Goal: Transaction & Acquisition: Purchase product/service

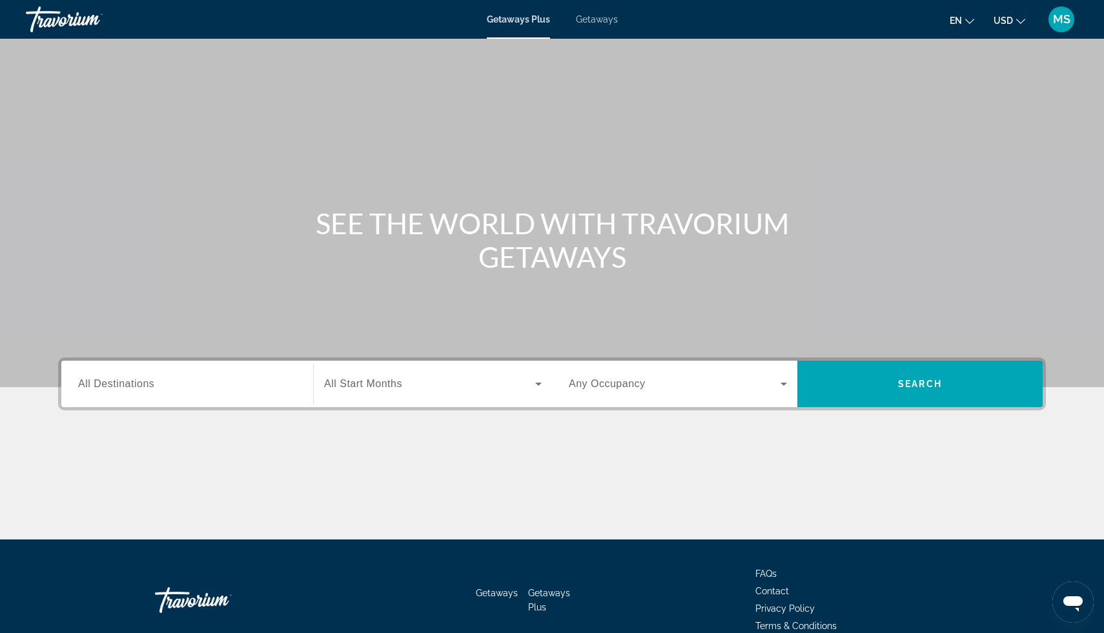
click at [170, 395] on div "Search widget" at bounding box center [187, 384] width 218 height 37
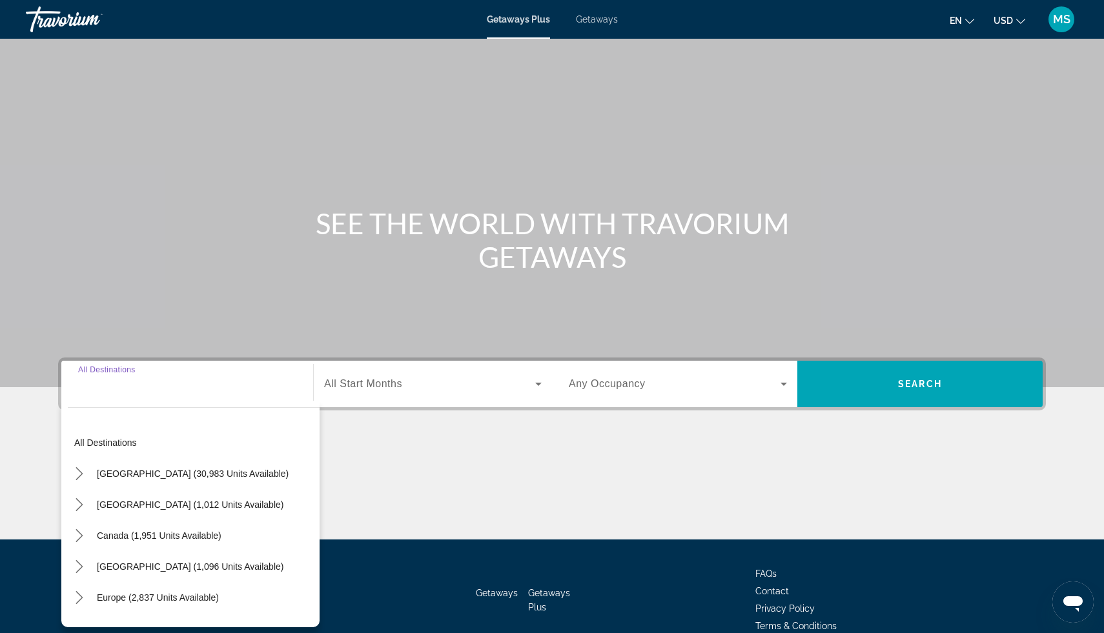
scroll to position [65, 0]
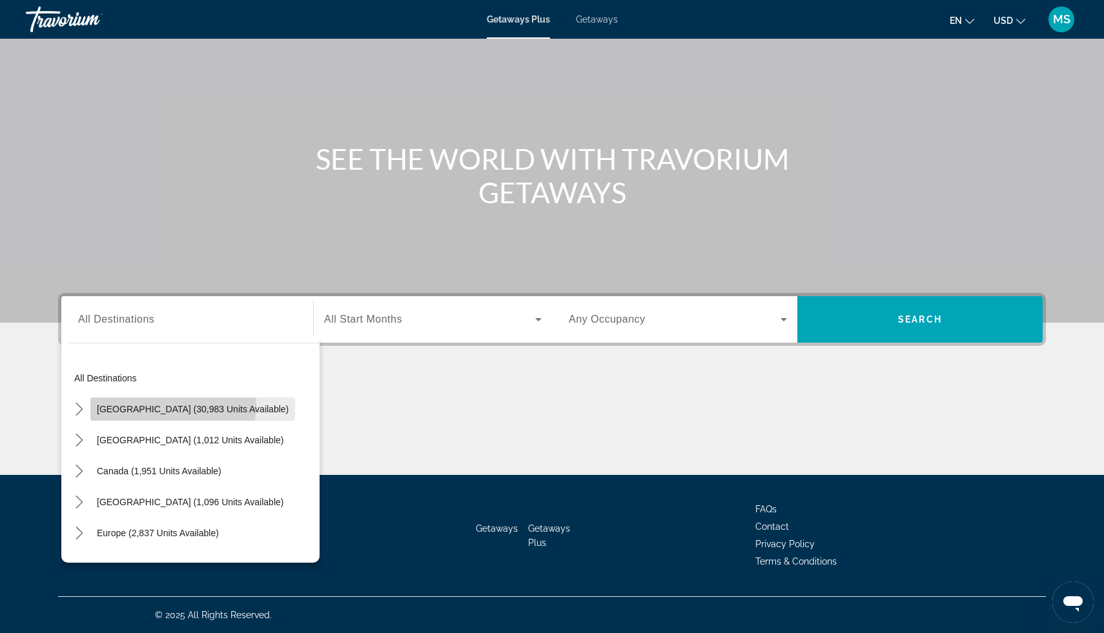
click at [171, 405] on span "[GEOGRAPHIC_DATA] (30,983 units available)" at bounding box center [193, 409] width 192 height 10
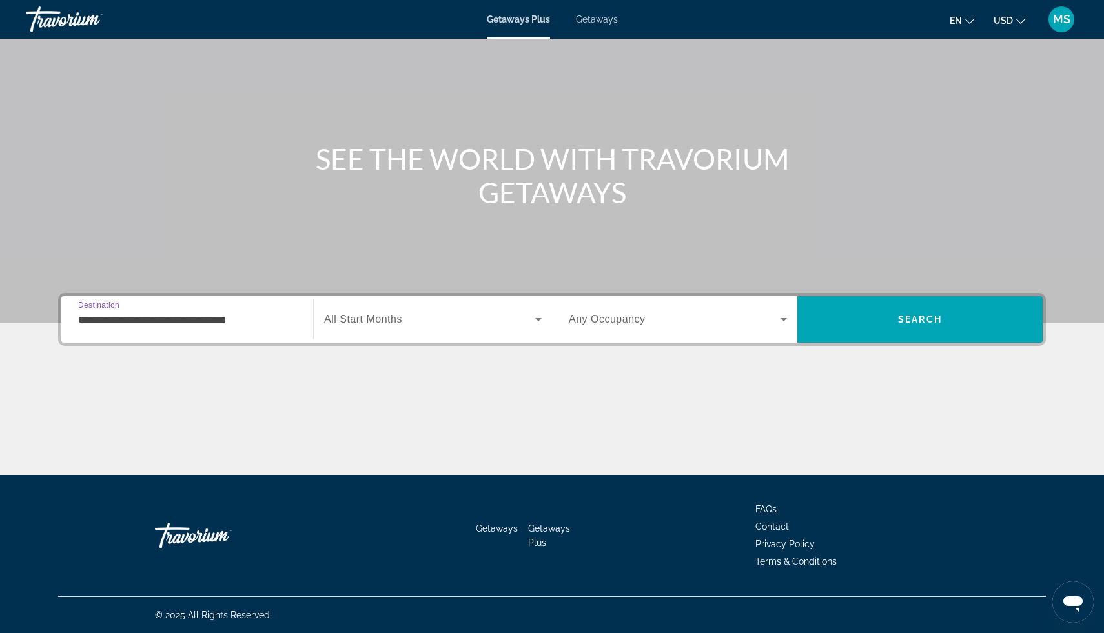
click at [196, 321] on input "**********" at bounding box center [187, 319] width 218 height 15
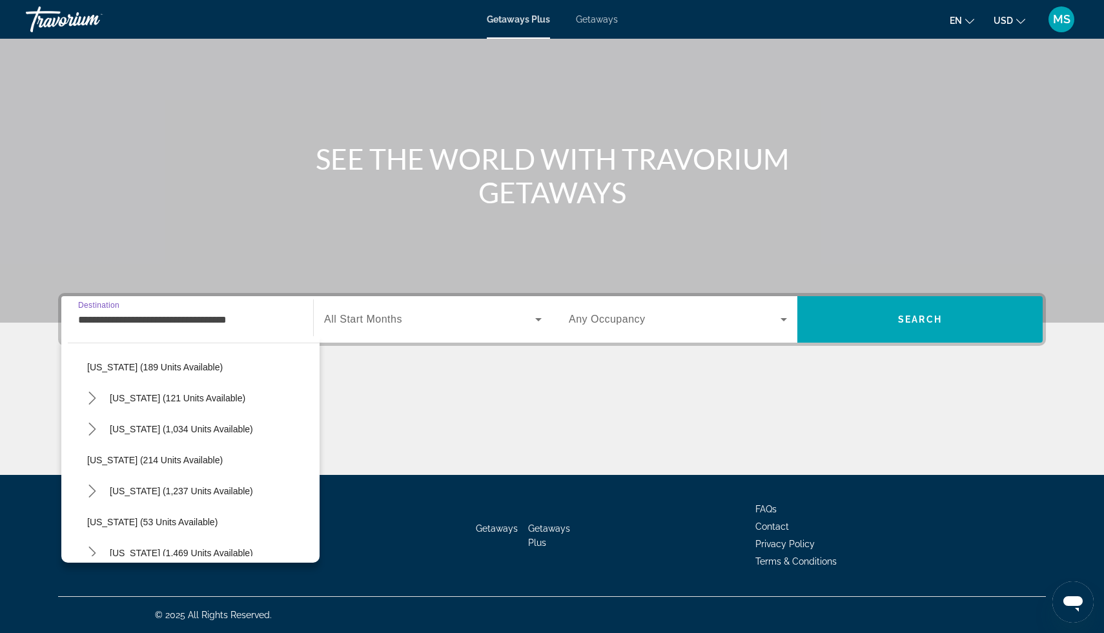
scroll to position [789, 0]
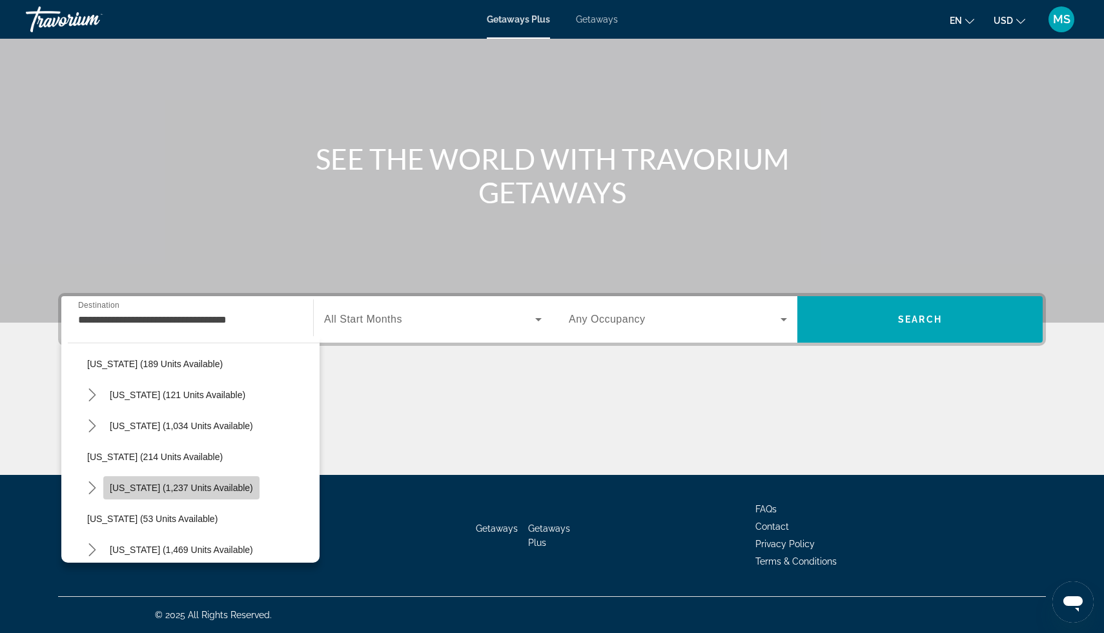
click at [186, 486] on span "Pennsylvania (1,237 units available)" at bounding box center [181, 488] width 143 height 10
type input "**********"
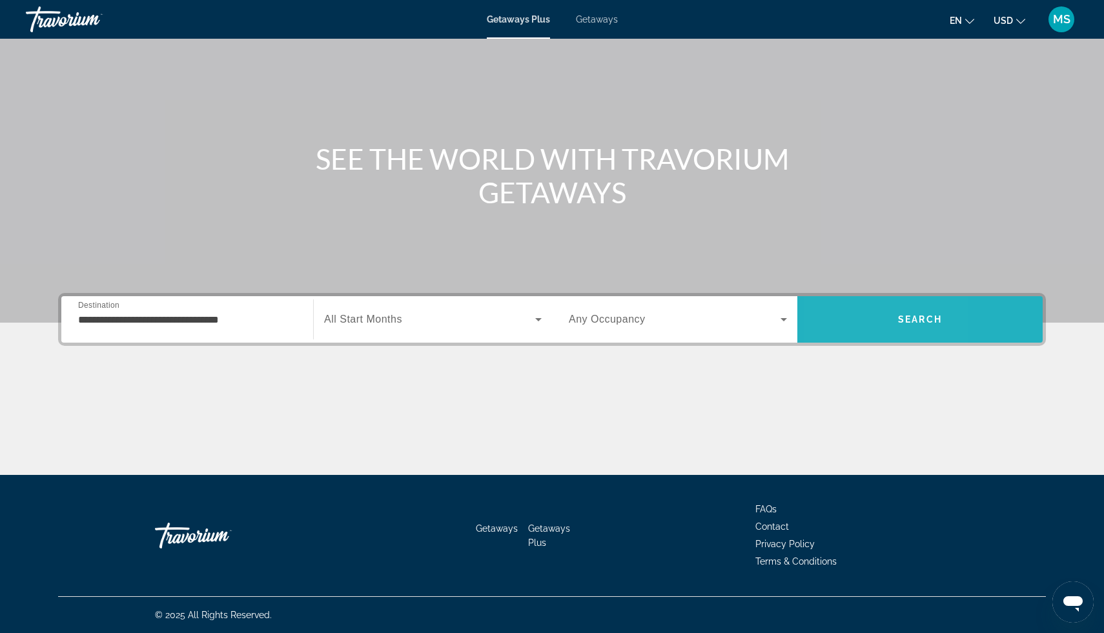
click at [842, 312] on span "Search" at bounding box center [919, 319] width 245 height 31
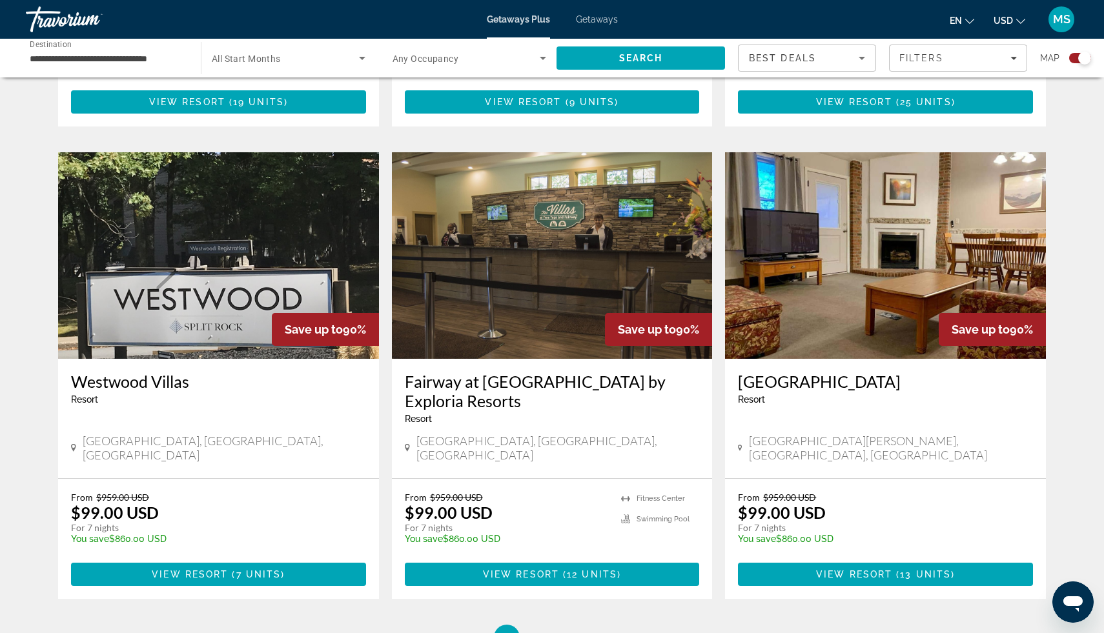
scroll to position [1933, 0]
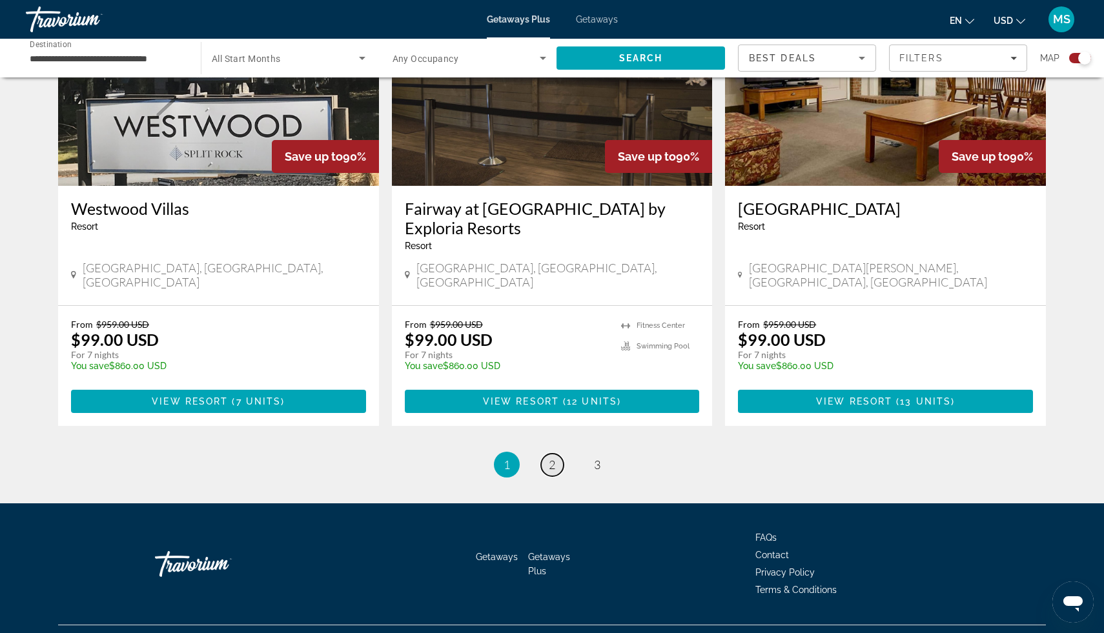
click at [553, 458] on span "2" at bounding box center [552, 465] width 6 height 14
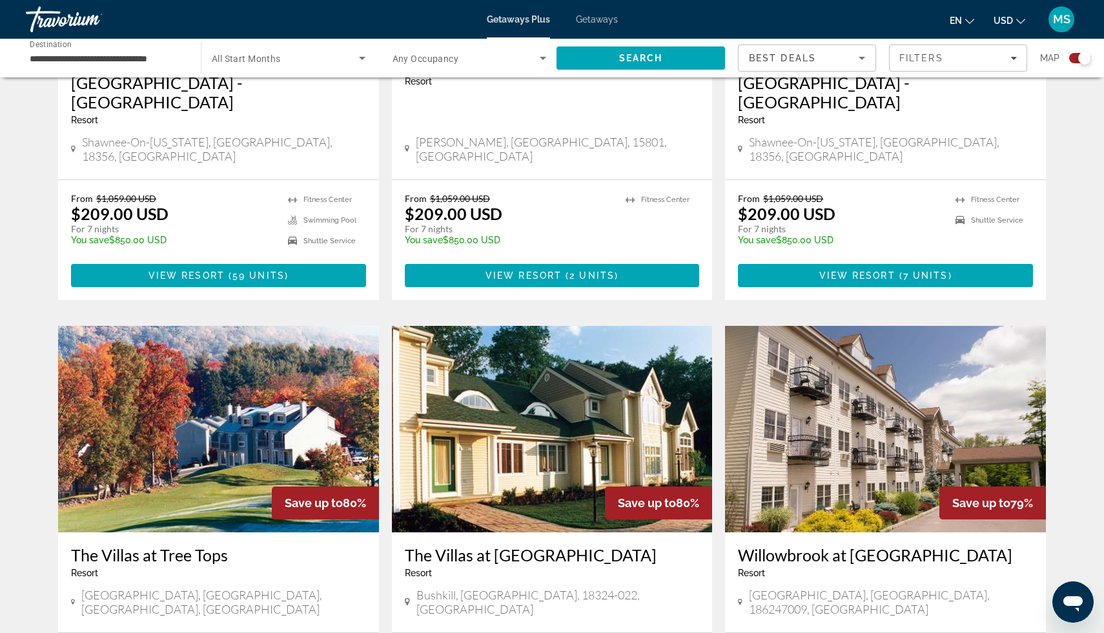
scroll to position [1913, 0]
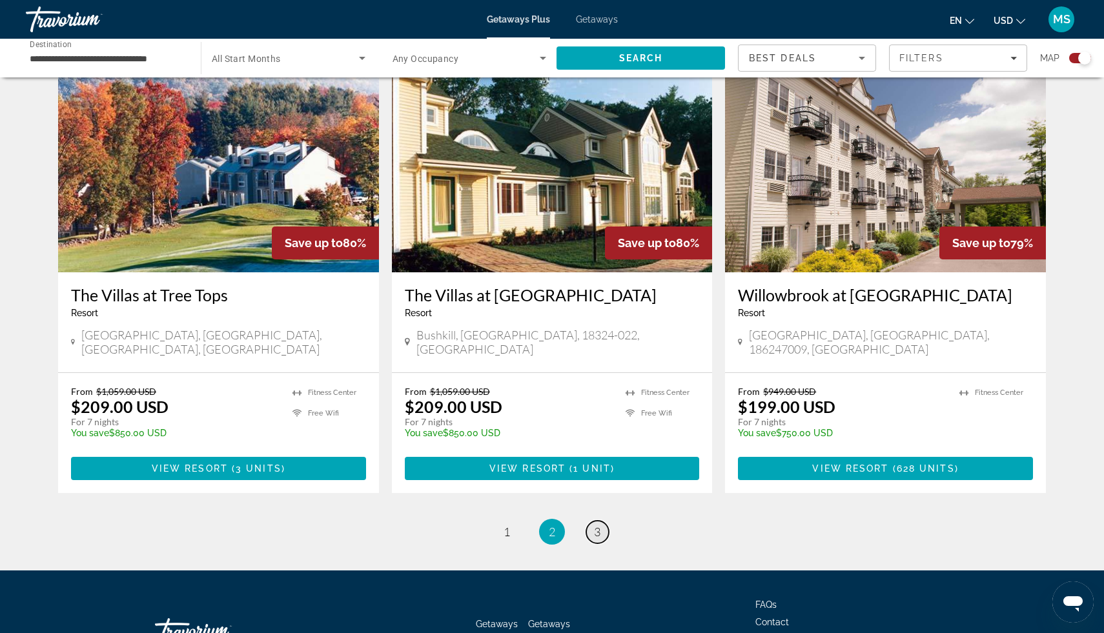
click at [596, 525] on span "3" at bounding box center [597, 532] width 6 height 14
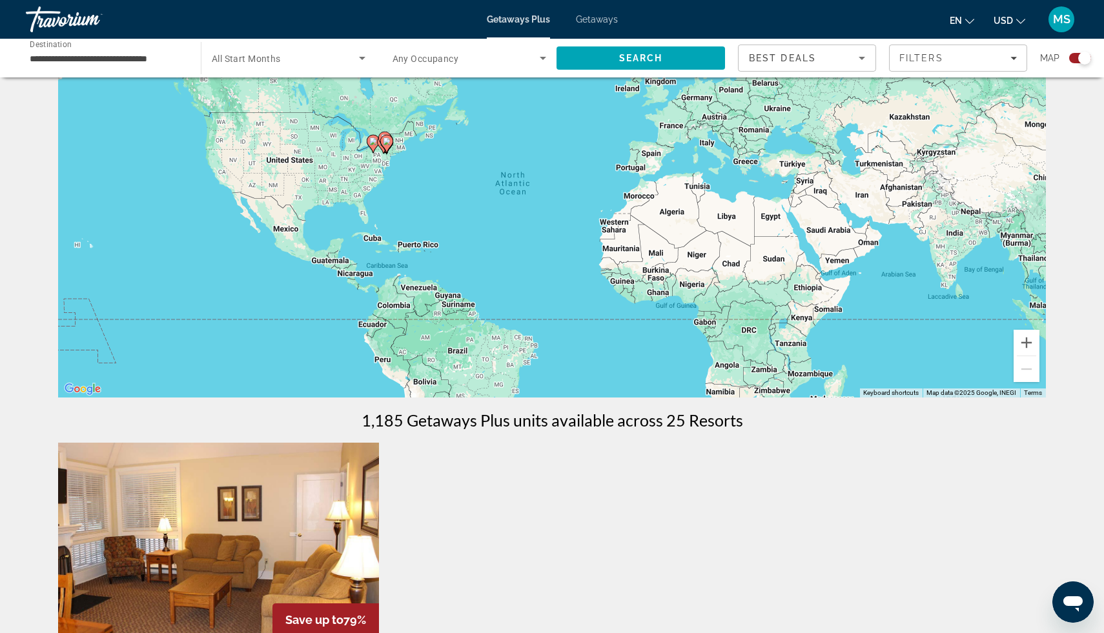
scroll to position [231, 0]
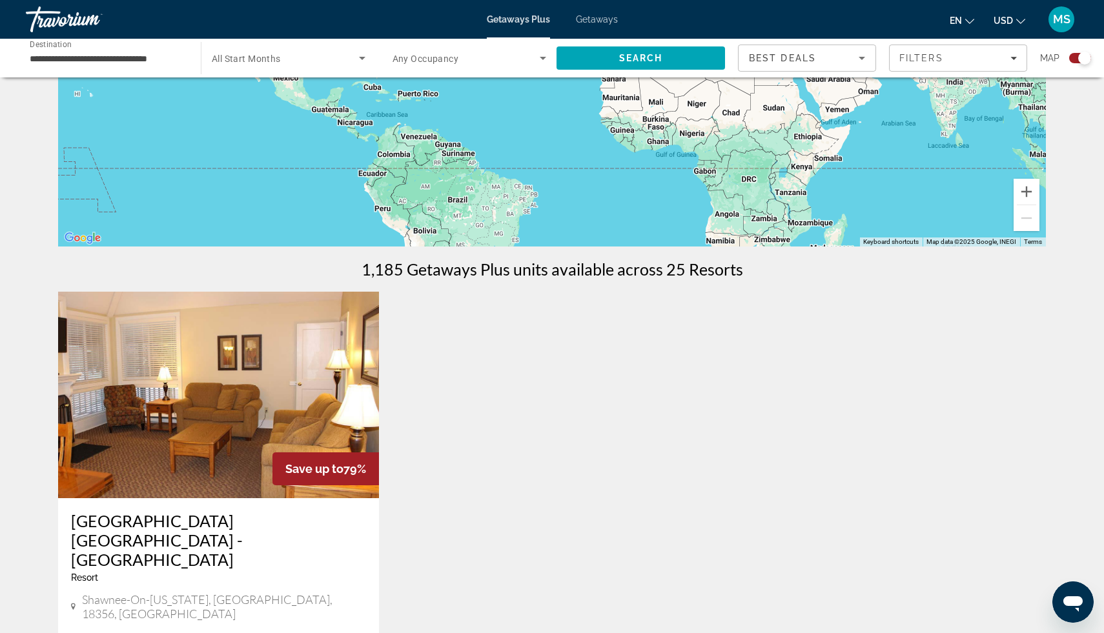
click at [602, 22] on span "Getaways" at bounding box center [597, 19] width 42 height 10
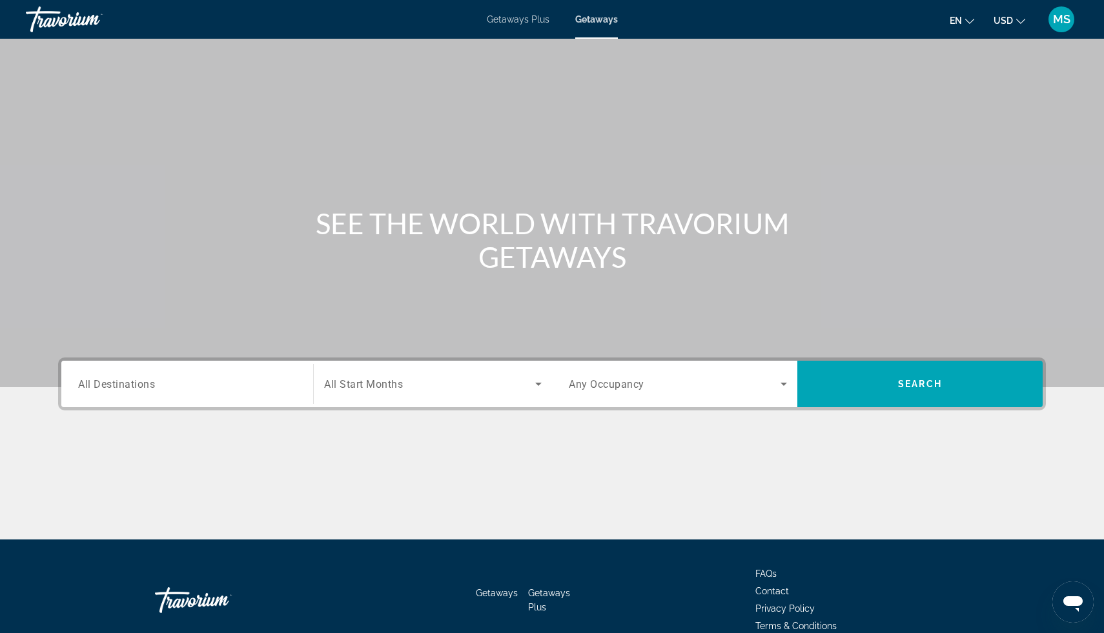
click at [214, 383] on input "Destination All Destinations" at bounding box center [187, 384] width 218 height 15
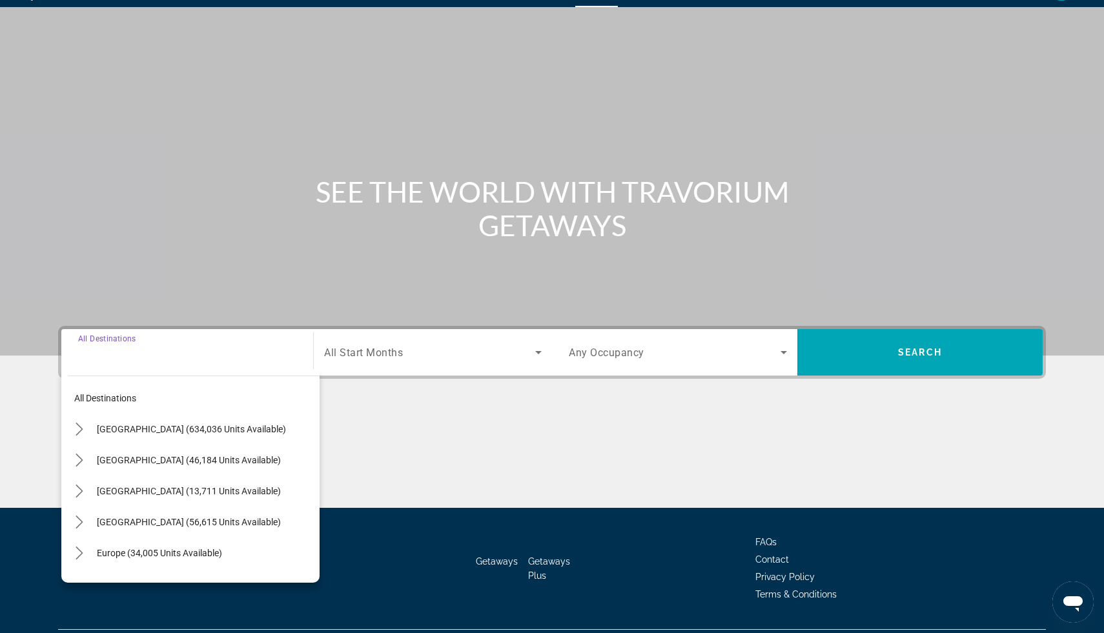
scroll to position [65, 0]
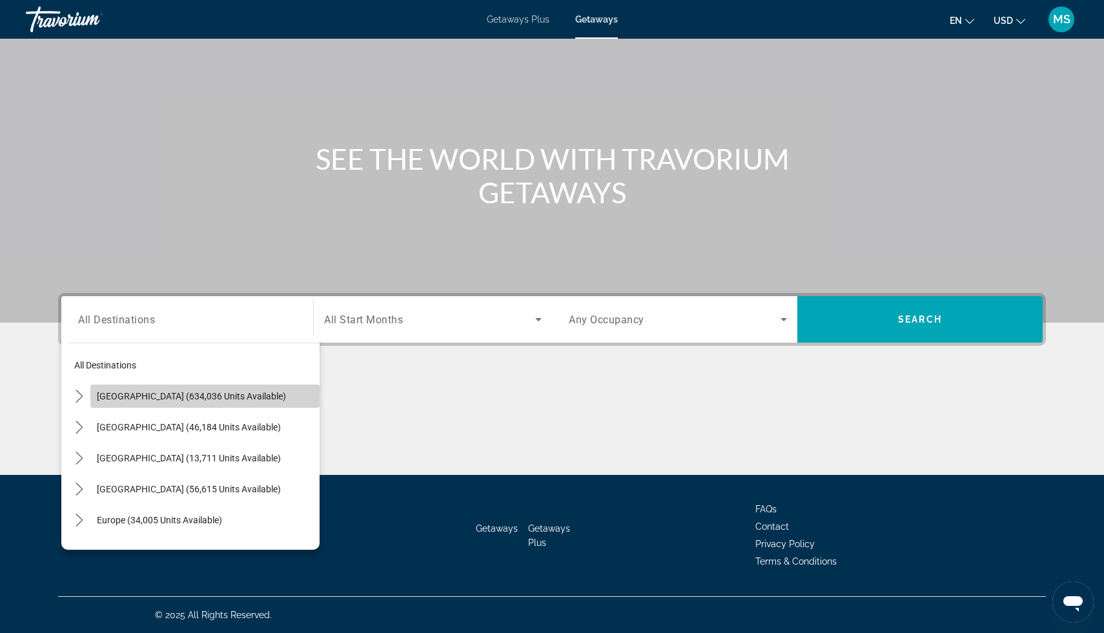
click at [213, 400] on span "United States (634,036 units available)" at bounding box center [191, 396] width 189 height 10
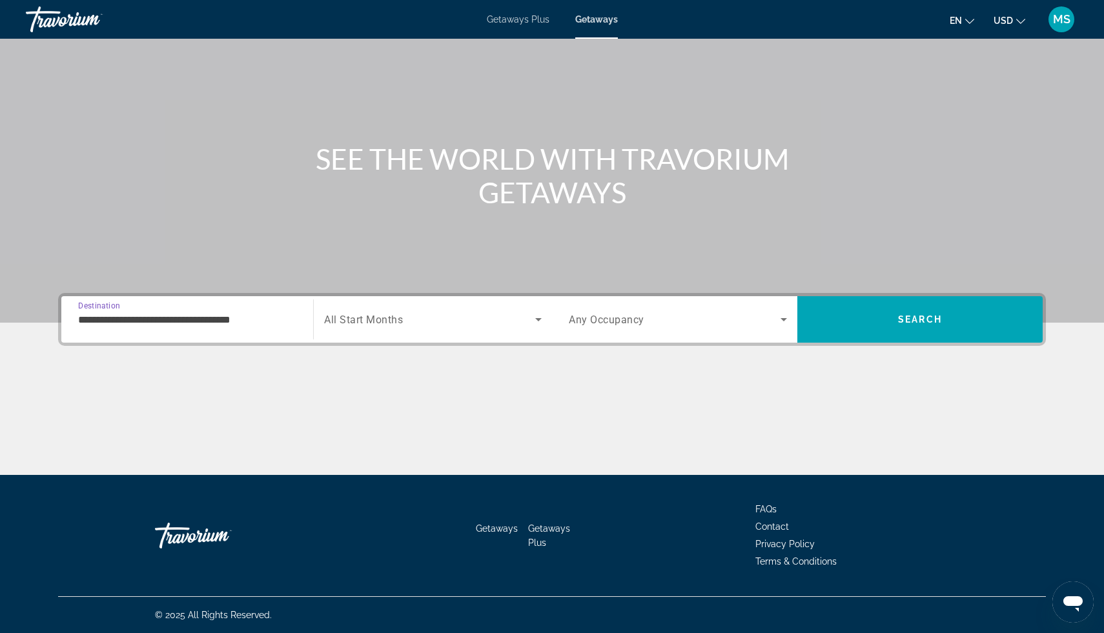
click at [232, 321] on input "**********" at bounding box center [187, 319] width 218 height 15
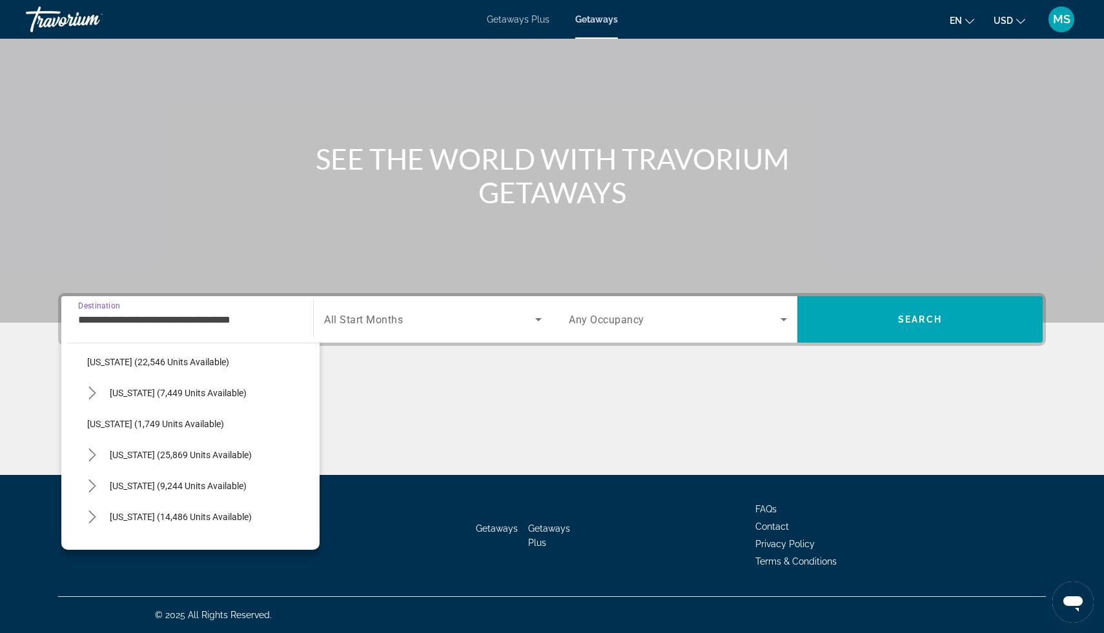
scroll to position [1024, 0]
click at [214, 398] on span "Pennsylvania (7,449 units available)" at bounding box center [178, 394] width 137 height 10
type input "**********"
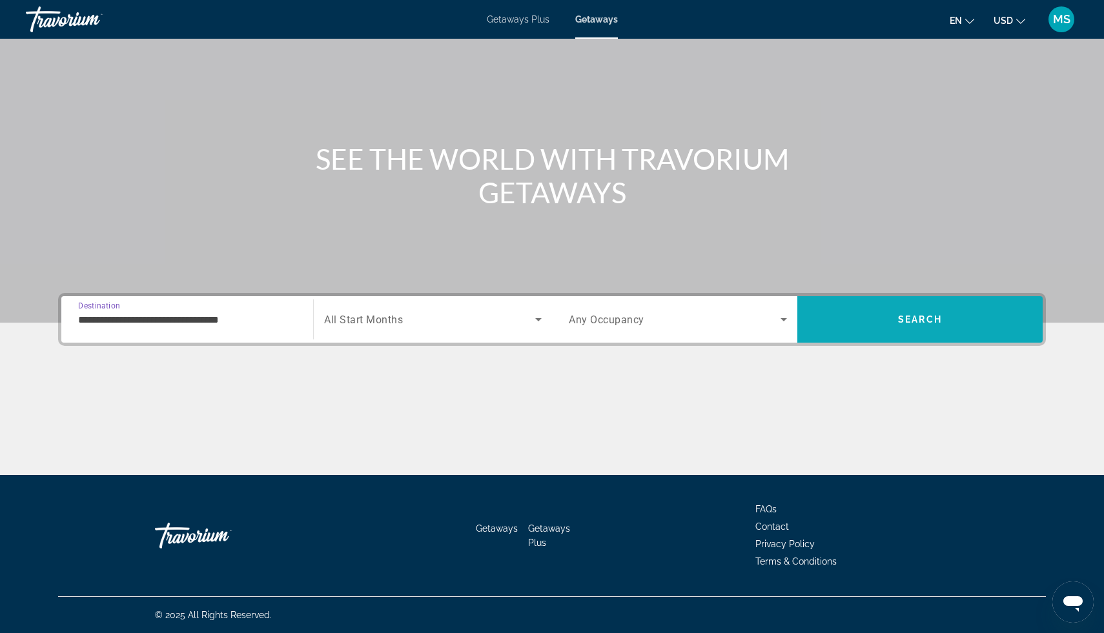
click at [889, 330] on span "Search" at bounding box center [919, 319] width 245 height 31
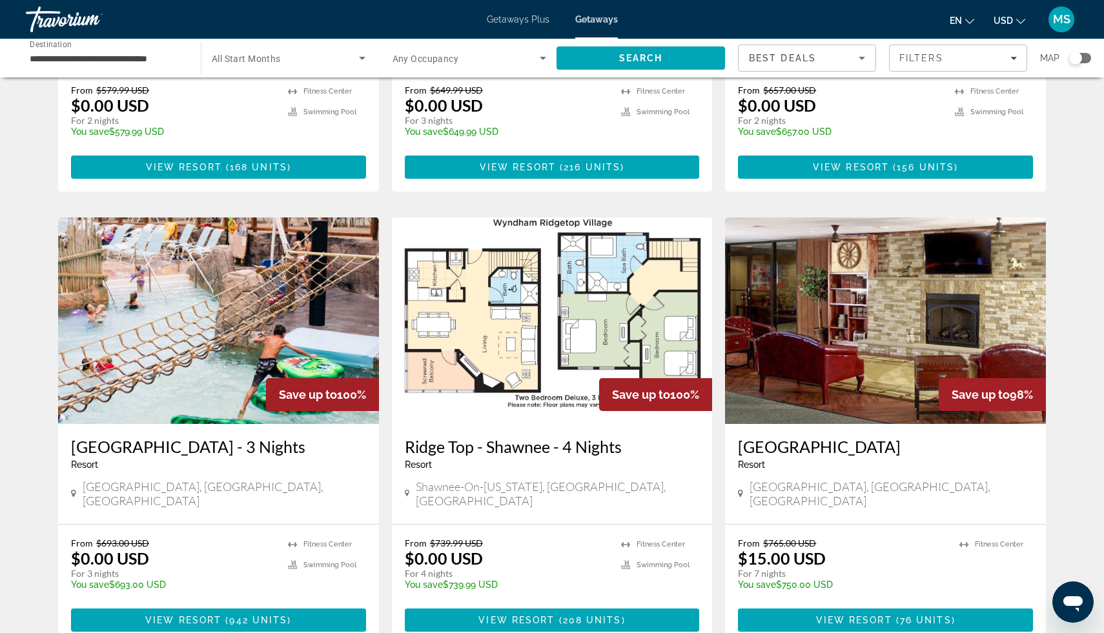
scroll to position [363, 0]
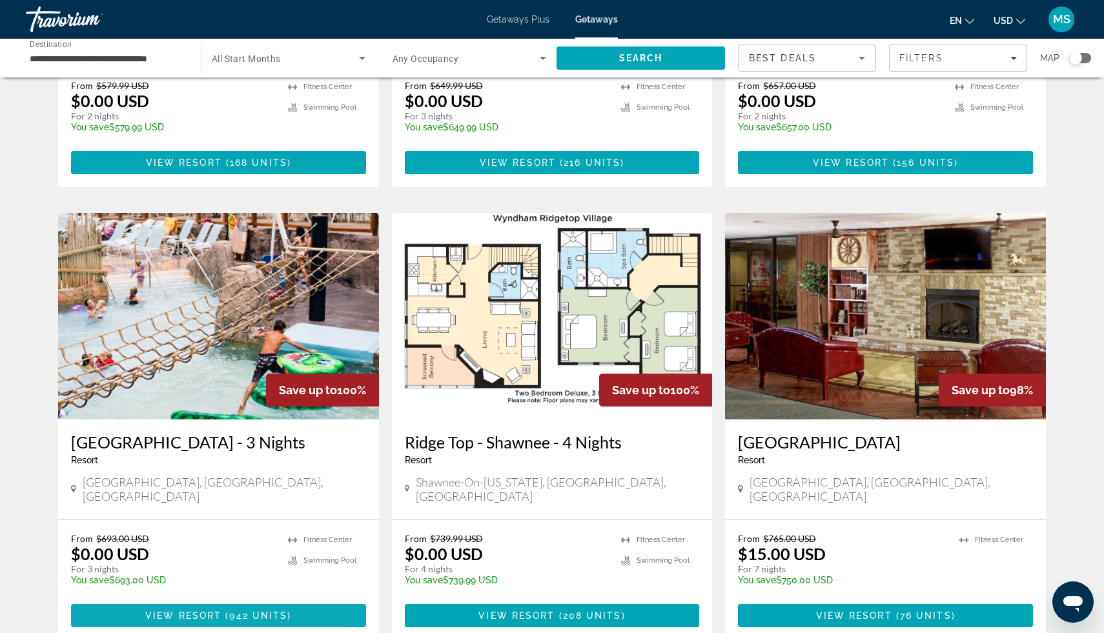
click at [299, 600] on span "Main content" at bounding box center [218, 615] width 295 height 31
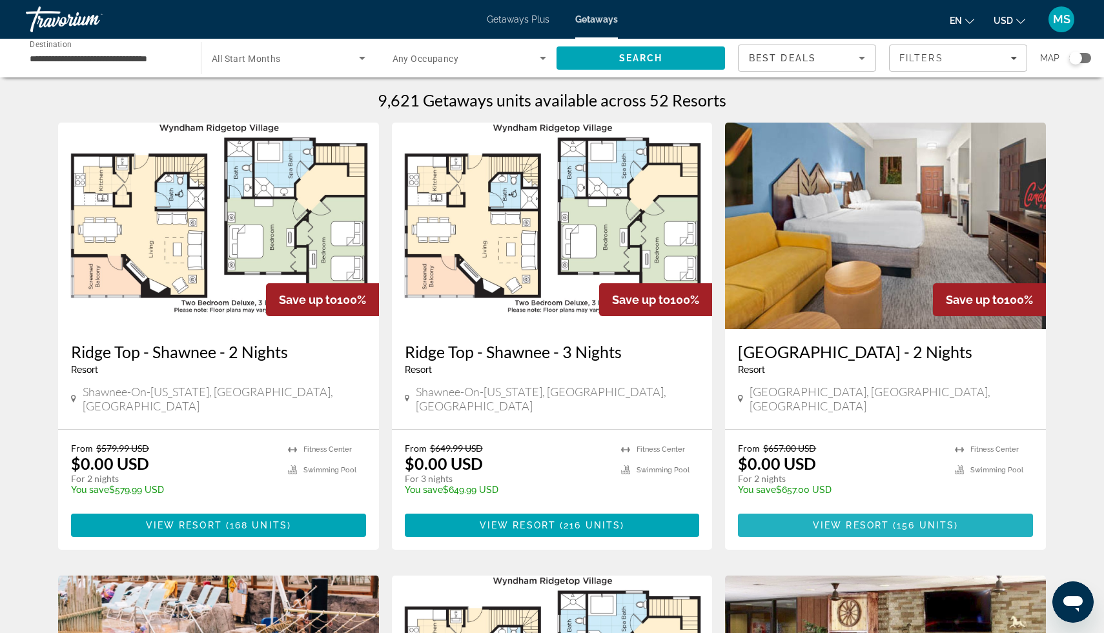
click at [842, 510] on span "Main content" at bounding box center [885, 525] width 295 height 31
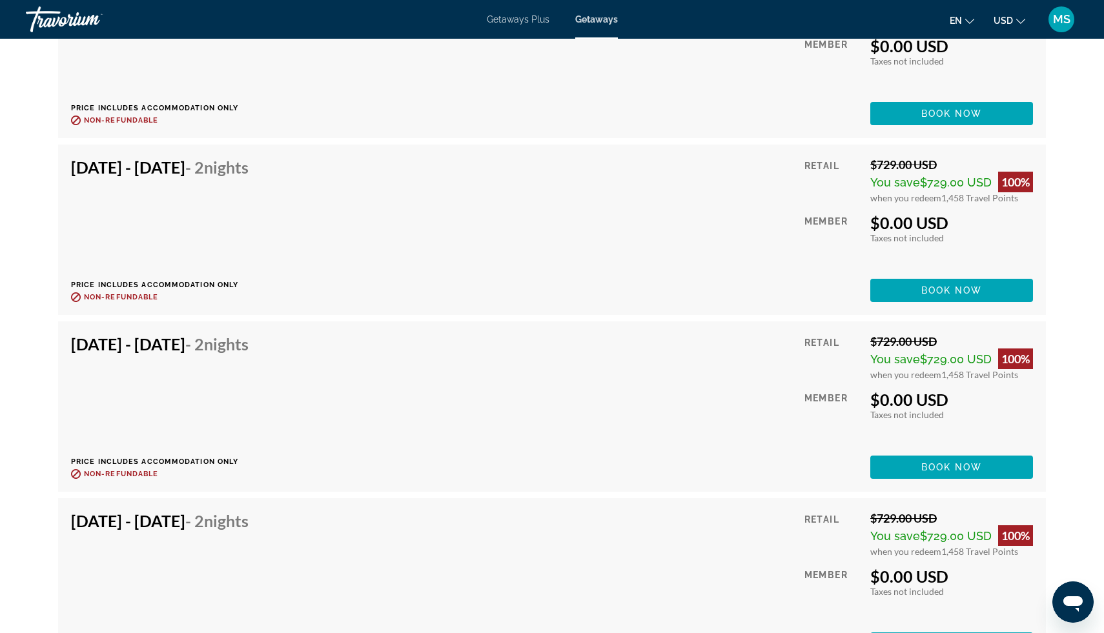
scroll to position [8648, 0]
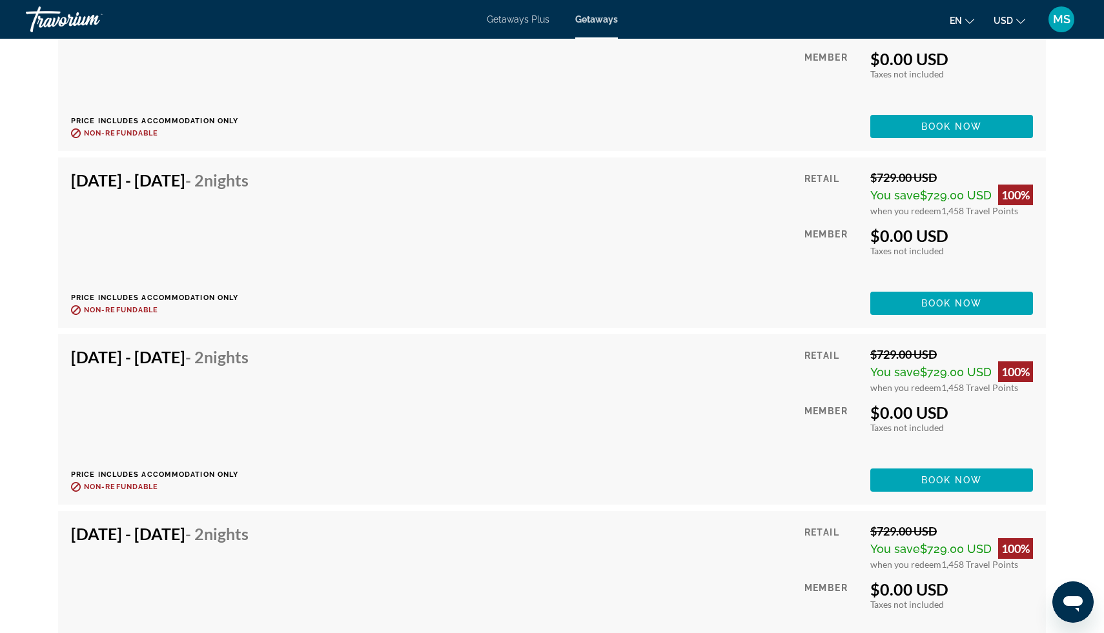
click at [524, 16] on span "Getaways Plus" at bounding box center [518, 19] width 63 height 10
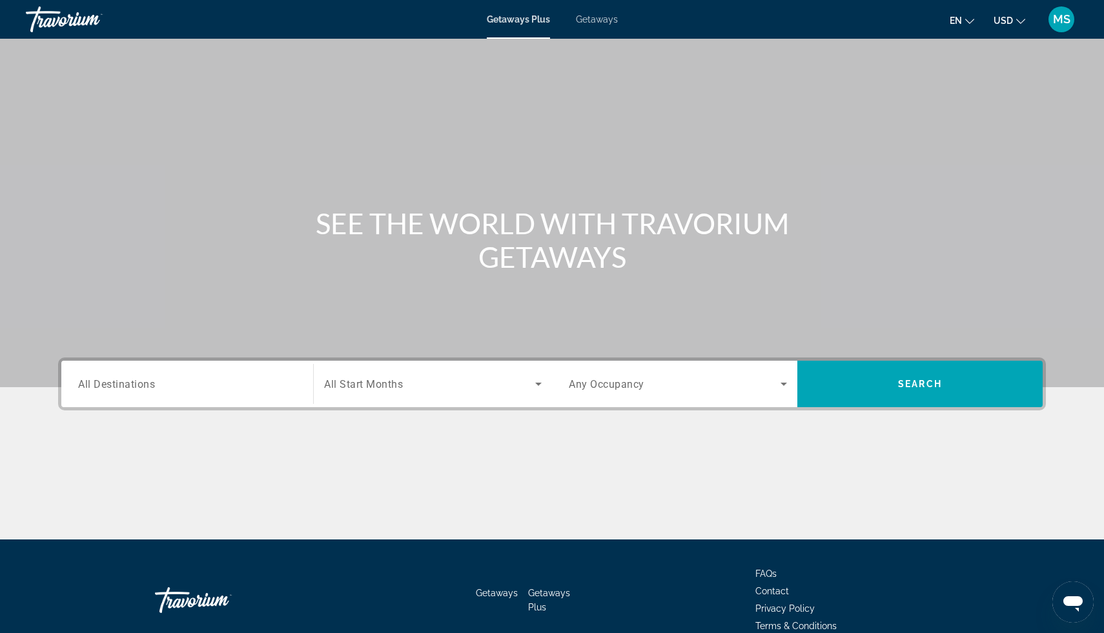
click at [120, 378] on span "All Destinations" at bounding box center [116, 384] width 77 height 12
click at [120, 378] on input "Destination All Destinations" at bounding box center [187, 384] width 218 height 15
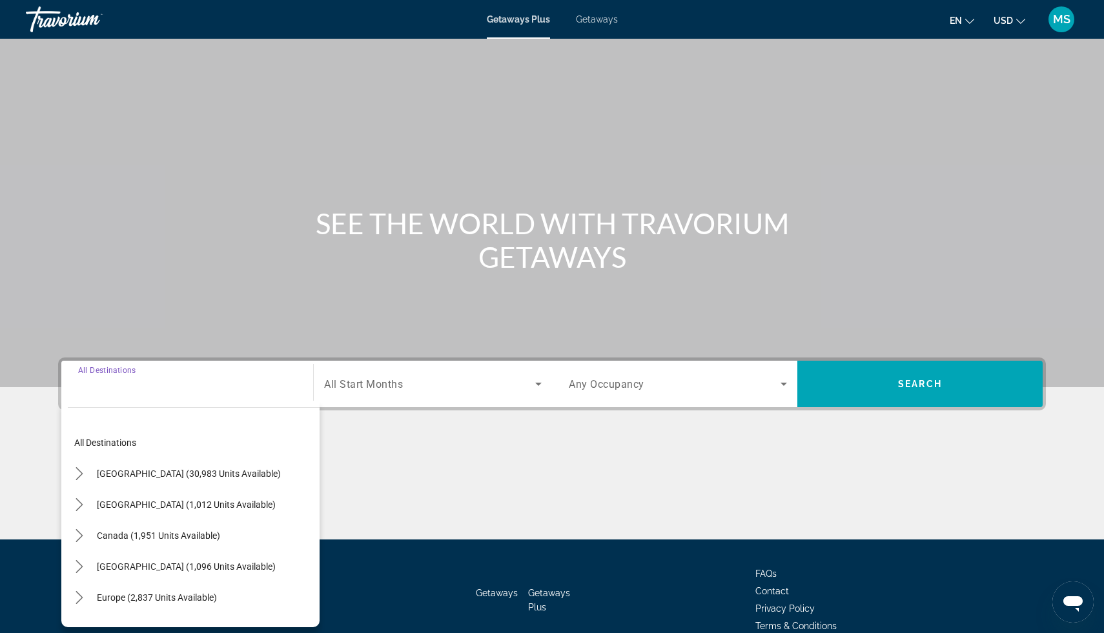
scroll to position [65, 0]
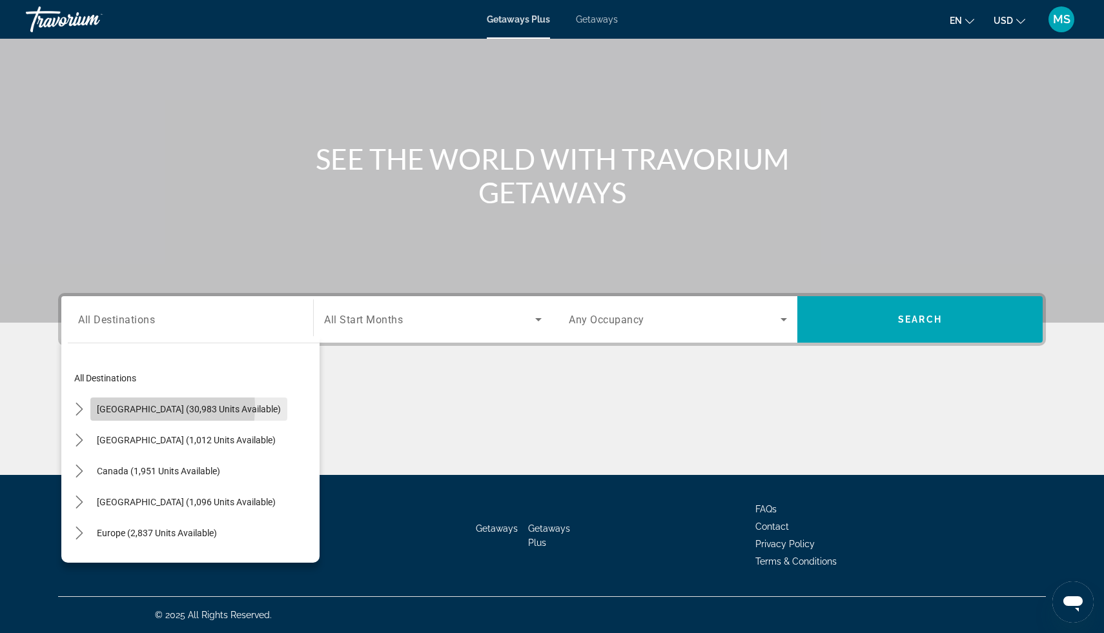
click at [134, 407] on span "United States (30,983 units available)" at bounding box center [189, 409] width 184 height 10
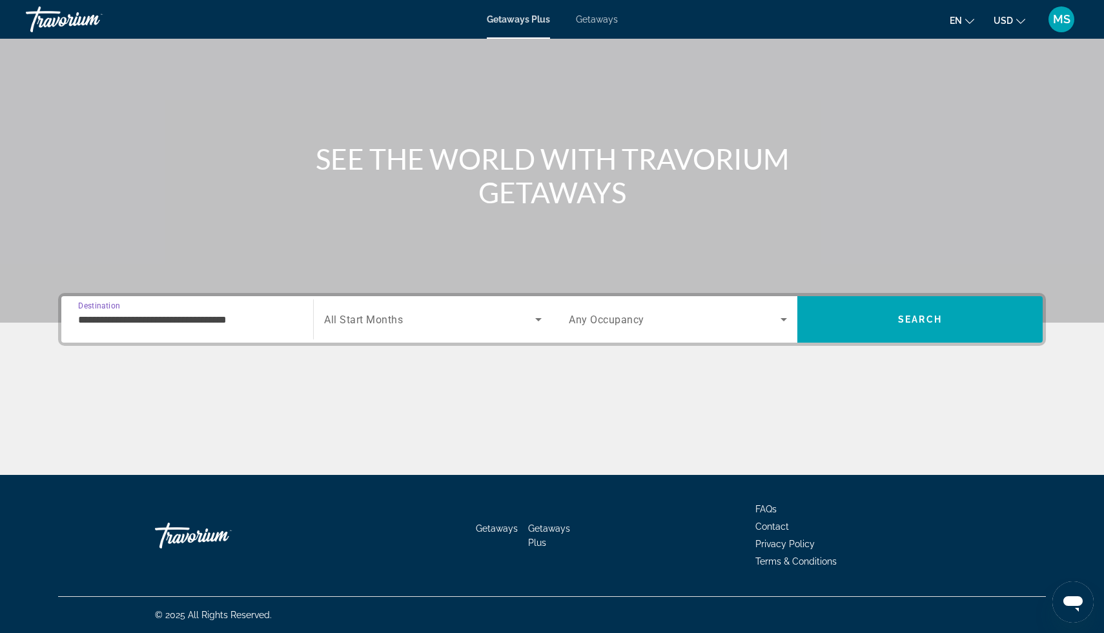
click at [126, 325] on input "**********" at bounding box center [187, 319] width 218 height 15
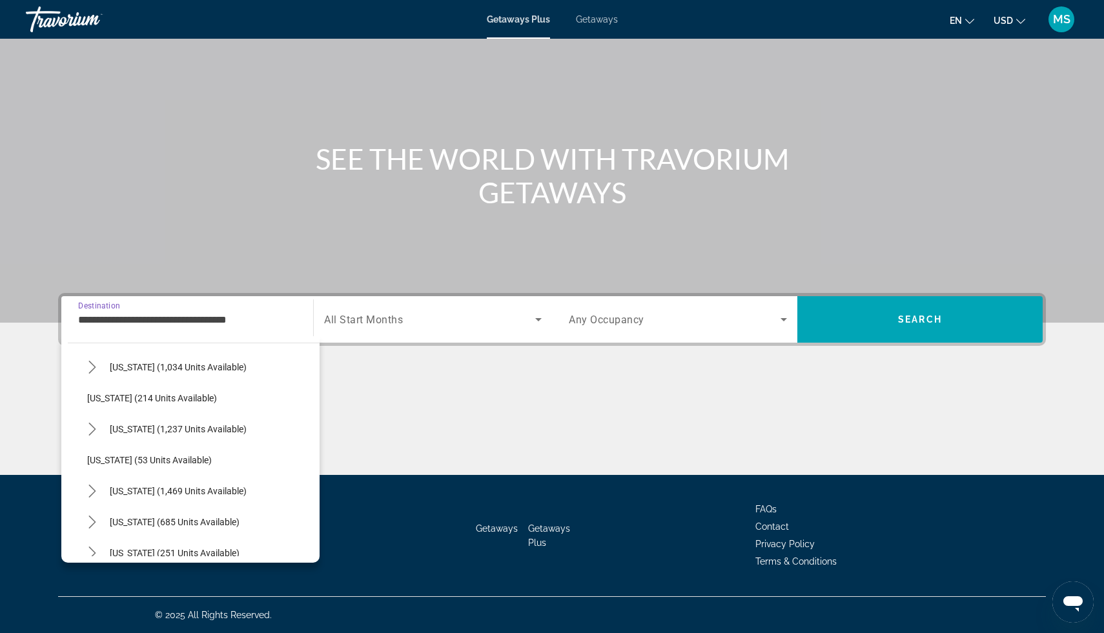
scroll to position [849, 0]
click at [141, 424] on span "Pennsylvania (1,237 units available)" at bounding box center [178, 427] width 137 height 10
type input "**********"
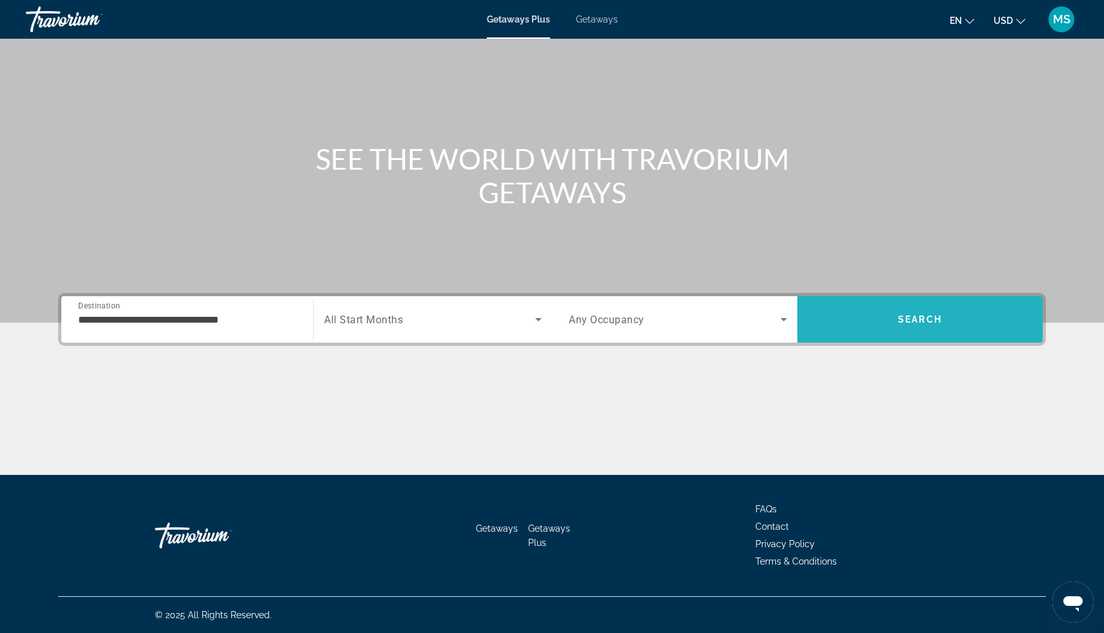
click at [857, 323] on span "Search" at bounding box center [919, 319] width 245 height 31
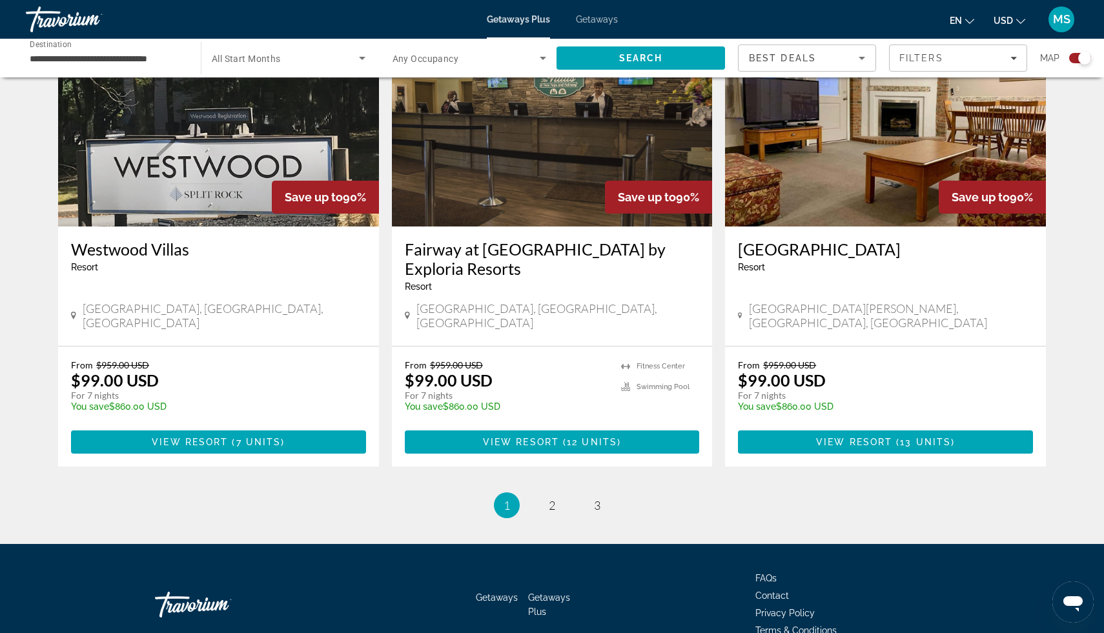
scroll to position [1933, 0]
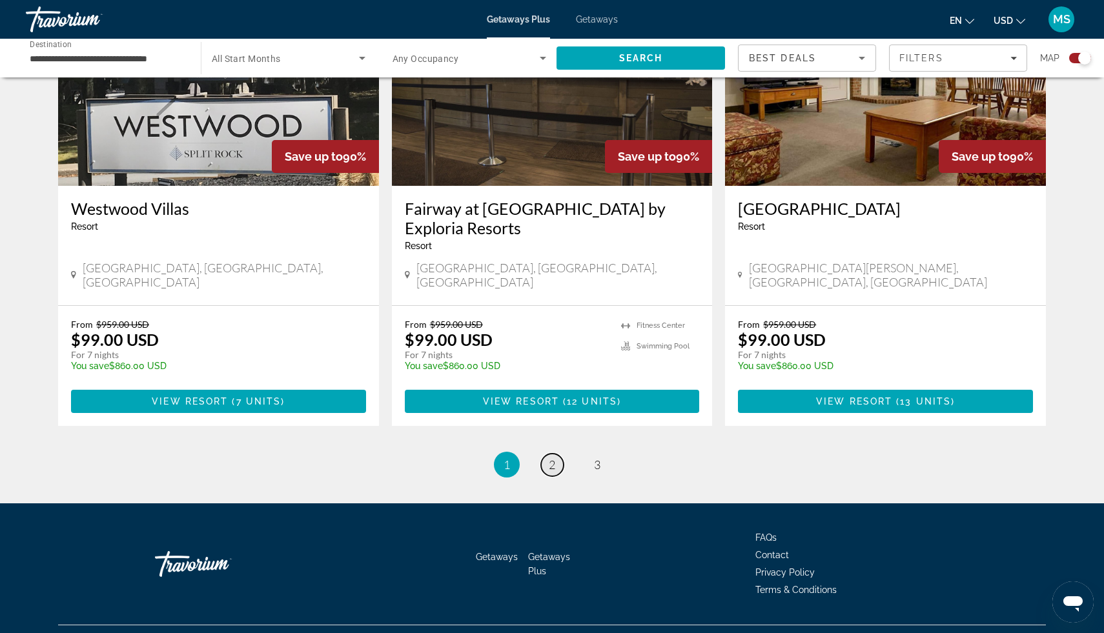
click at [547, 454] on link "page 2" at bounding box center [552, 465] width 23 height 23
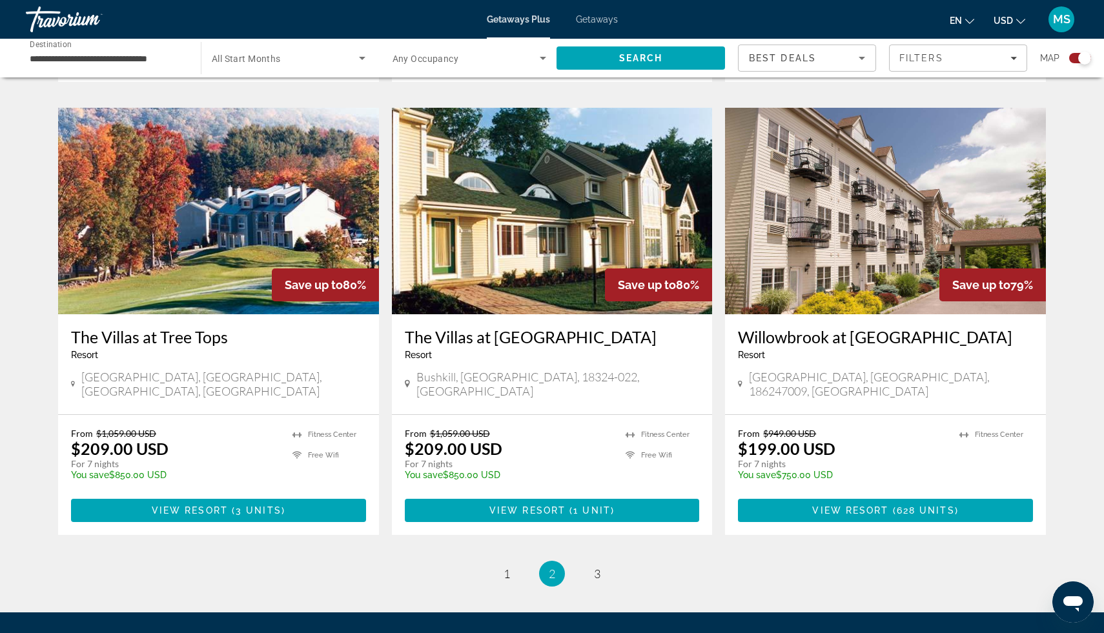
scroll to position [1913, 0]
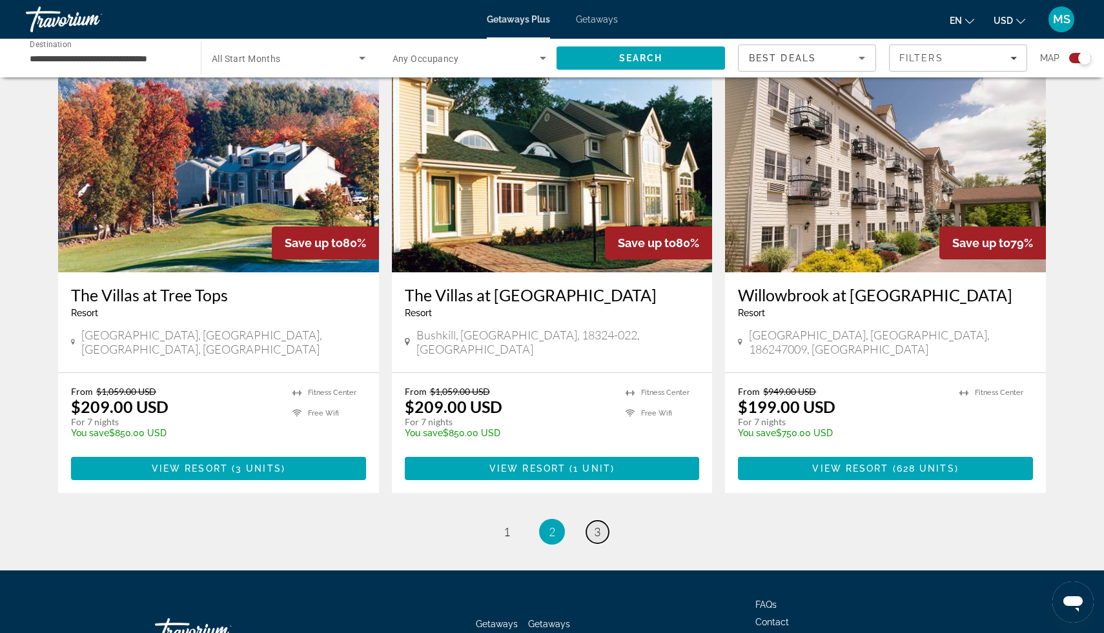
click at [592, 521] on link "page 3" at bounding box center [597, 532] width 23 height 23
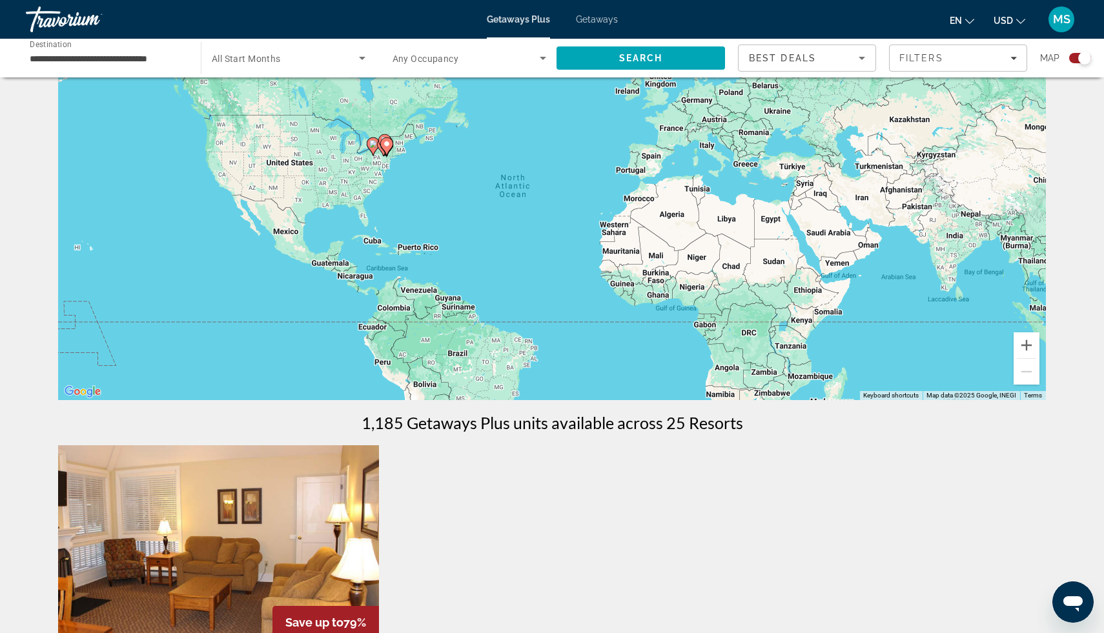
scroll to position [66, 0]
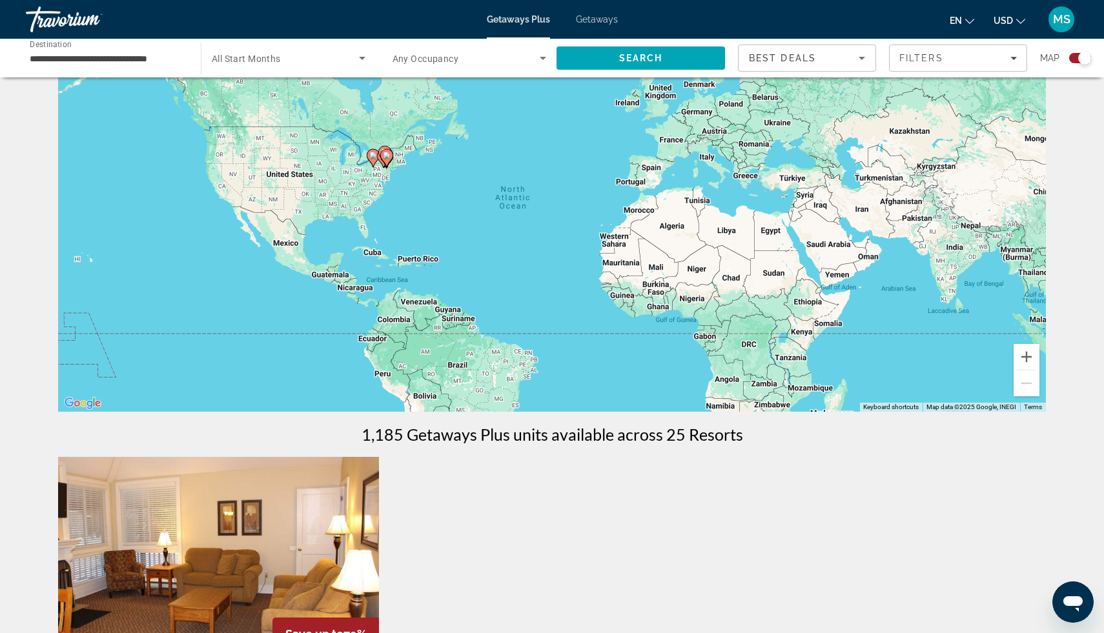
click at [601, 22] on span "Getaways" at bounding box center [597, 19] width 42 height 10
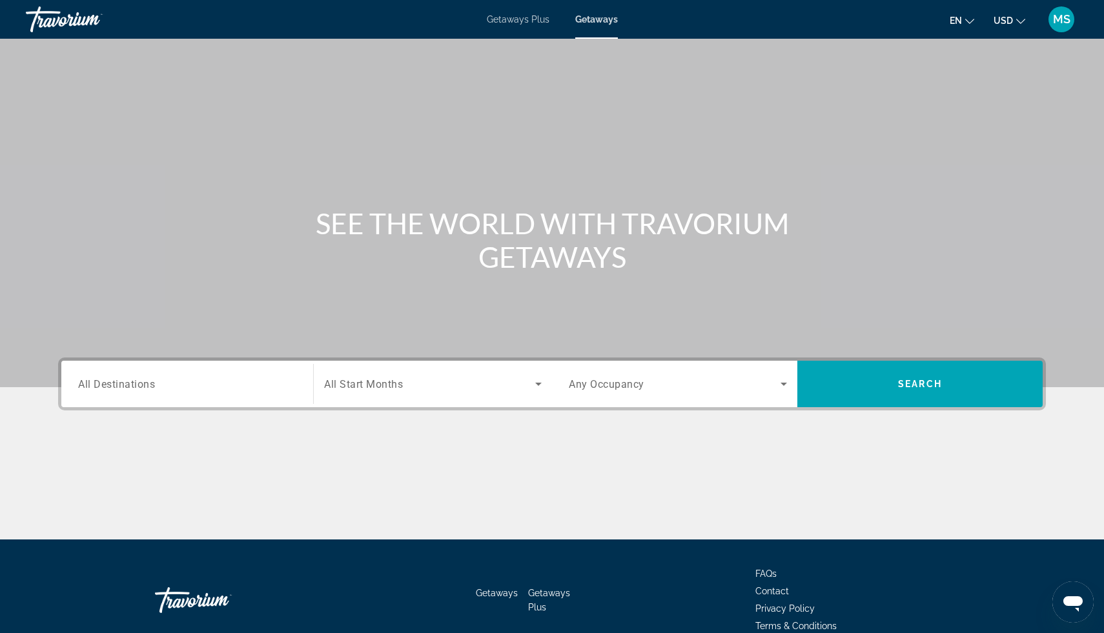
click at [137, 391] on input "Destination All Destinations" at bounding box center [187, 384] width 218 height 15
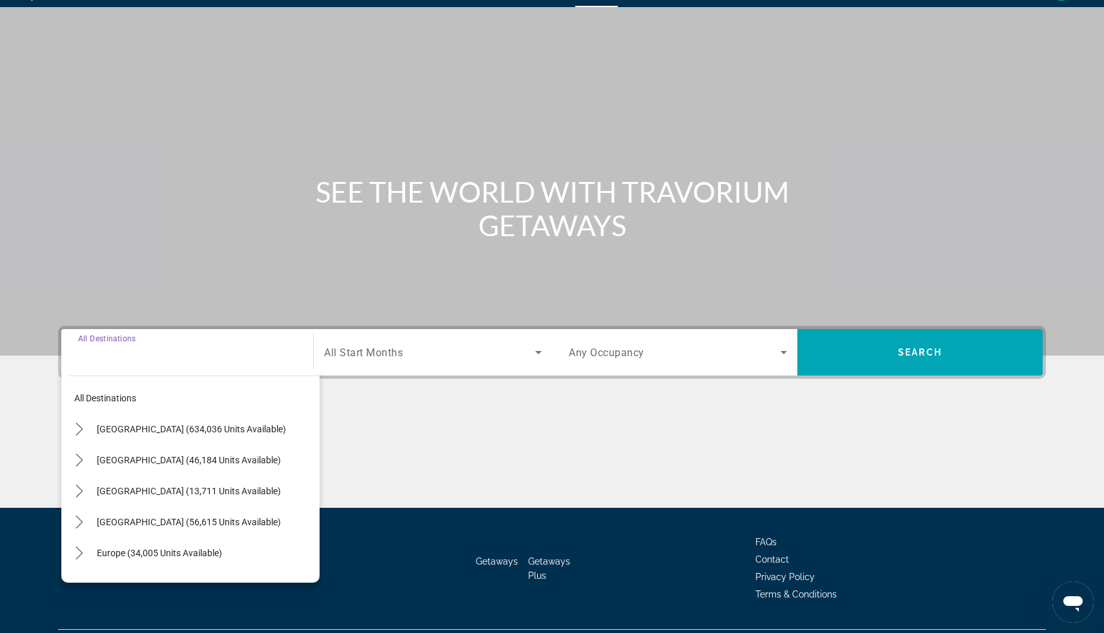
scroll to position [65, 0]
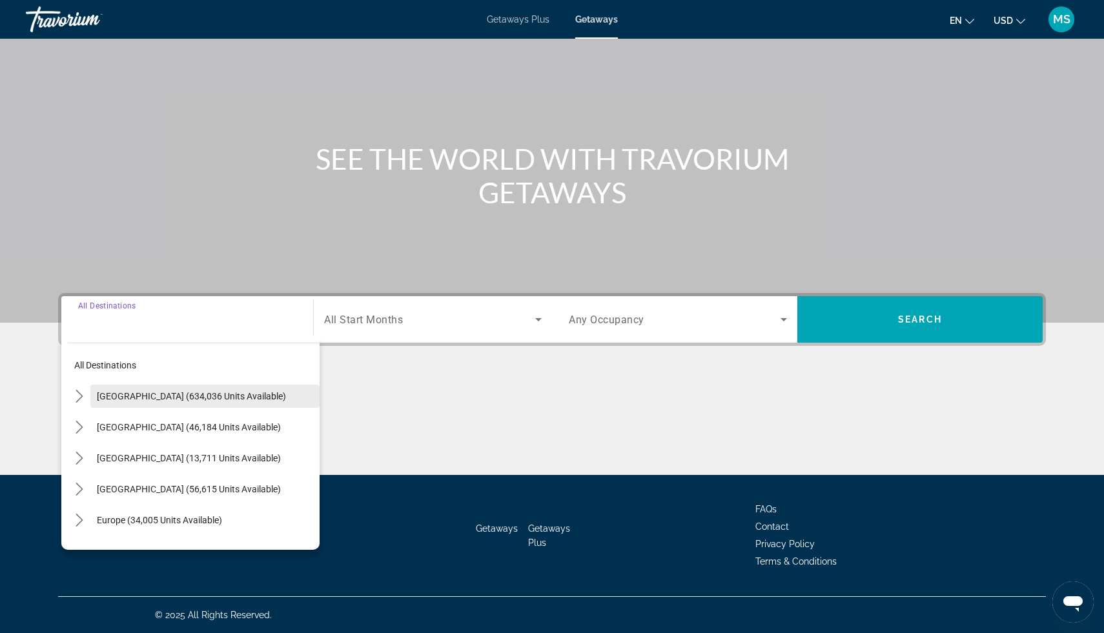
click at [137, 398] on span "United States (634,036 units available)" at bounding box center [191, 396] width 189 height 10
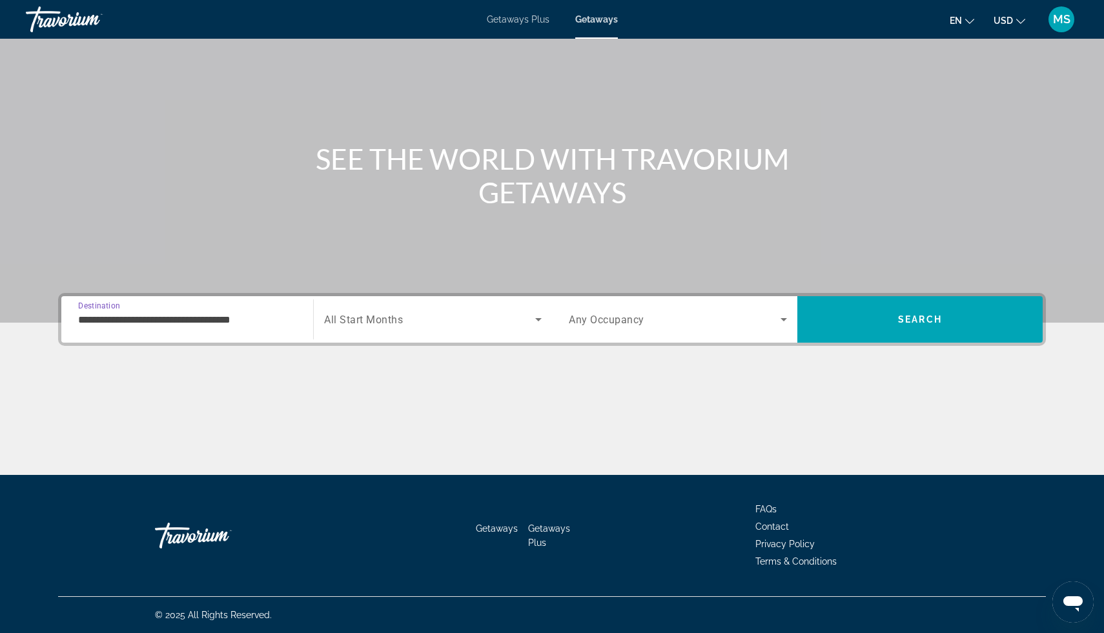
click at [168, 317] on input "**********" at bounding box center [187, 319] width 218 height 15
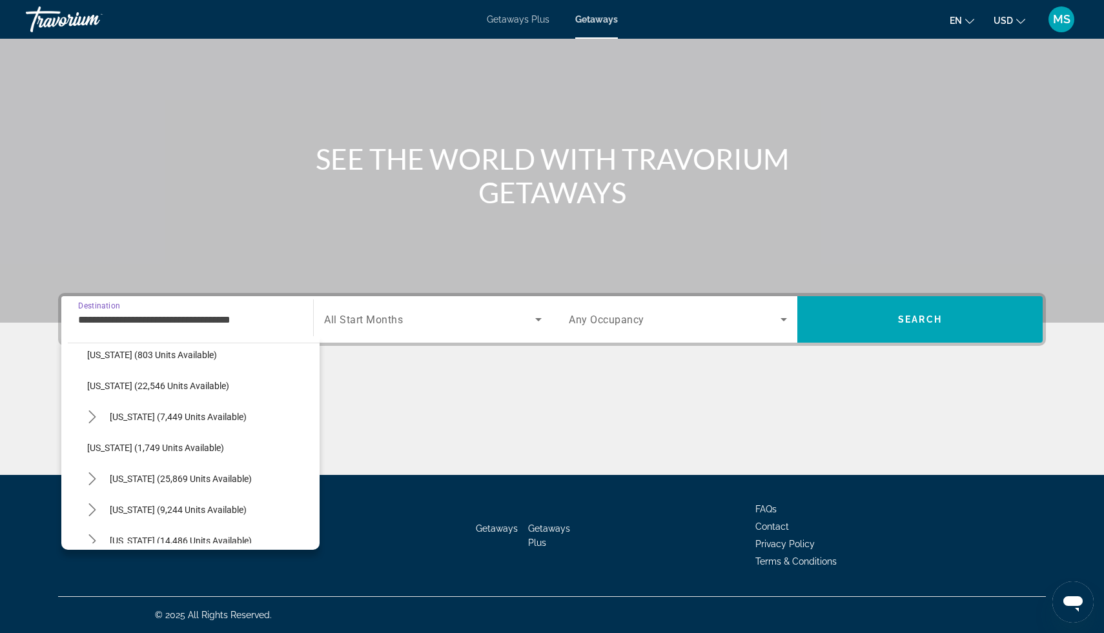
scroll to position [1005, 0]
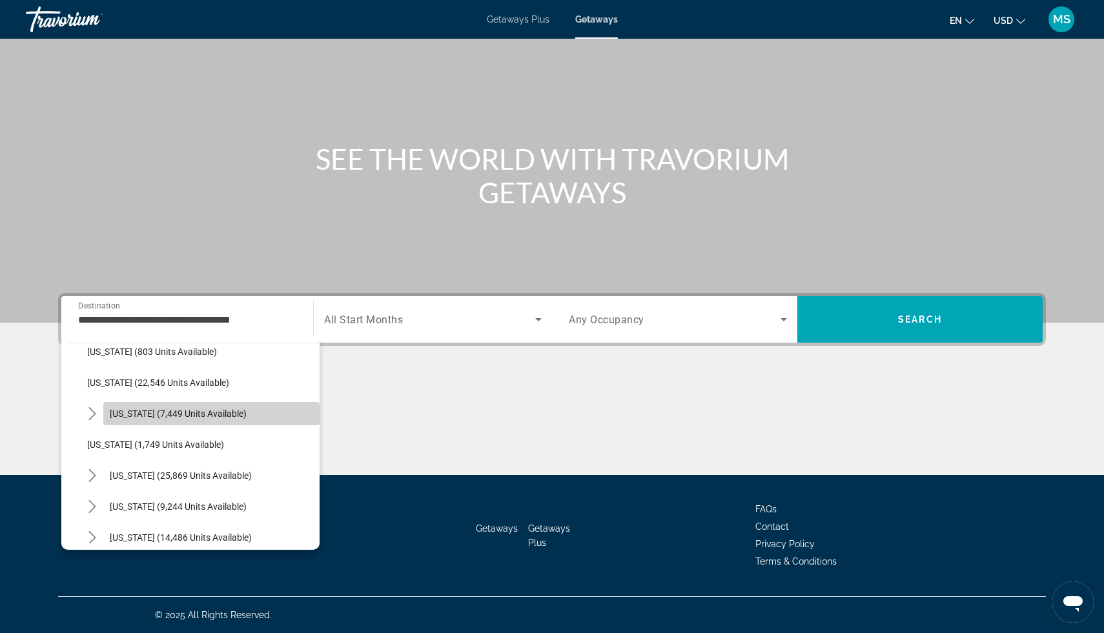
click at [172, 415] on span "Pennsylvania (7,449 units available)" at bounding box center [178, 414] width 137 height 10
type input "**********"
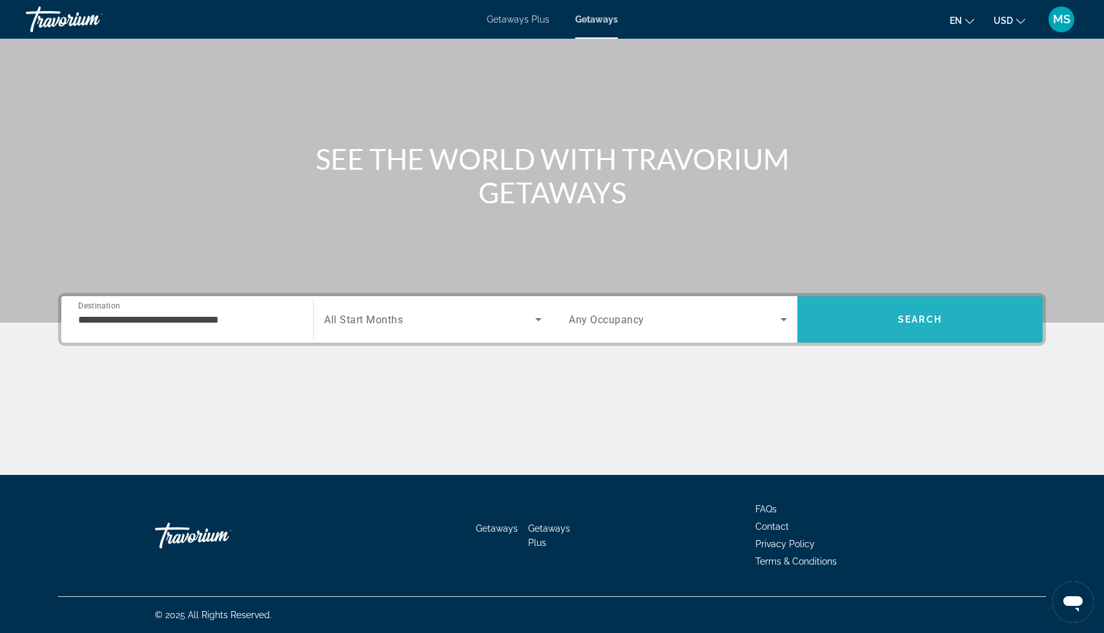
click at [872, 329] on span "Search" at bounding box center [919, 319] width 245 height 31
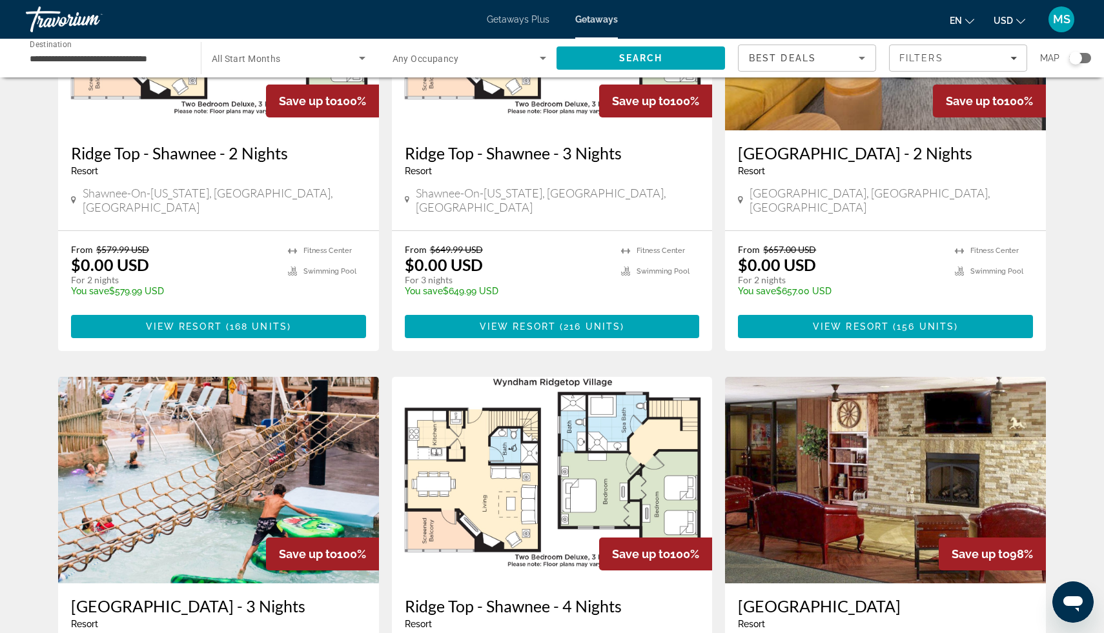
scroll to position [199, 0]
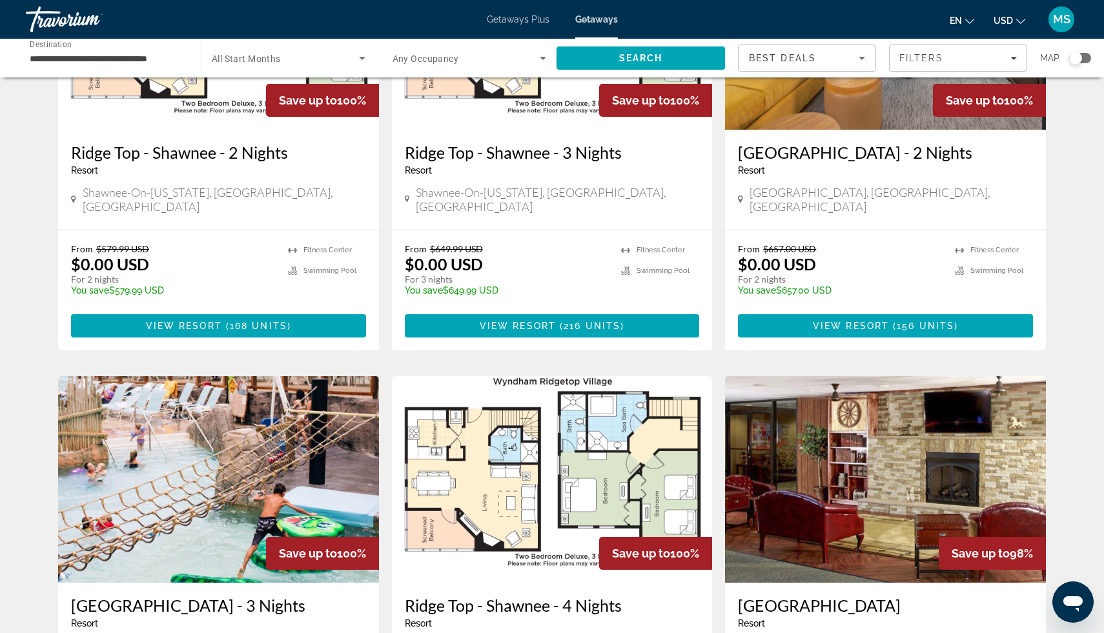
click at [291, 468] on img "Main content" at bounding box center [218, 479] width 321 height 207
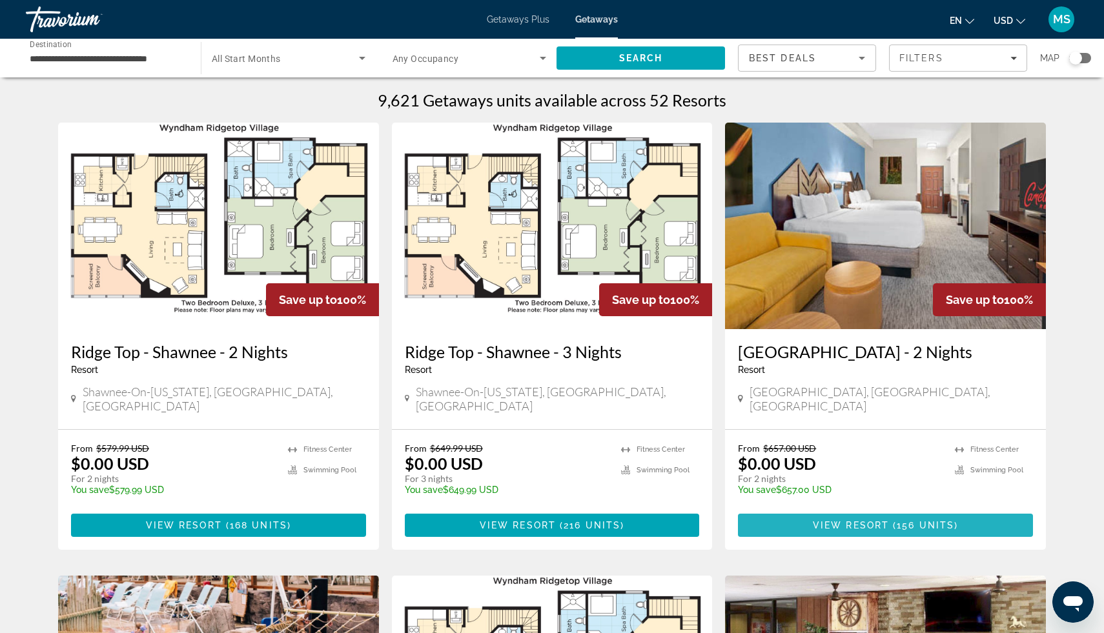
click at [813, 515] on span "Main content" at bounding box center [885, 525] width 295 height 31
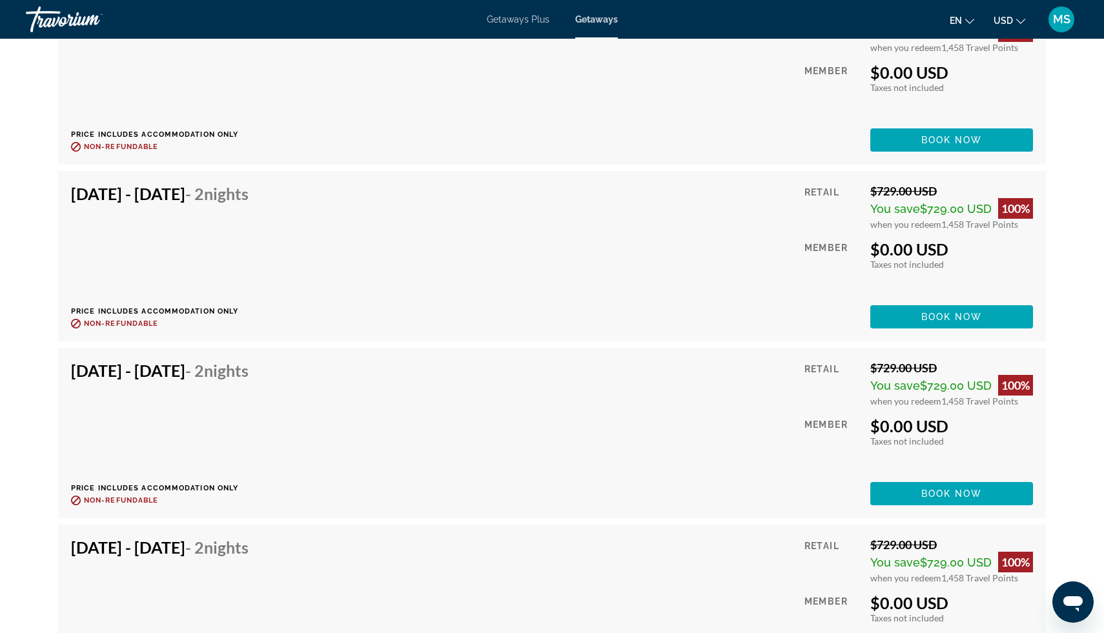
scroll to position [8461, 0]
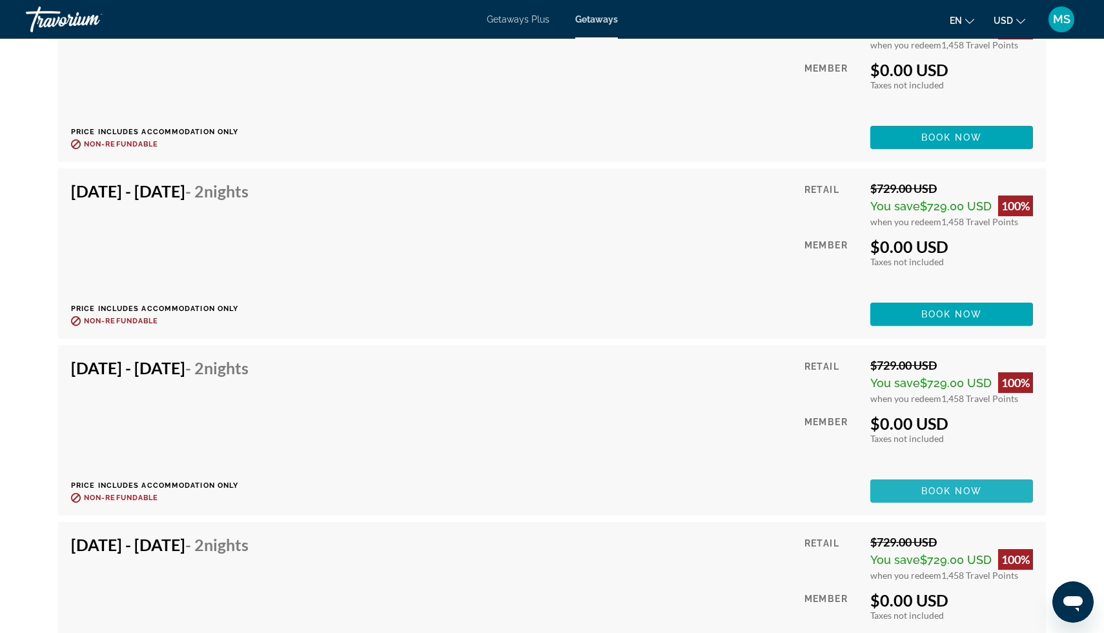
click at [955, 486] on span "Book now" at bounding box center [951, 491] width 61 height 10
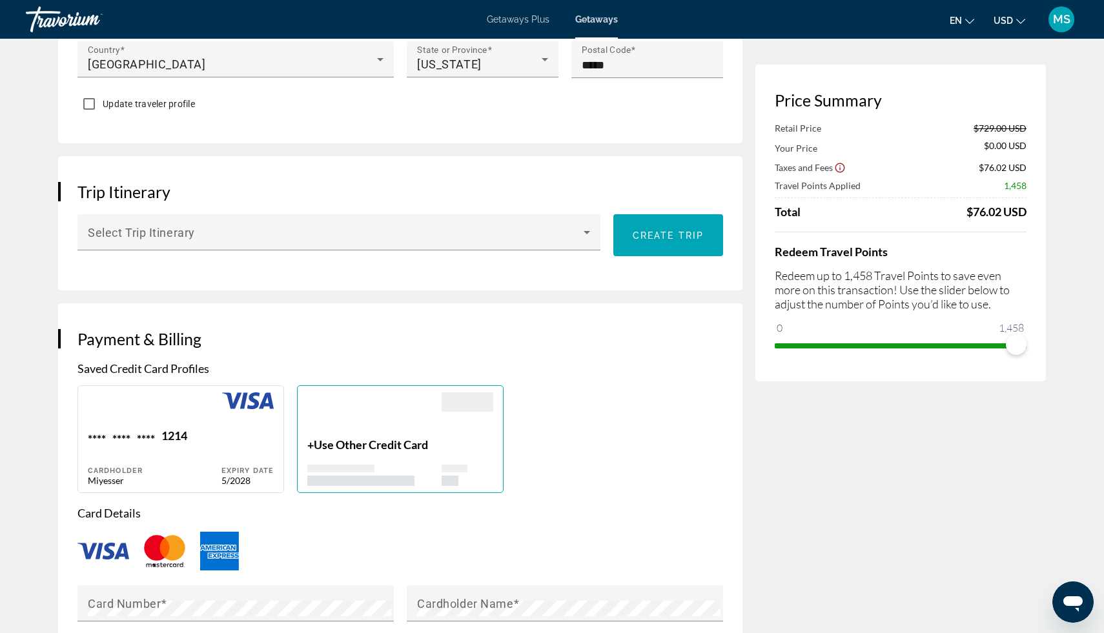
scroll to position [627, 0]
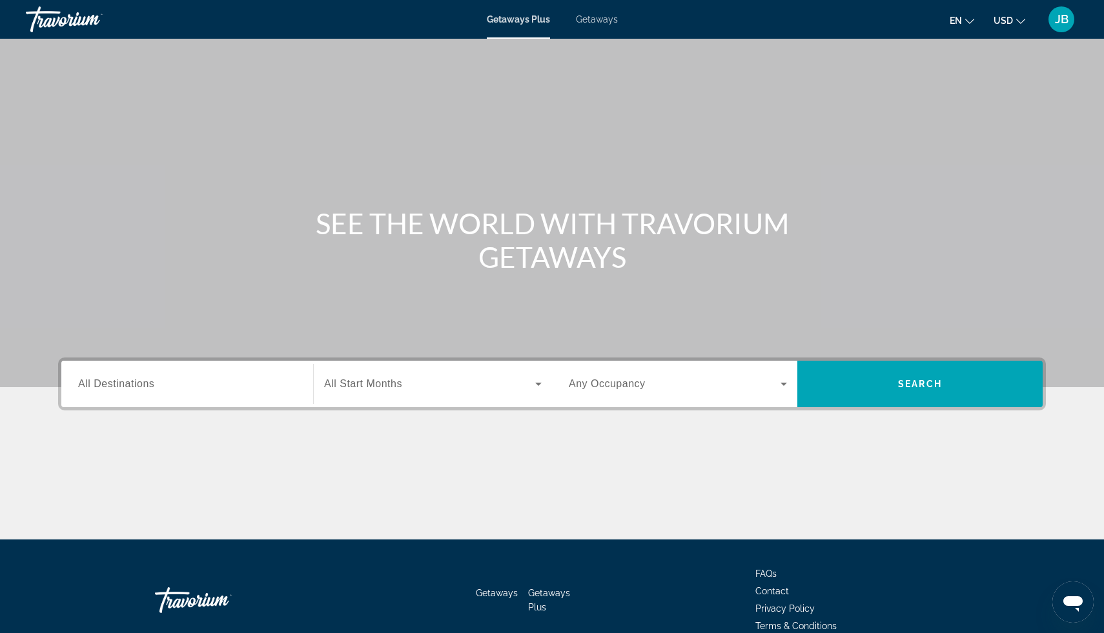
click at [241, 396] on div "Search widget" at bounding box center [187, 384] width 218 height 37
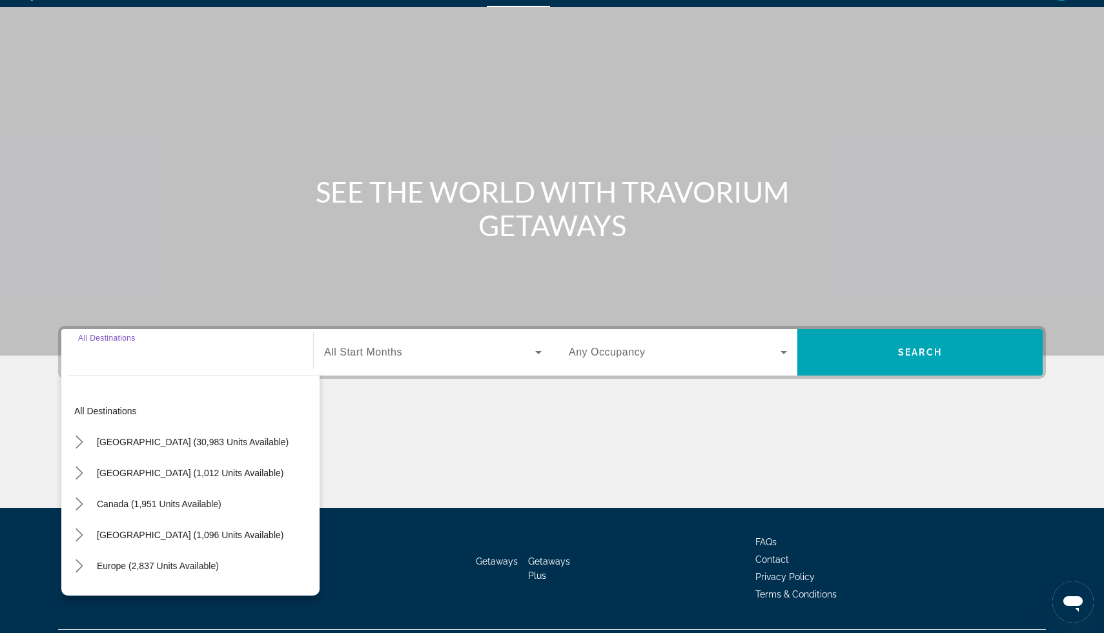
scroll to position [65, 0]
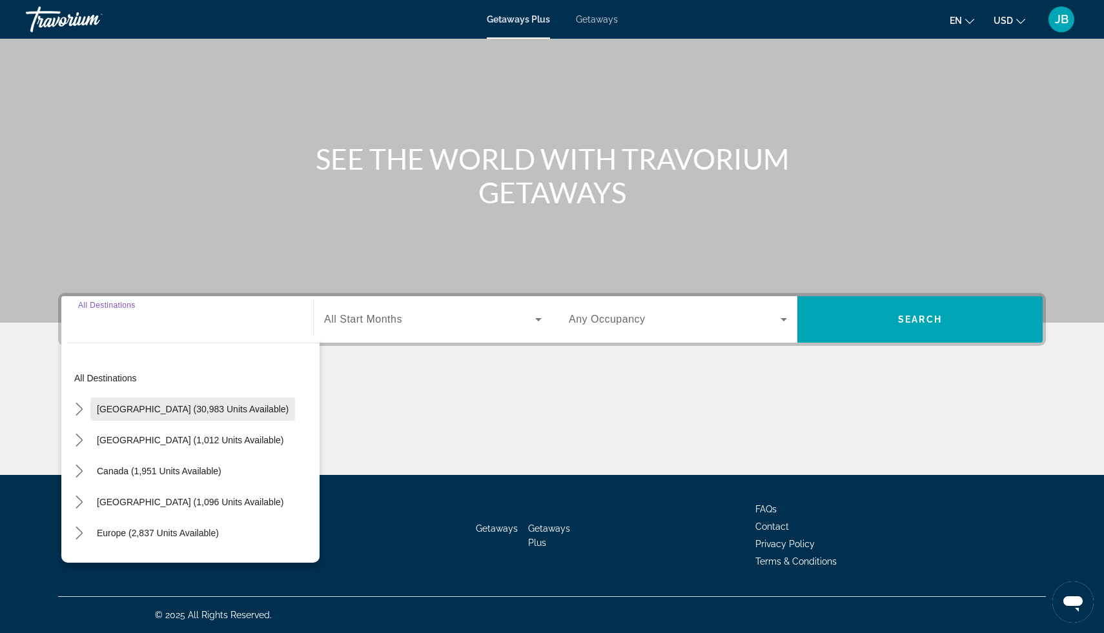
click at [233, 405] on span "United States (30,983 units available)" at bounding box center [193, 409] width 192 height 10
type input "**********"
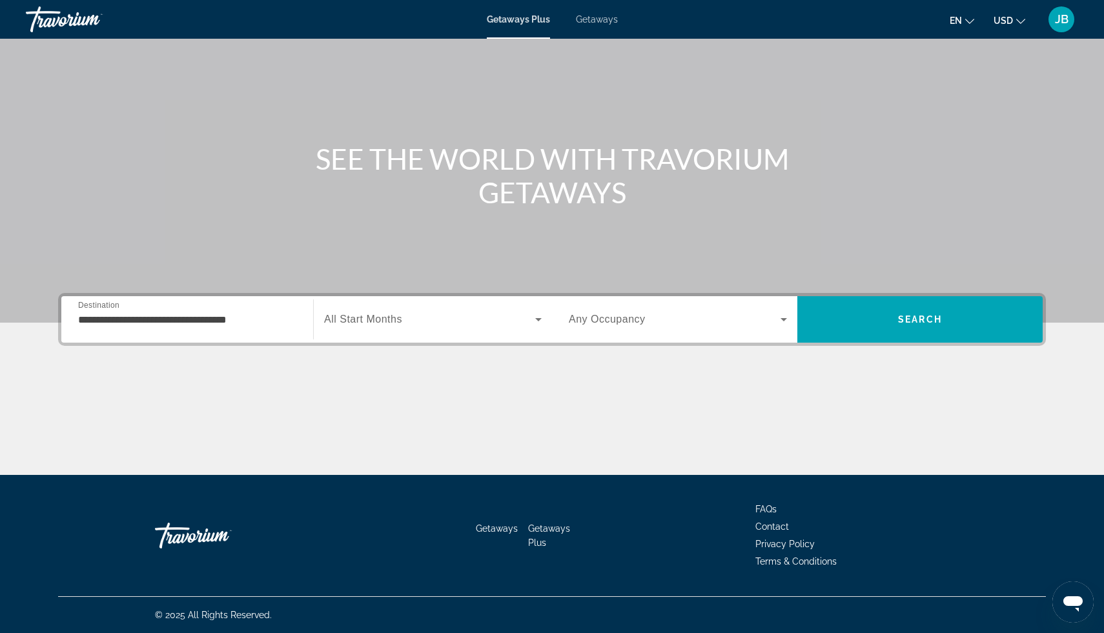
click at [585, 22] on span "Getaways" at bounding box center [597, 19] width 42 height 10
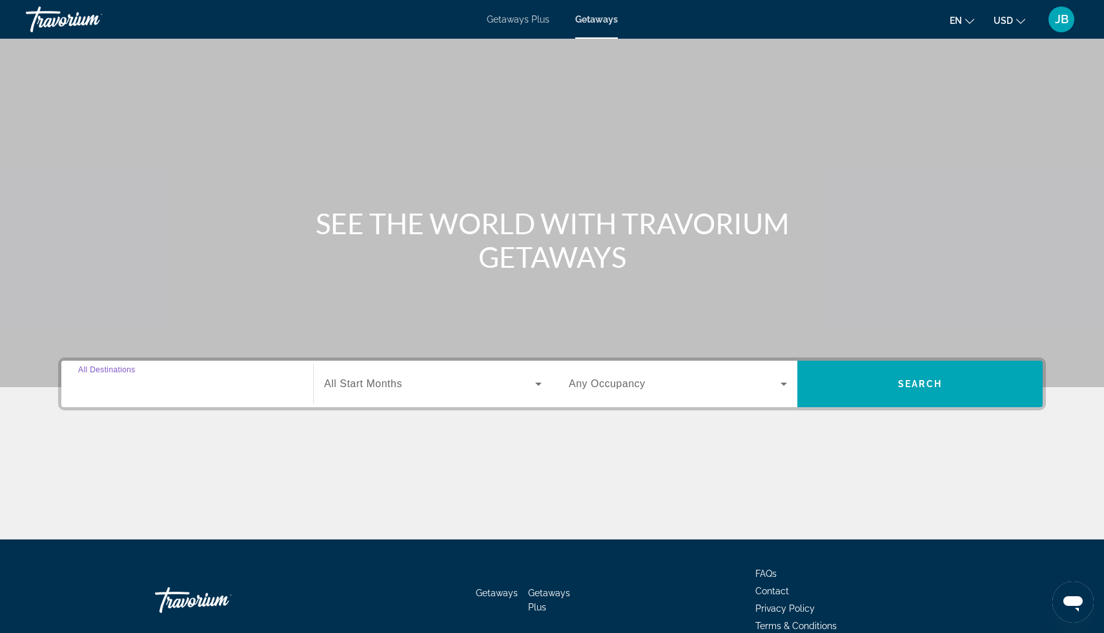
click at [158, 384] on input "Destination All Destinations" at bounding box center [187, 384] width 218 height 15
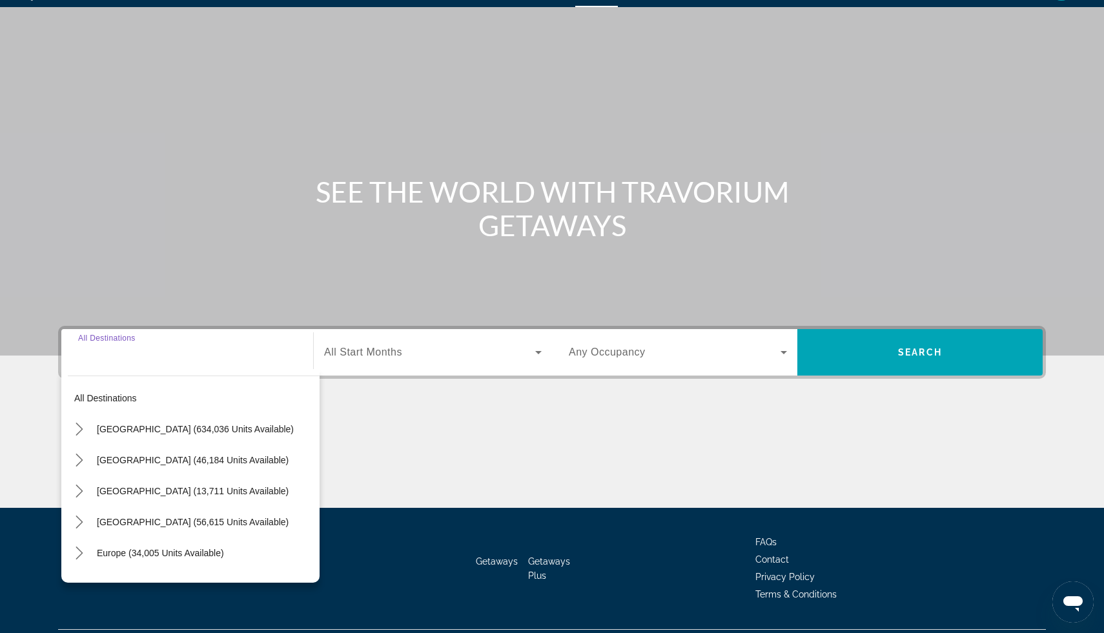
scroll to position [65, 0]
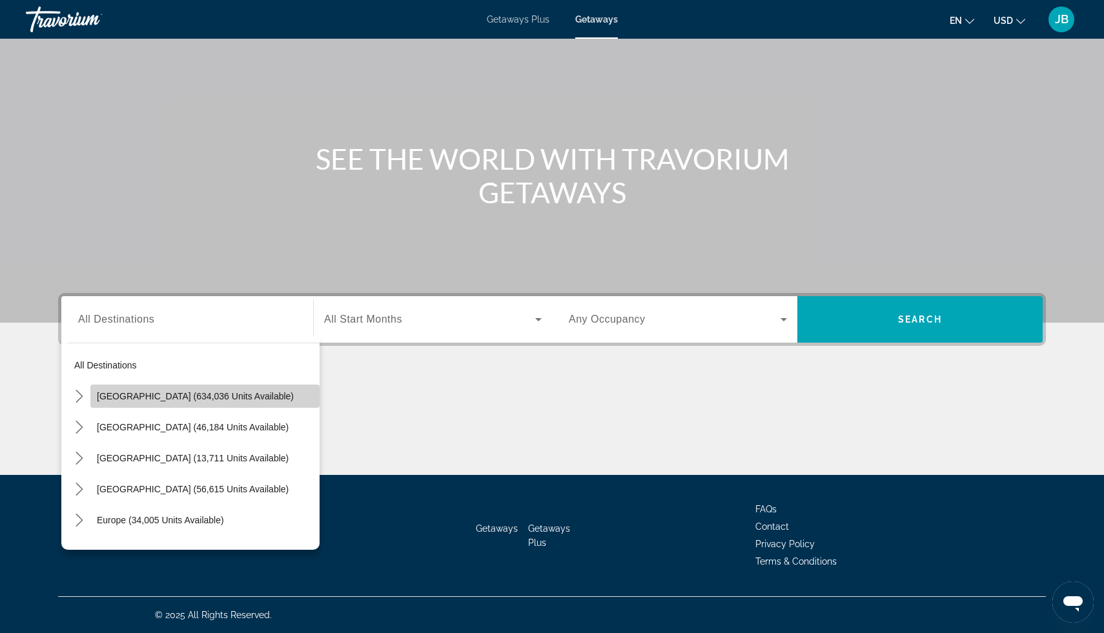
click at [164, 396] on span "United States (634,036 units available)" at bounding box center [195, 396] width 197 height 10
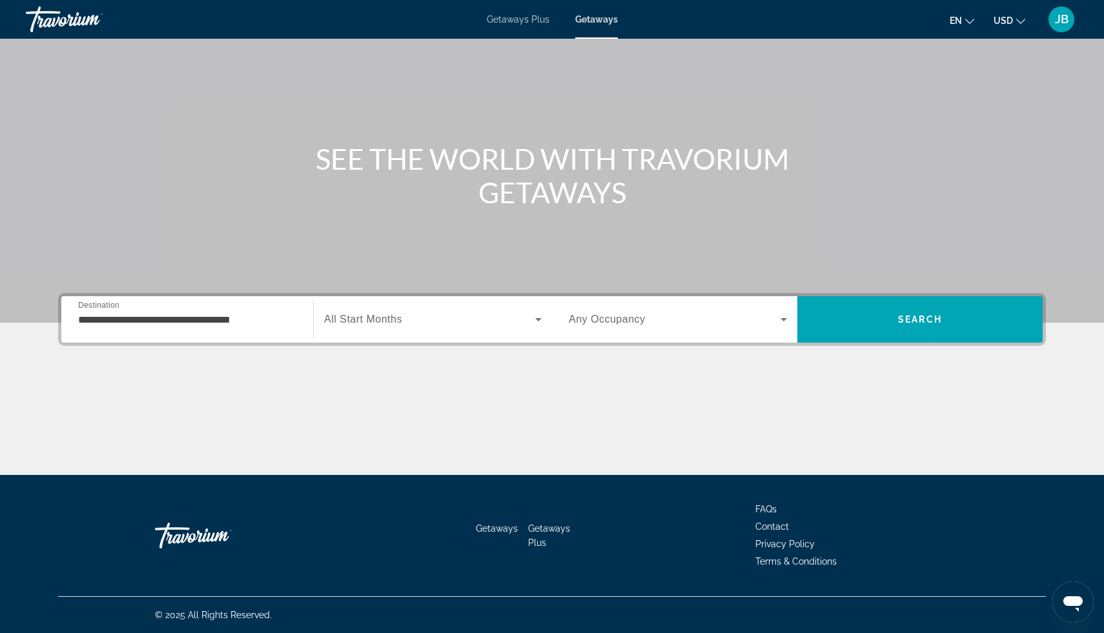
click at [183, 332] on div "**********" at bounding box center [187, 319] width 218 height 37
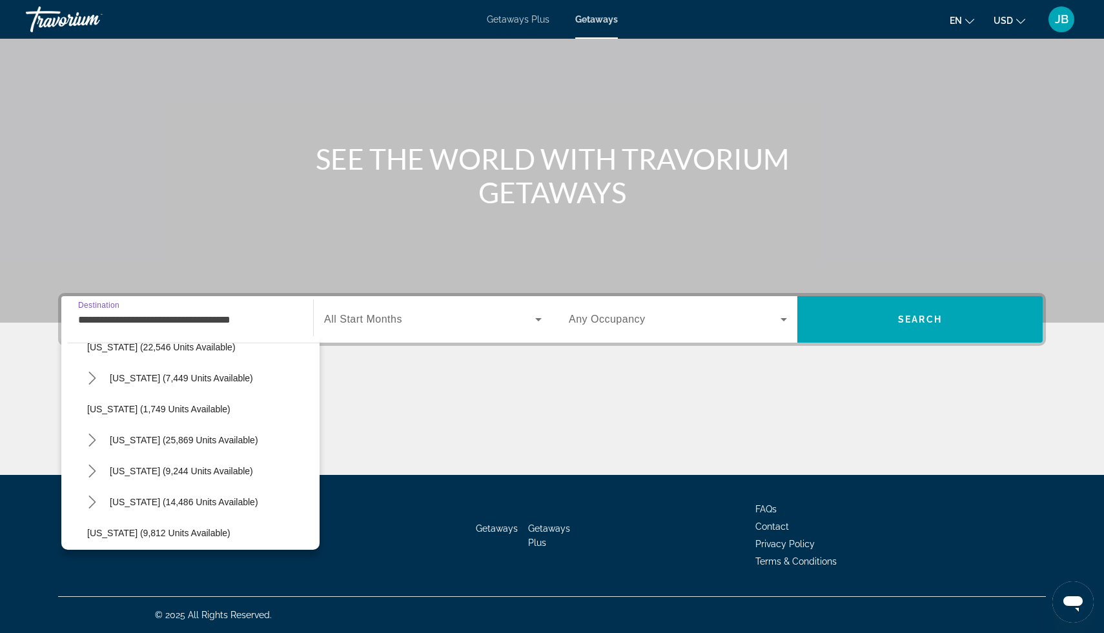
scroll to position [1040, 0]
click at [189, 385] on span "Select destination: Pennsylvania (7,449 units available)" at bounding box center [211, 378] width 216 height 31
type input "**********"
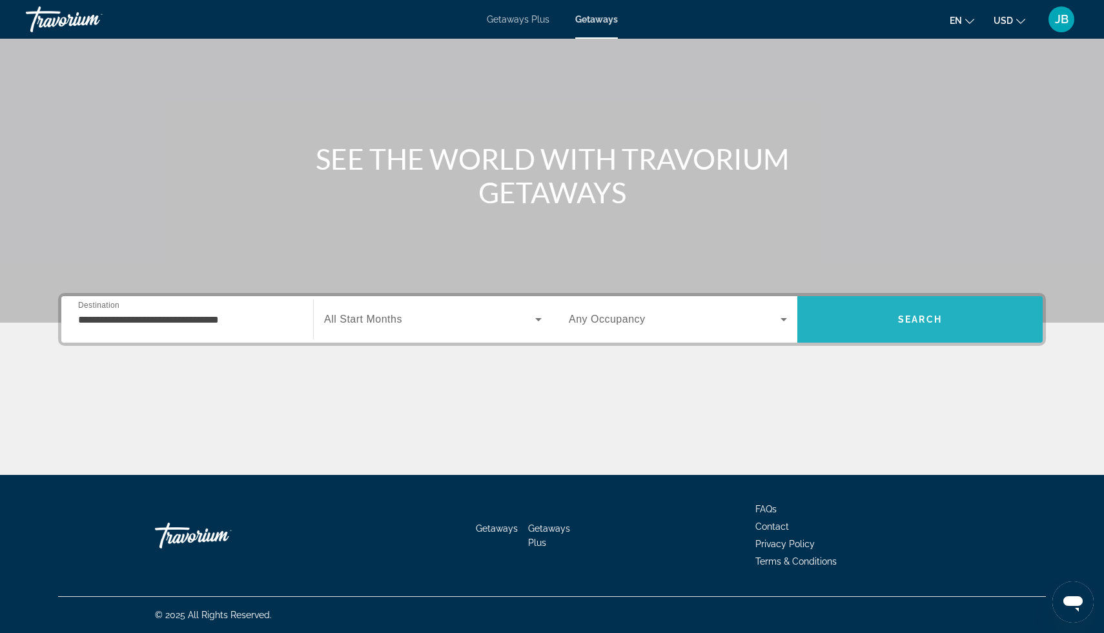
click at [905, 324] on span "Search" at bounding box center [920, 319] width 44 height 10
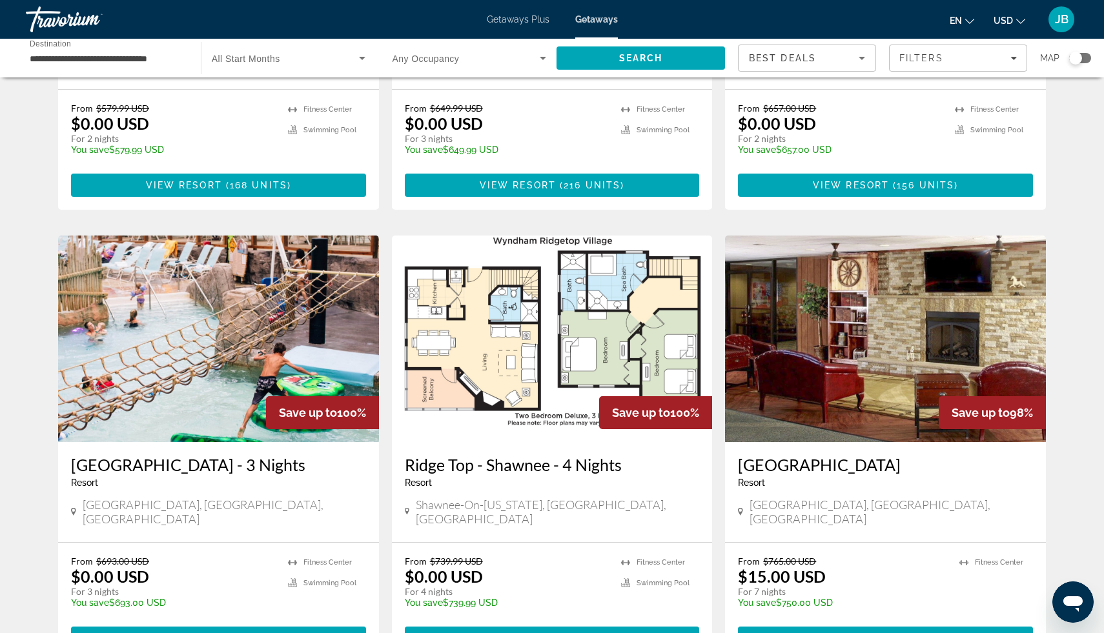
scroll to position [351, 0]
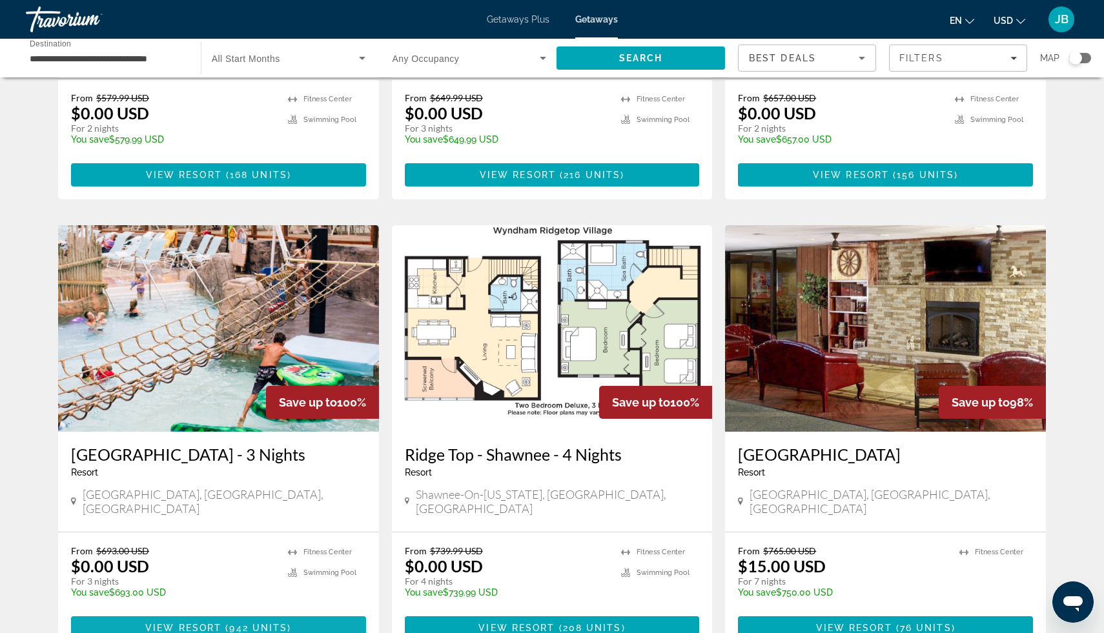
click at [214, 623] on span "View Resort" at bounding box center [183, 628] width 76 height 10
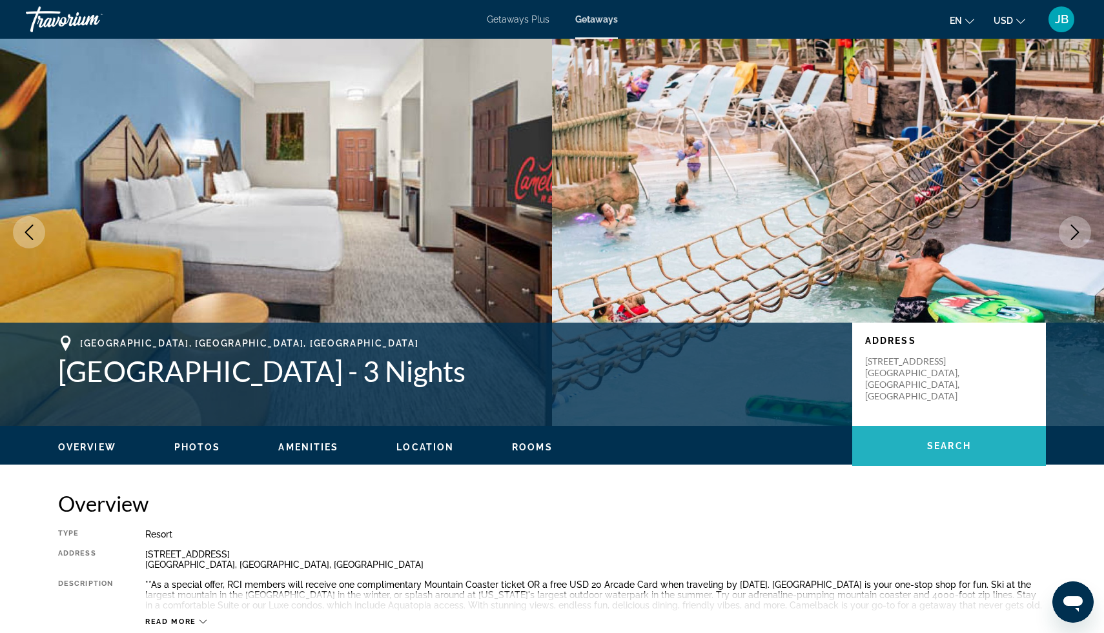
click at [984, 447] on span "Main content" at bounding box center [949, 446] width 194 height 31
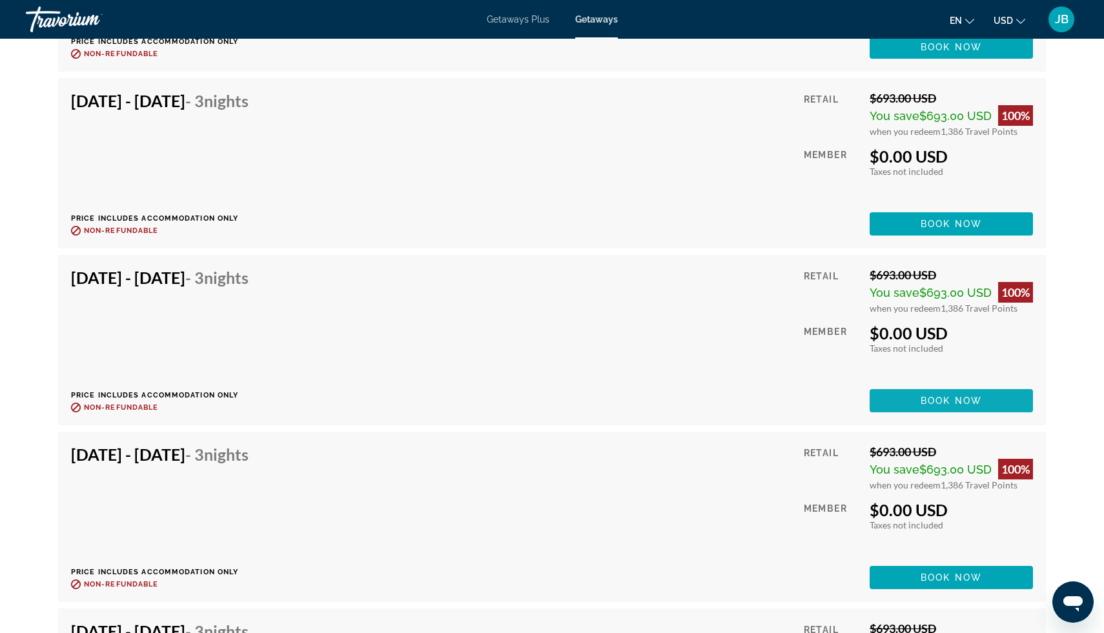
scroll to position [4941, 0]
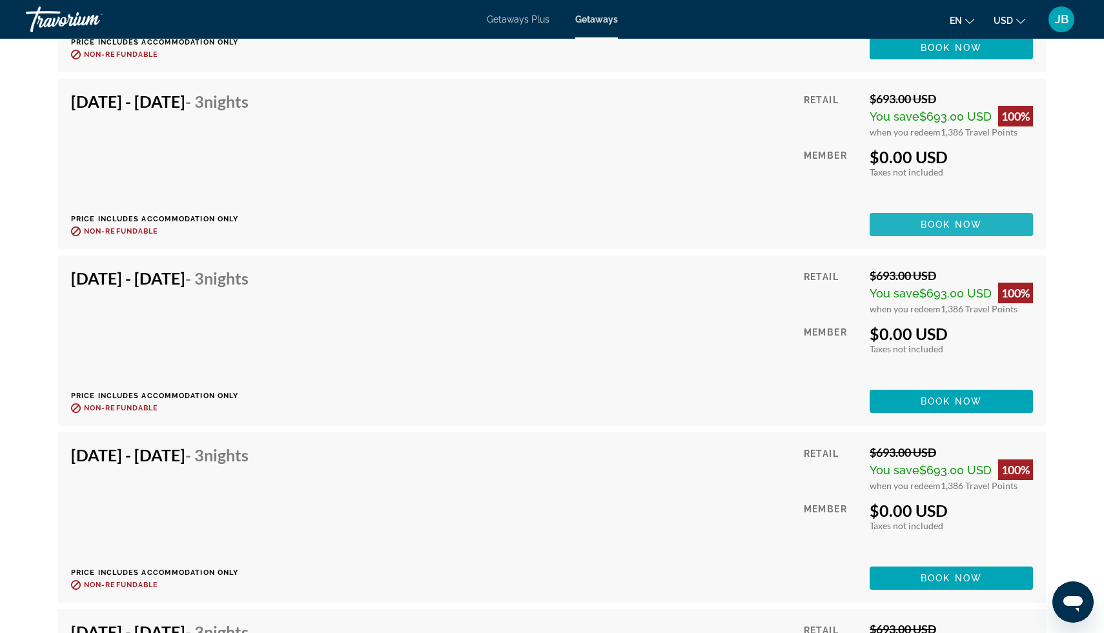
click at [956, 225] on span "Book now" at bounding box center [950, 224] width 61 height 10
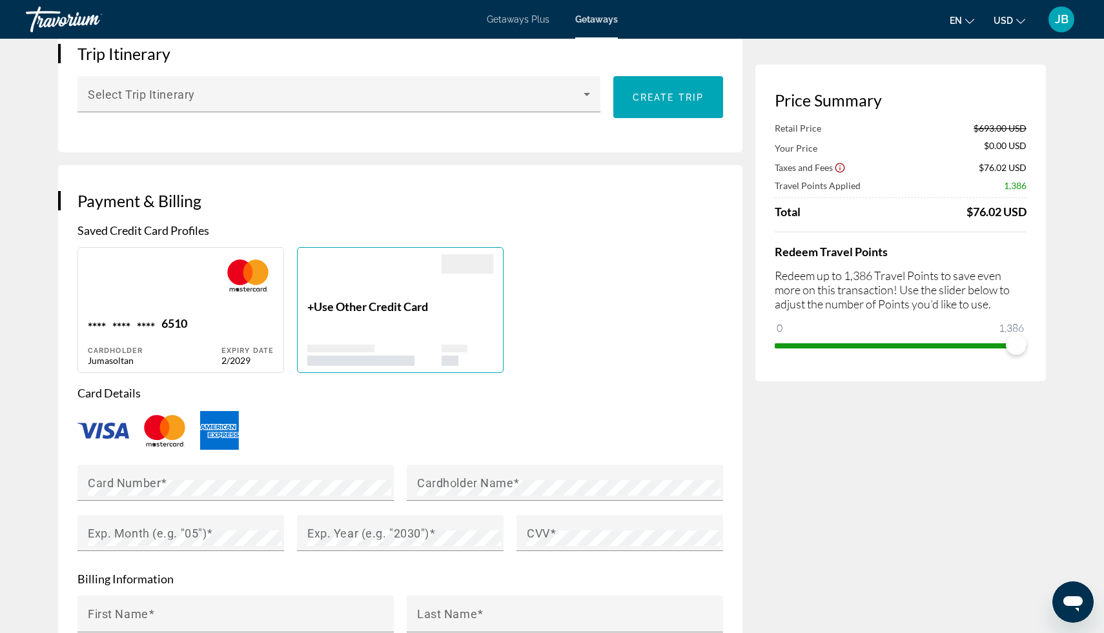
scroll to position [768, 0]
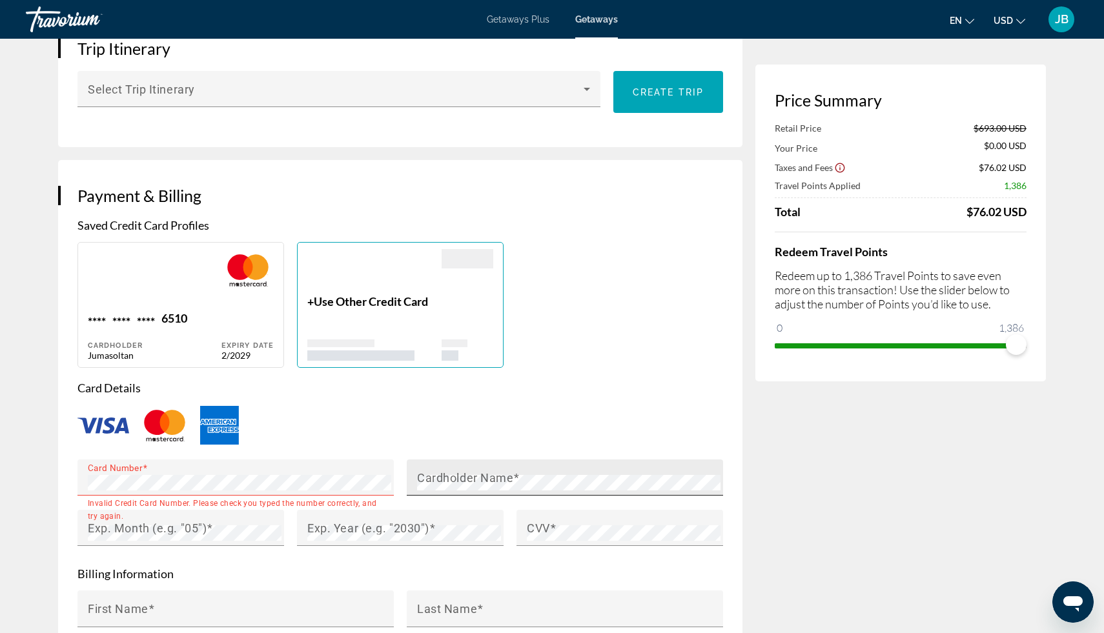
click at [463, 476] on mat-label "Cardholder Name" at bounding box center [465, 478] width 96 height 14
click at [431, 473] on mat-label "Cardholder Name" at bounding box center [465, 478] width 96 height 14
click at [310, 300] on p "+ Use Other Credit Card" at bounding box center [374, 301] width 134 height 14
click at [431, 481] on mat-label "Cardholder Name" at bounding box center [465, 478] width 96 height 14
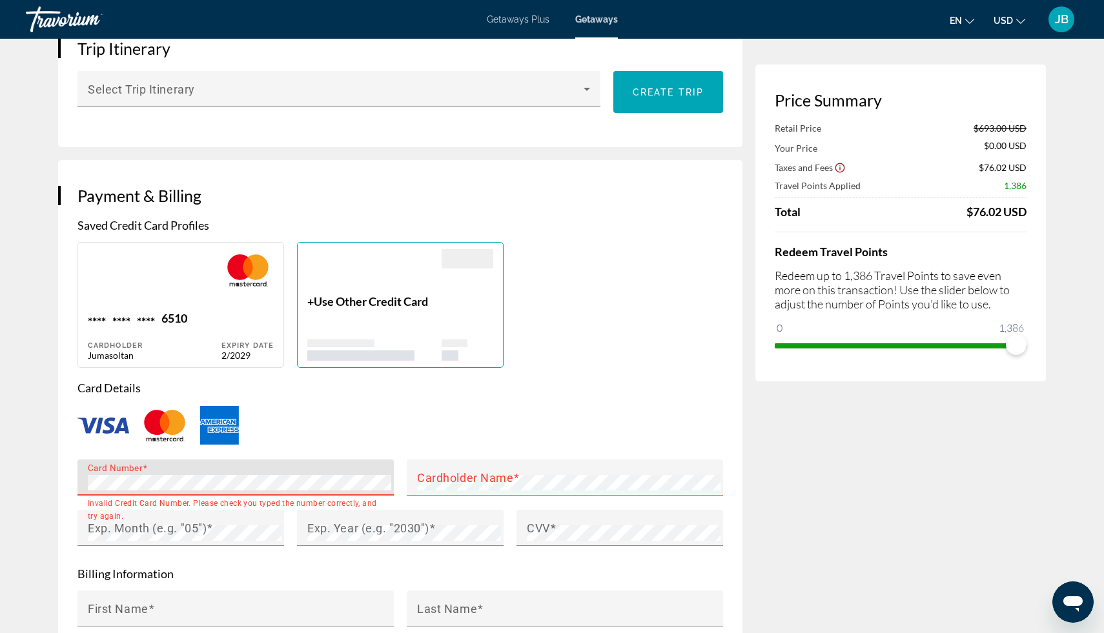
click at [315, 488] on div "Card Number" at bounding box center [239, 478] width 303 height 36
click at [507, 478] on mat-label "Cardholder Name" at bounding box center [465, 478] width 96 height 14
click at [407, 476] on div "Cardholder Name" at bounding box center [565, 478] width 316 height 36
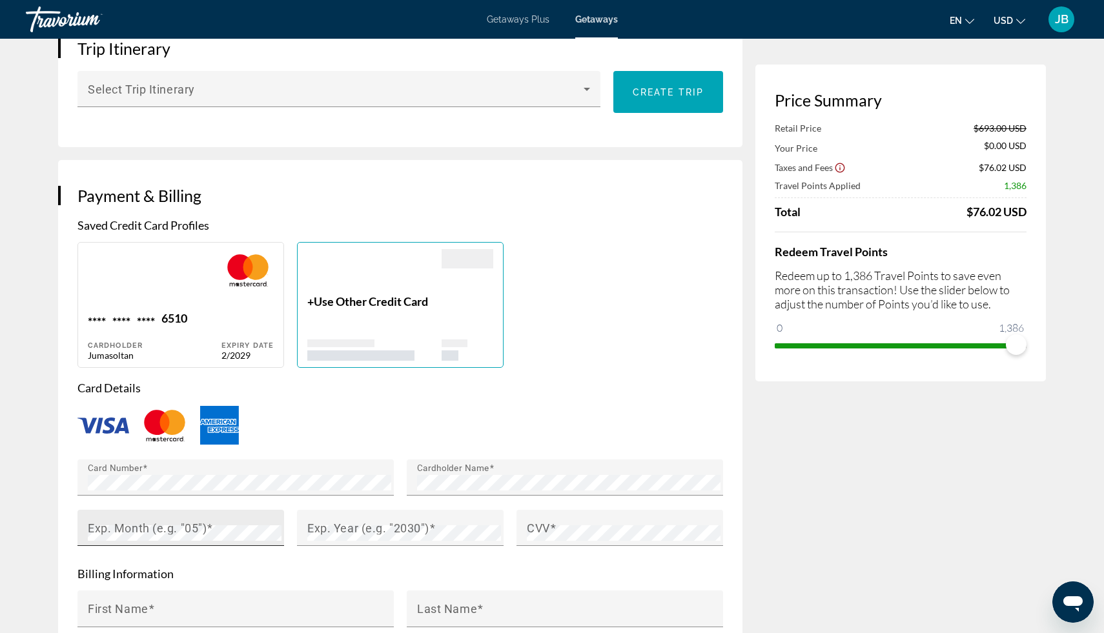
click at [116, 538] on div "Exp. Month (e.g. "05")" at bounding box center [185, 528] width 194 height 36
click at [314, 527] on mat-label "Exp. Year (e.g. "2030")" at bounding box center [368, 529] width 122 height 14
click at [525, 522] on div "CVV" at bounding box center [619, 528] width 207 height 36
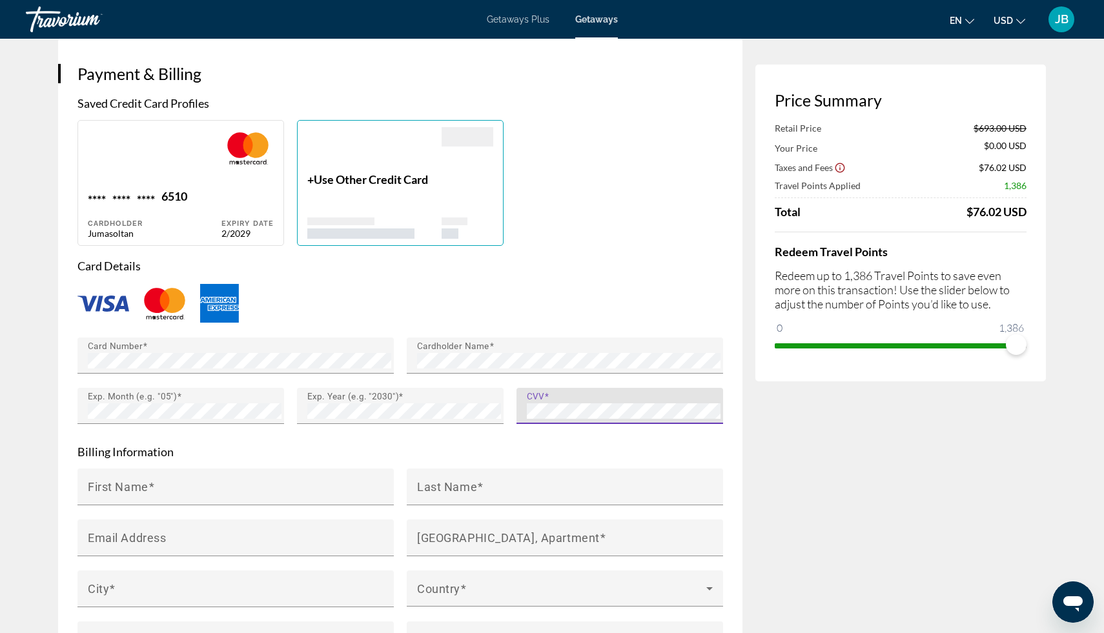
scroll to position [893, 0]
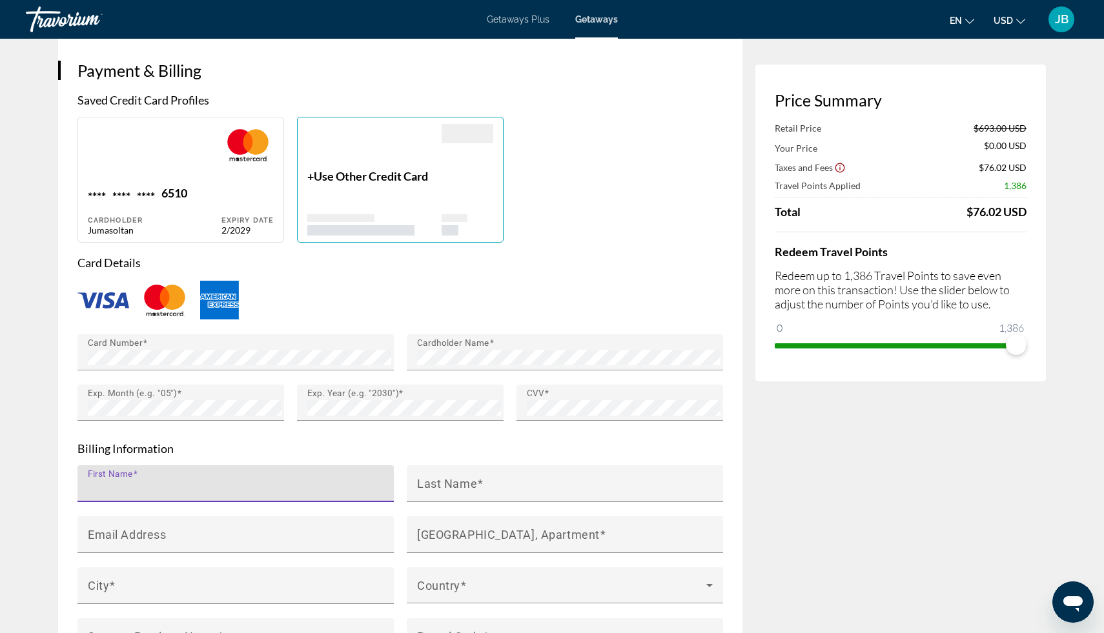
click at [217, 482] on input "First Name" at bounding box center [239, 489] width 303 height 15
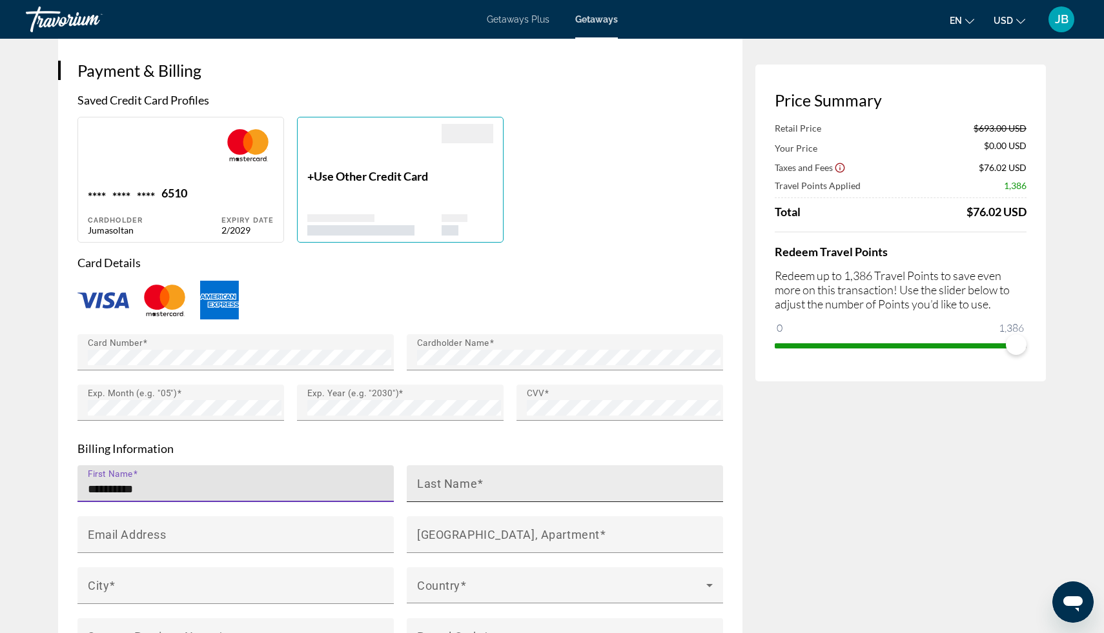
type input "**********"
click at [449, 469] on div "Last Name" at bounding box center [568, 483] width 303 height 37
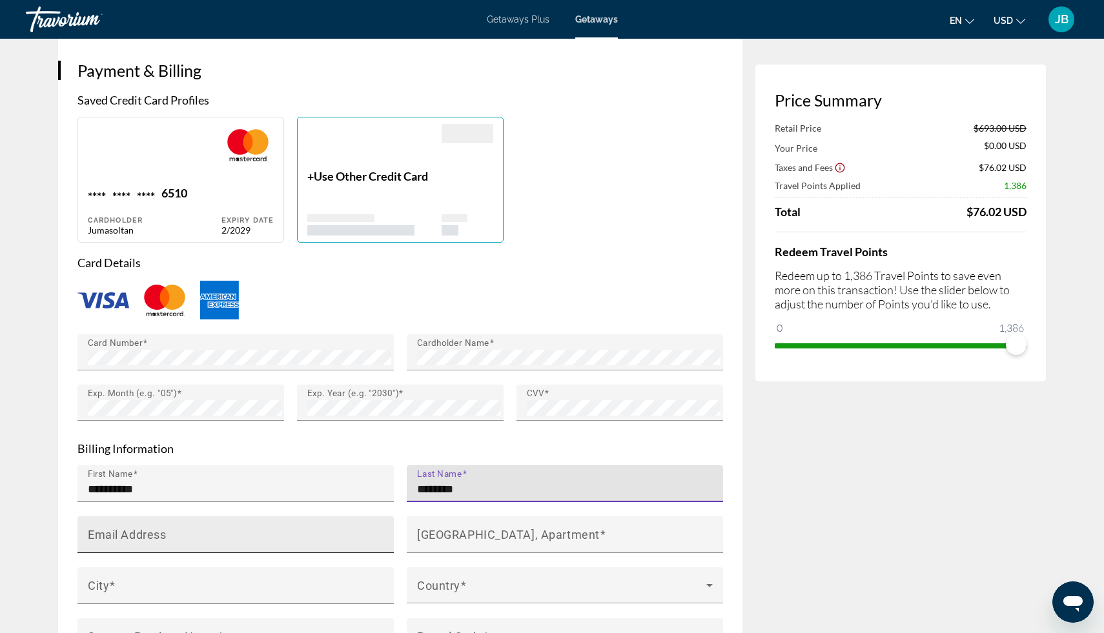
type input "********"
click at [261, 533] on input "Email Address" at bounding box center [239, 540] width 303 height 15
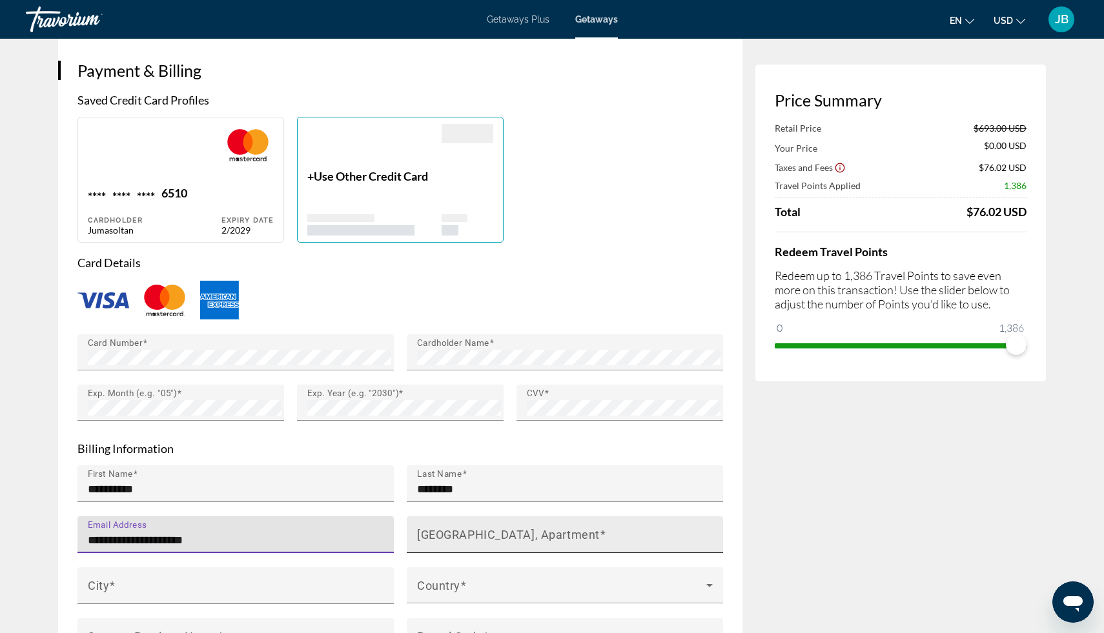
type input "**********"
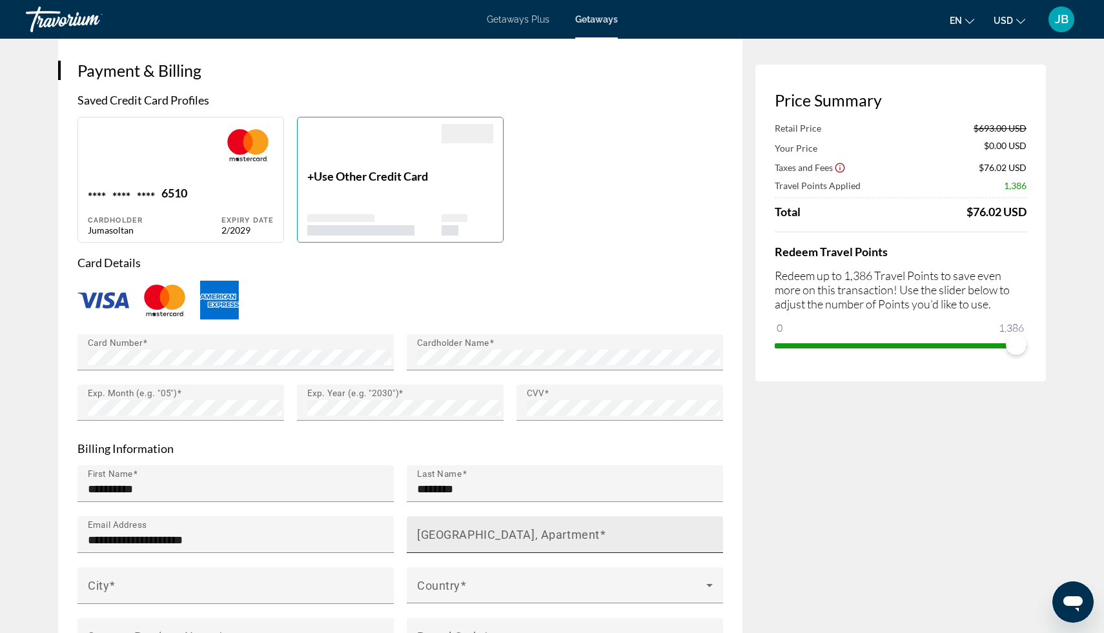
click at [440, 533] on mat-label "[GEOGRAPHIC_DATA], Apartment" at bounding box center [508, 535] width 183 height 14
click at [440, 533] on input "[GEOGRAPHIC_DATA], Apartment" at bounding box center [568, 540] width 303 height 15
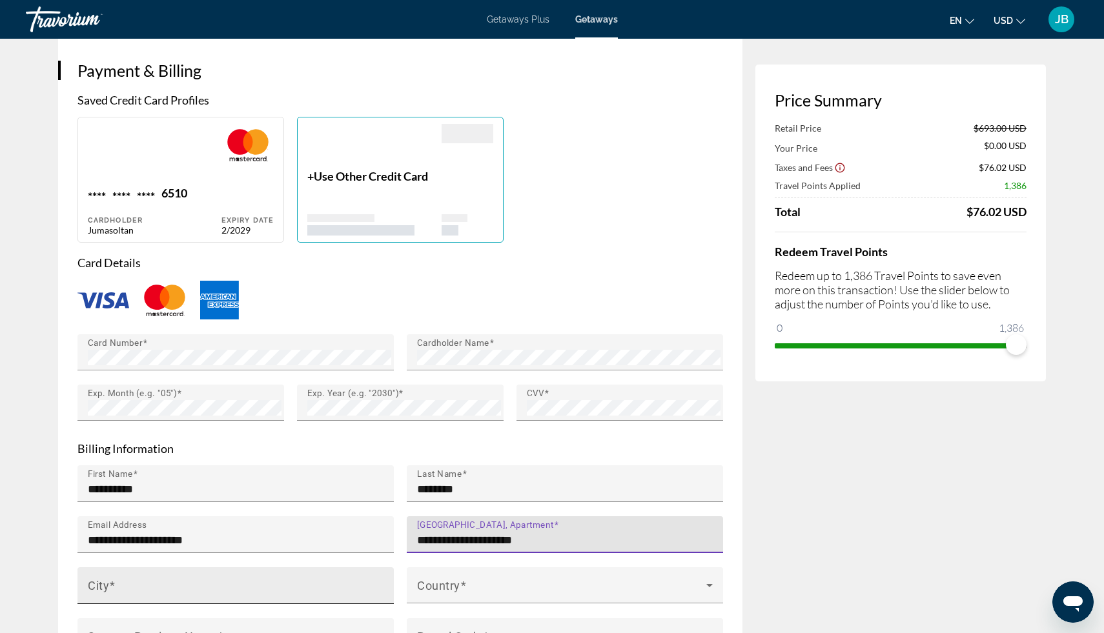
type input "**********"
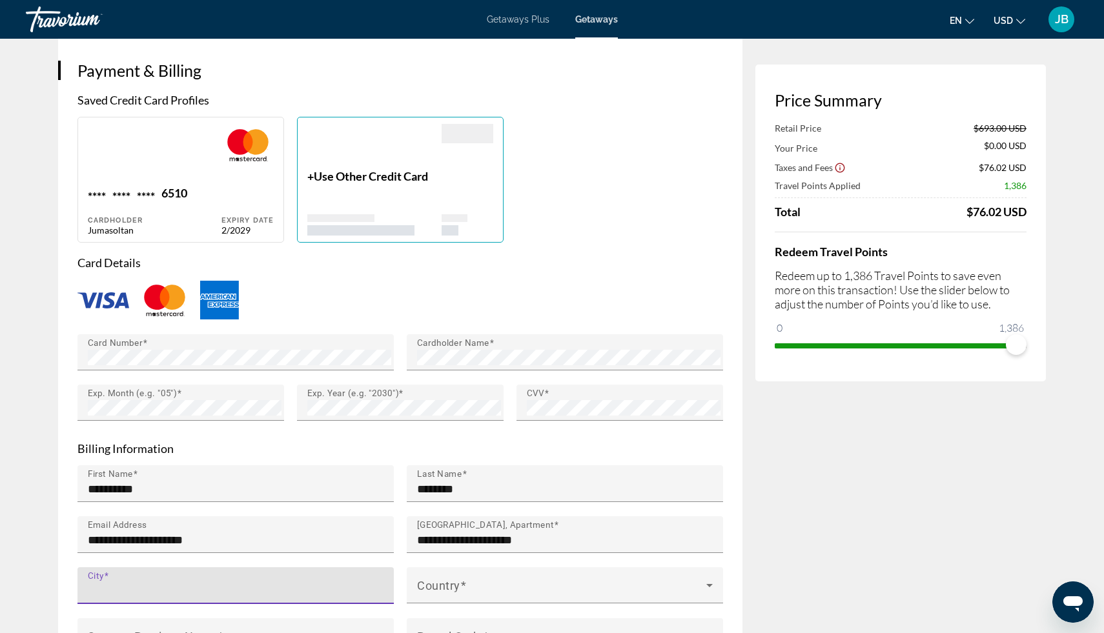
click at [218, 584] on input "City" at bounding box center [239, 591] width 303 height 15
type input "*****"
type input "**"
type input "*****"
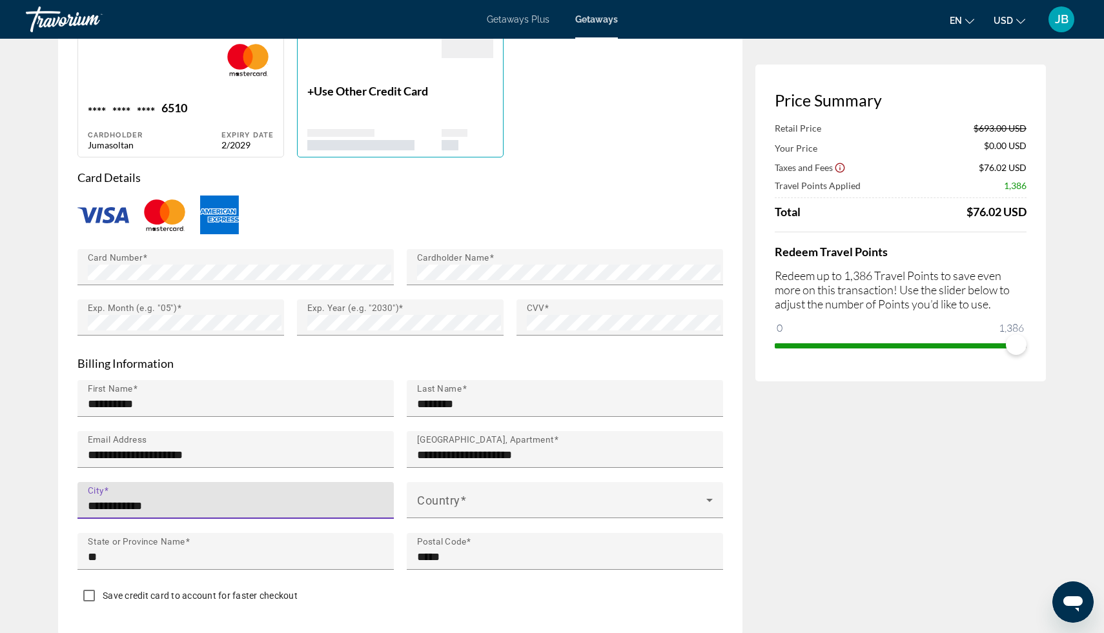
scroll to position [984, 0]
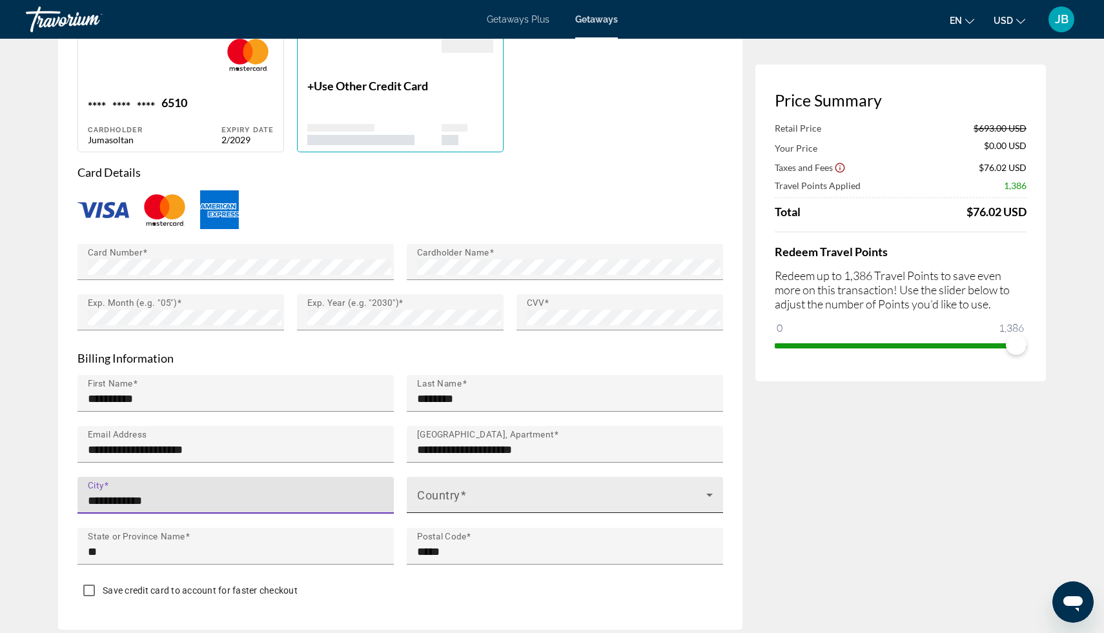
type input "**********"
click at [416, 494] on div "Country" at bounding box center [565, 495] width 316 height 36
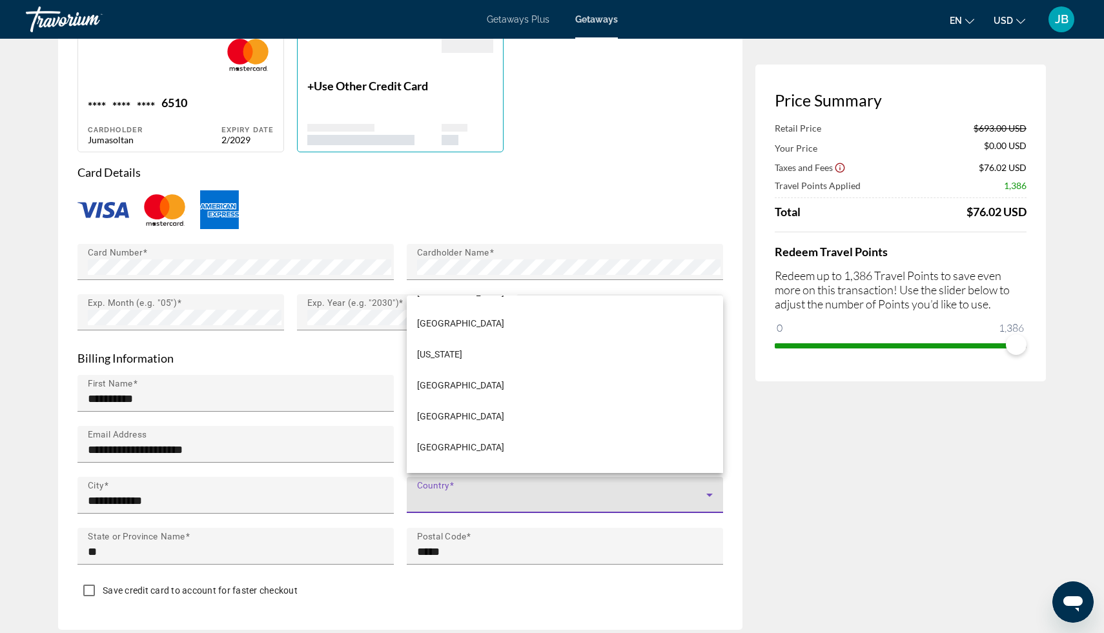
scroll to position [5385, 0]
click at [308, 579] on div at bounding box center [552, 316] width 1104 height 633
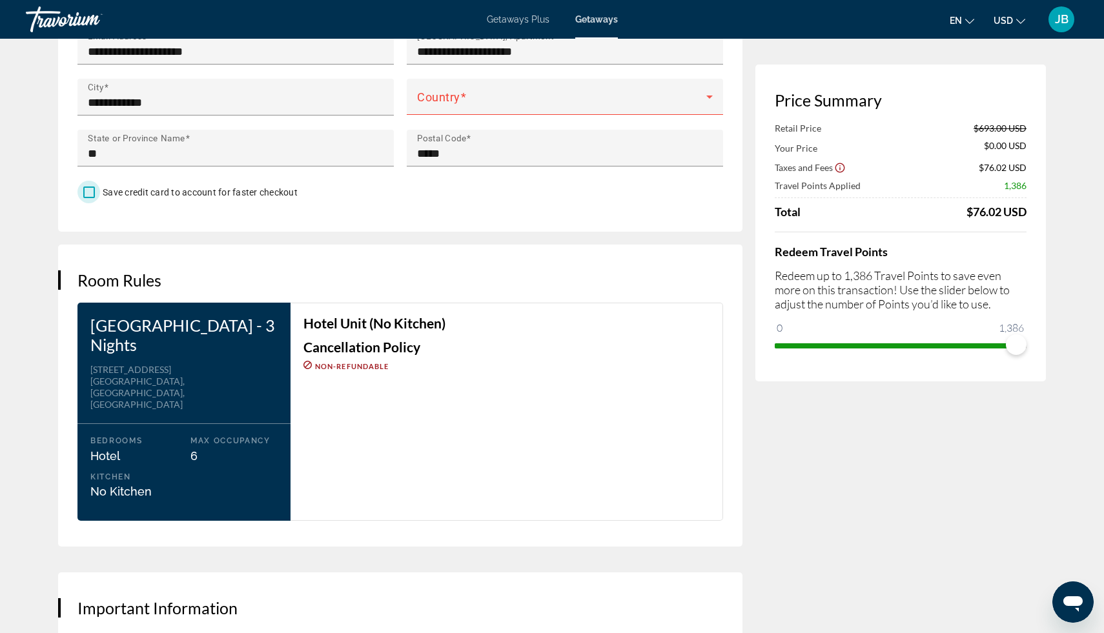
scroll to position [1381, 0]
click at [600, 105] on span "Main content" at bounding box center [561, 102] width 289 height 15
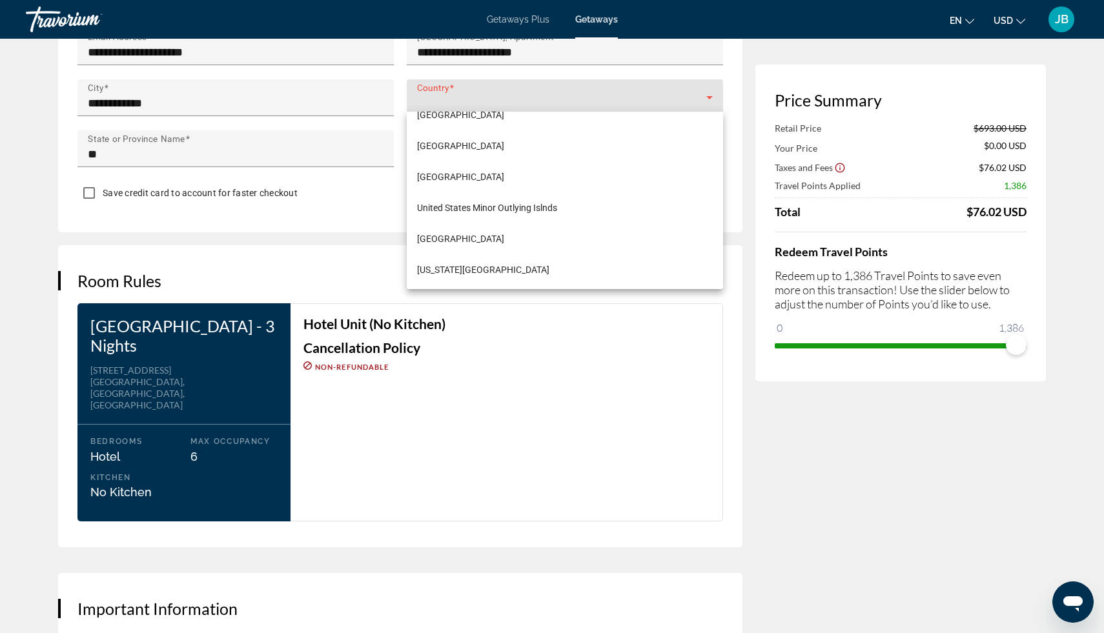
scroll to position [7453, 0]
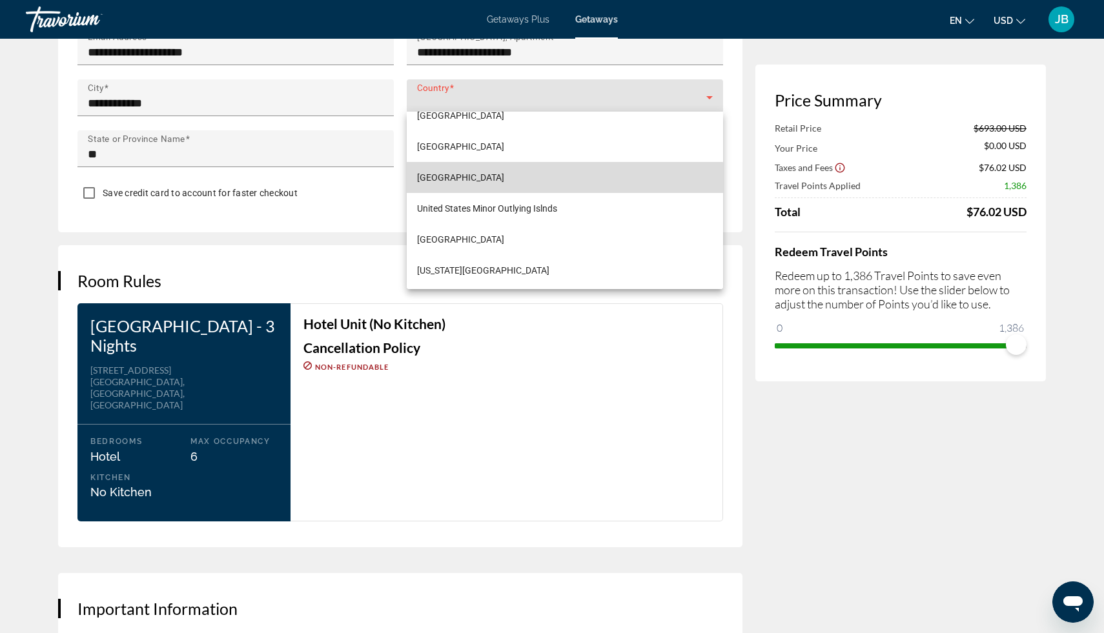
click at [542, 178] on mat-option "[GEOGRAPHIC_DATA]" at bounding box center [565, 177] width 316 height 31
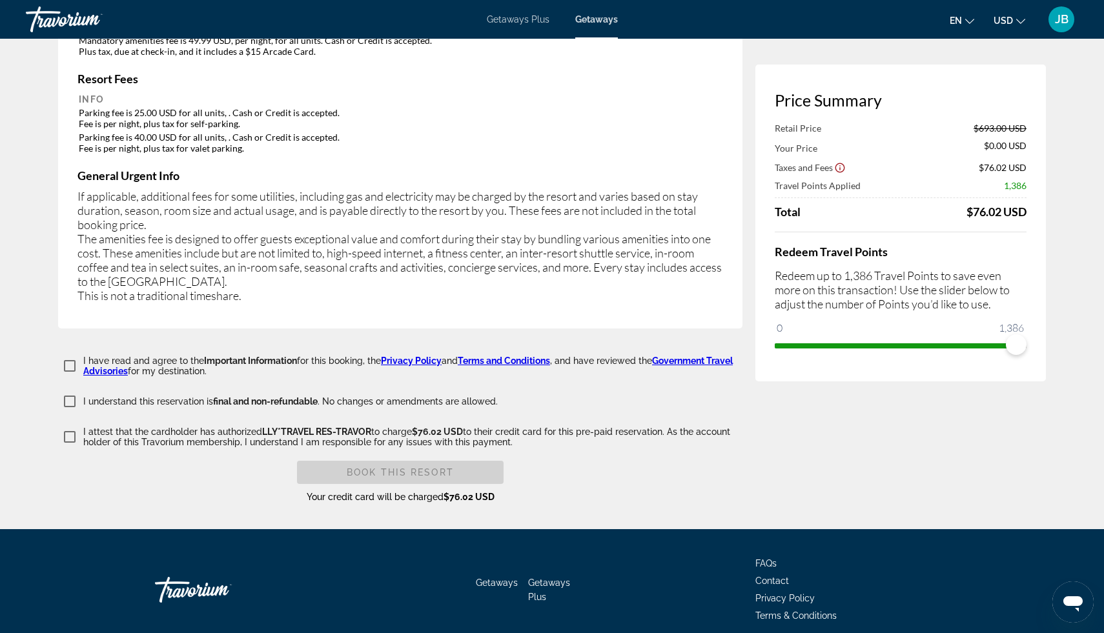
scroll to position [2000, 0]
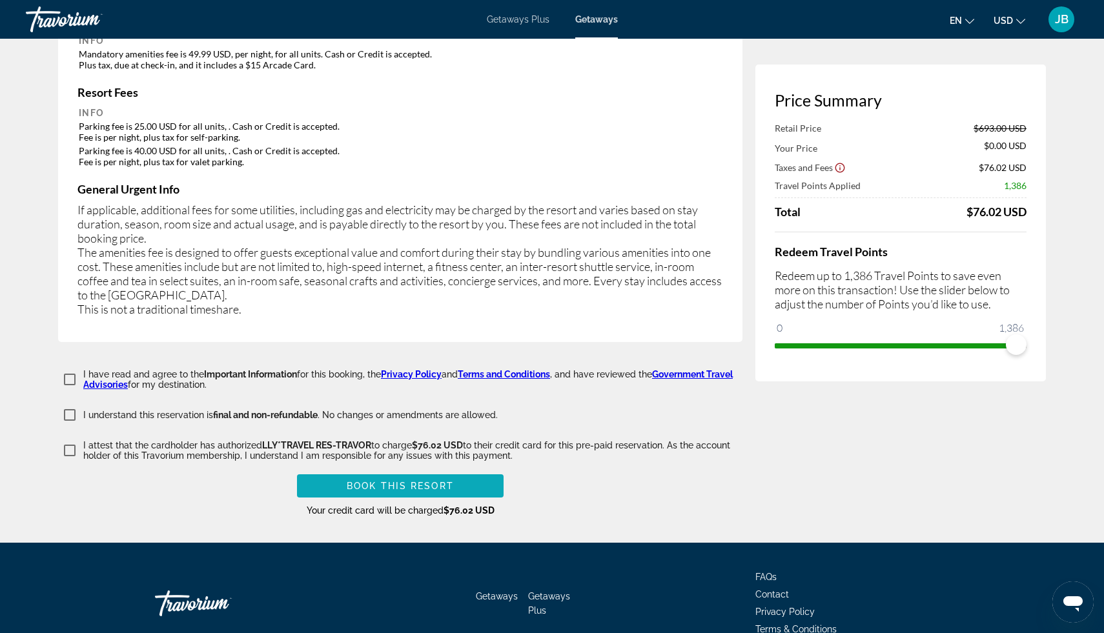
click at [323, 471] on span "Main content" at bounding box center [400, 486] width 207 height 31
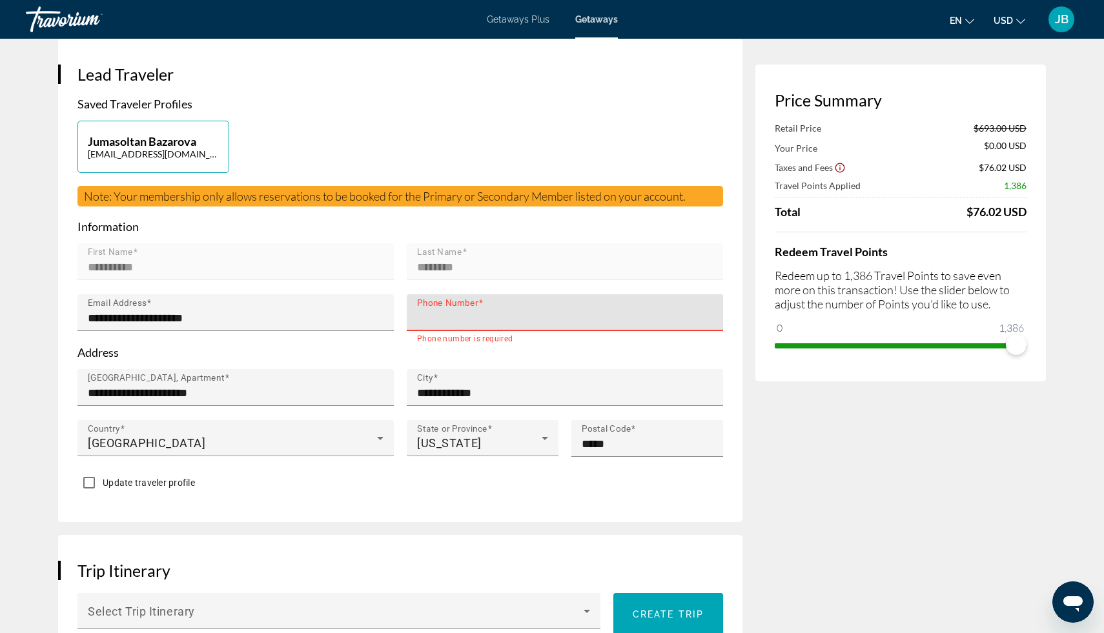
click at [452, 320] on input "Phone Number" at bounding box center [568, 317] width 303 height 15
type input "**********"
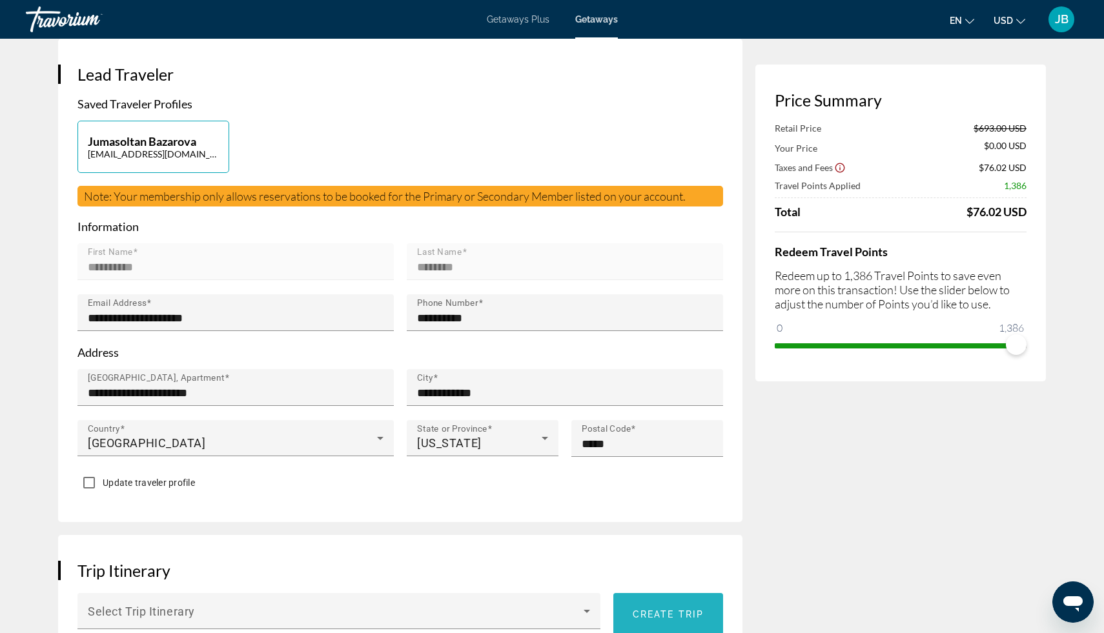
click at [675, 620] on span "Main content" at bounding box center [668, 614] width 110 height 31
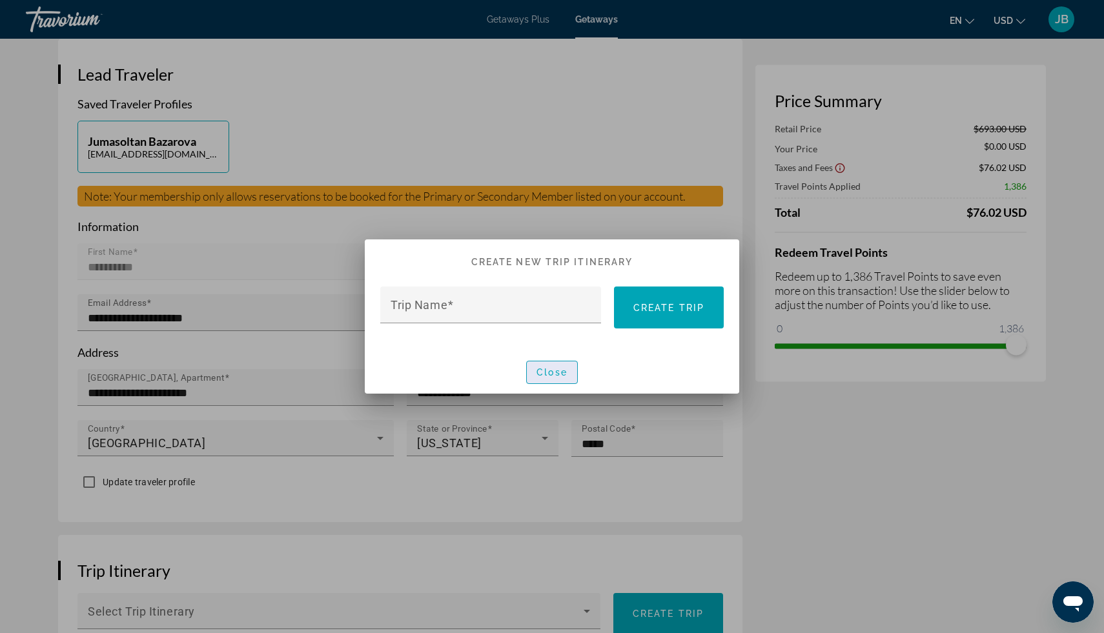
click at [562, 372] on span "Close" at bounding box center [551, 372] width 31 height 10
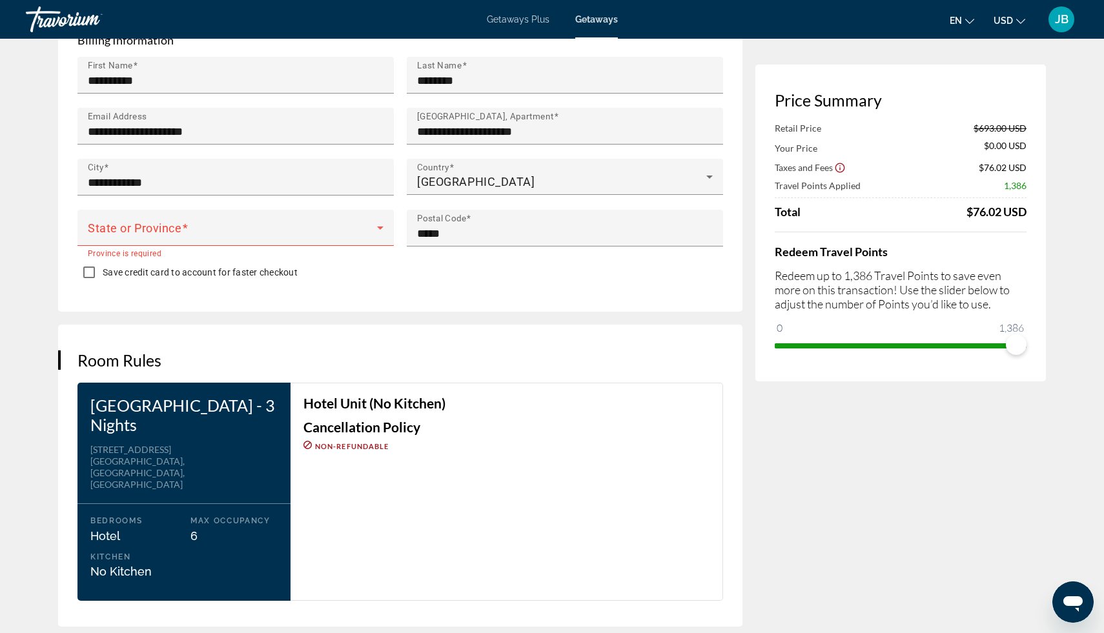
scroll to position [1297, 0]
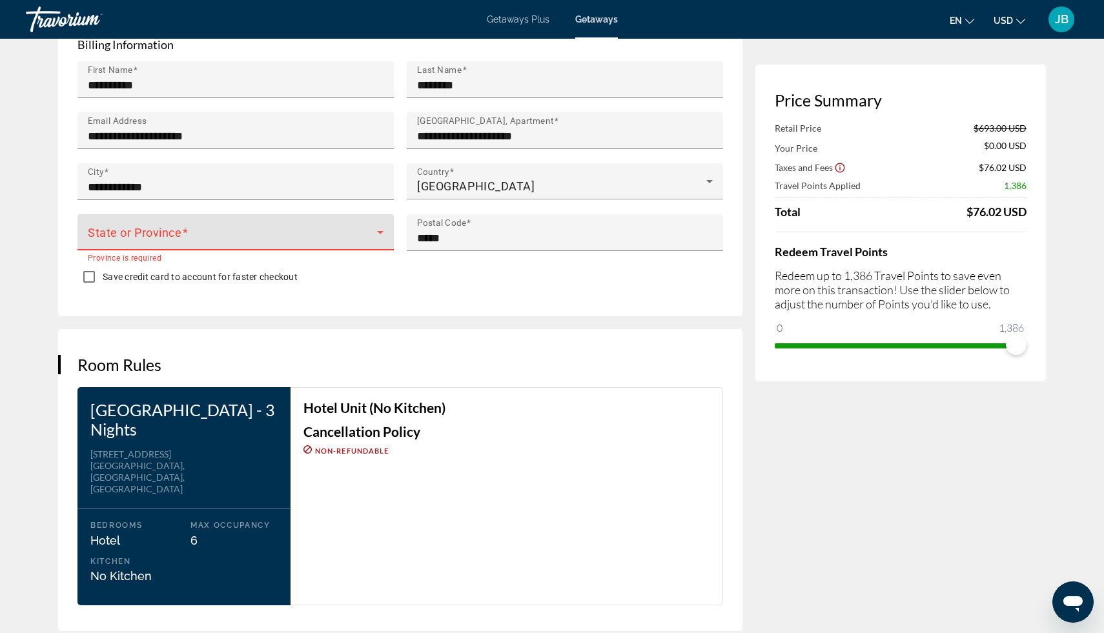
click at [176, 230] on span "Main content" at bounding box center [232, 237] width 289 height 15
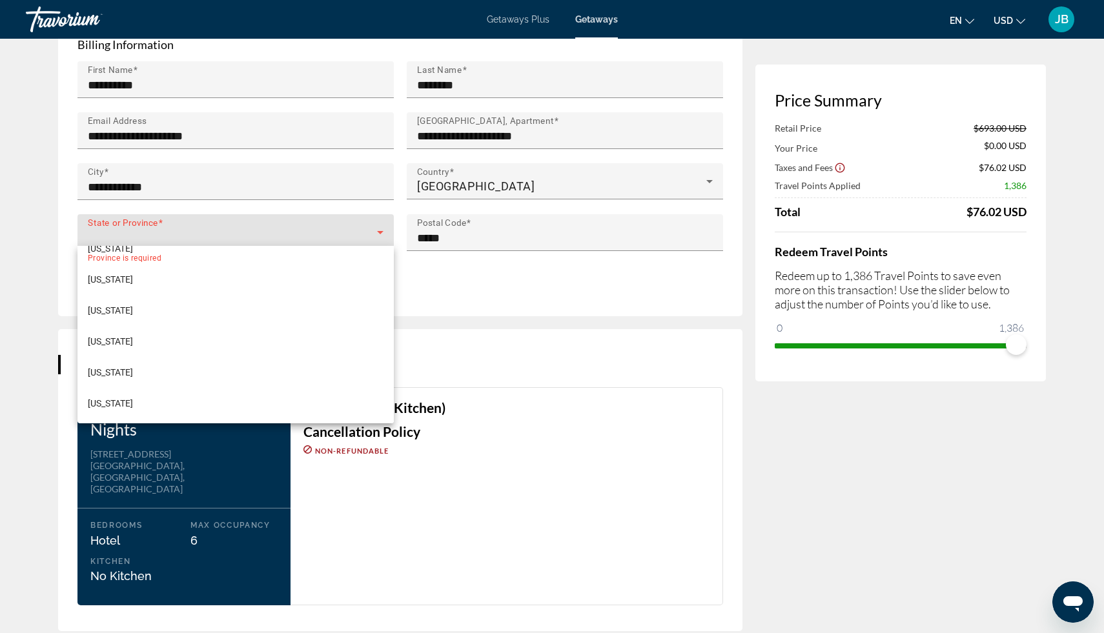
scroll to position [1148, 0]
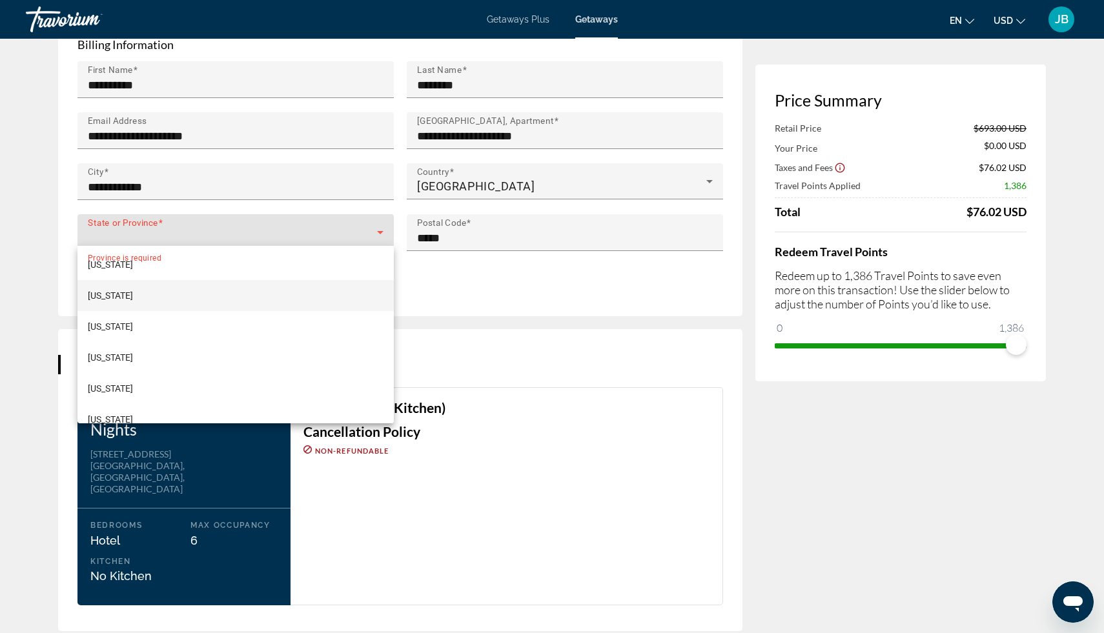
click at [155, 298] on mat-option "[US_STATE]" at bounding box center [235, 295] width 316 height 31
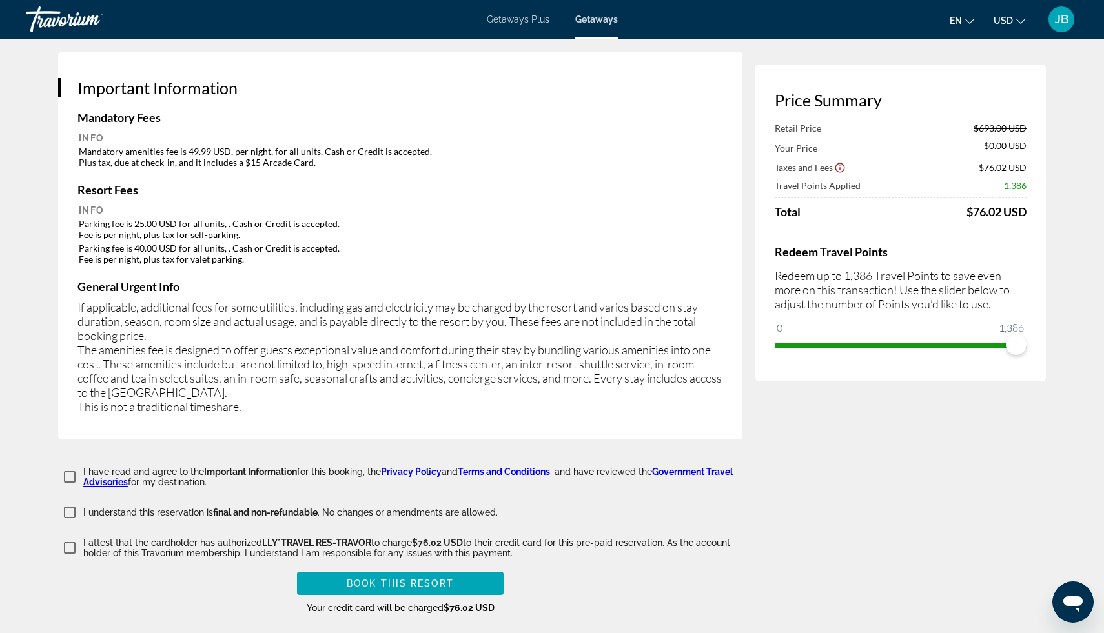
scroll to position [2039, 0]
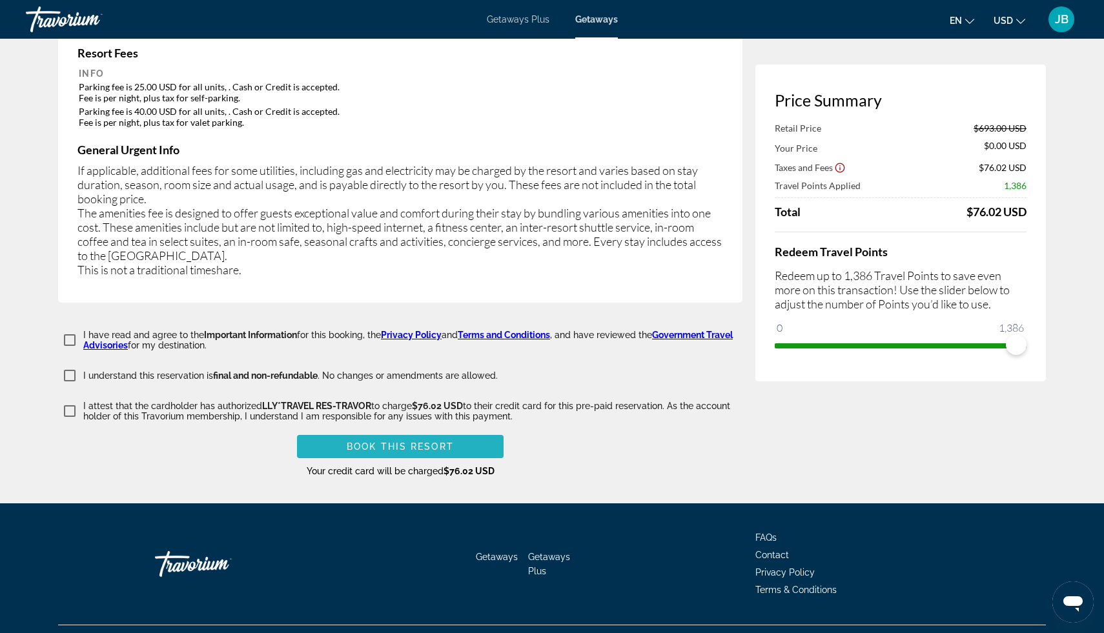
click at [333, 431] on span "Main content" at bounding box center [400, 446] width 207 height 31
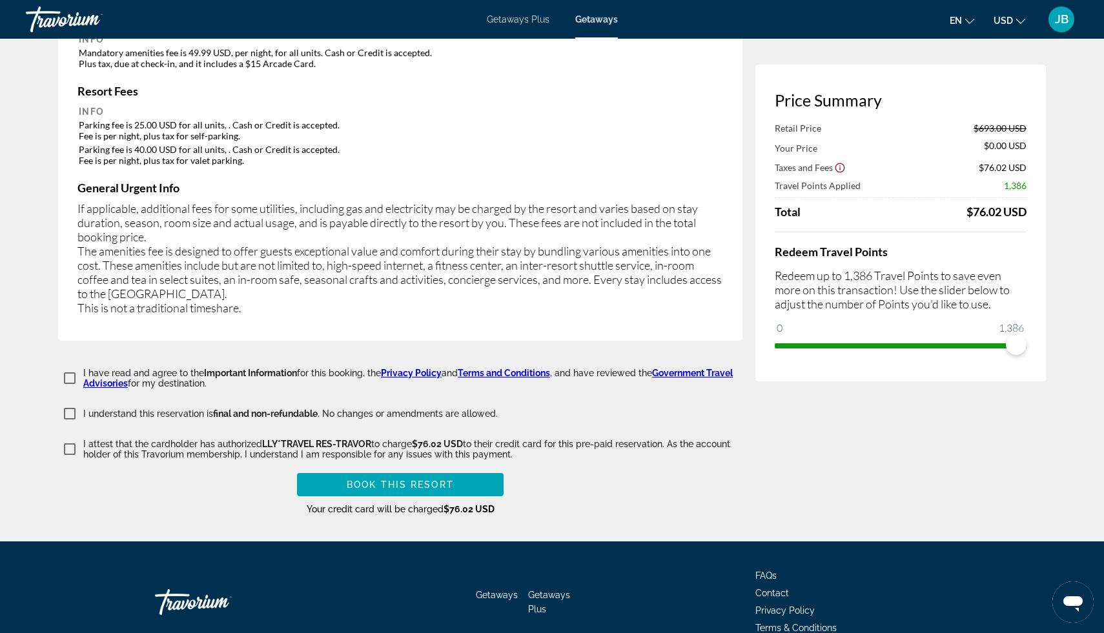
scroll to position [2057, 0]
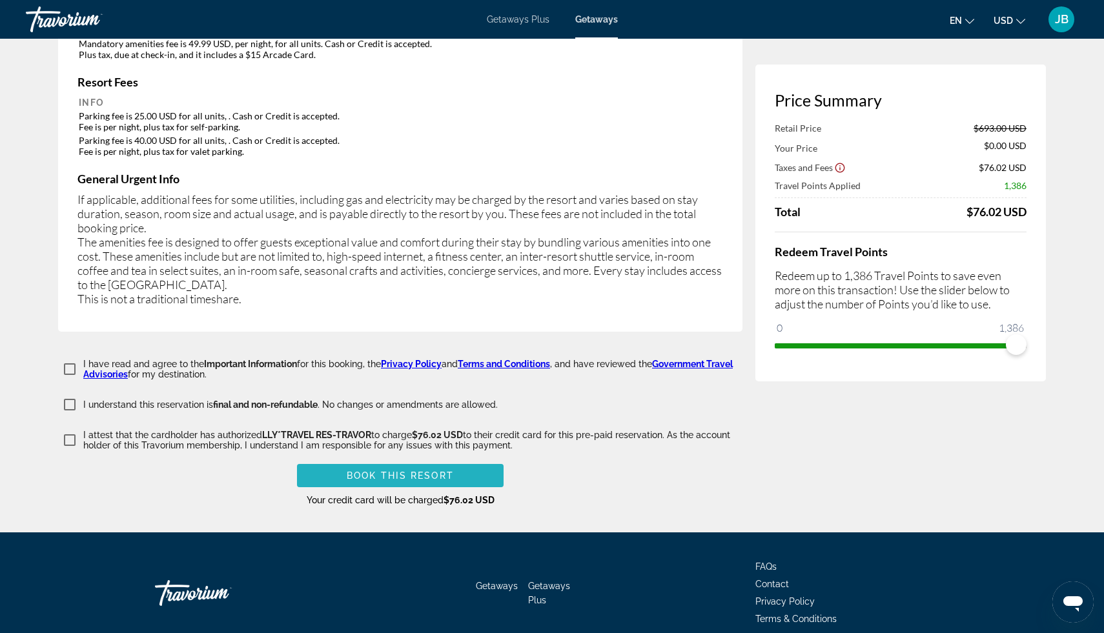
click at [377, 471] on span "Book this Resort" at bounding box center [400, 476] width 107 height 10
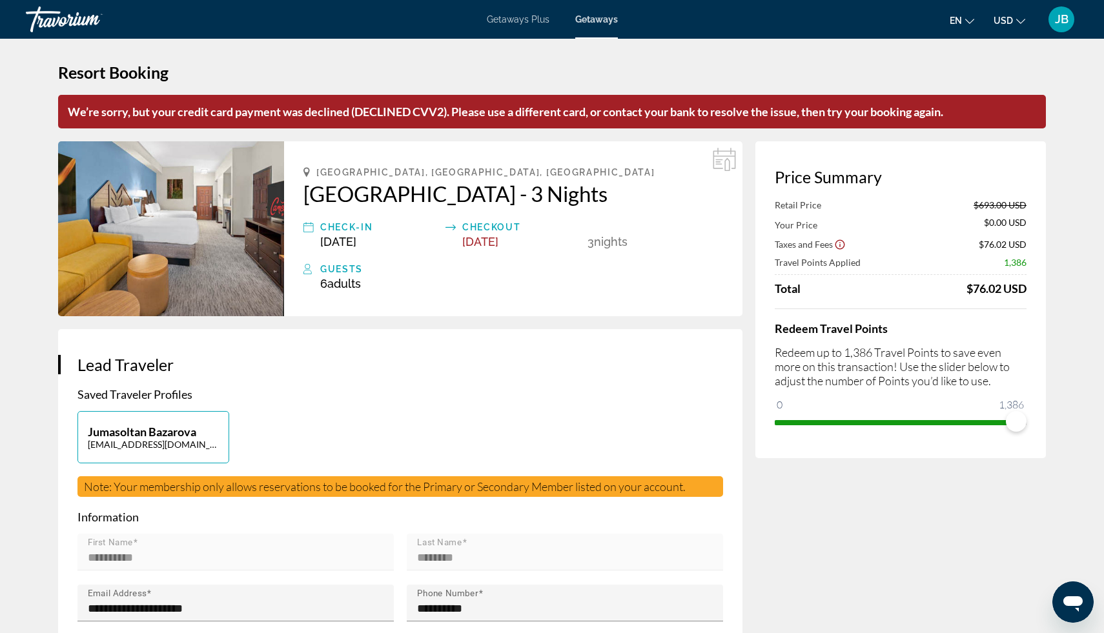
scroll to position [0, 0]
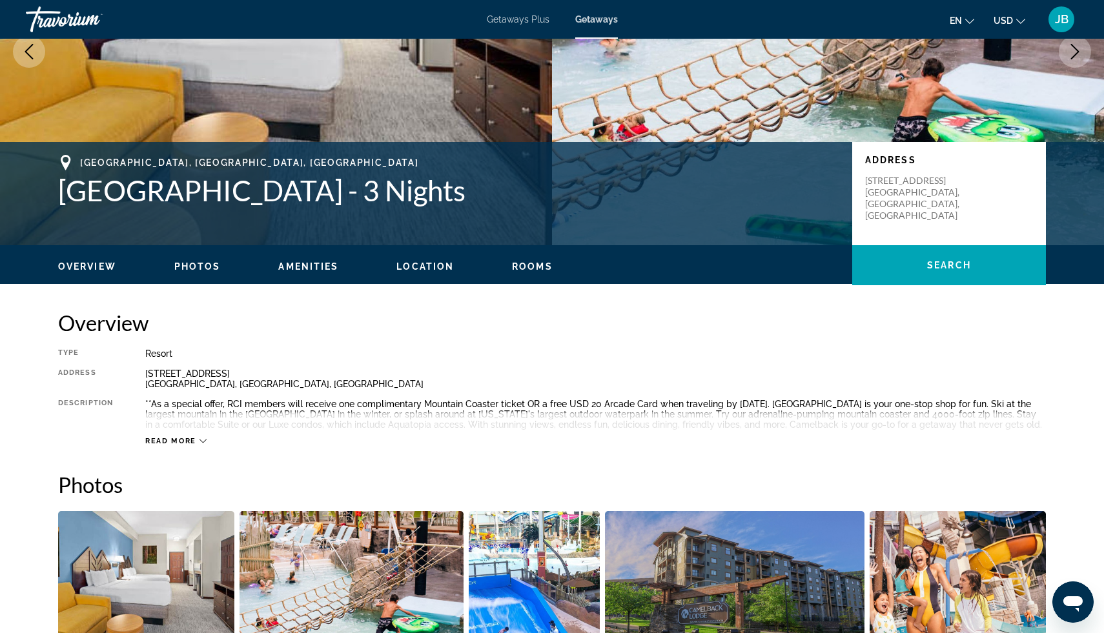
scroll to position [208, 0]
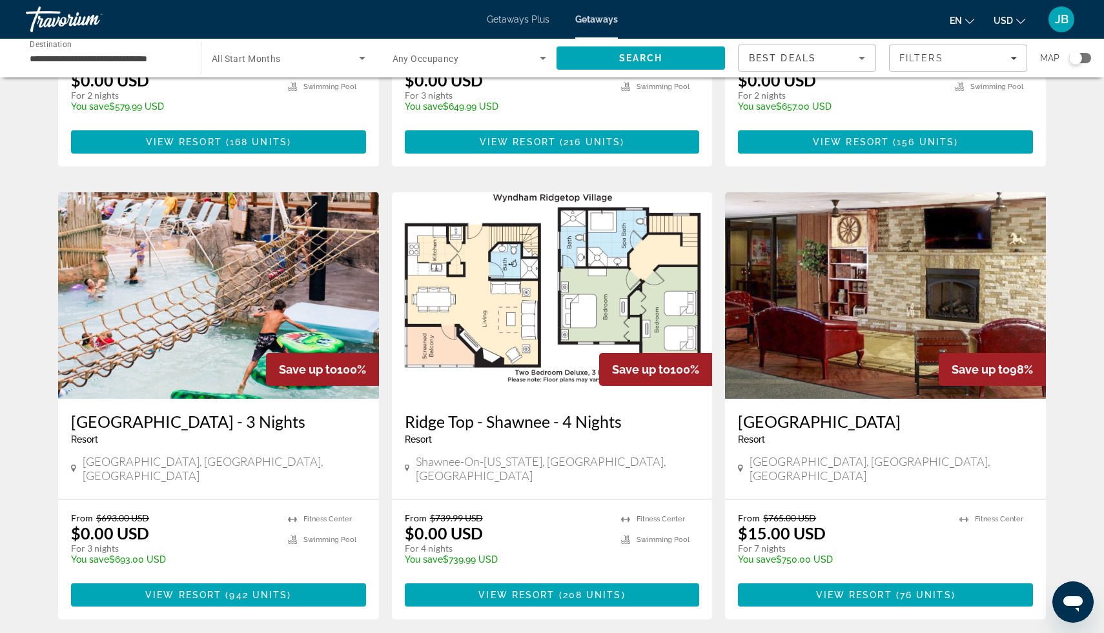
scroll to position [400, 0]
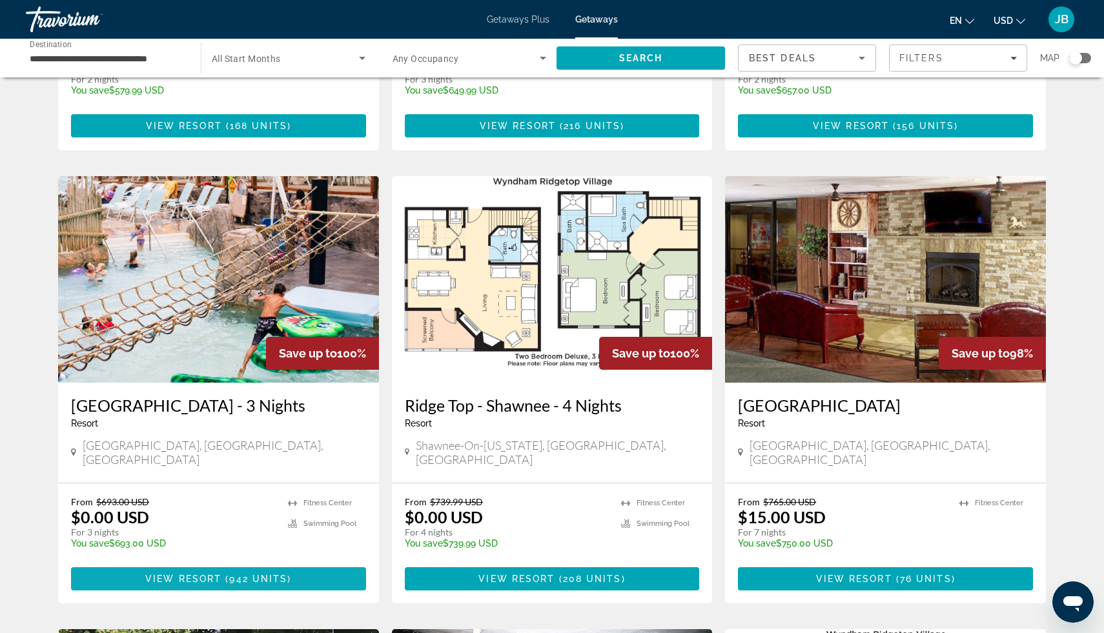
click at [239, 574] on span "942 units" at bounding box center [258, 579] width 58 height 10
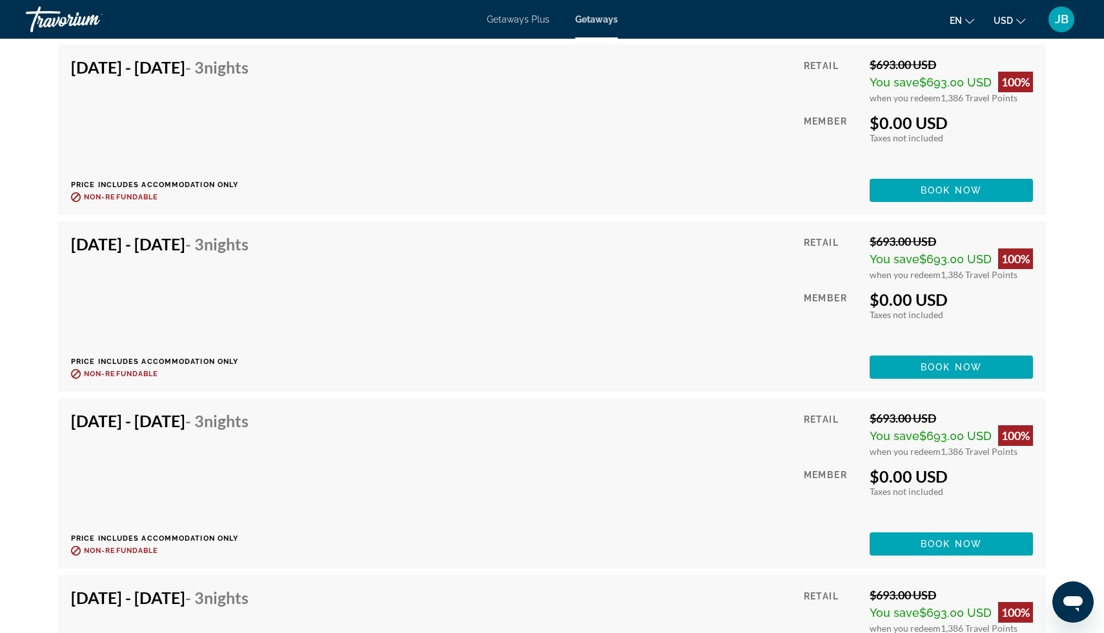
scroll to position [4623, 0]
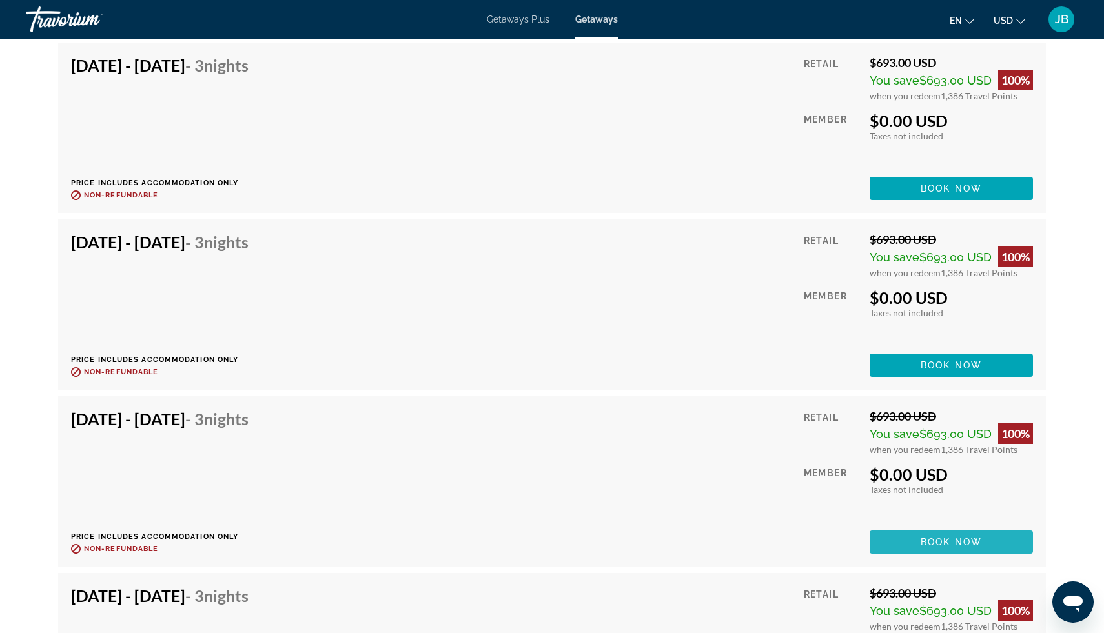
click at [904, 547] on span "Main content" at bounding box center [950, 542] width 163 height 31
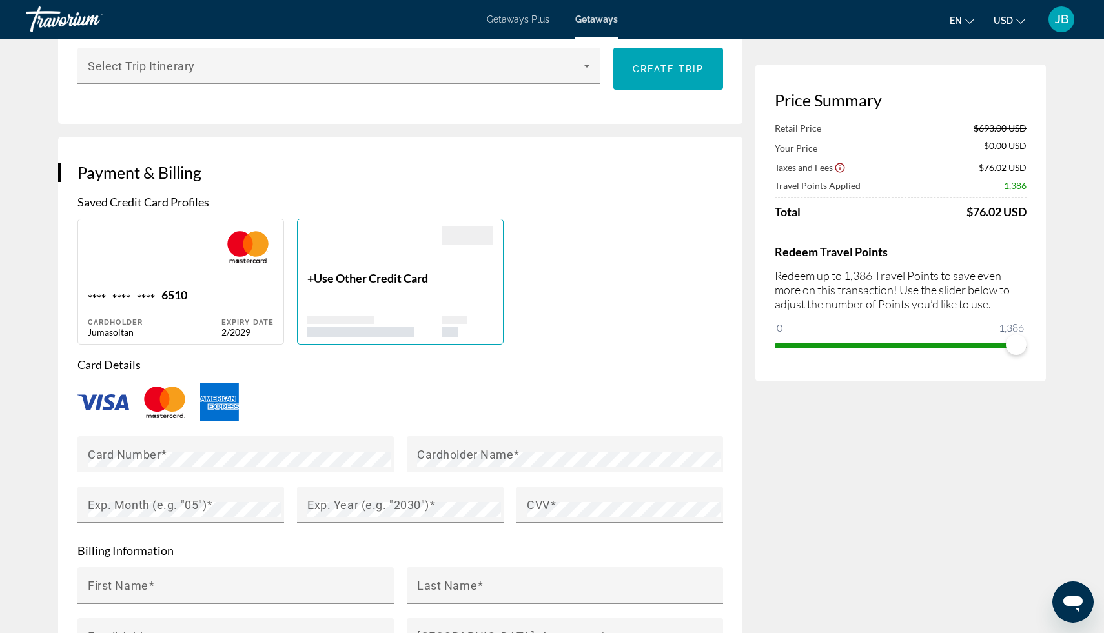
scroll to position [808, 0]
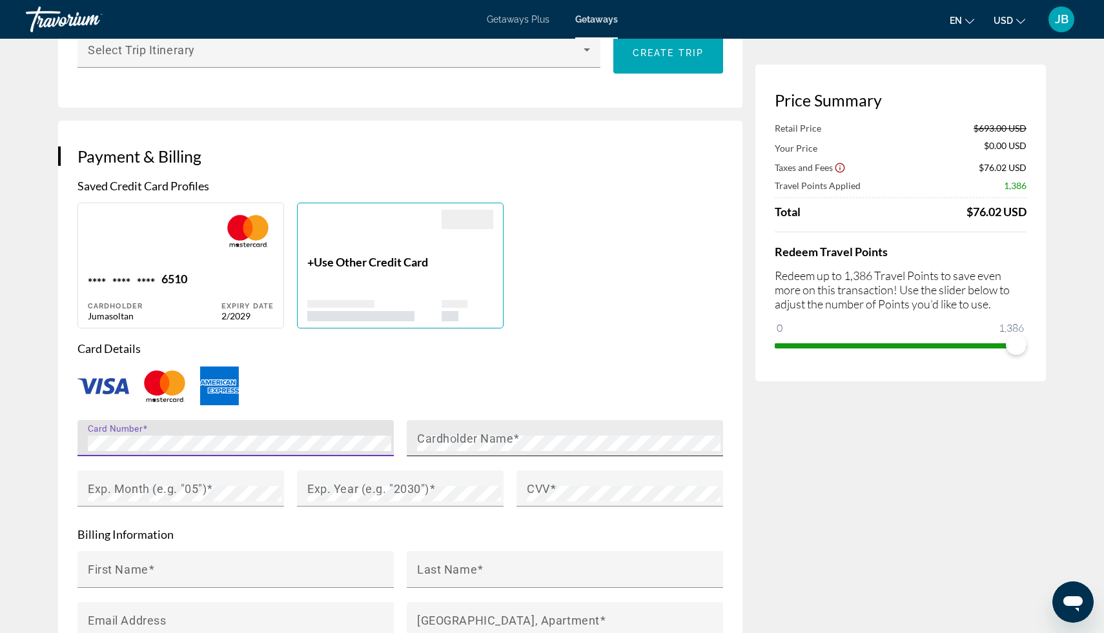
click at [498, 436] on mat-label "Cardholder Name" at bounding box center [465, 439] width 96 height 14
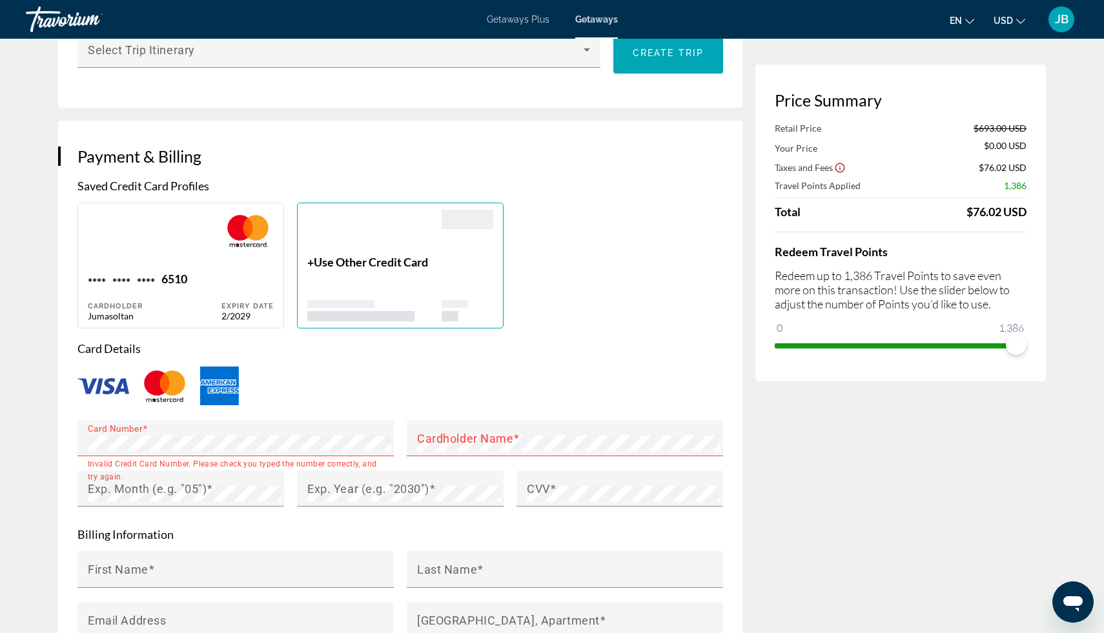
click at [167, 391] on img "Main content" at bounding box center [165, 386] width 52 height 43
click at [192, 262] on div "Main content" at bounding box center [155, 241] width 134 height 62
type input "**********"
type input "********"
type input "**********"
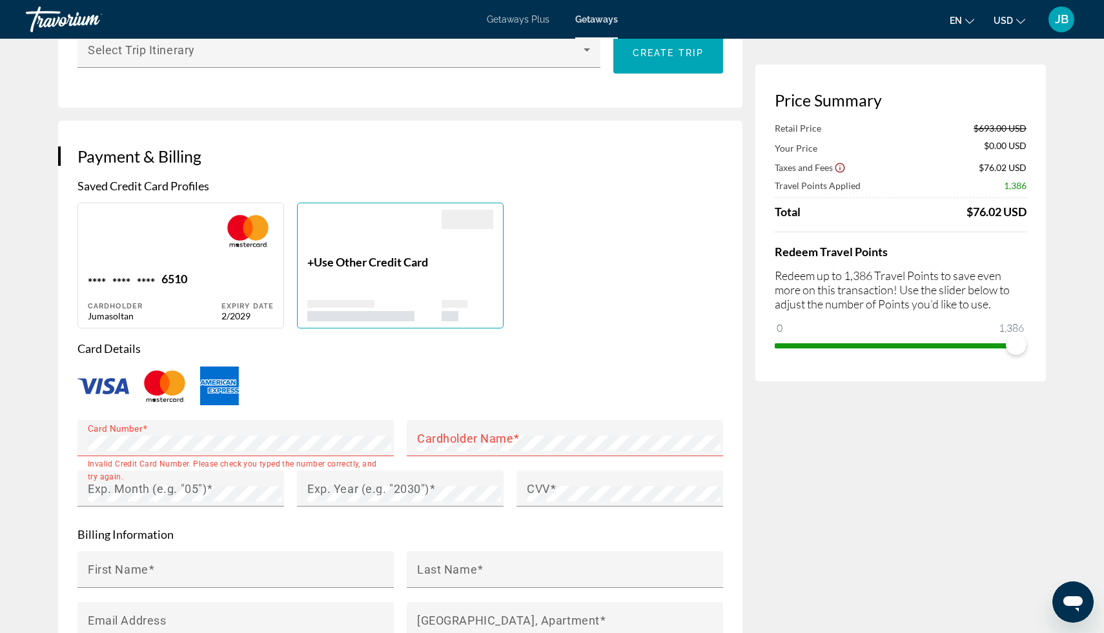
type input "**********"
type input "*****"
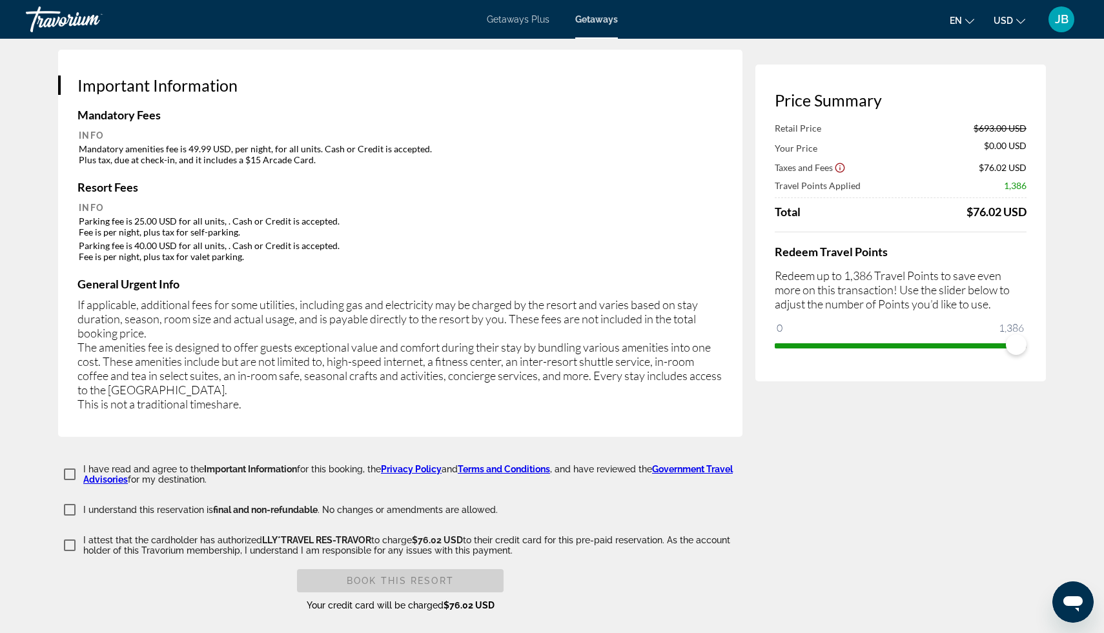
scroll to position [2014, 0]
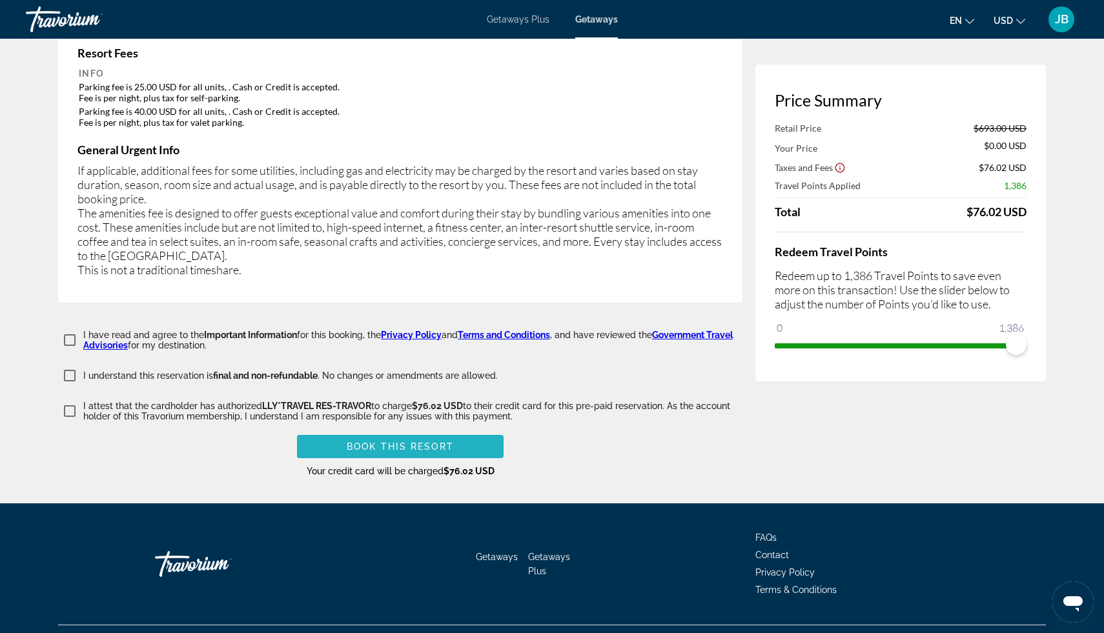
click at [329, 431] on span "Main content" at bounding box center [400, 446] width 207 height 31
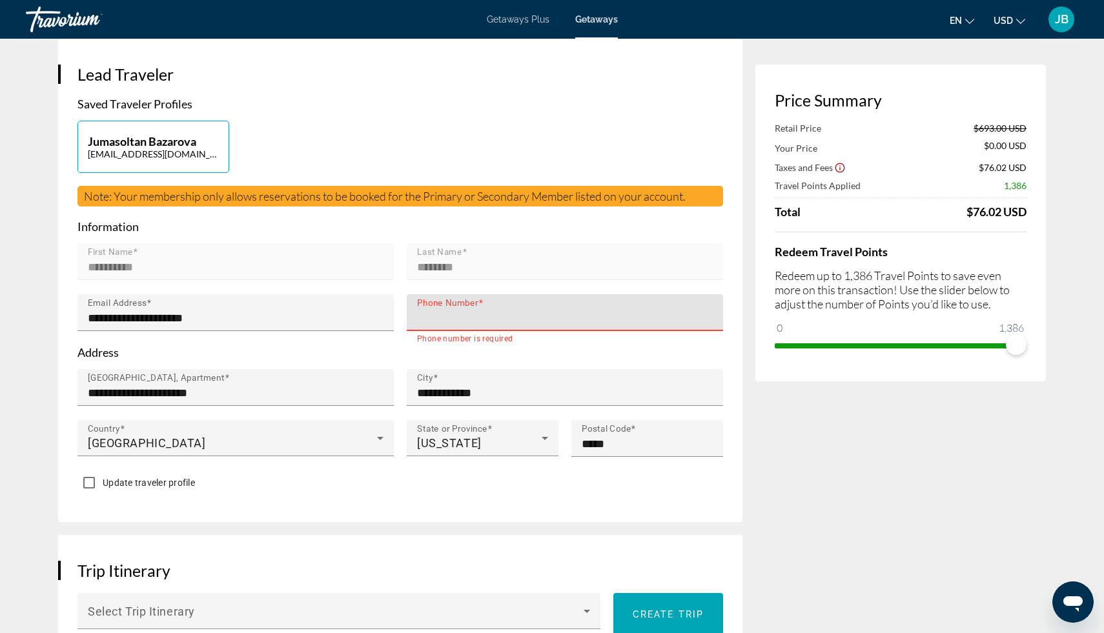
click at [427, 318] on input "Phone Number" at bounding box center [568, 317] width 303 height 15
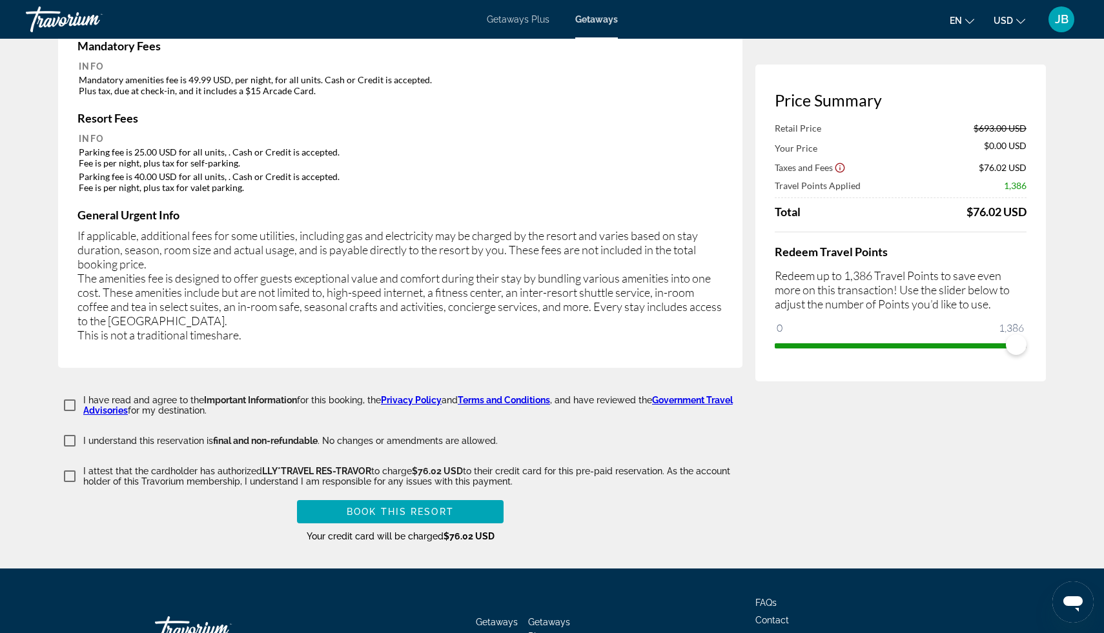
scroll to position [1960, 0]
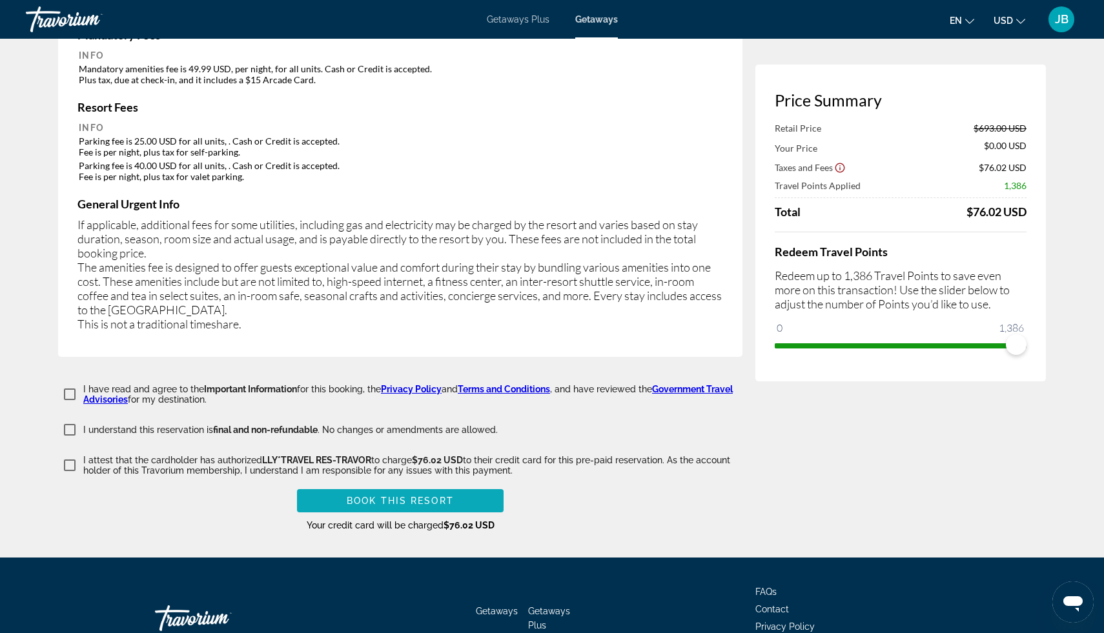
type input "**********"
click at [416, 485] on span "Main content" at bounding box center [400, 500] width 207 height 31
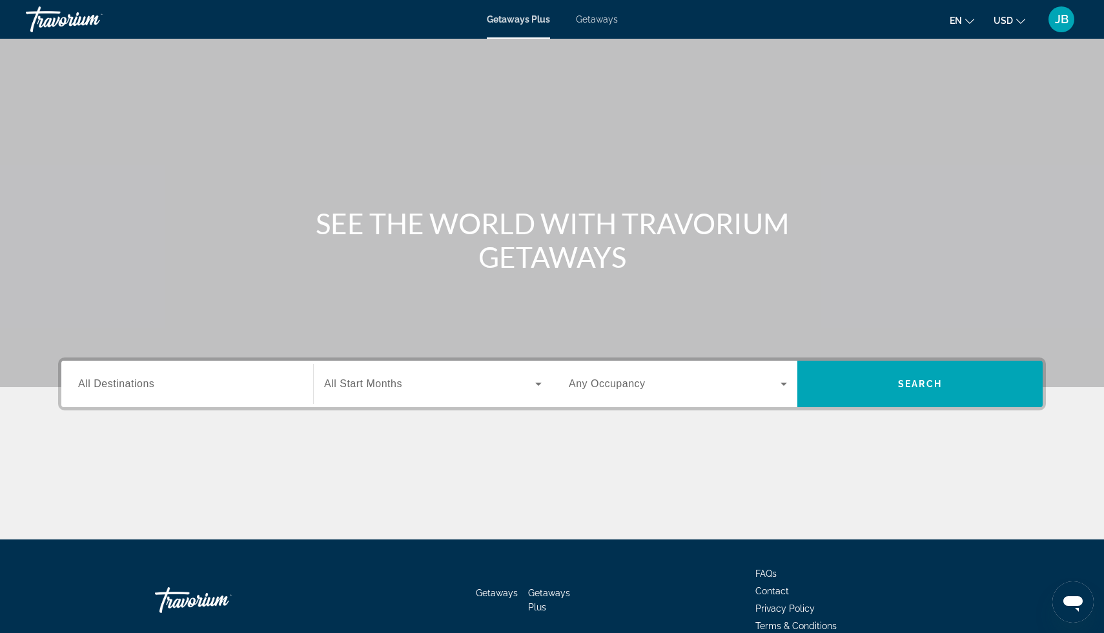
click at [598, 17] on span "Getaways" at bounding box center [597, 19] width 42 height 10
click at [212, 392] on div "Search widget" at bounding box center [187, 384] width 218 height 37
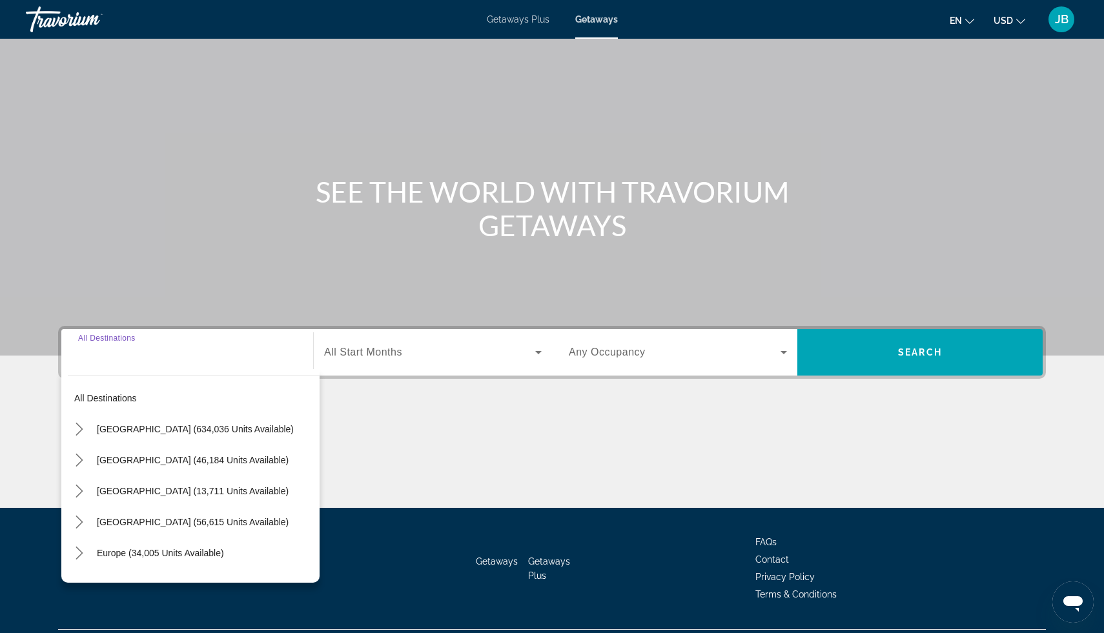
scroll to position [65, 0]
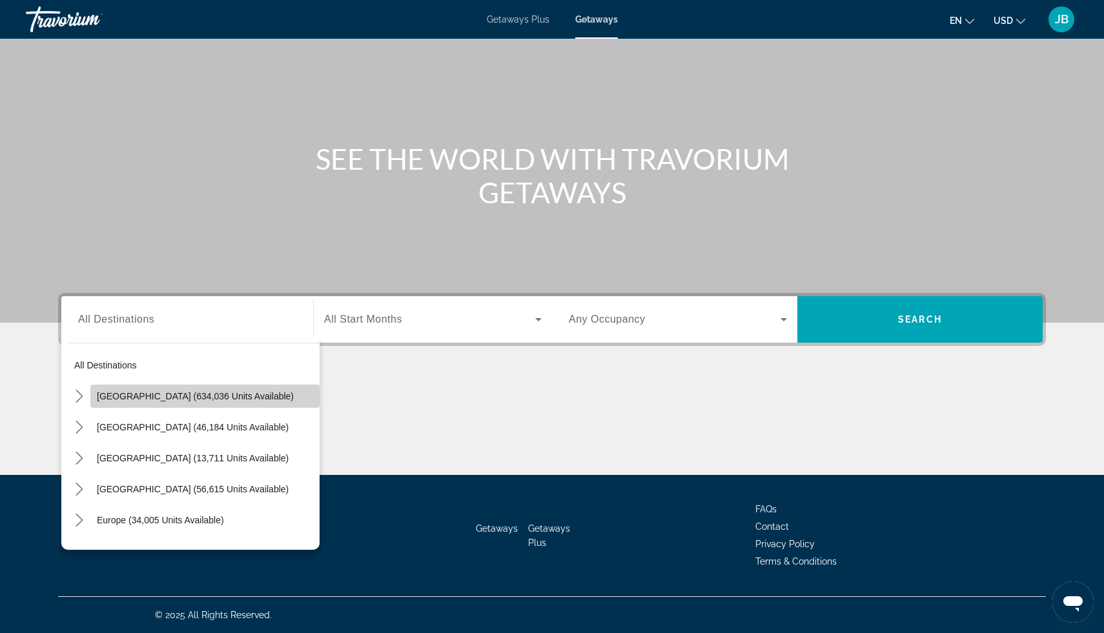
click at [209, 400] on span "United States (634,036 units available)" at bounding box center [195, 396] width 197 height 10
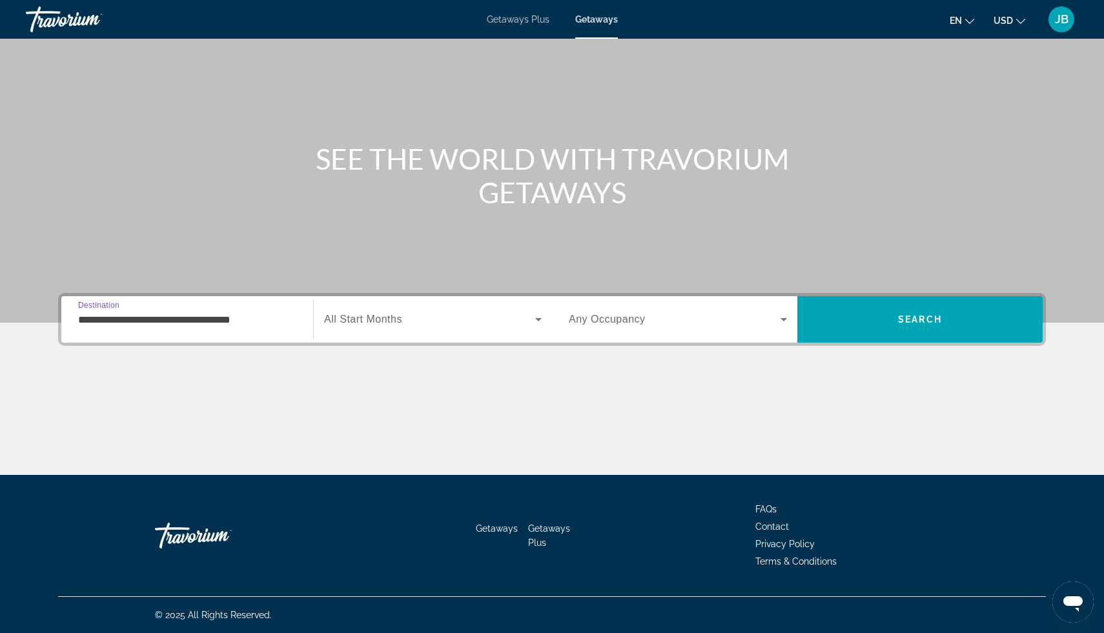
click at [183, 330] on div "**********" at bounding box center [187, 319] width 218 height 37
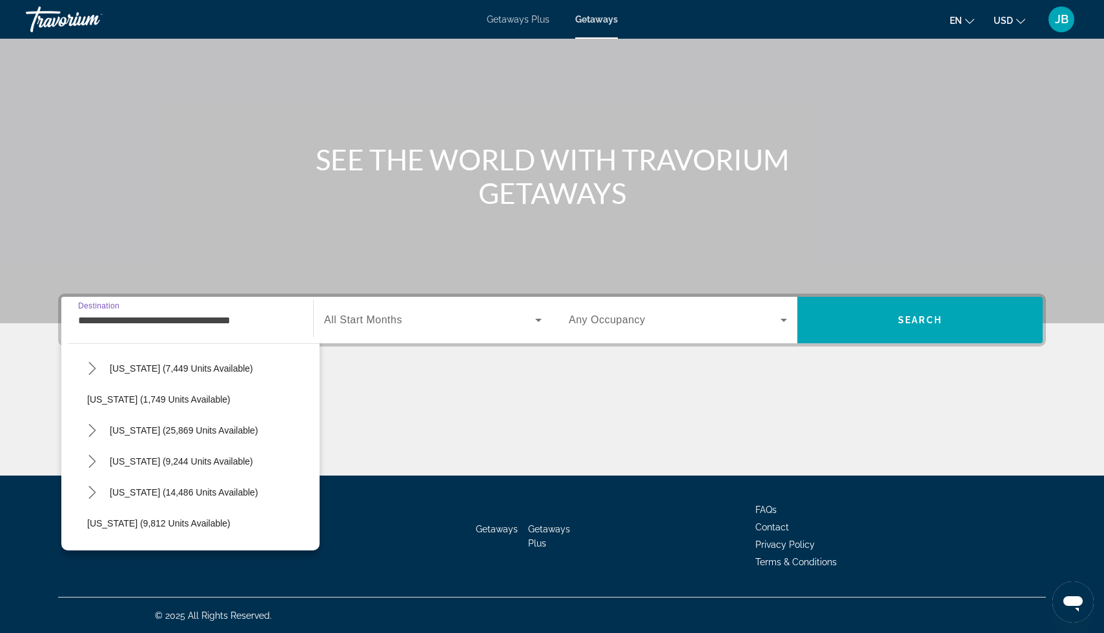
scroll to position [1048, 0]
click at [167, 367] on span "Pennsylvania (7,449 units available)" at bounding box center [181, 371] width 143 height 10
type input "**********"
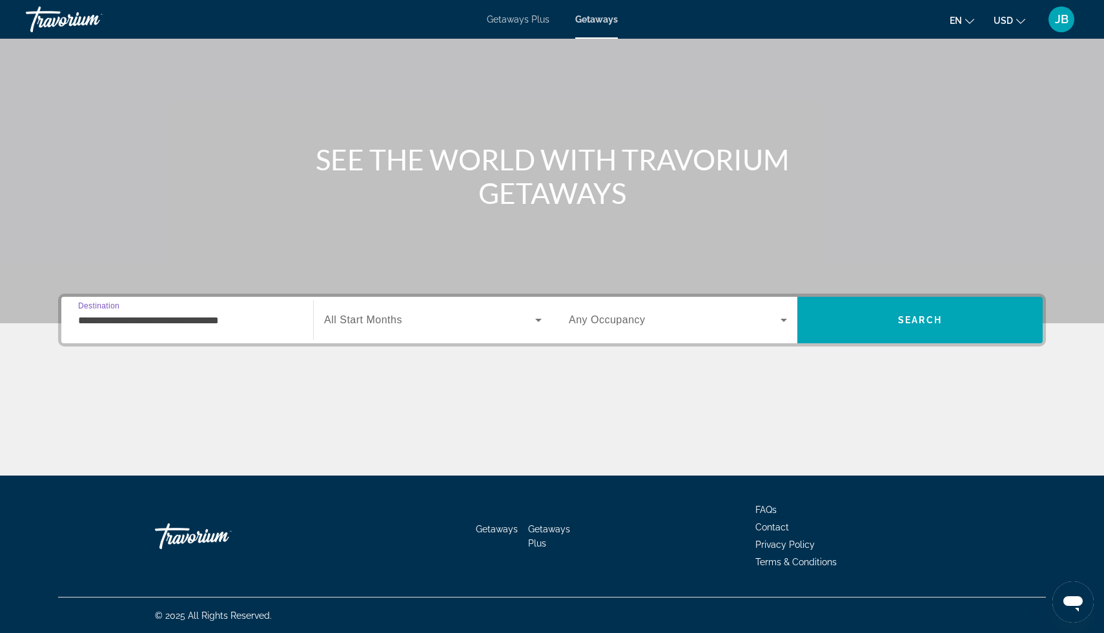
scroll to position [65, 0]
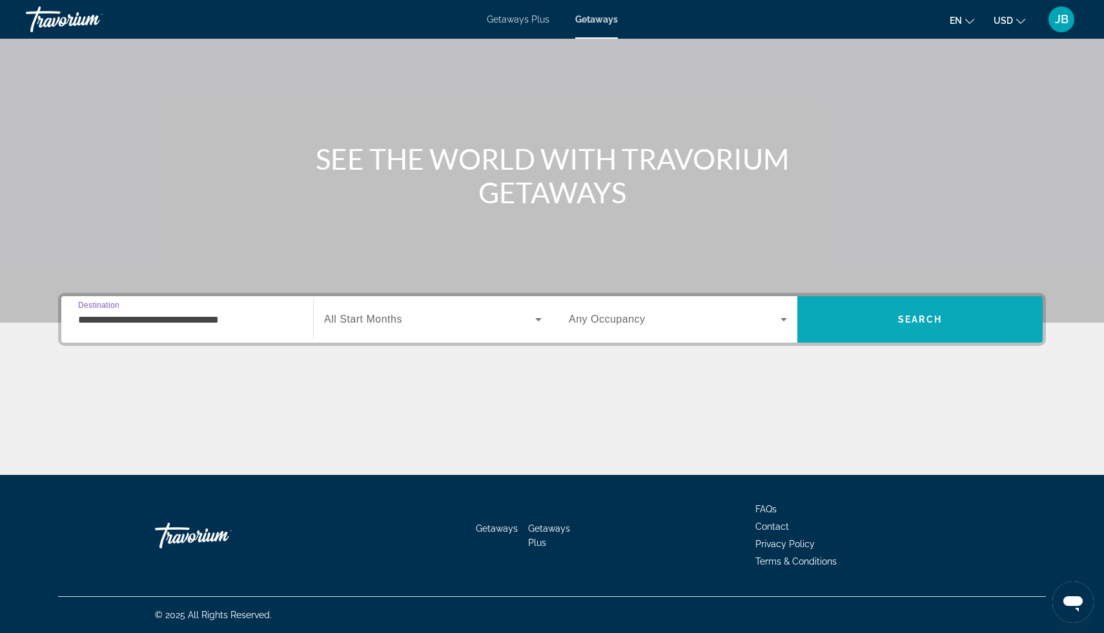
click at [864, 327] on span "Search" at bounding box center [919, 319] width 245 height 31
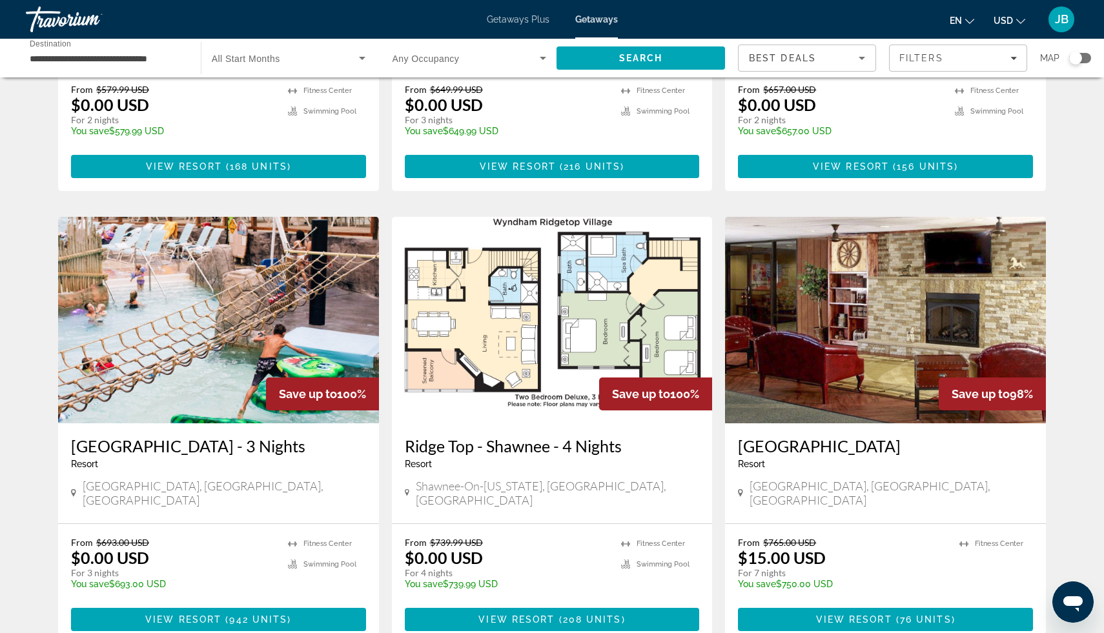
scroll to position [365, 0]
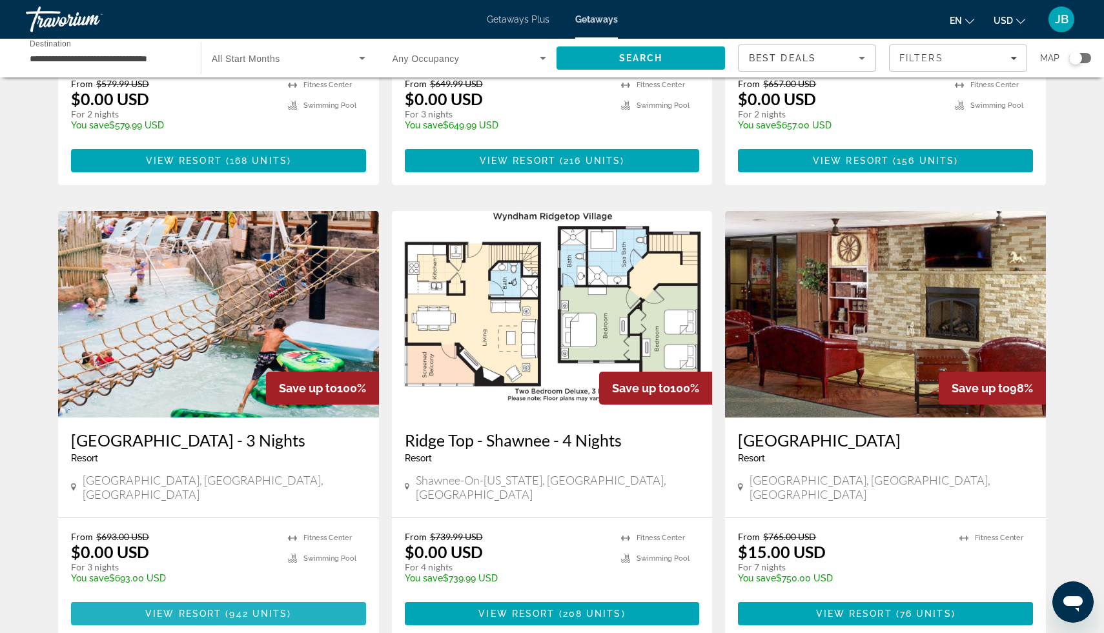
click at [236, 609] on span "942 units" at bounding box center [258, 614] width 58 height 10
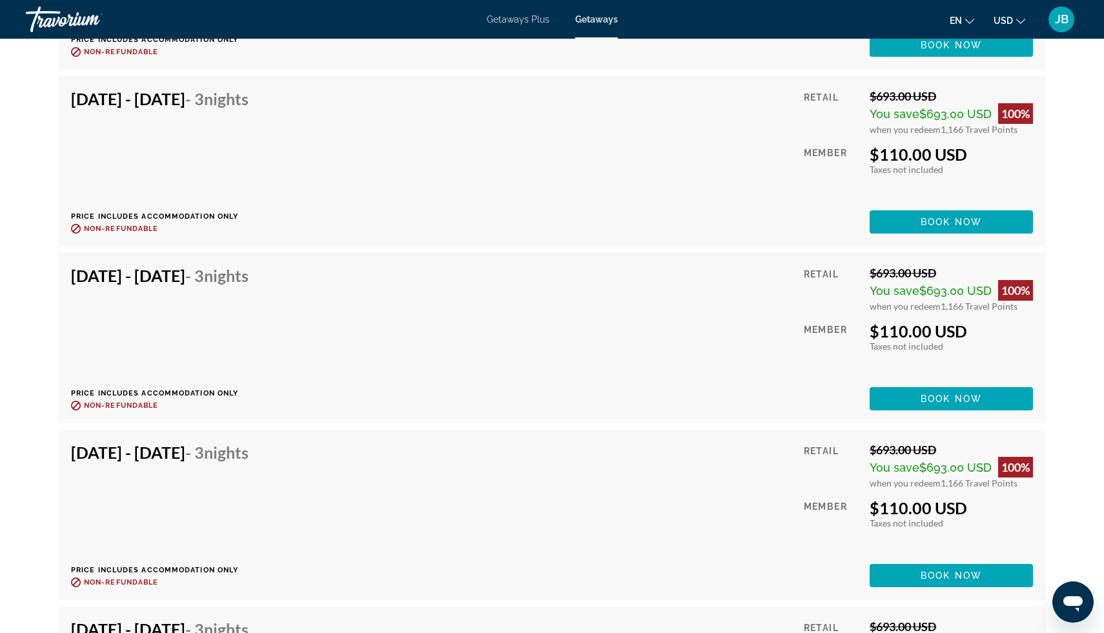
scroll to position [4591, 0]
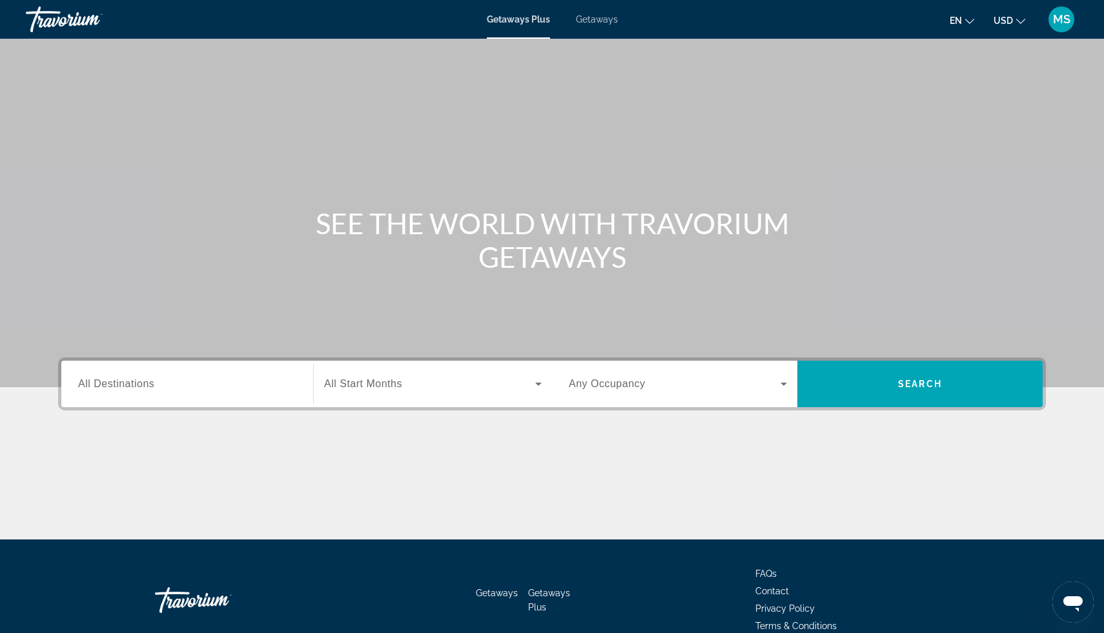
click at [184, 381] on input "Destination All Destinations" at bounding box center [187, 384] width 218 height 15
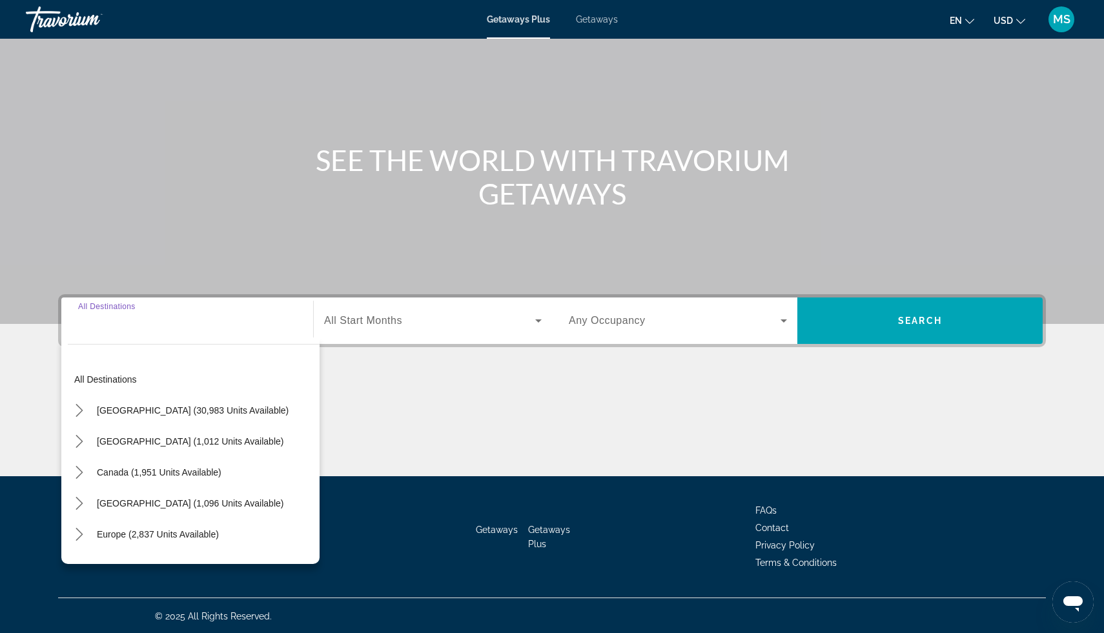
scroll to position [65, 0]
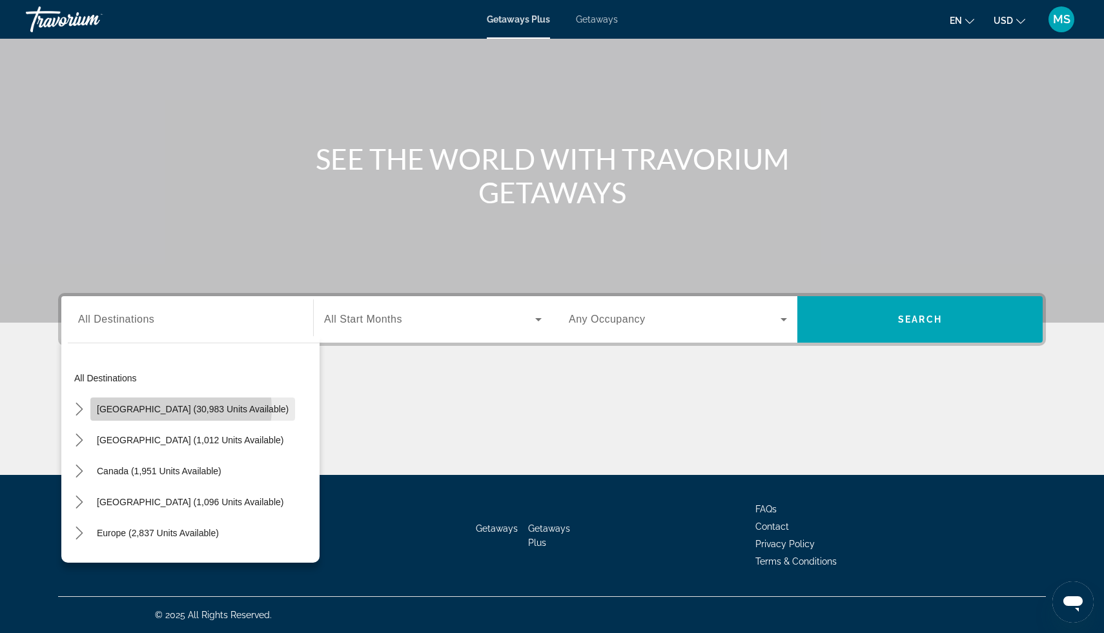
click at [181, 409] on span "United States (30,983 units available)" at bounding box center [193, 409] width 192 height 10
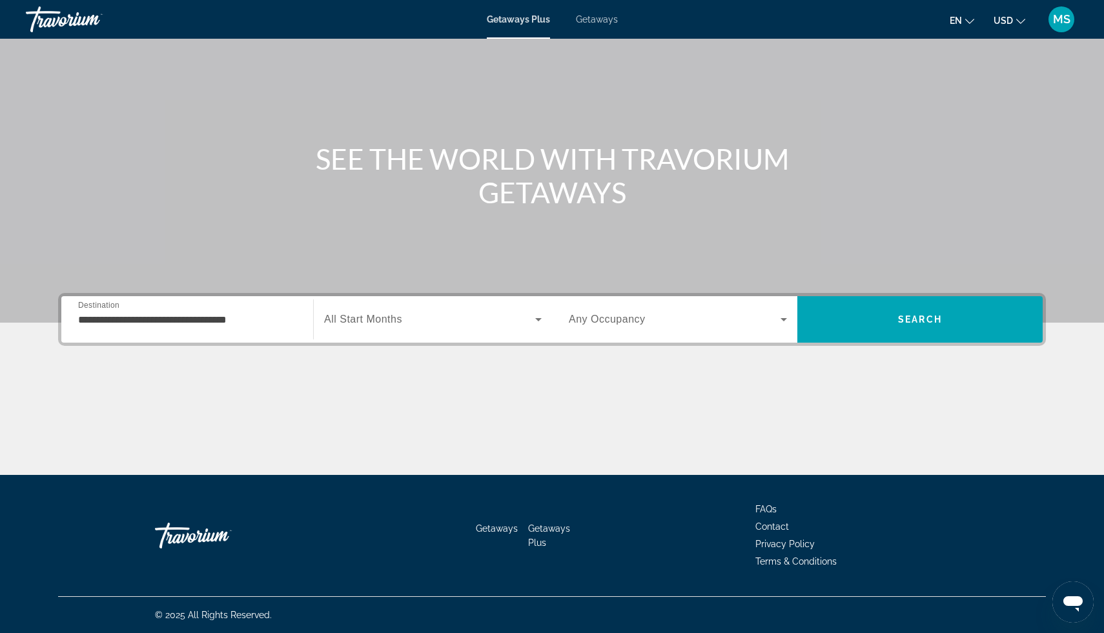
click at [198, 335] on div "**********" at bounding box center [187, 319] width 218 height 37
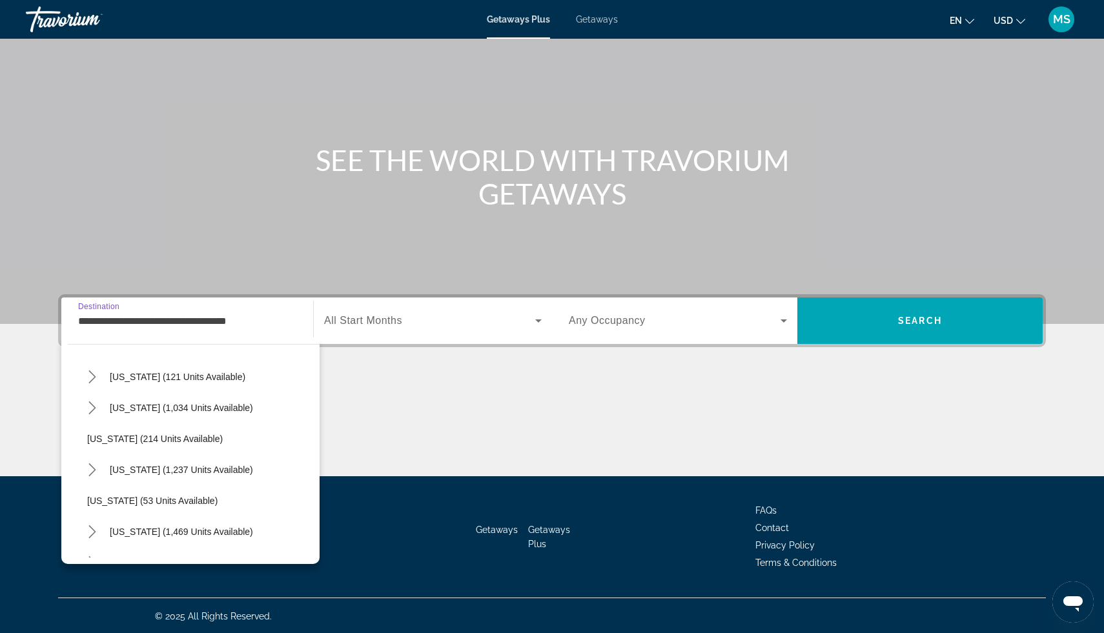
scroll to position [809, 0]
click at [166, 470] on span "Pennsylvania (1,237 units available)" at bounding box center [181, 468] width 143 height 10
type input "**********"
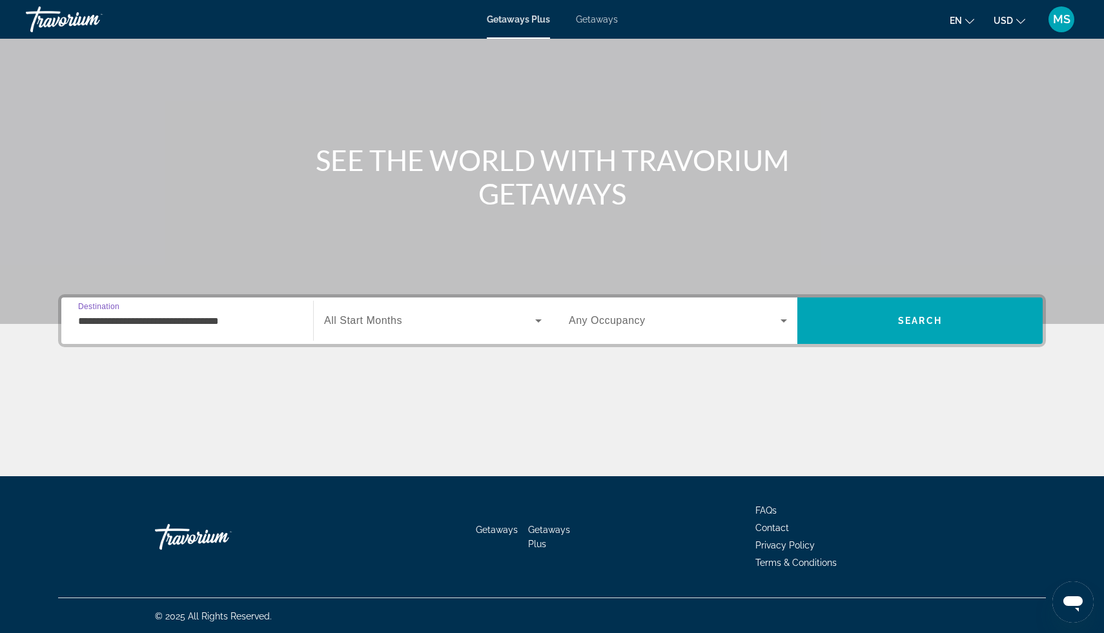
scroll to position [65, 0]
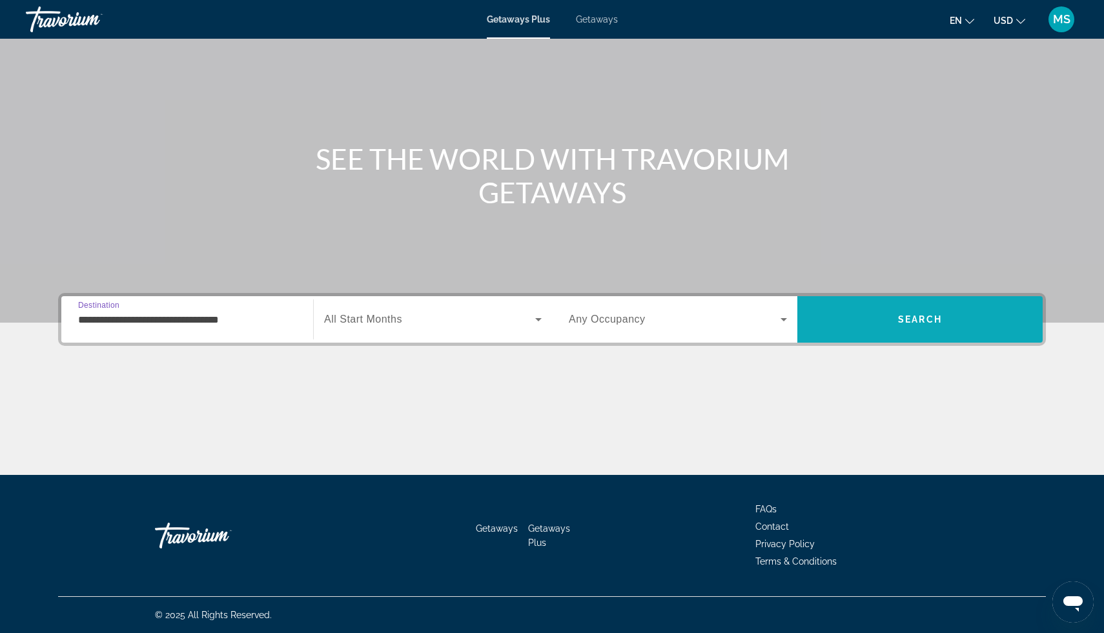
click at [834, 329] on span "Search" at bounding box center [919, 319] width 245 height 31
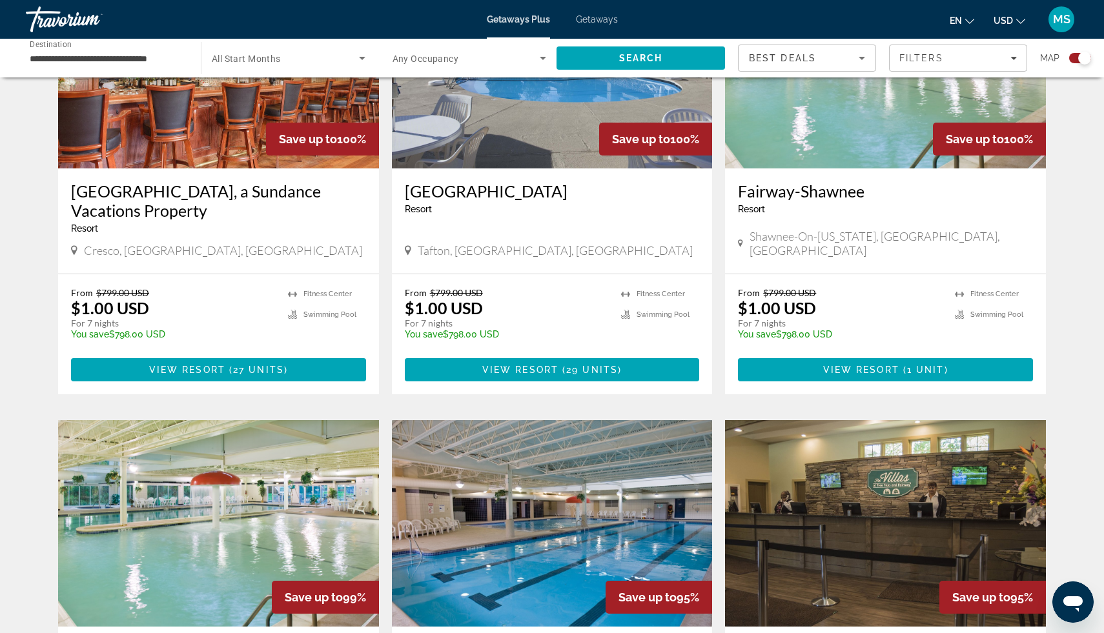
scroll to position [498, 0]
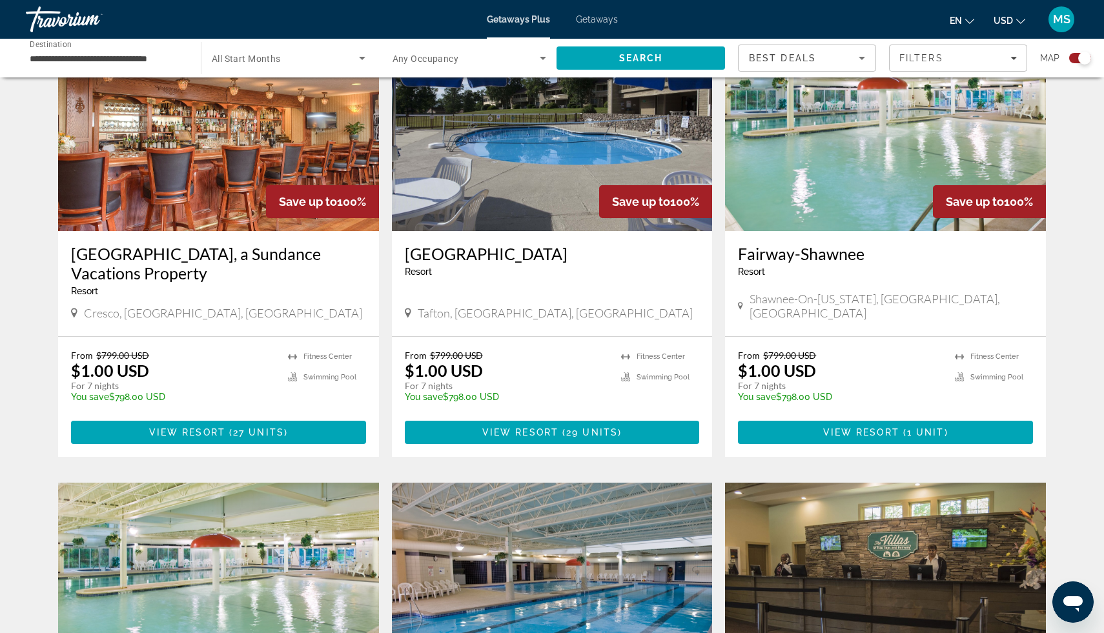
click at [609, 23] on span "Getaways" at bounding box center [597, 19] width 42 height 10
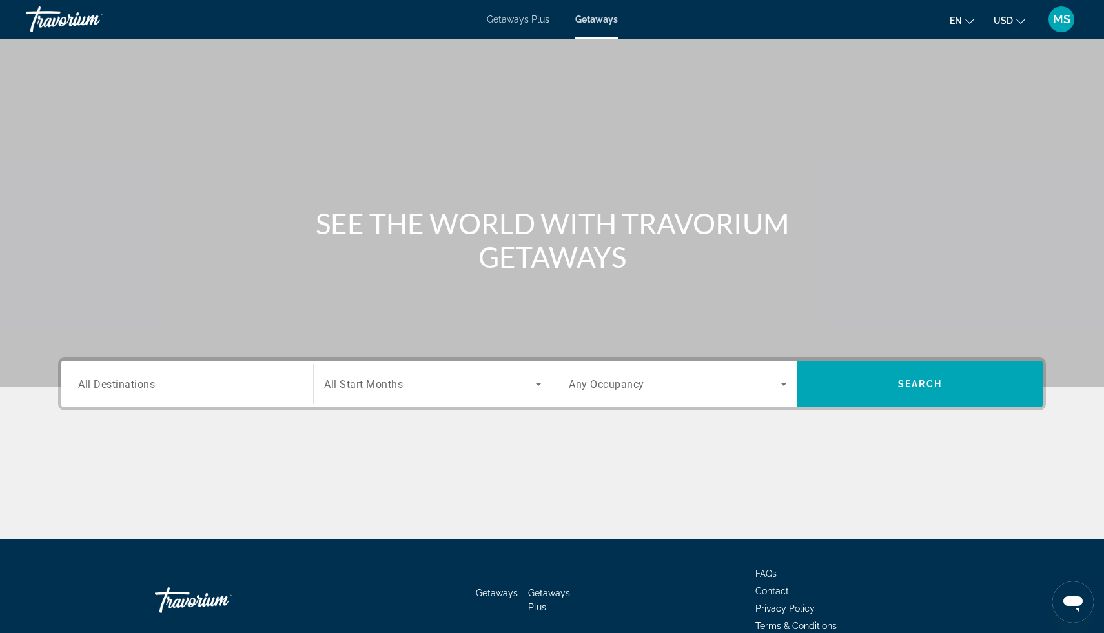
click at [121, 396] on div "Search widget" at bounding box center [187, 384] width 218 height 37
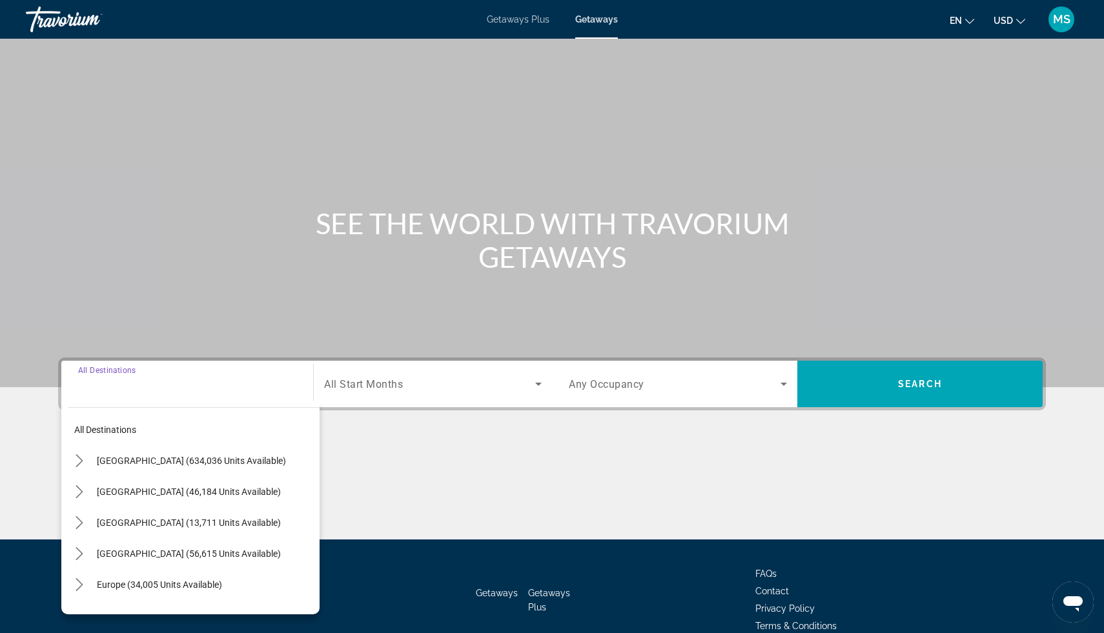
scroll to position [65, 0]
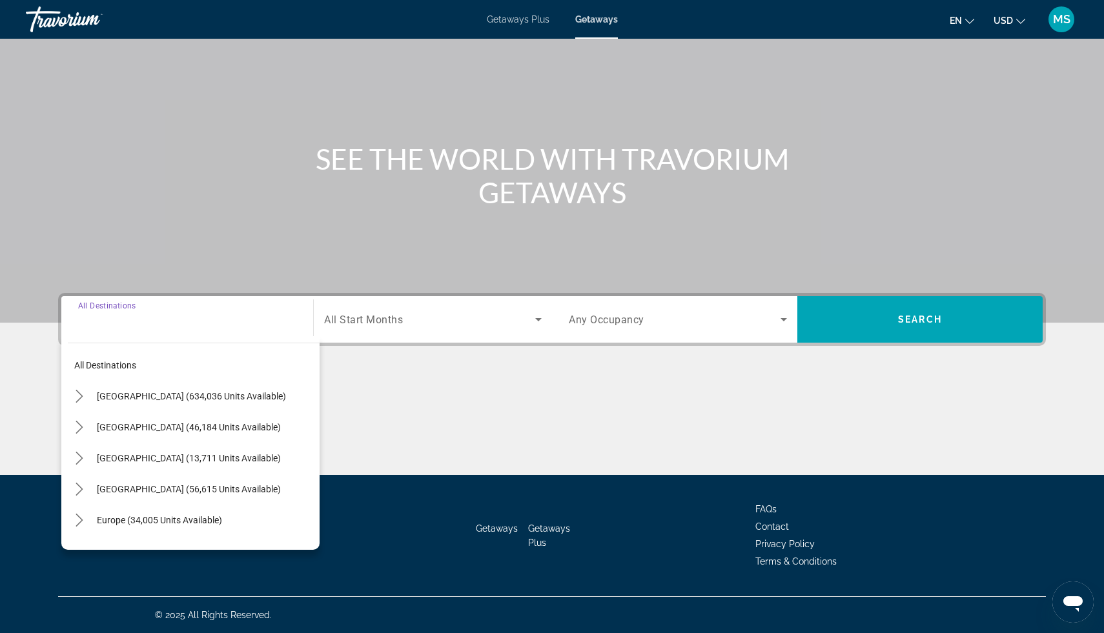
click at [121, 396] on span "United States (634,036 units available)" at bounding box center [191, 396] width 189 height 10
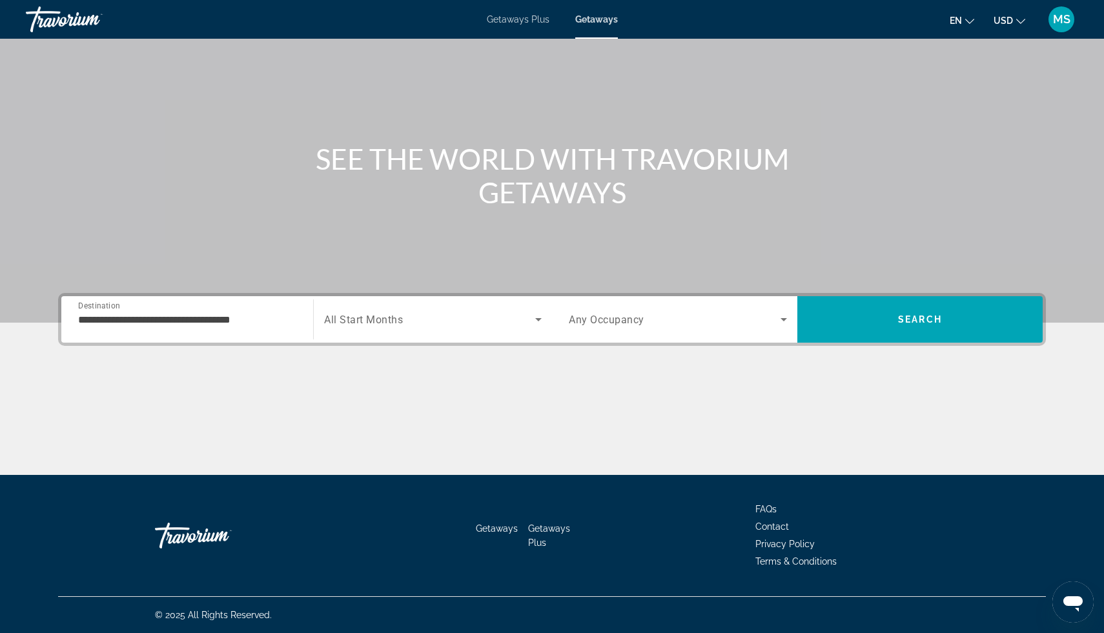
click at [117, 332] on div "**********" at bounding box center [187, 319] width 218 height 37
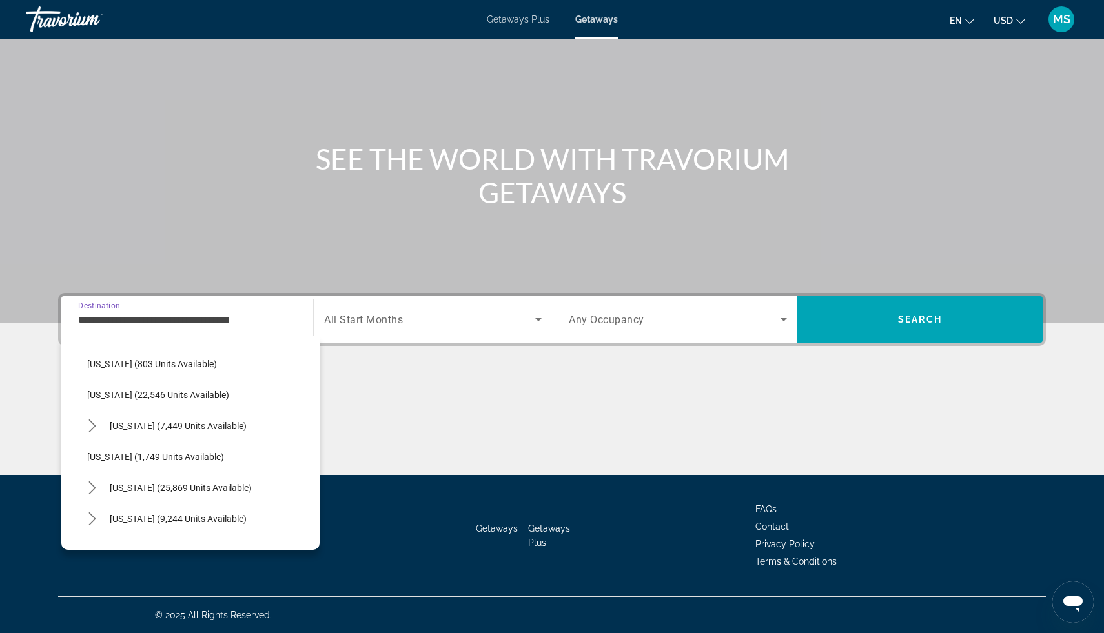
scroll to position [997, 0]
click at [116, 420] on span "Pennsylvania (7,449 units available)" at bounding box center [178, 422] width 137 height 10
type input "**********"
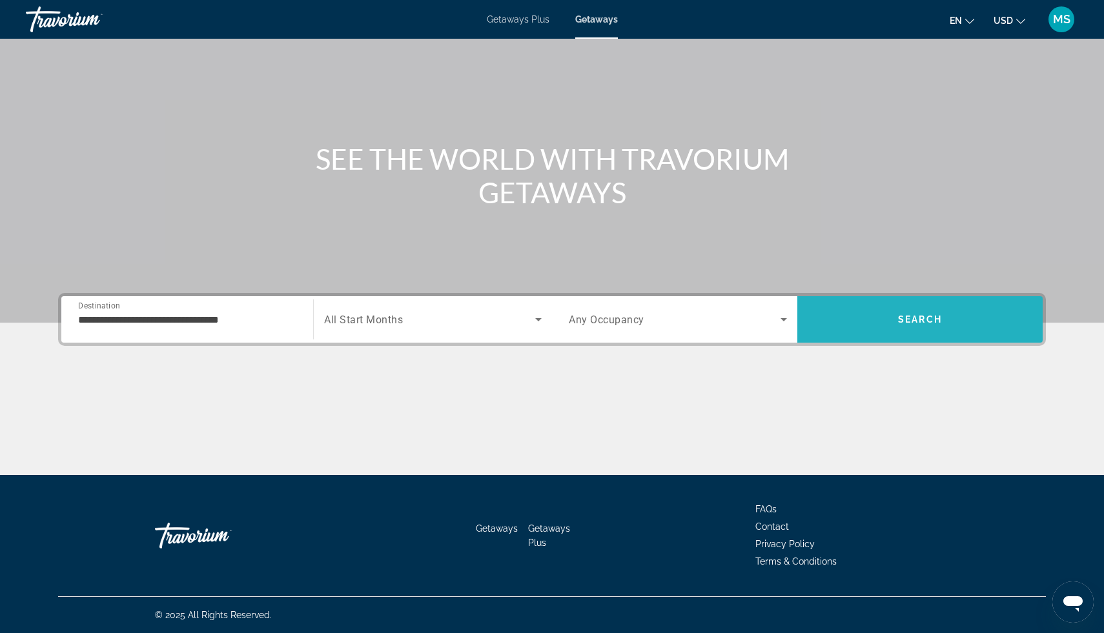
click at [919, 304] on span "Search" at bounding box center [919, 319] width 245 height 31
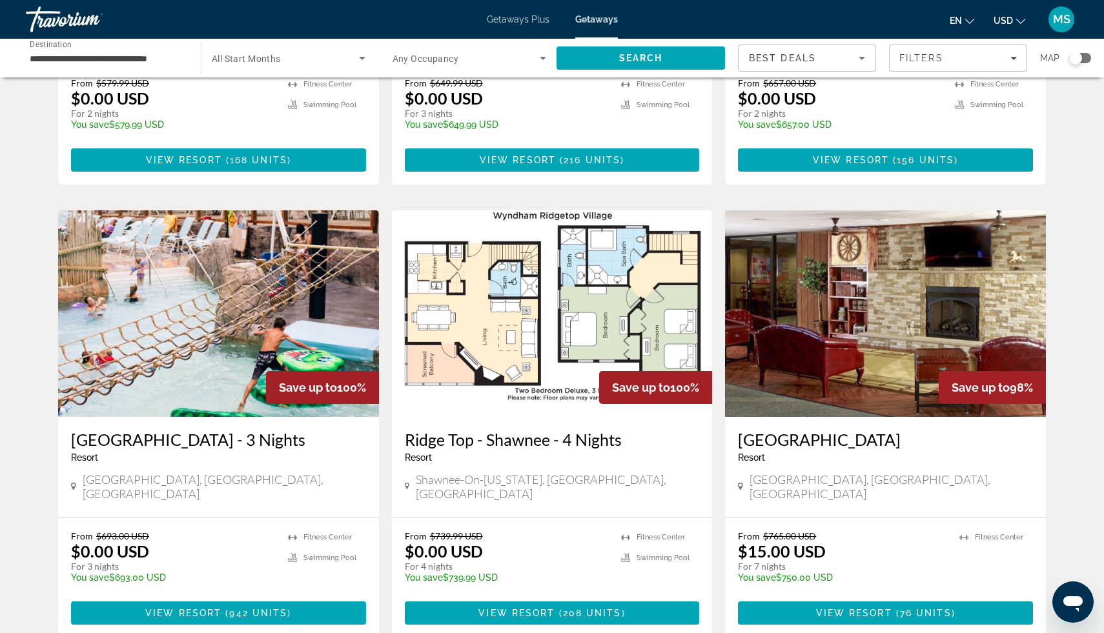
scroll to position [371, 0]
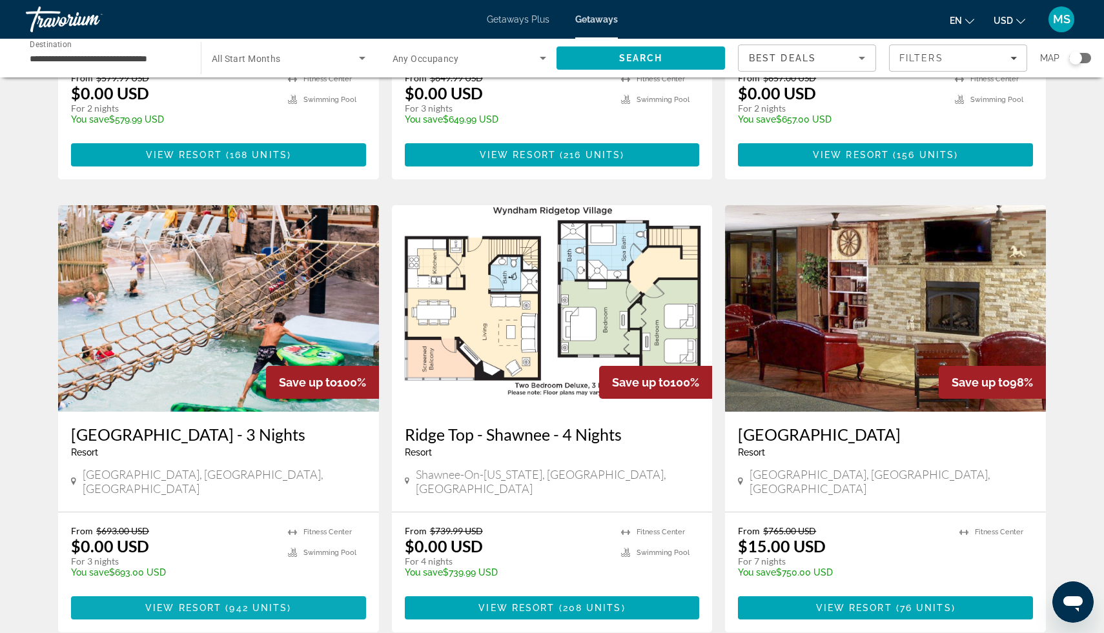
click at [212, 603] on span "View Resort" at bounding box center [183, 608] width 76 height 10
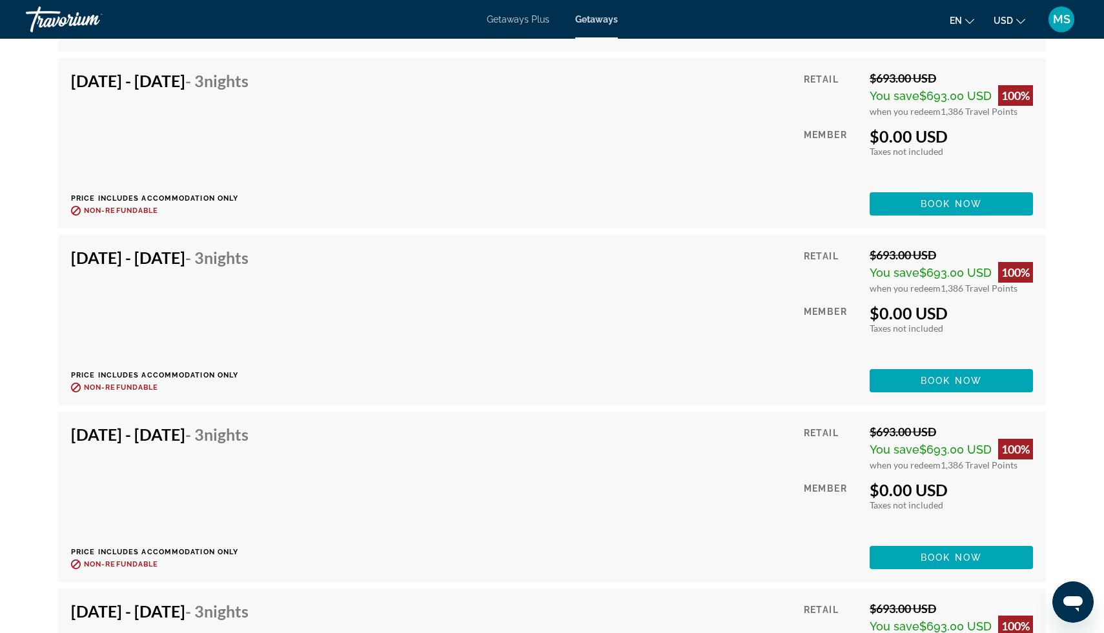
scroll to position [4631, 0]
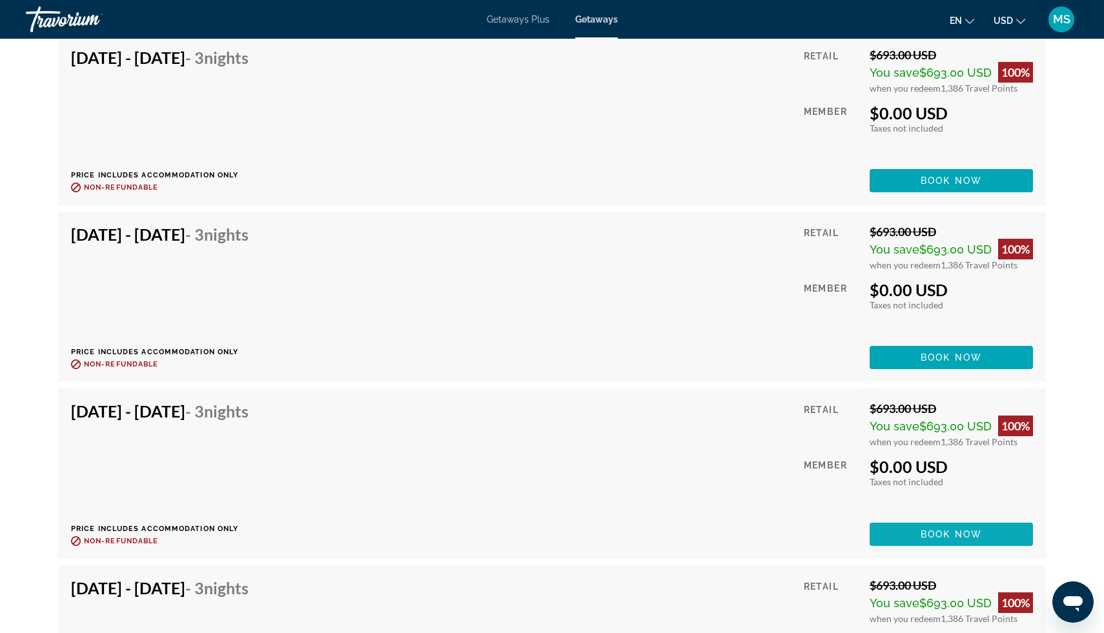
click at [928, 534] on span "Book now" at bounding box center [950, 534] width 61 height 10
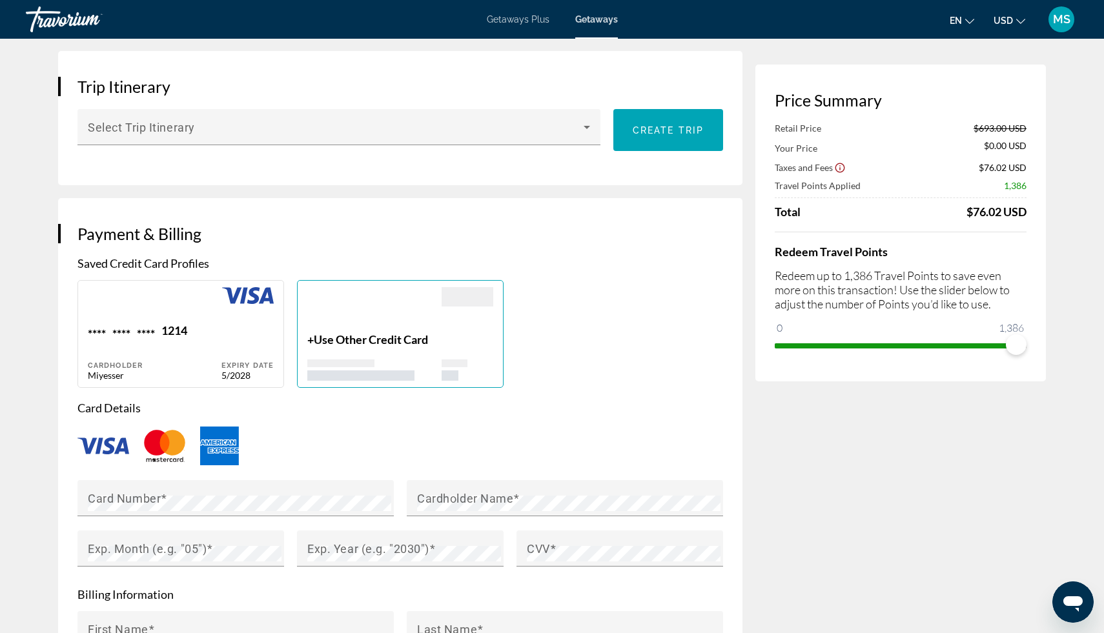
scroll to position [750, 0]
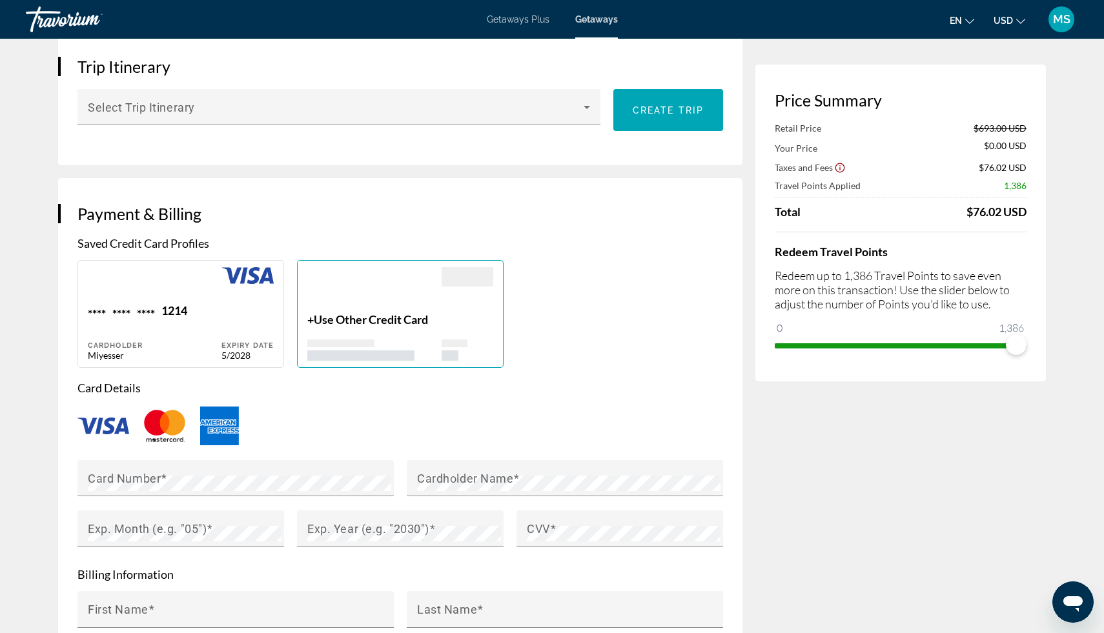
click at [210, 351] on div "Miyesser" at bounding box center [155, 355] width 134 height 11
type input "********"
type input "*********"
type input "**********"
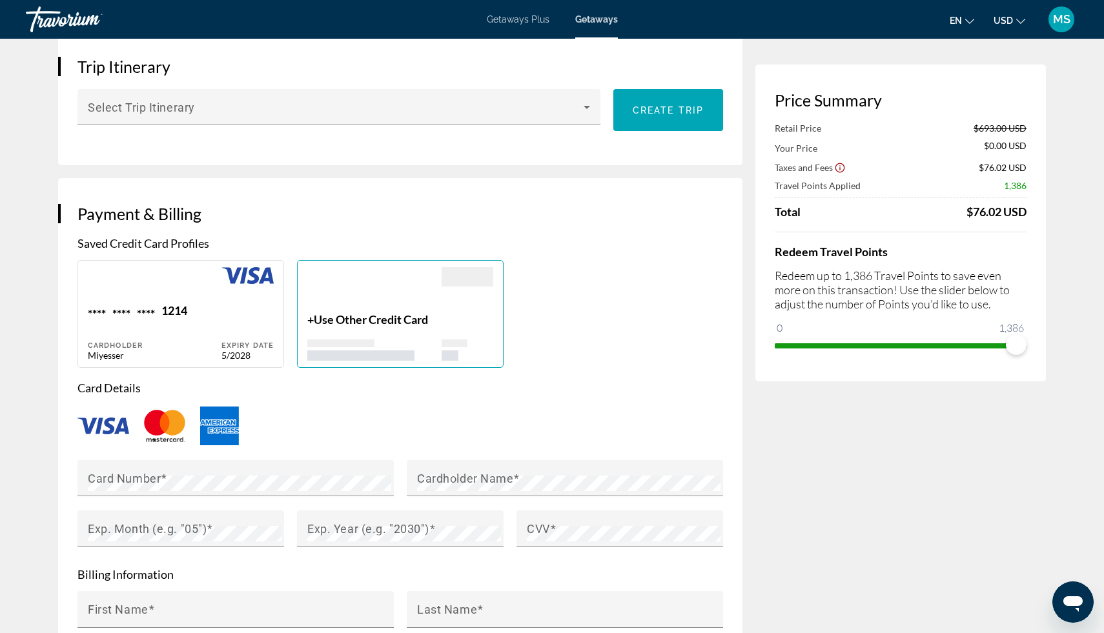
type input "**********"
type input "*****"
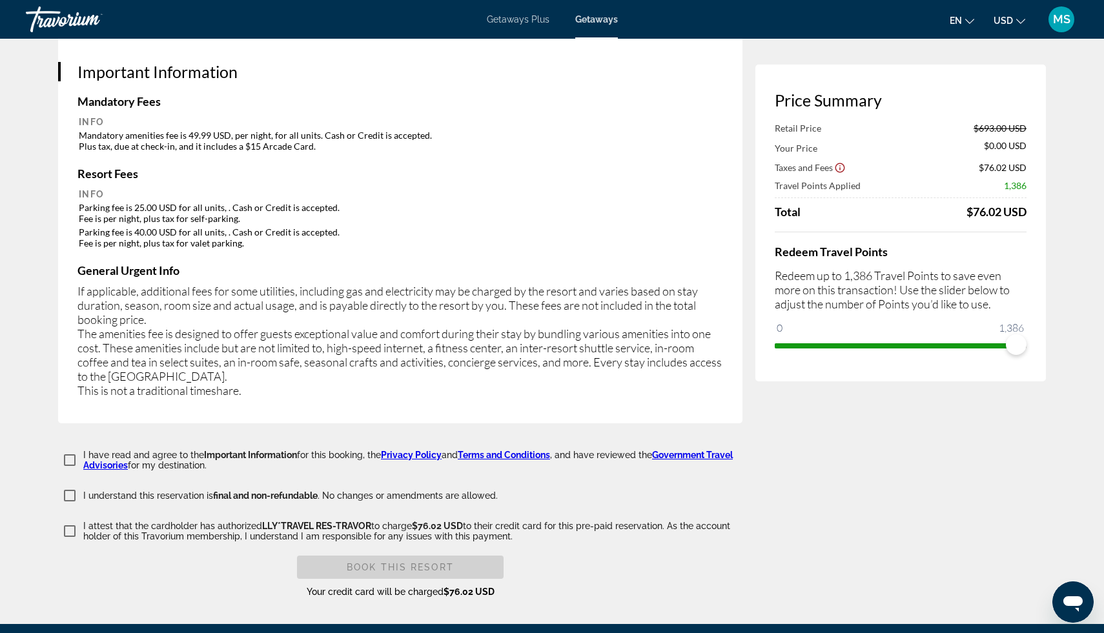
scroll to position [1904, 0]
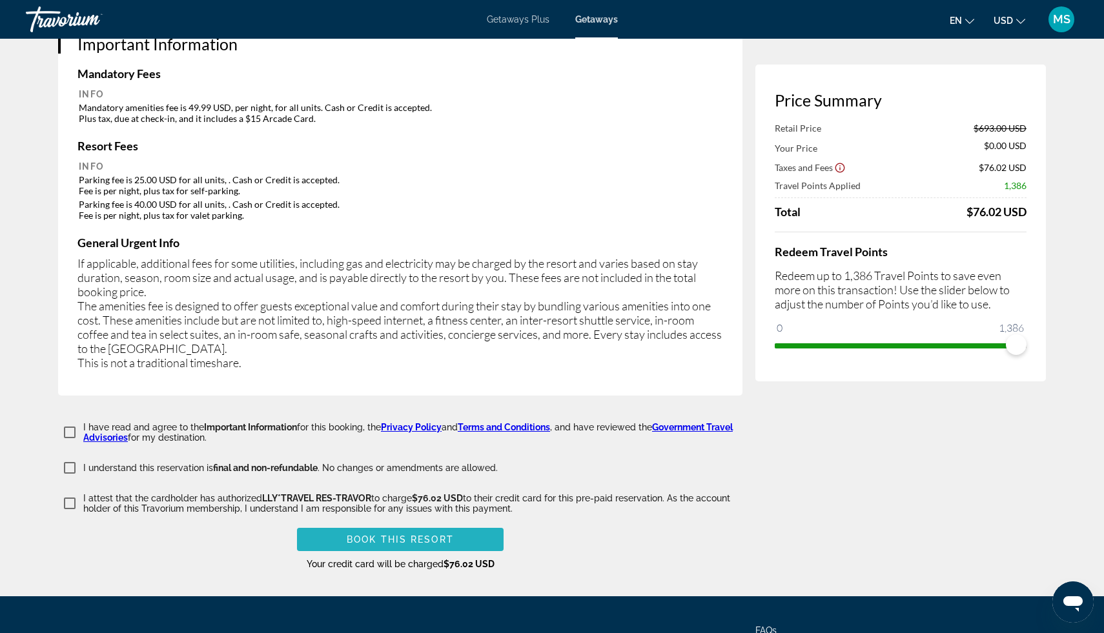
click at [358, 534] on span "Book this Resort" at bounding box center [400, 539] width 107 height 10
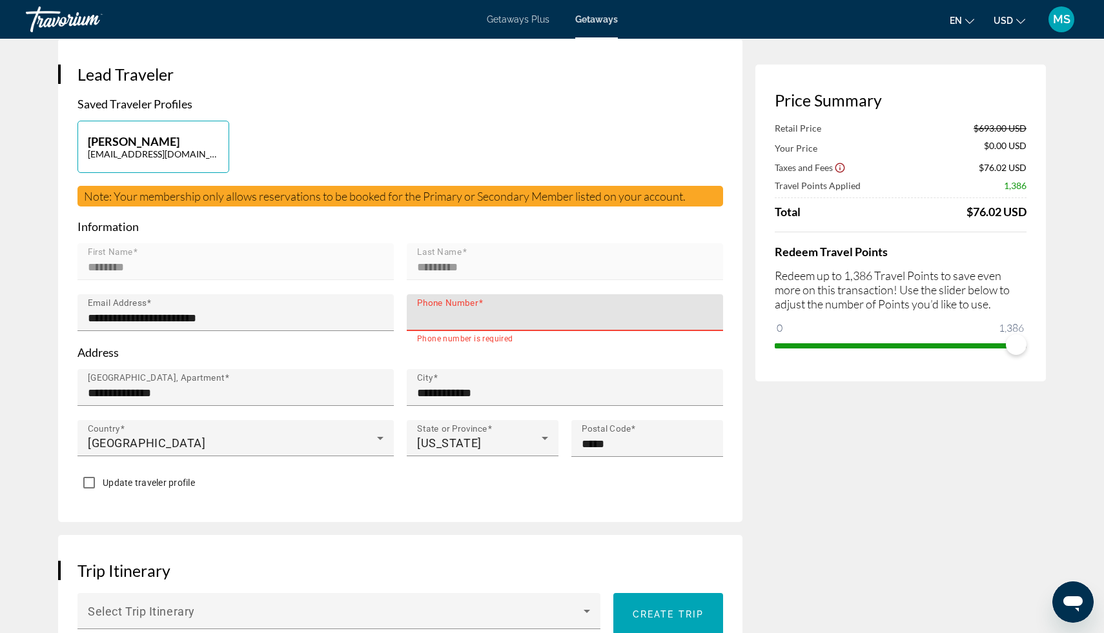
click at [443, 320] on input "Phone Number" at bounding box center [568, 317] width 303 height 15
type input "**********"
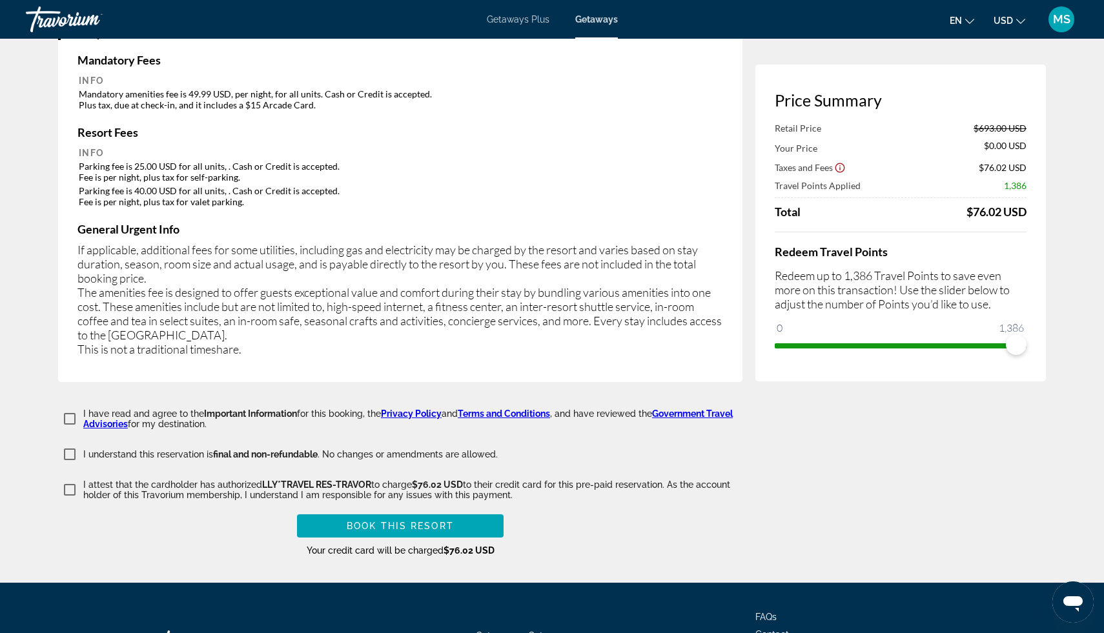
scroll to position [1996, 0]
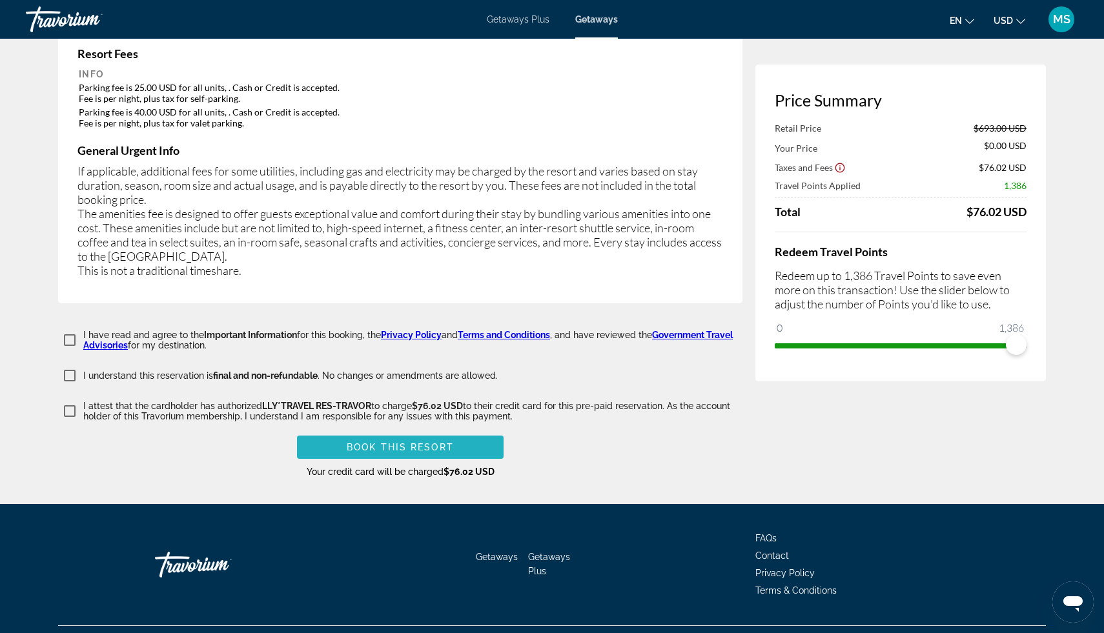
click at [405, 442] on span "Book this Resort" at bounding box center [400, 447] width 107 height 10
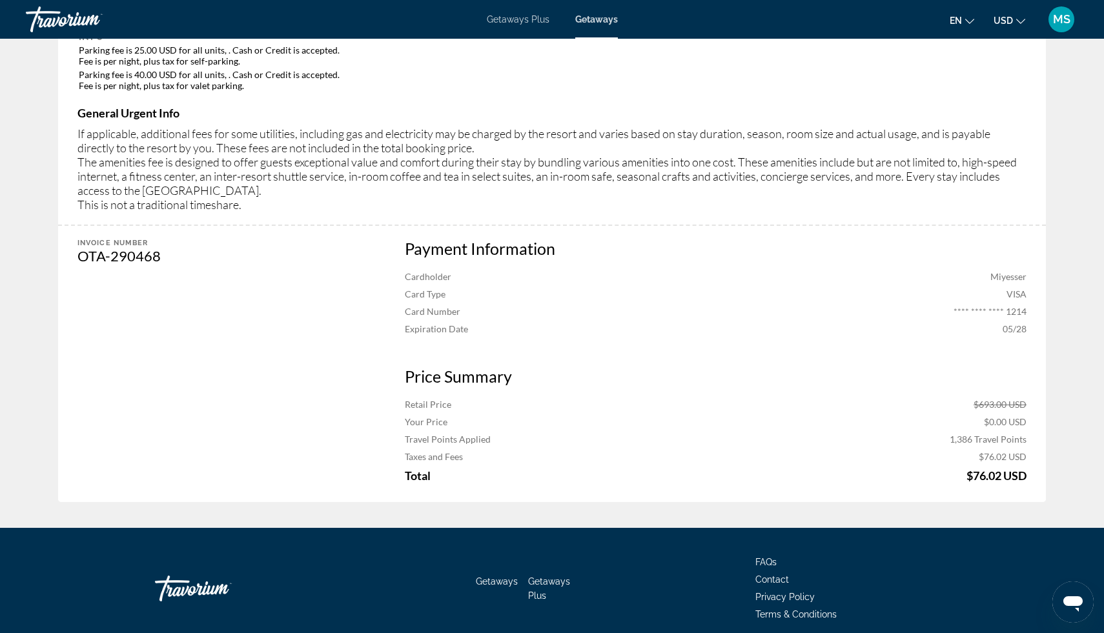
scroll to position [742, 0]
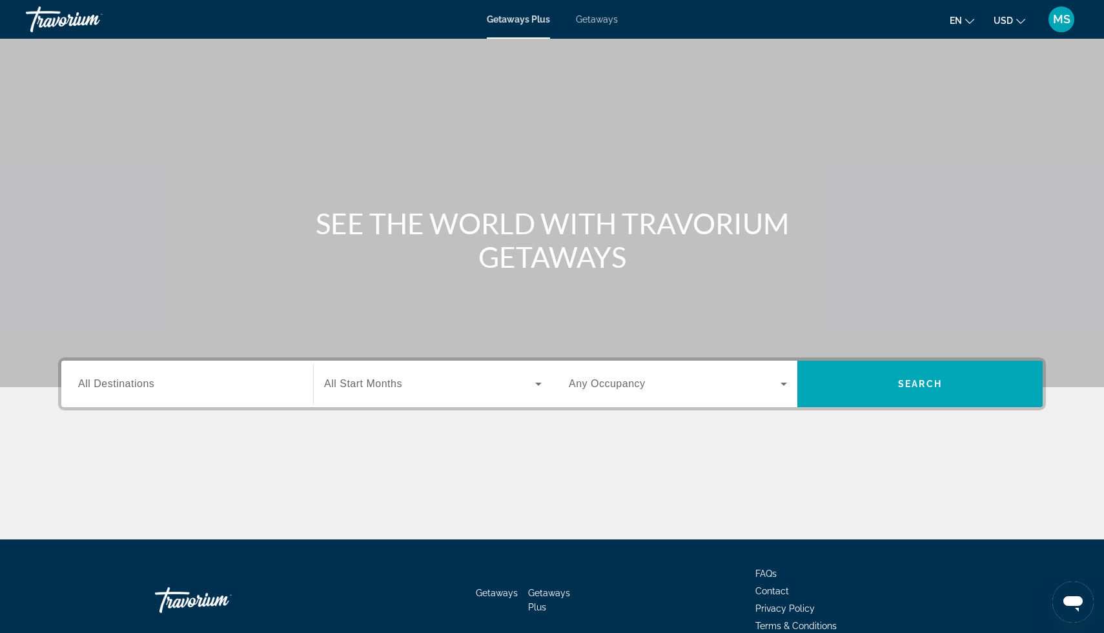
click at [130, 385] on span "All Destinations" at bounding box center [116, 383] width 76 height 11
click at [130, 385] on input "Destination All Destinations" at bounding box center [187, 384] width 218 height 15
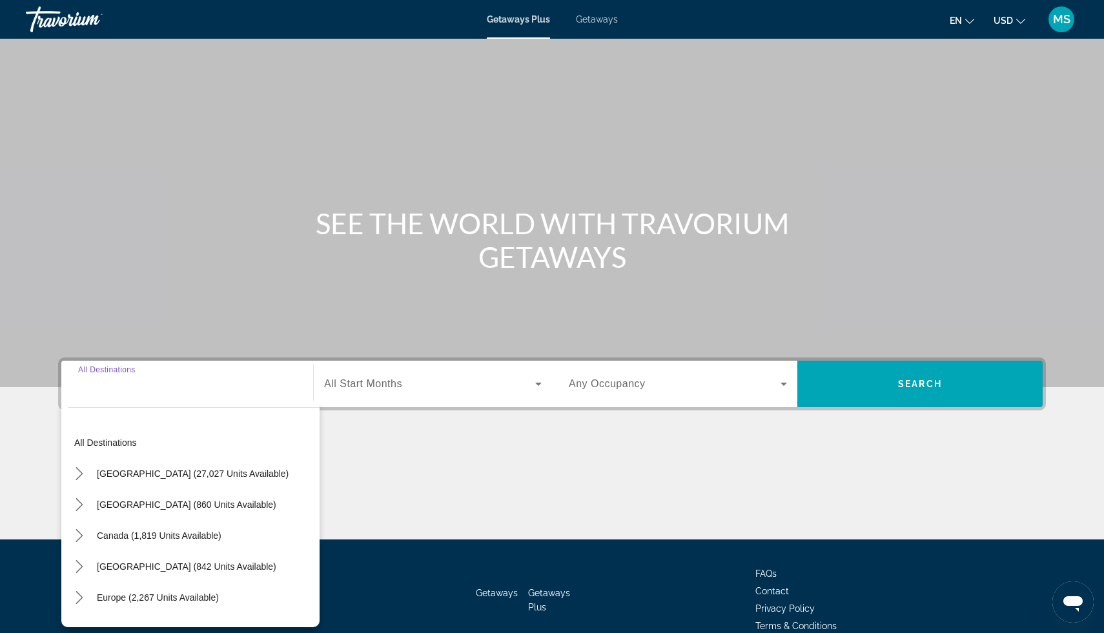
scroll to position [65, 0]
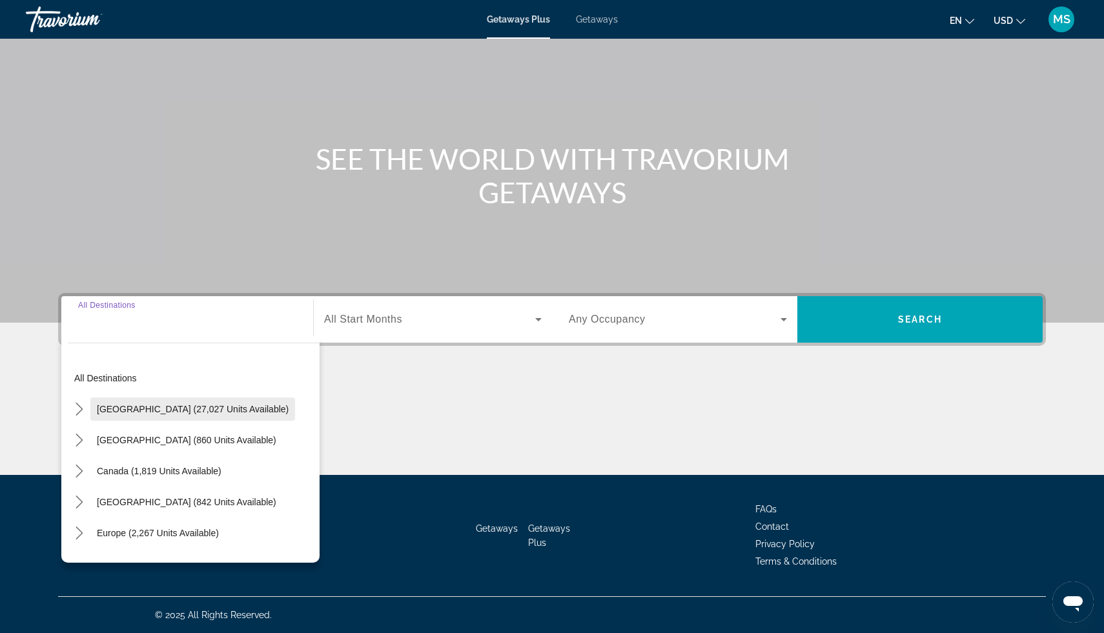
click at [138, 410] on span "[GEOGRAPHIC_DATA] (27,027 units available)" at bounding box center [193, 409] width 192 height 10
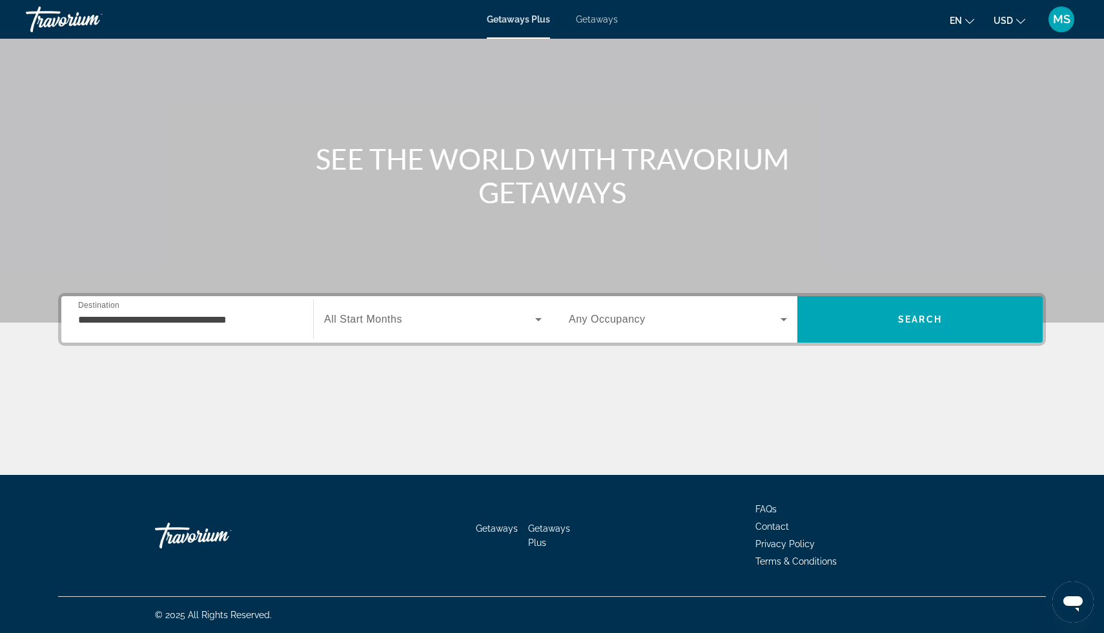
click at [148, 334] on div "**********" at bounding box center [187, 319] width 218 height 37
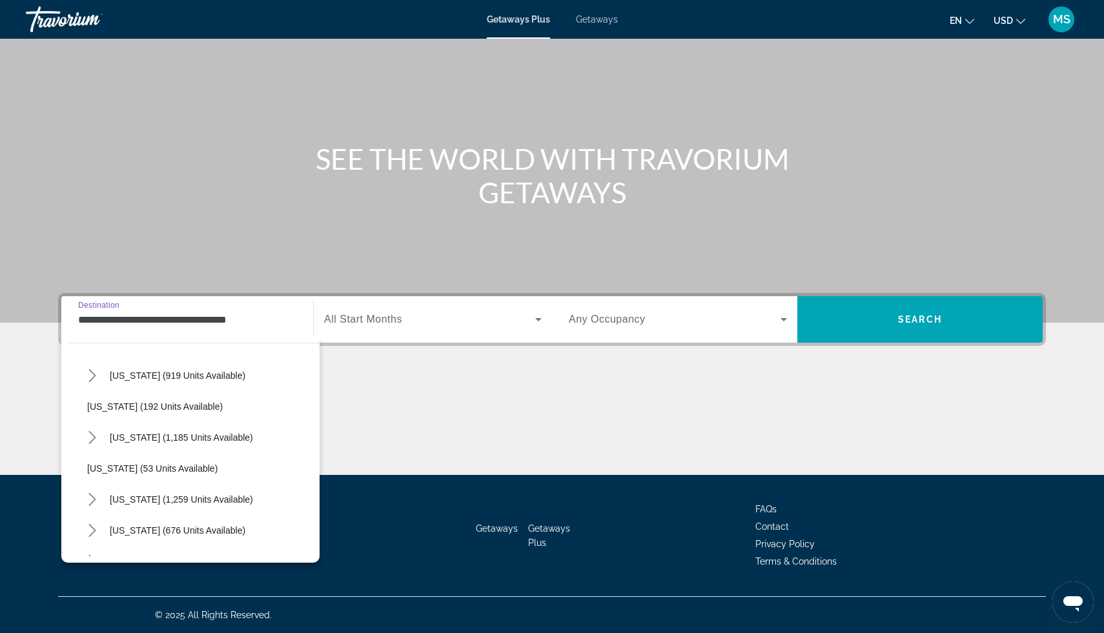
scroll to position [809, 0]
click at [148, 436] on span "[US_STATE] (1,185 units available)" at bounding box center [181, 436] width 143 height 10
type input "**********"
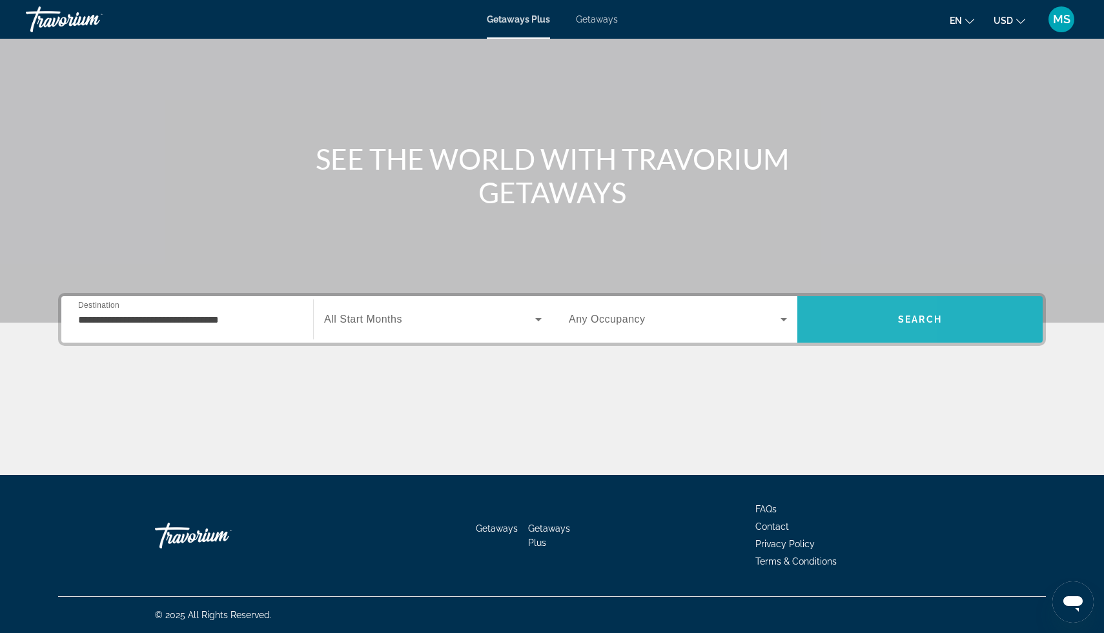
click at [827, 335] on span "Search" at bounding box center [919, 319] width 245 height 46
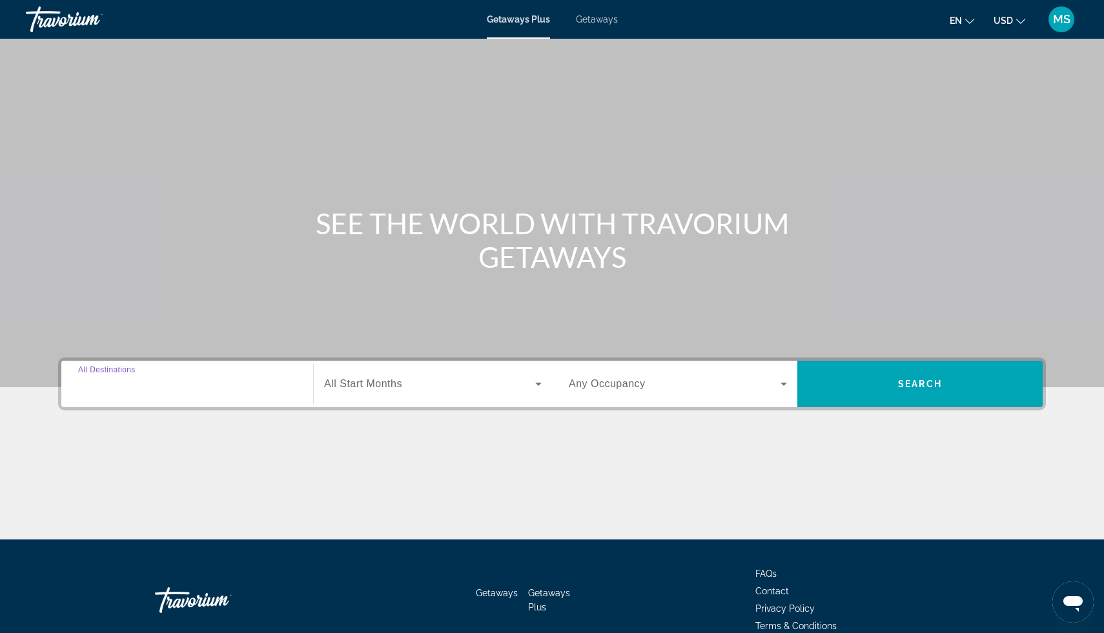
click at [99, 391] on input "Destination All Destinations" at bounding box center [187, 384] width 218 height 15
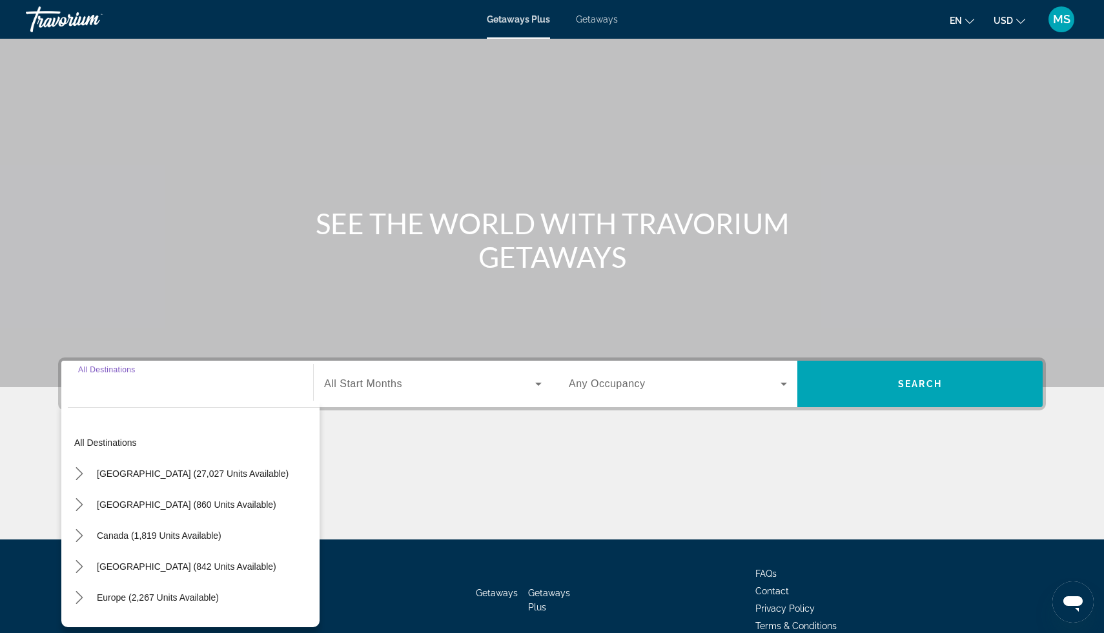
scroll to position [65, 0]
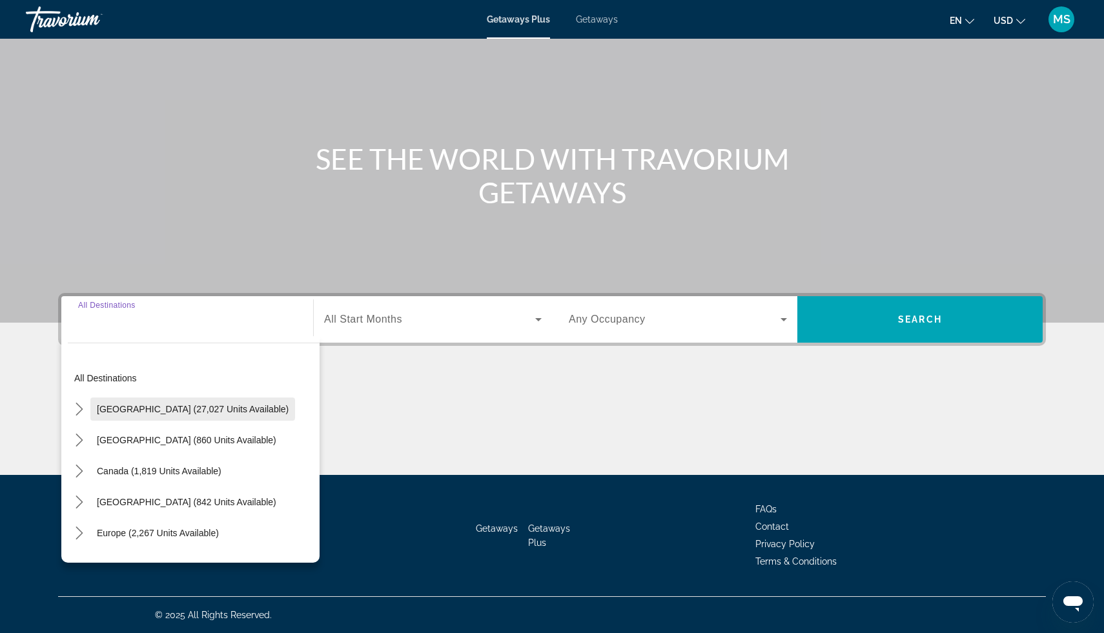
click at [108, 405] on span "[GEOGRAPHIC_DATA] (27,027 units available)" at bounding box center [193, 409] width 192 height 10
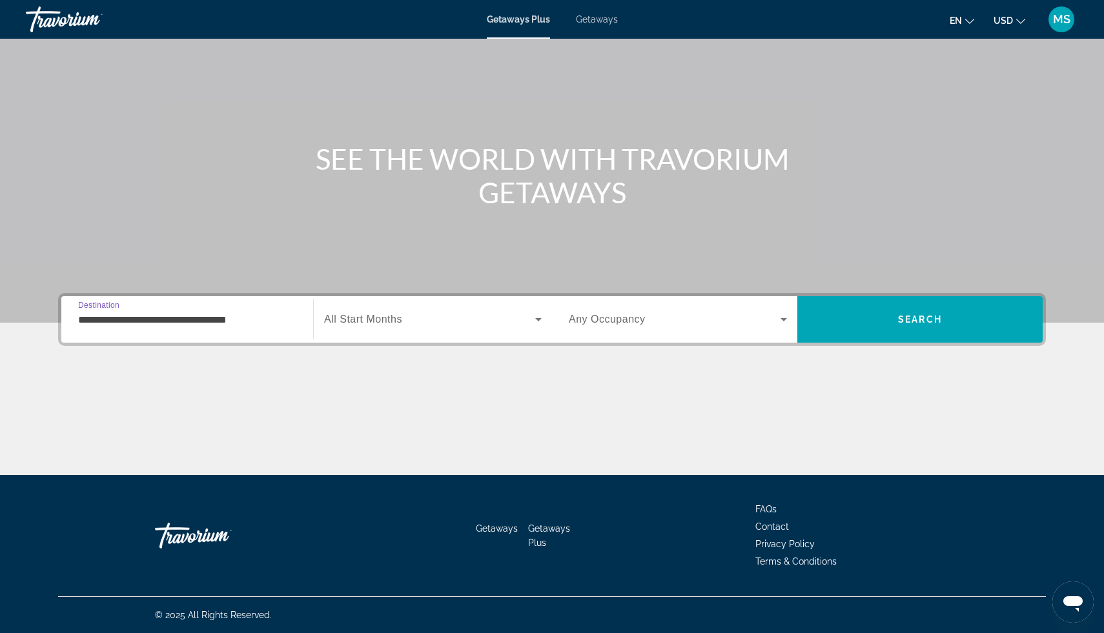
click at [128, 336] on div "**********" at bounding box center [187, 319] width 218 height 37
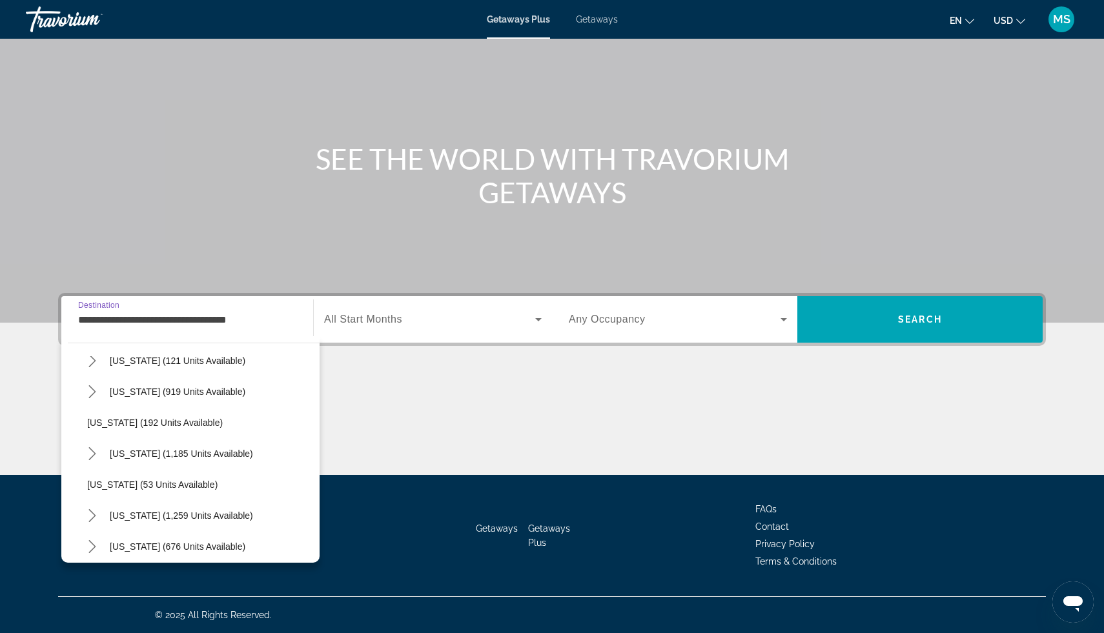
scroll to position [808, 0]
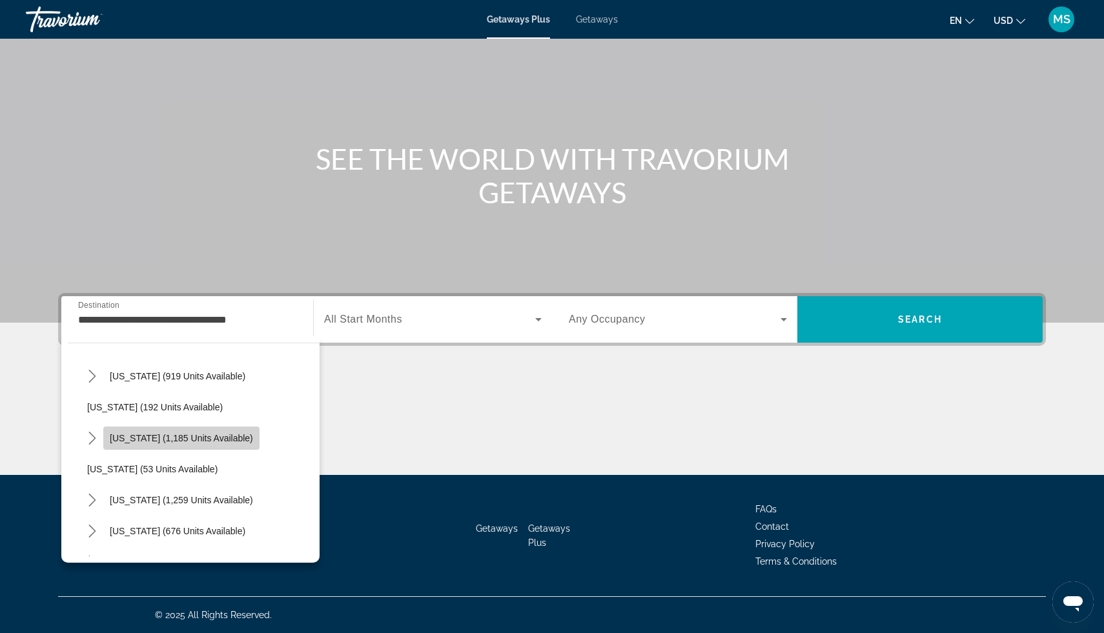
click at [126, 436] on span "[US_STATE] (1,185 units available)" at bounding box center [181, 438] width 143 height 10
type input "**********"
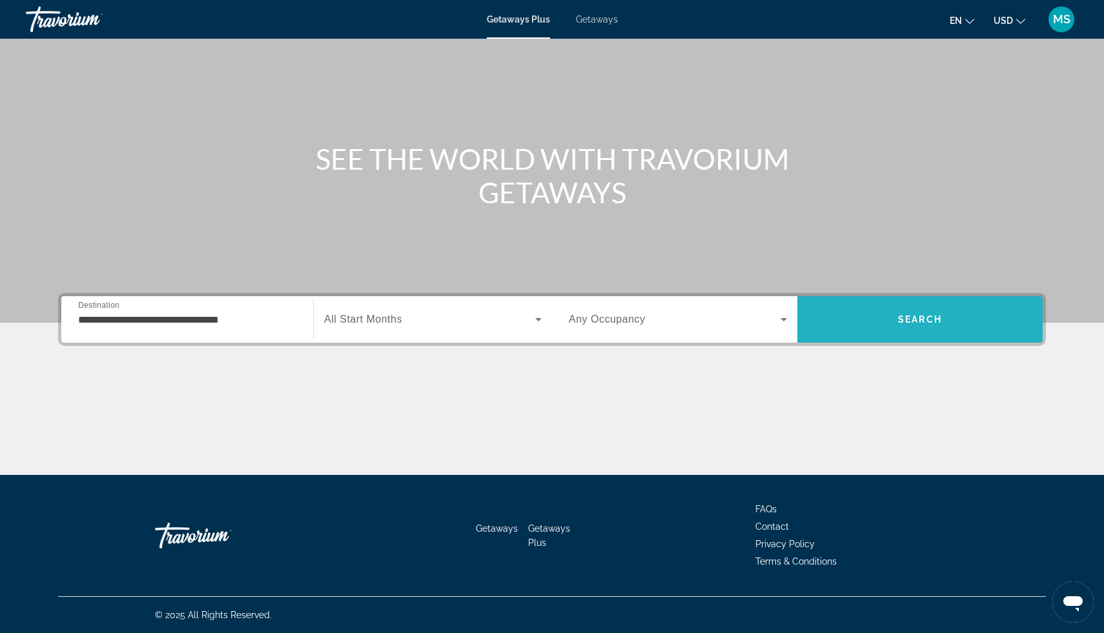
click at [926, 332] on span "Search" at bounding box center [919, 319] width 245 height 31
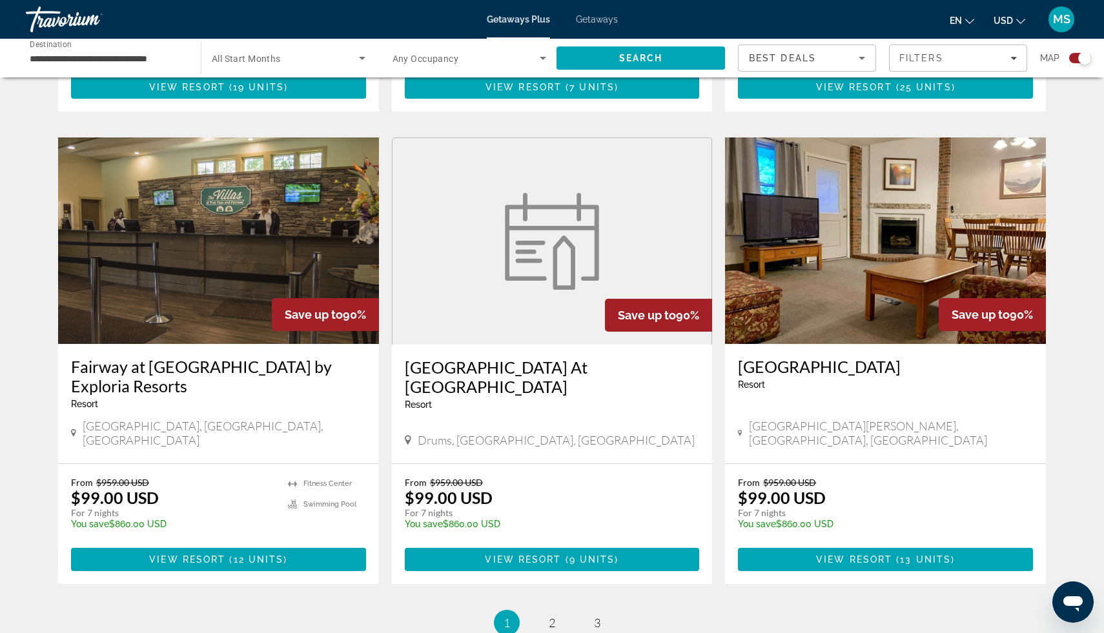
scroll to position [1765, 0]
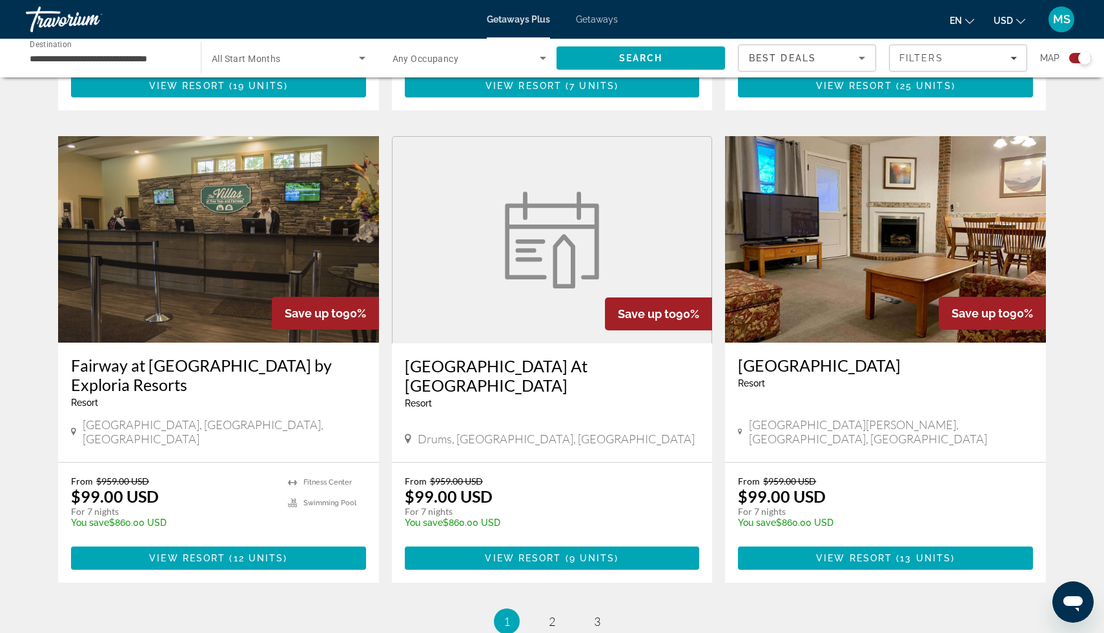
click at [593, 27] on div "Getaways Plus Getaways en English Español Français Italiano Português русский U…" at bounding box center [552, 20] width 1104 height 34
click at [598, 21] on span "Getaways" at bounding box center [597, 19] width 42 height 10
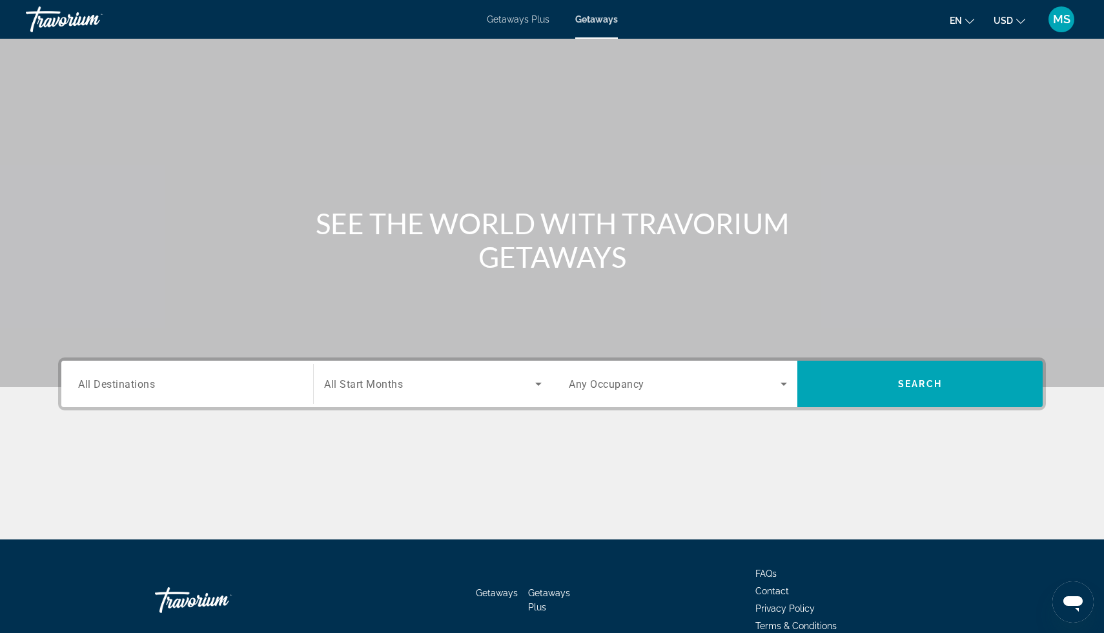
click at [135, 391] on input "Destination All Destinations" at bounding box center [187, 384] width 218 height 15
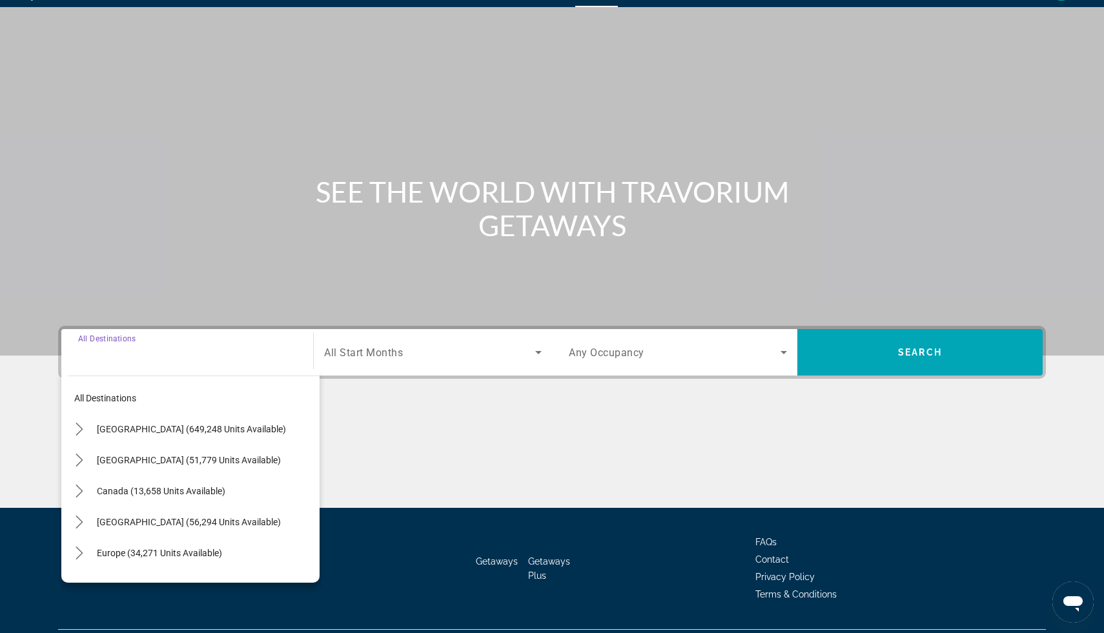
scroll to position [65, 0]
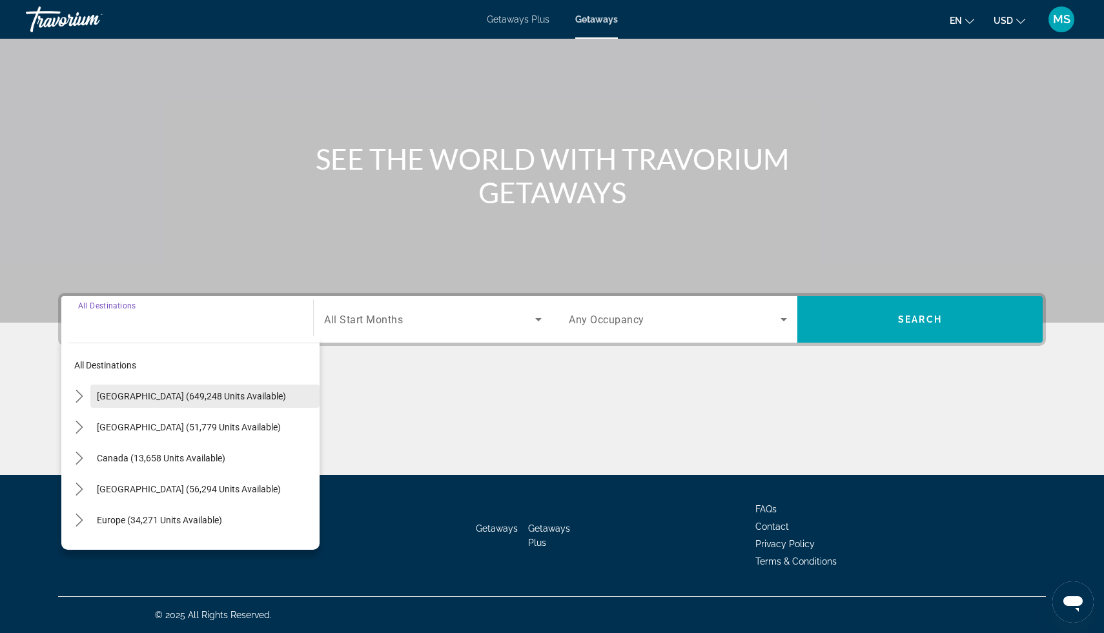
click at [135, 392] on span "[GEOGRAPHIC_DATA] (649,248 units available)" at bounding box center [191, 396] width 189 height 10
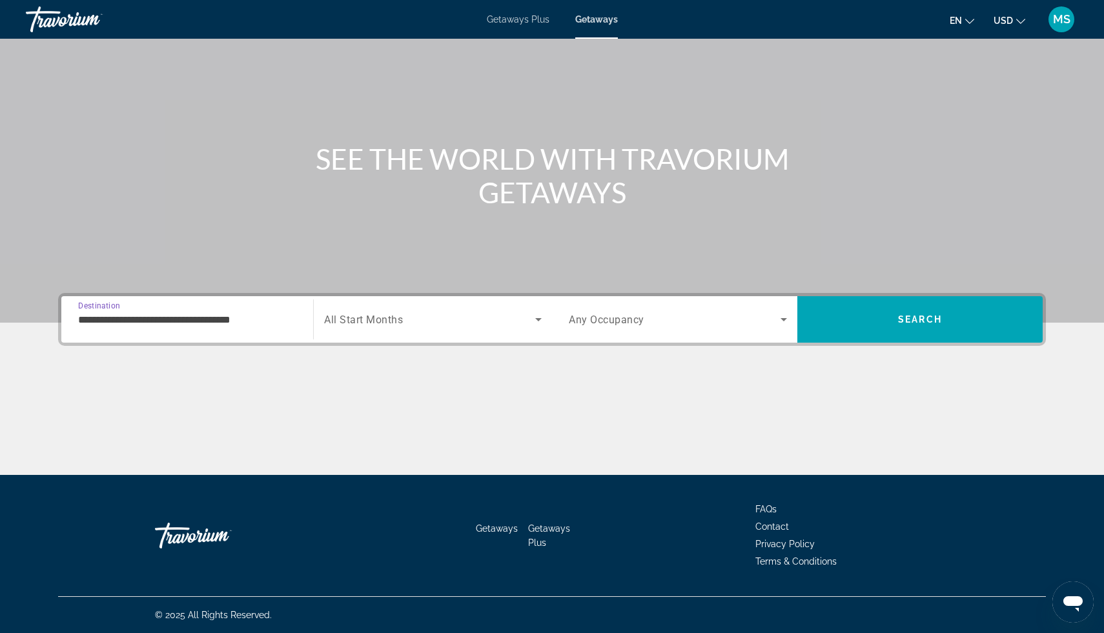
click at [150, 340] on div "**********" at bounding box center [187, 319] width 239 height 46
click at [148, 329] on div "**********" at bounding box center [187, 319] width 218 height 37
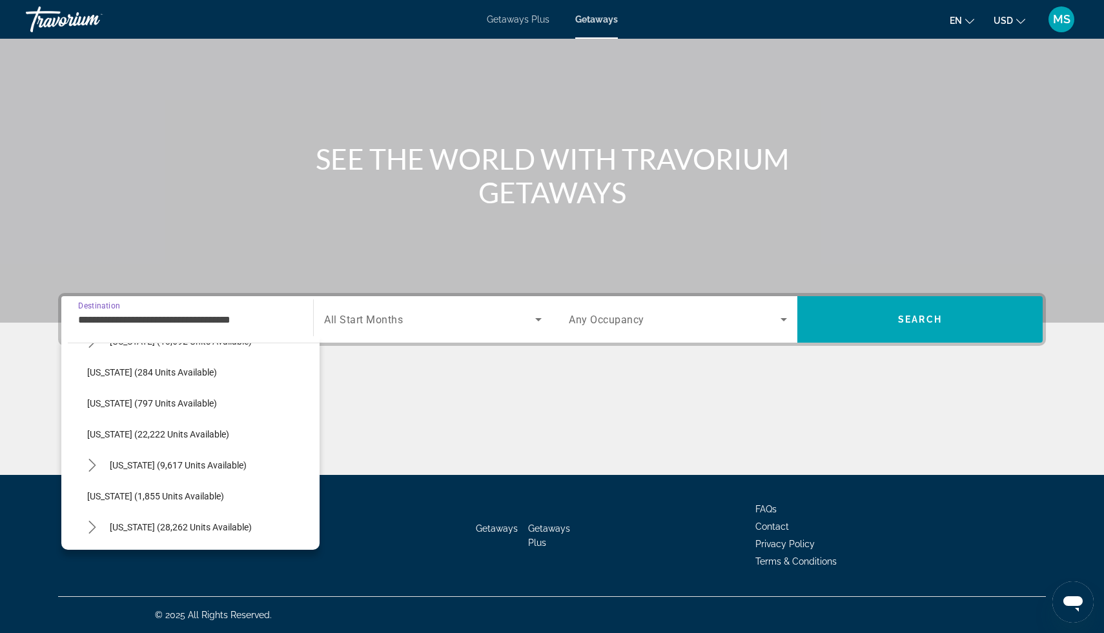
scroll to position [961, 0]
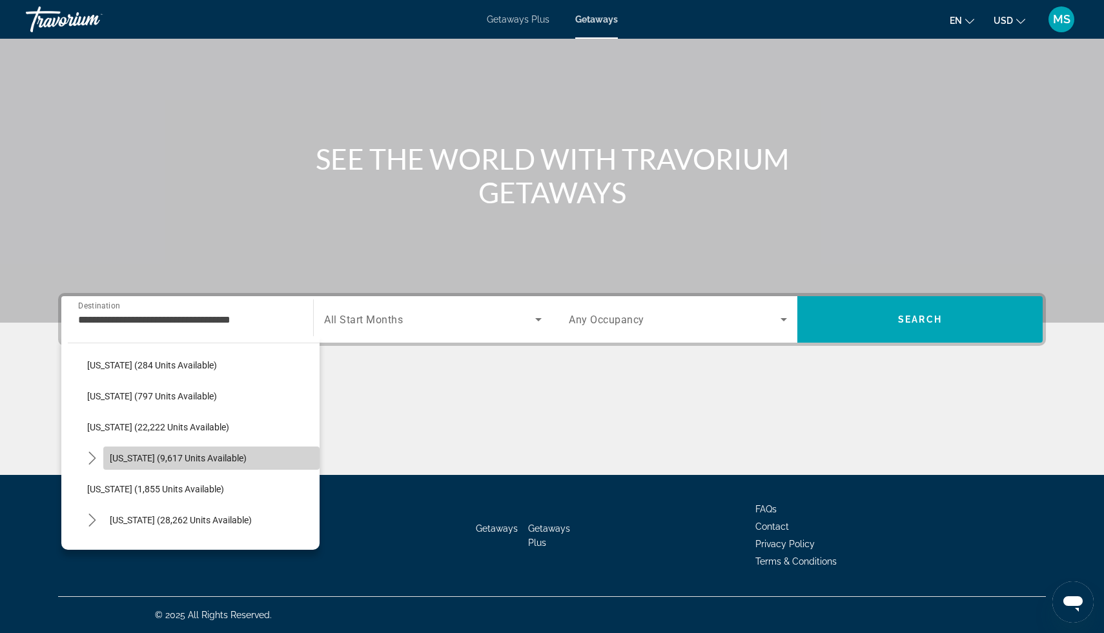
click at [141, 462] on span "[US_STATE] (9,617 units available)" at bounding box center [178, 458] width 137 height 10
type input "**********"
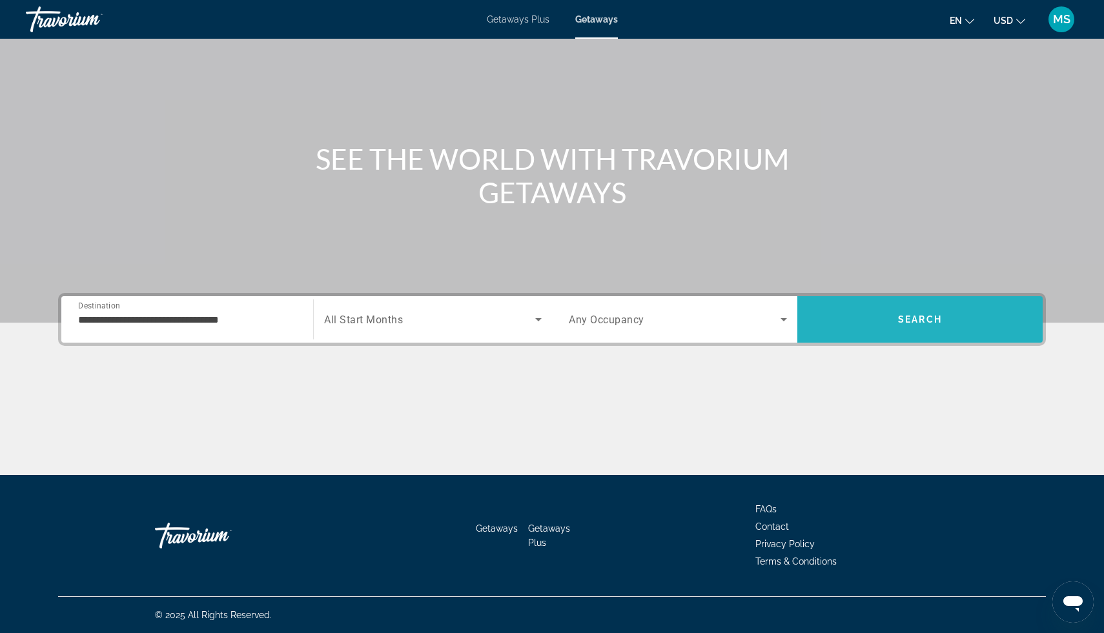
click at [908, 312] on span "Search" at bounding box center [919, 319] width 245 height 31
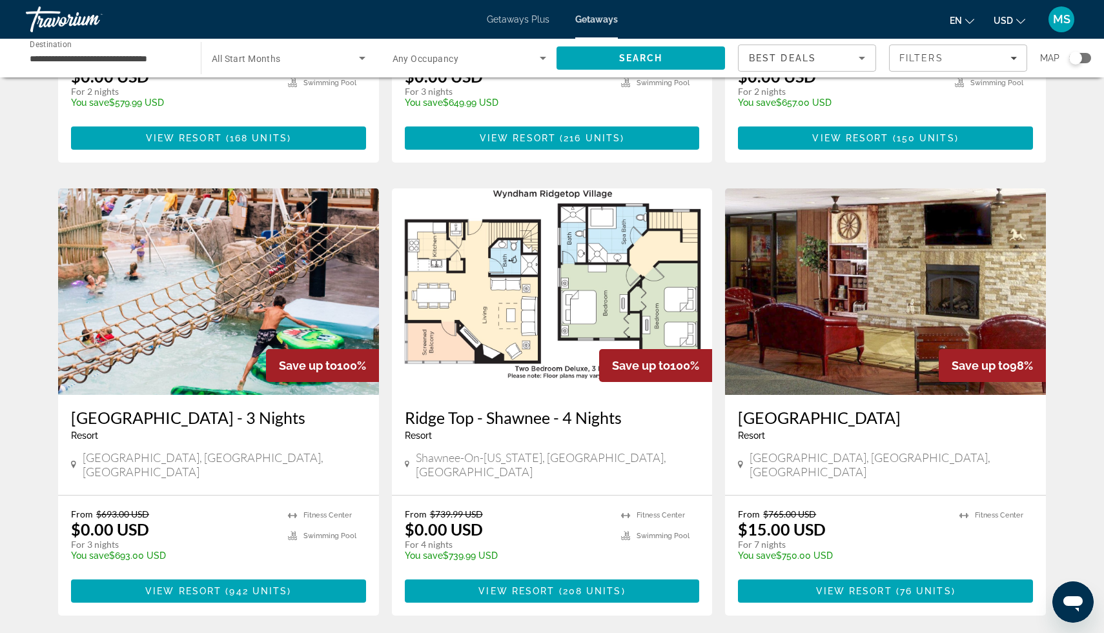
scroll to position [400, 0]
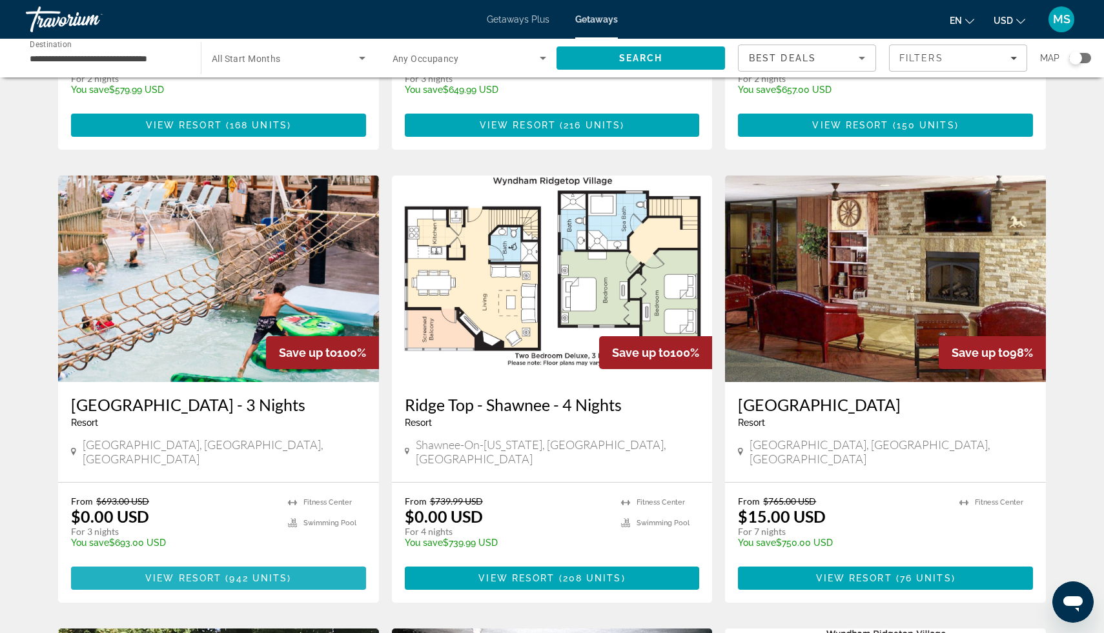
click at [174, 573] on span "View Resort" at bounding box center [183, 578] width 76 height 10
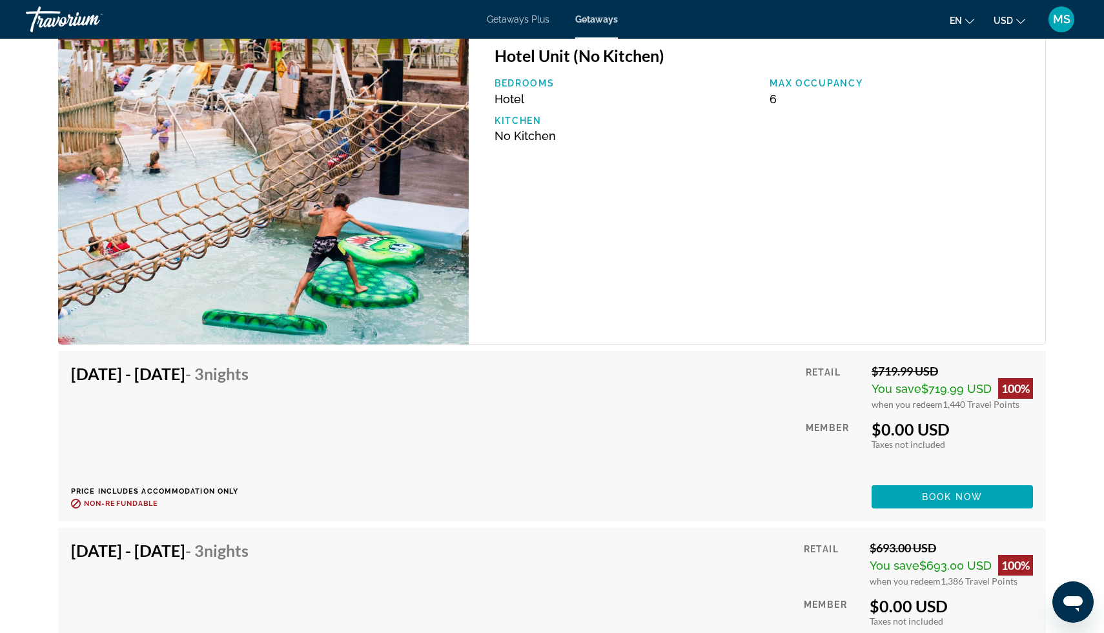
scroll to position [2191, 0]
click at [971, 495] on span "Book now" at bounding box center [952, 498] width 61 height 10
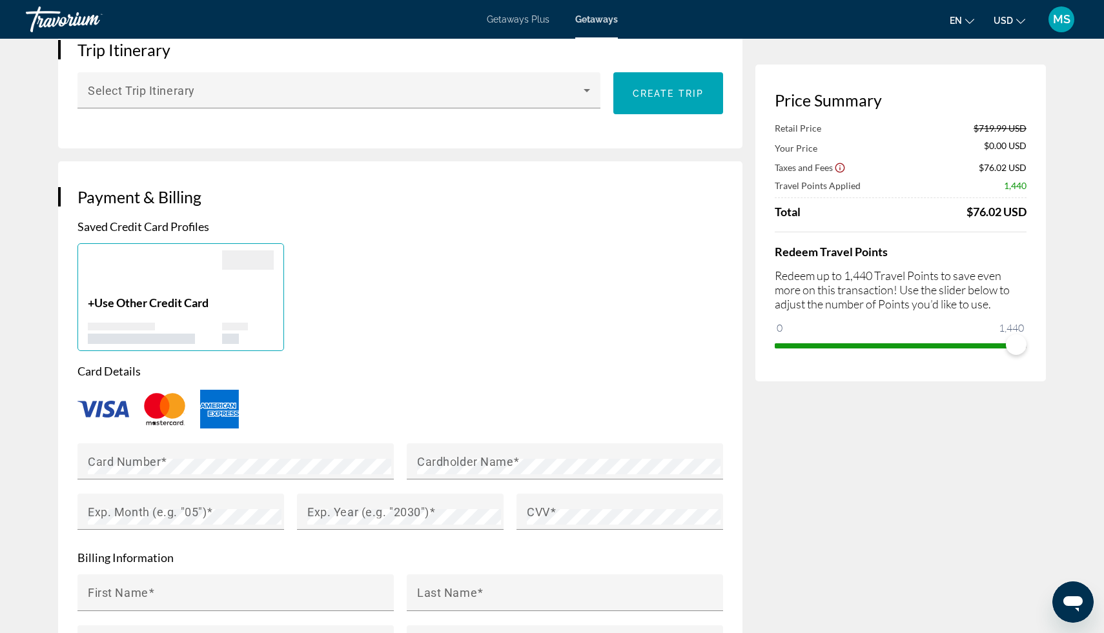
scroll to position [768, 0]
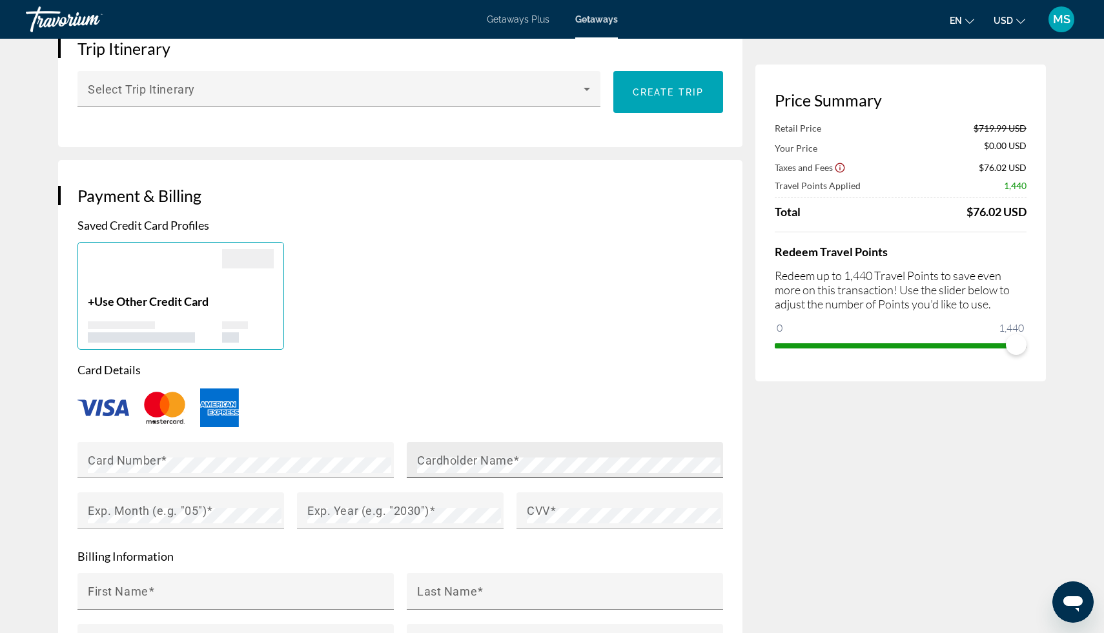
click at [422, 453] on mat-label "Cardholder Name" at bounding box center [465, 460] width 96 height 14
click at [107, 400] on img "Main content" at bounding box center [103, 408] width 52 height 17
click at [153, 399] on img "Main content" at bounding box center [165, 408] width 52 height 43
click at [157, 321] on div "Main content" at bounding box center [155, 331] width 134 height 21
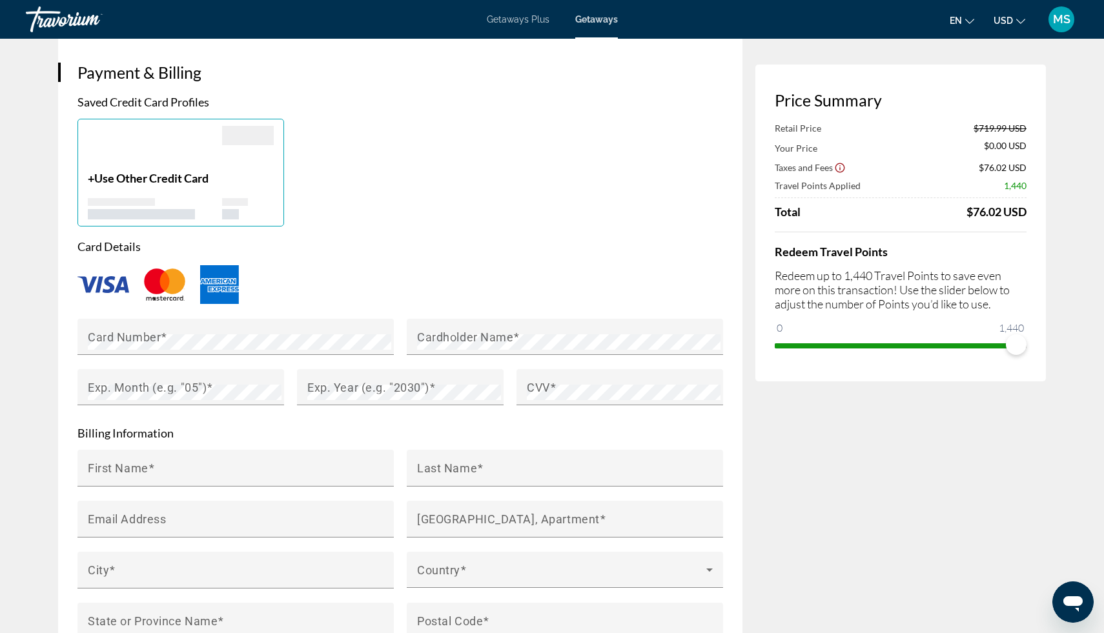
scroll to position [947, 0]
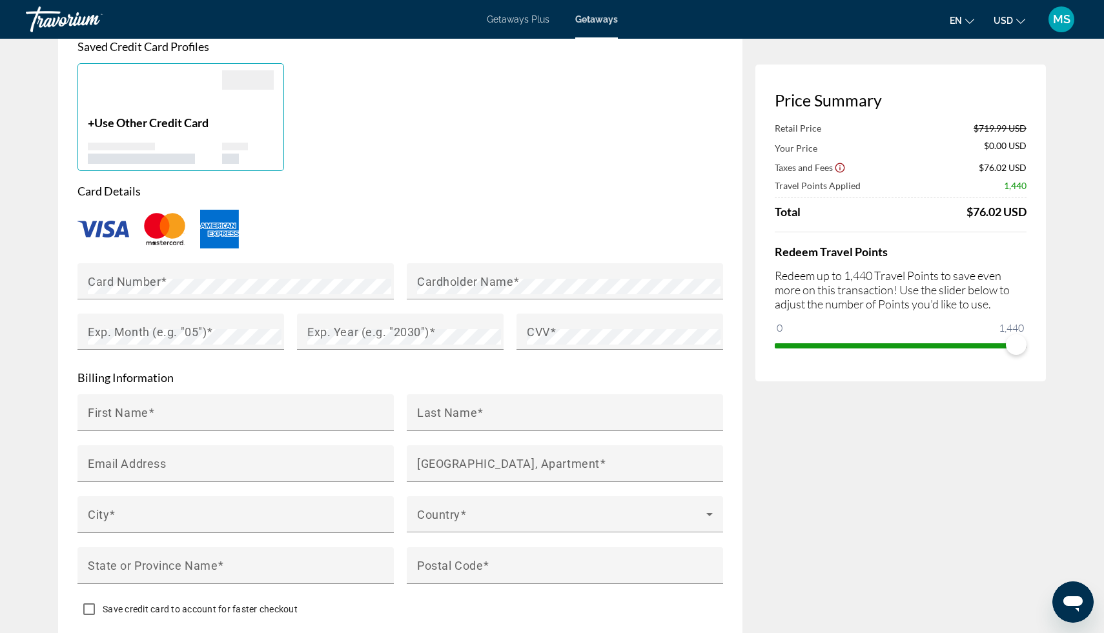
click at [164, 232] on img "Main content" at bounding box center [165, 229] width 52 height 43
click at [277, 270] on div "Card Number" at bounding box center [239, 281] width 303 height 36
click at [458, 274] on mat-label "Cardholder Name" at bounding box center [465, 281] width 96 height 14
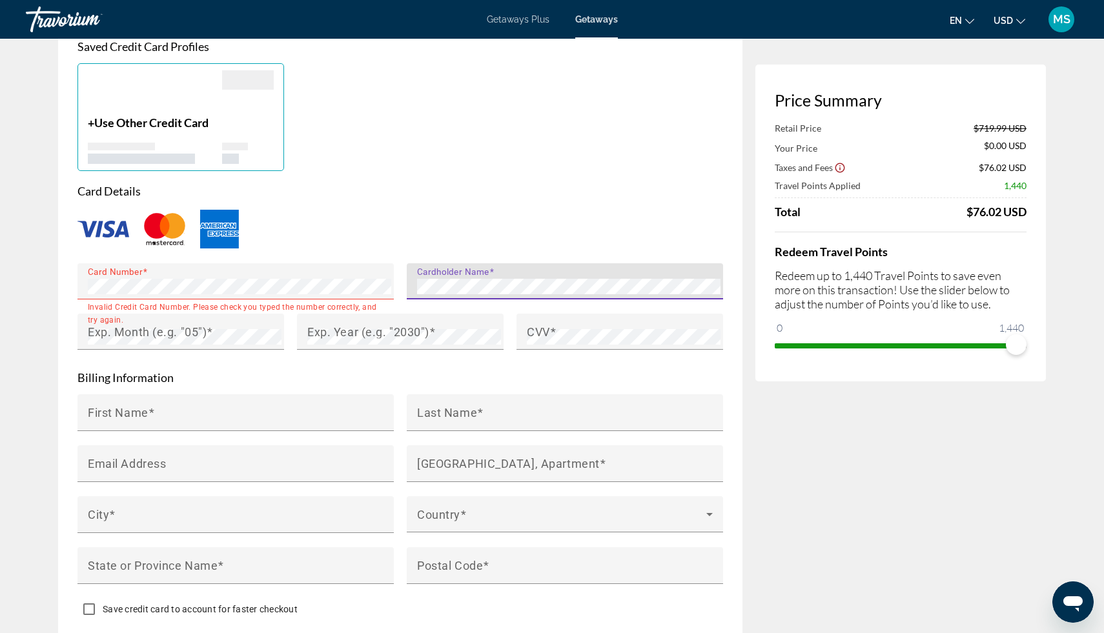
click at [172, 229] on img "Main content" at bounding box center [165, 229] width 52 height 43
click at [105, 229] on img "Main content" at bounding box center [103, 229] width 52 height 17
click at [233, 225] on img "Main content" at bounding box center [219, 229] width 39 height 39
click at [173, 227] on img "Main content" at bounding box center [165, 229] width 52 height 43
click at [285, 238] on div "Main content" at bounding box center [399, 229] width 645 height 43
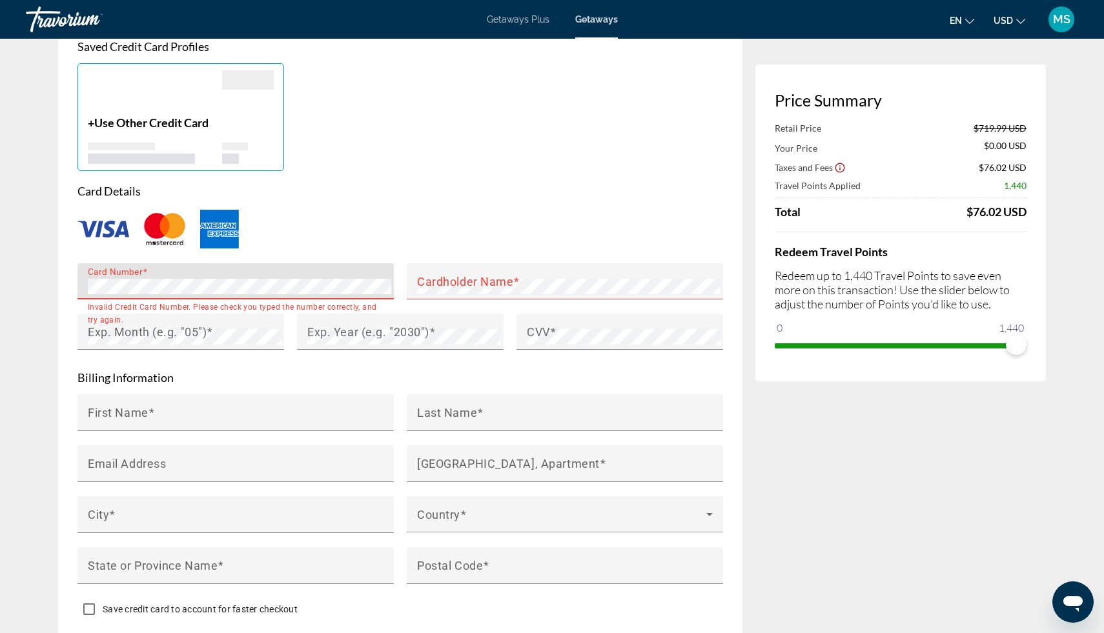
click at [165, 225] on img "Main content" at bounding box center [165, 229] width 52 height 43
click at [176, 154] on div "Main content" at bounding box center [141, 159] width 107 height 10
click at [107, 279] on mat-label "Card Number" at bounding box center [124, 281] width 73 height 14
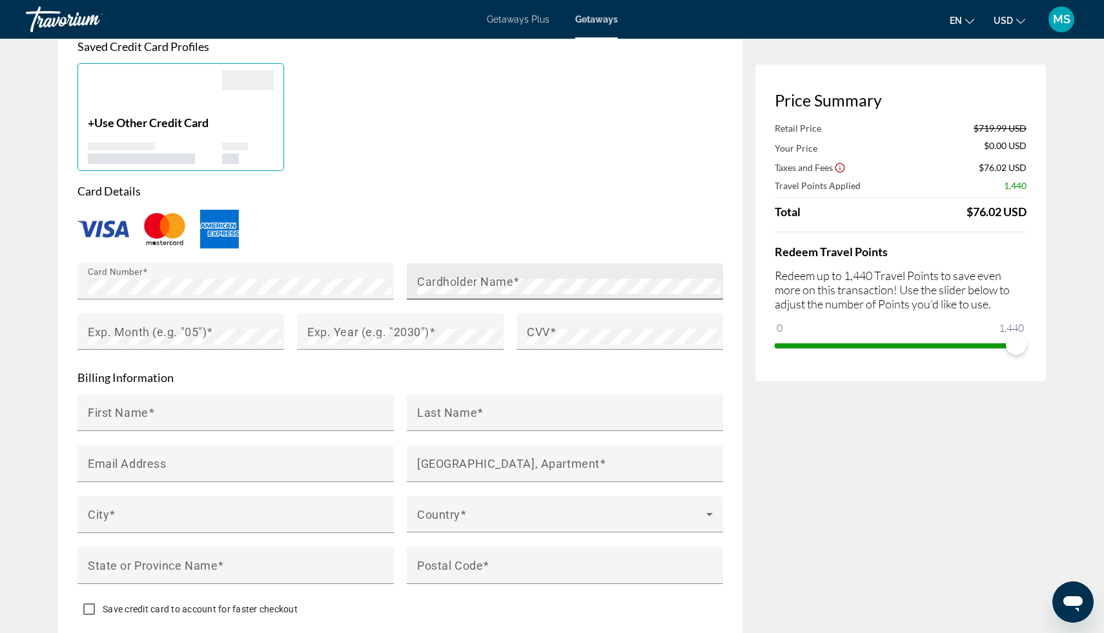
click at [418, 280] on mat-label "Cardholder Name" at bounding box center [465, 281] width 96 height 14
click at [359, 320] on div "Exp. Year (e.g. "2030")" at bounding box center [404, 332] width 194 height 36
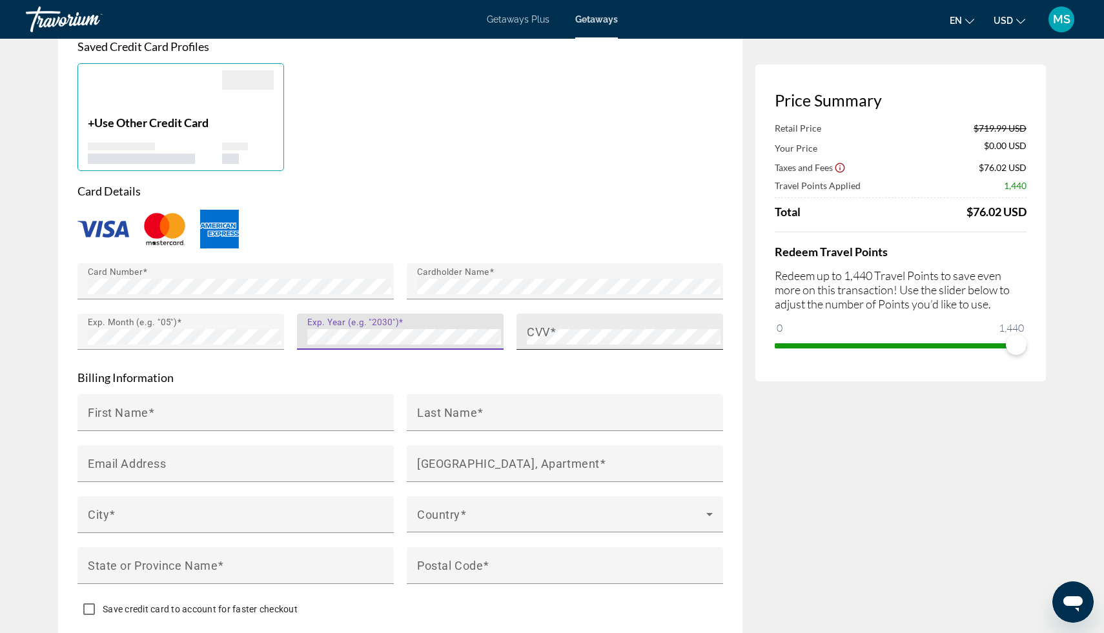
click at [533, 334] on mat-label "CVV" at bounding box center [538, 332] width 23 height 14
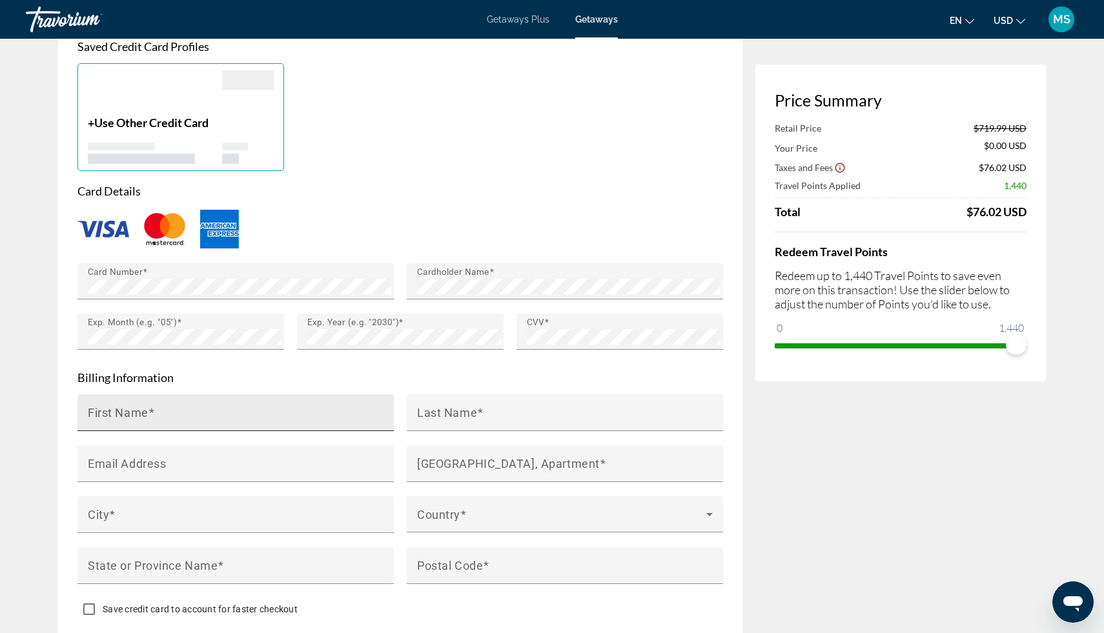
click at [314, 404] on div "First Name" at bounding box center [239, 412] width 303 height 37
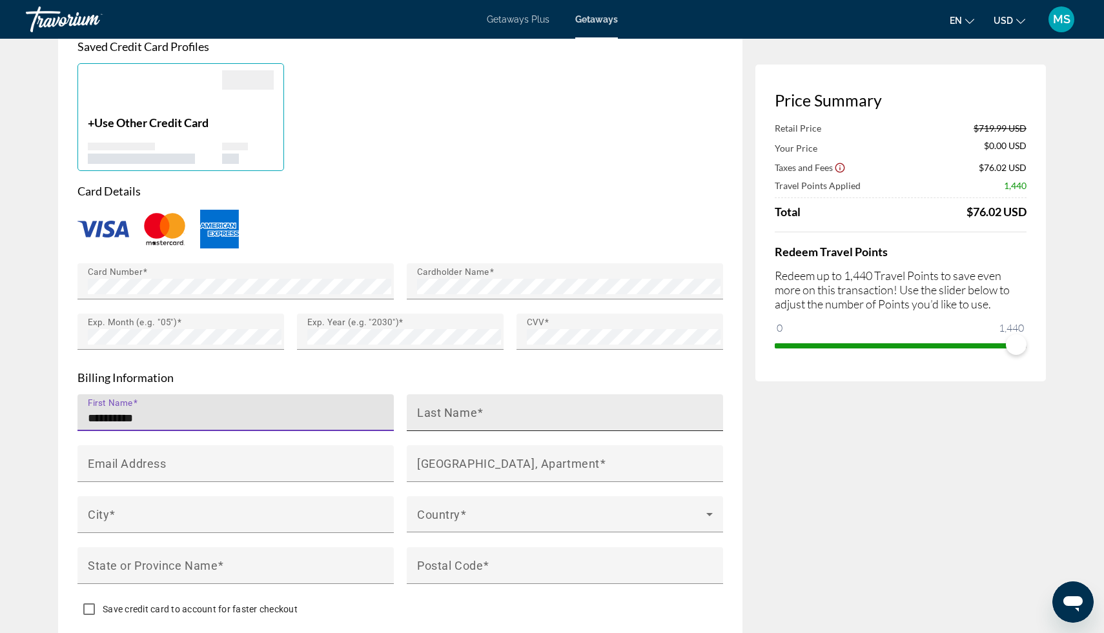
type input "**********"
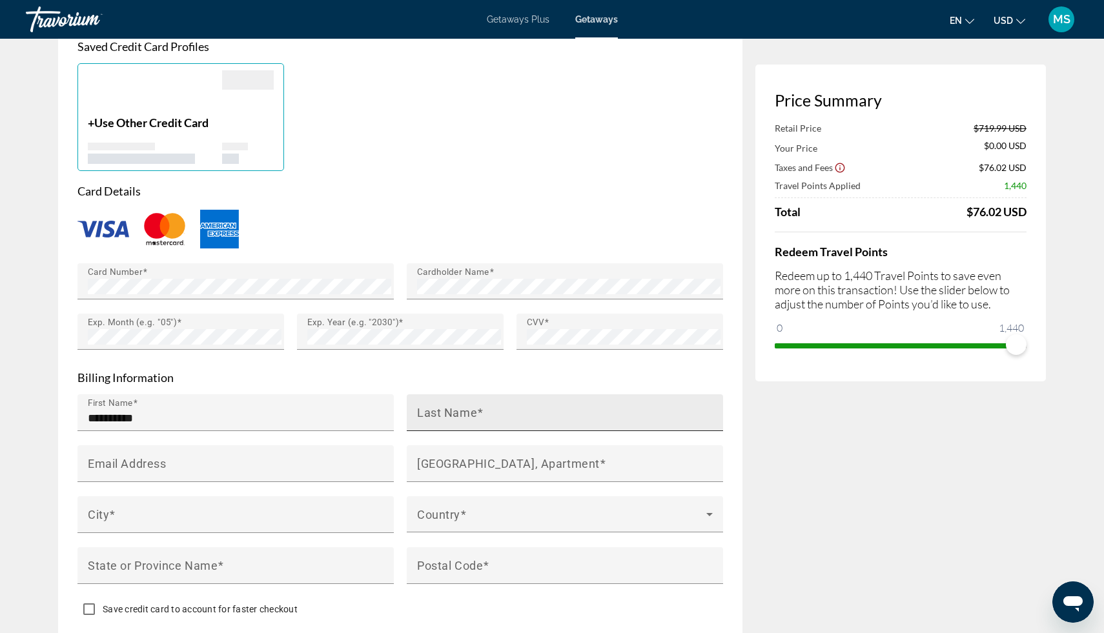
click at [463, 406] on mat-label "Last Name" at bounding box center [447, 412] width 60 height 14
click at [463, 411] on input "Last Name" at bounding box center [568, 418] width 303 height 15
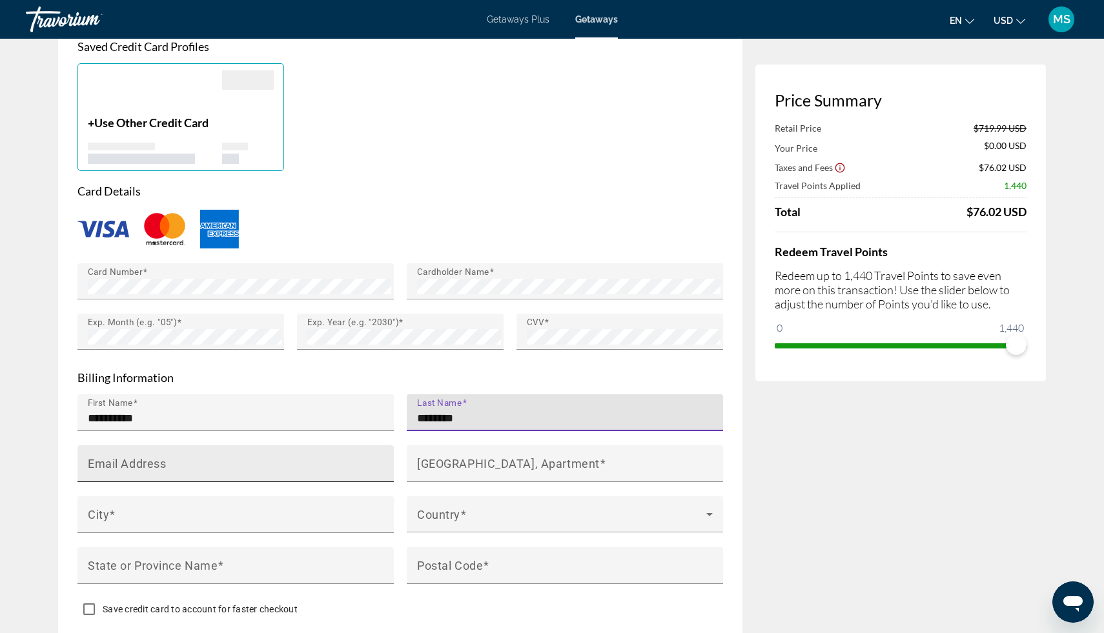
type input "********"
click at [301, 467] on input "Email Address" at bounding box center [239, 469] width 303 height 15
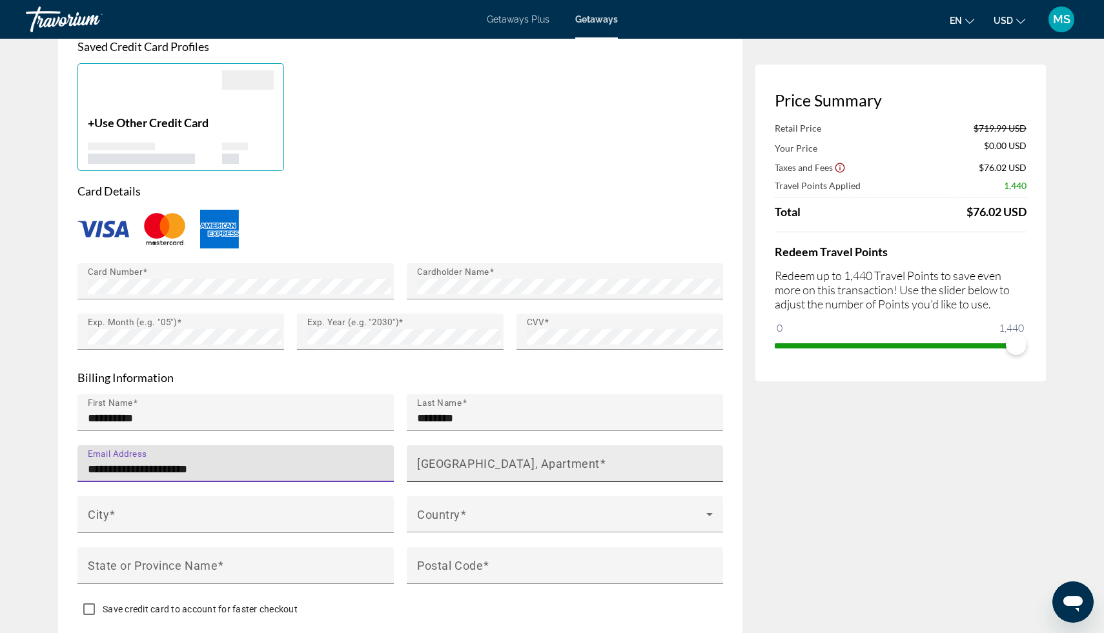
type input "**********"
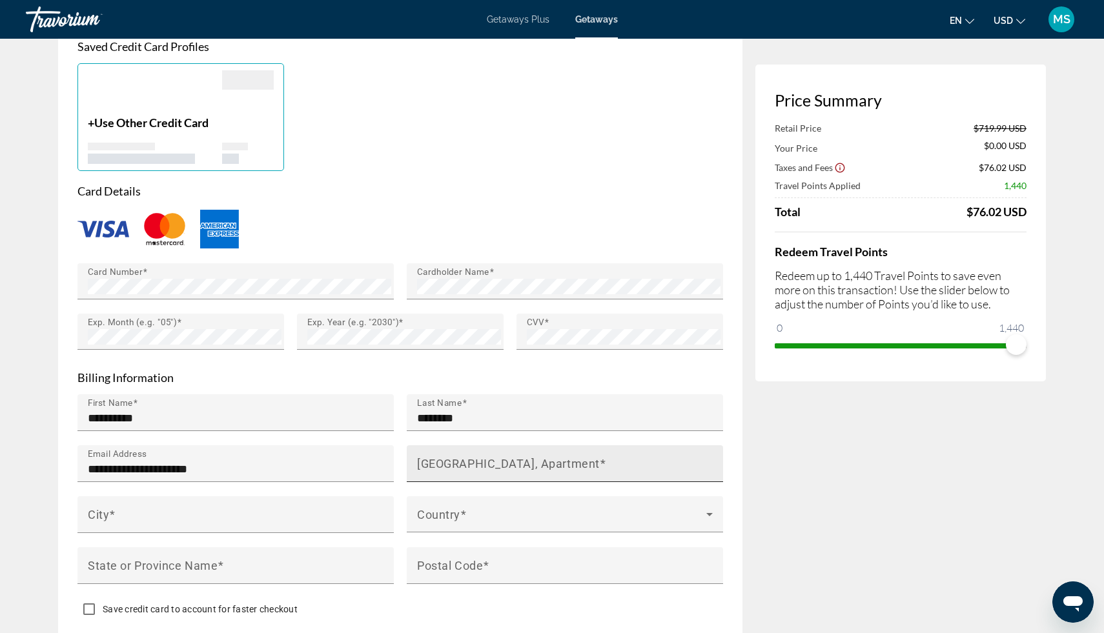
click at [452, 466] on mat-label "[GEOGRAPHIC_DATA], Apartment" at bounding box center [508, 463] width 183 height 14
click at [452, 466] on input "[GEOGRAPHIC_DATA], Apartment" at bounding box center [568, 469] width 303 height 15
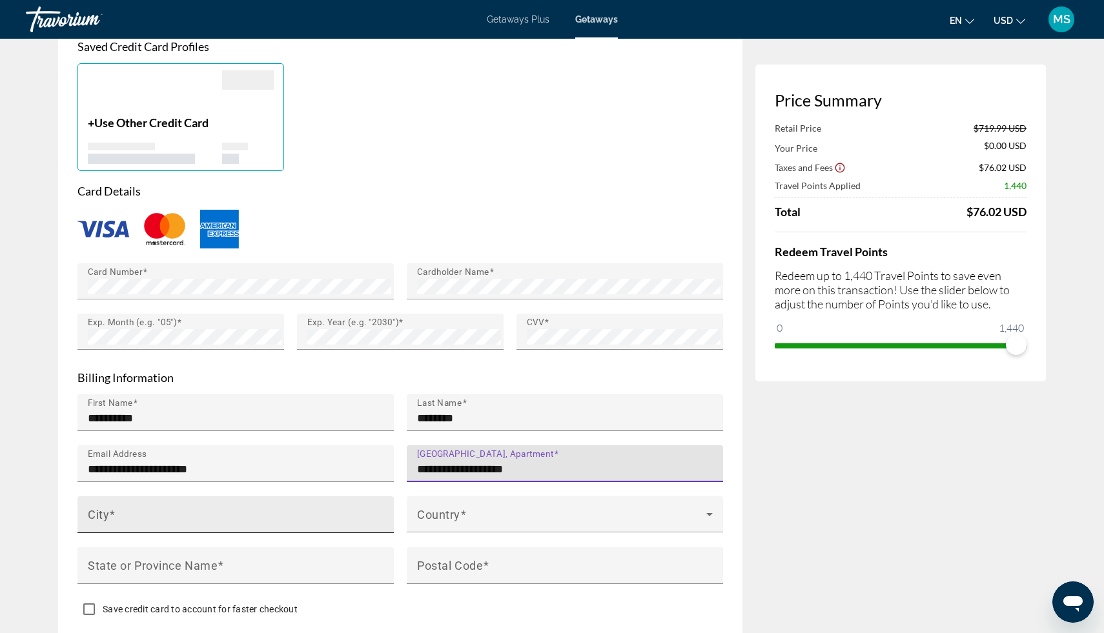
type input "**********"
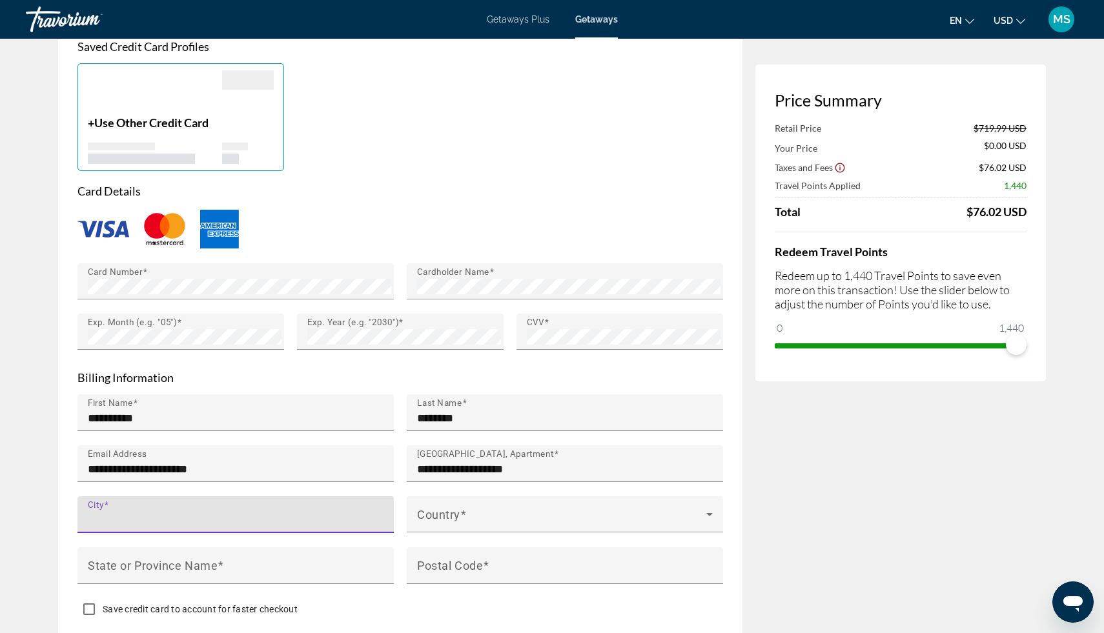
click at [254, 521] on input "City" at bounding box center [239, 520] width 303 height 15
type input "*****"
type input "**"
type input "*****"
click at [196, 522] on input "*****" at bounding box center [239, 520] width 303 height 15
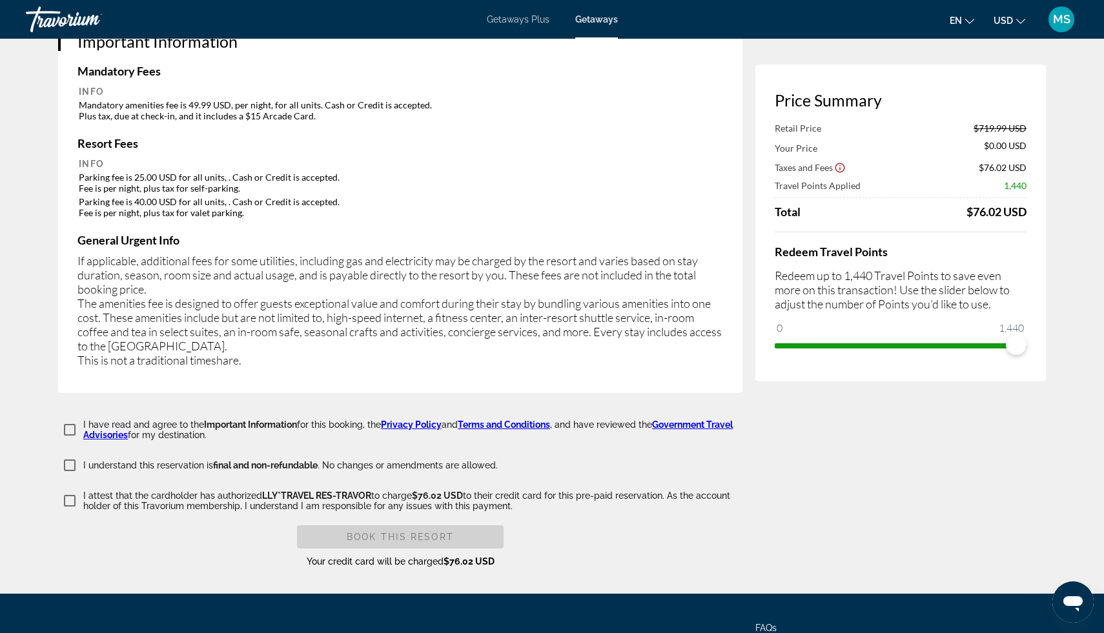
scroll to position [2021, 0]
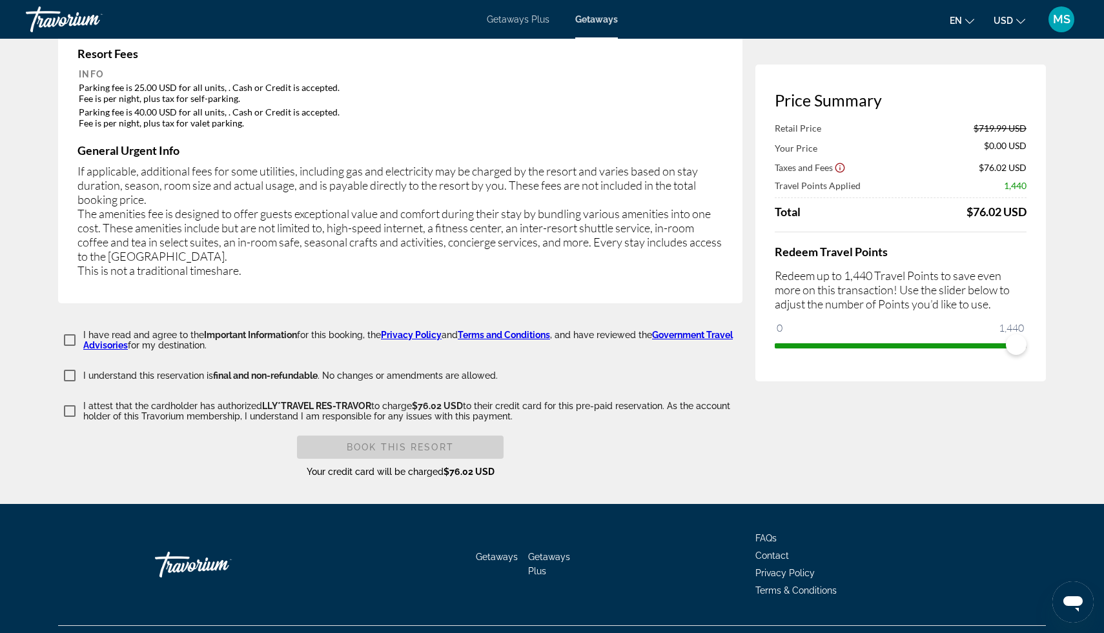
type input "**********"
click at [351, 442] on span "Book this Resort" at bounding box center [400, 447] width 107 height 10
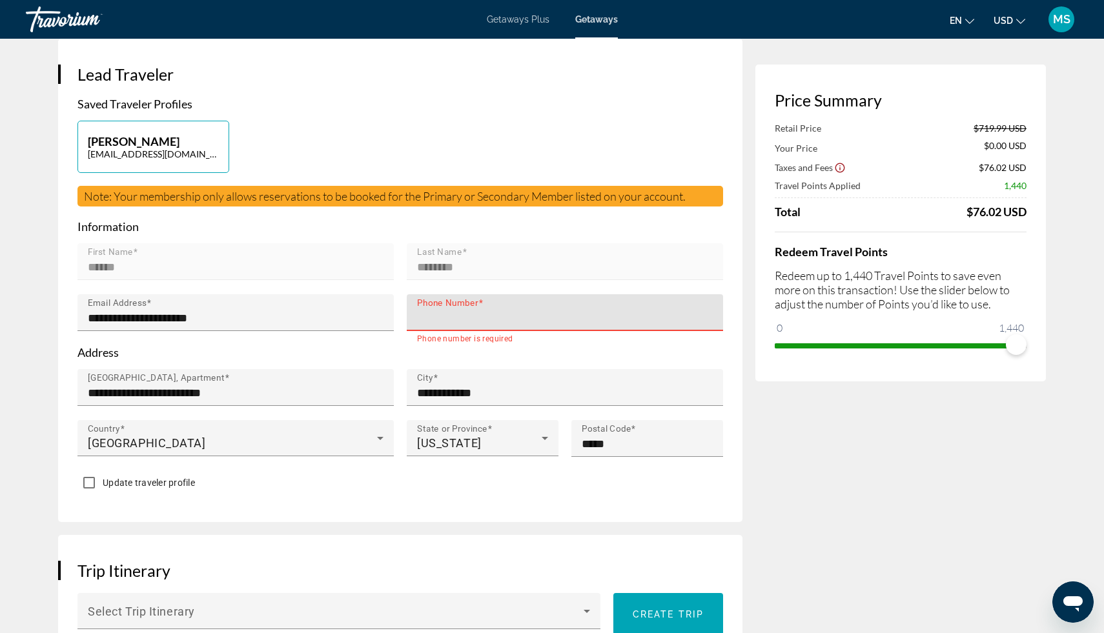
click at [445, 307] on mat-label "Phone Number" at bounding box center [447, 303] width 61 height 10
click at [445, 310] on input "Phone Number" at bounding box center [568, 317] width 303 height 15
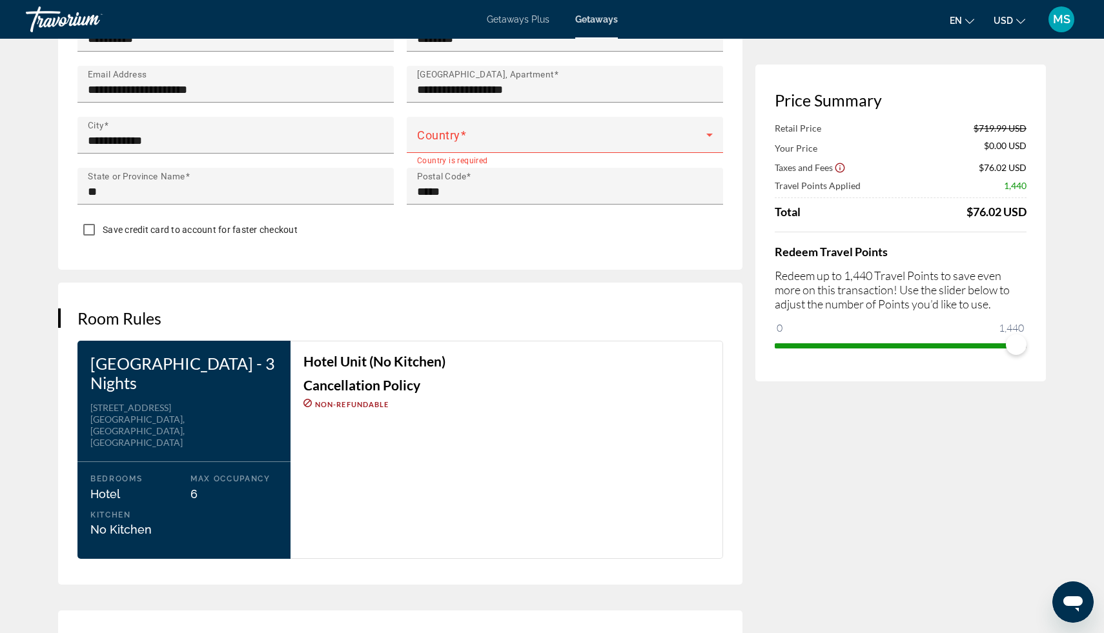
scroll to position [1343, 0]
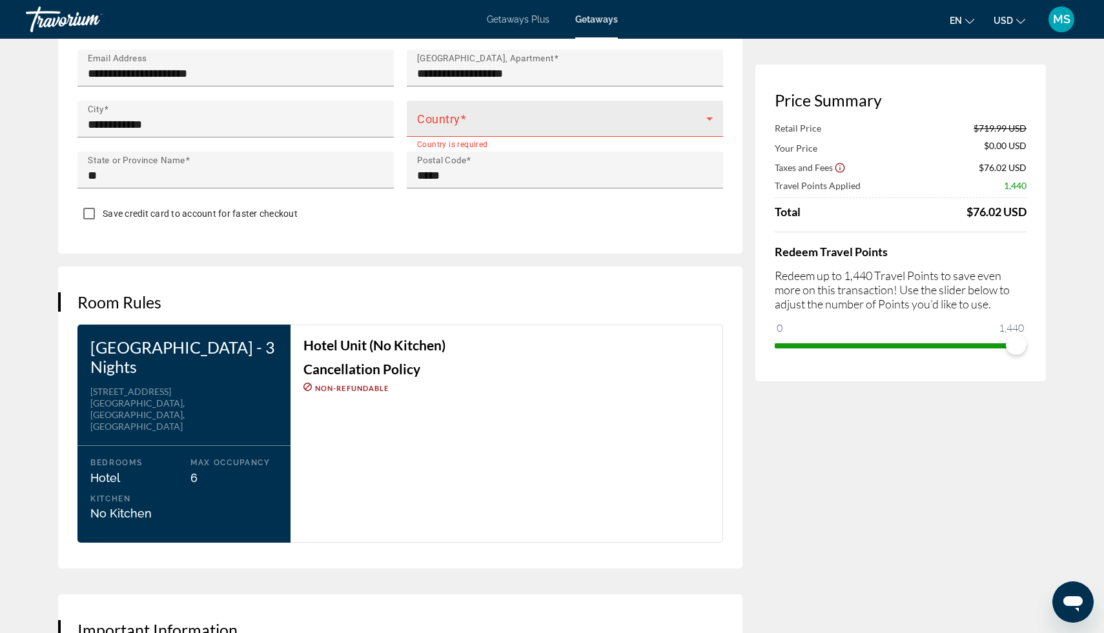
type input "**********"
click at [522, 124] on span "Main content" at bounding box center [561, 123] width 289 height 15
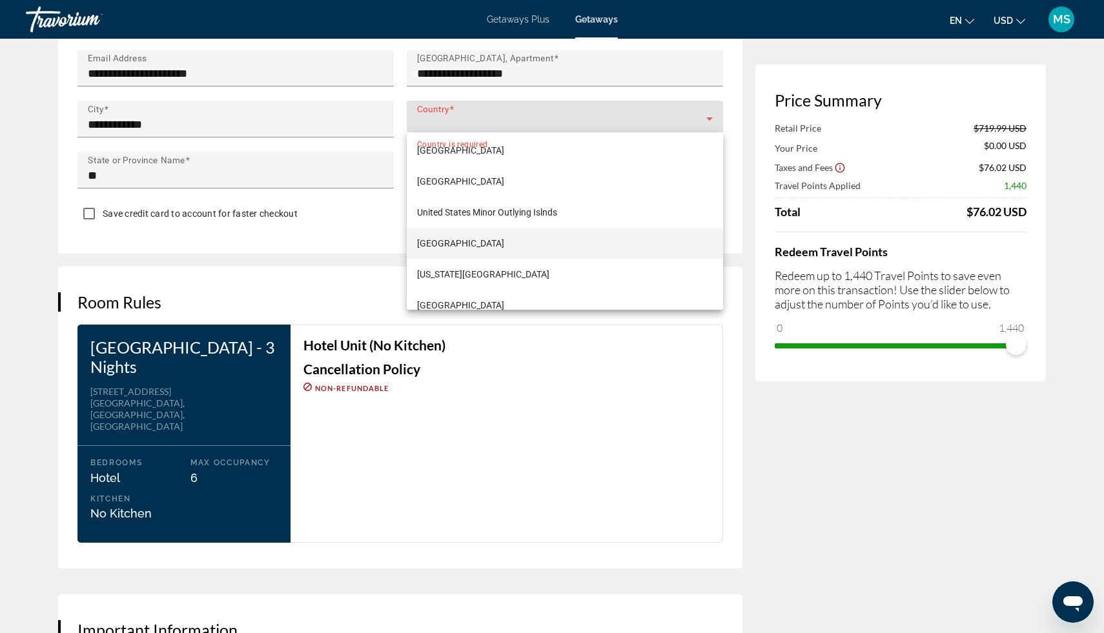
scroll to position [7467, 0]
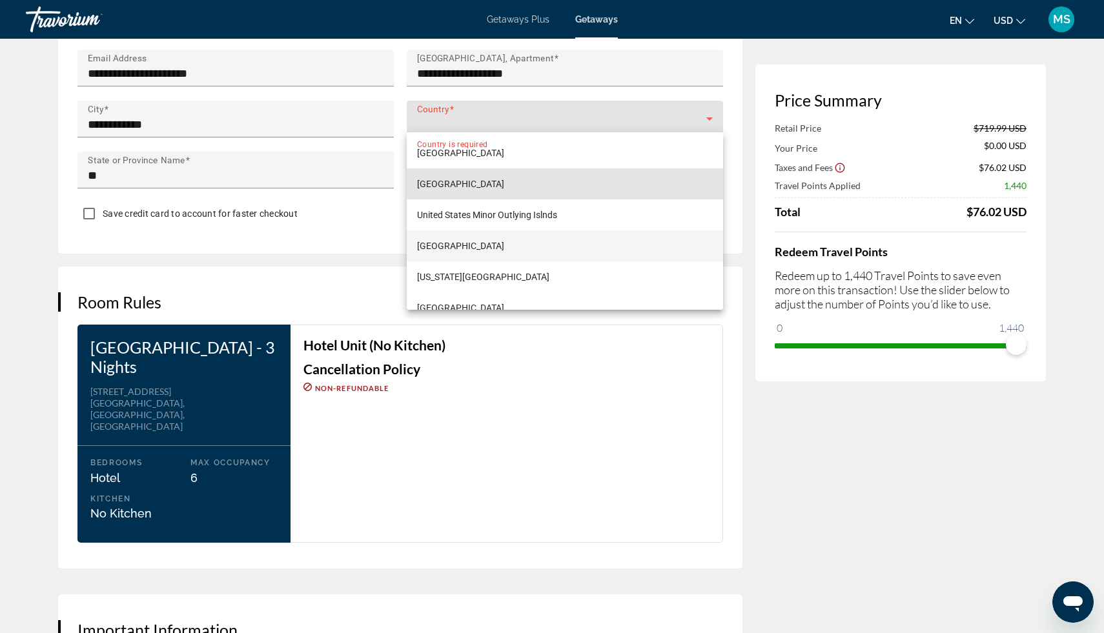
click at [497, 185] on span "[GEOGRAPHIC_DATA]" at bounding box center [460, 183] width 87 height 15
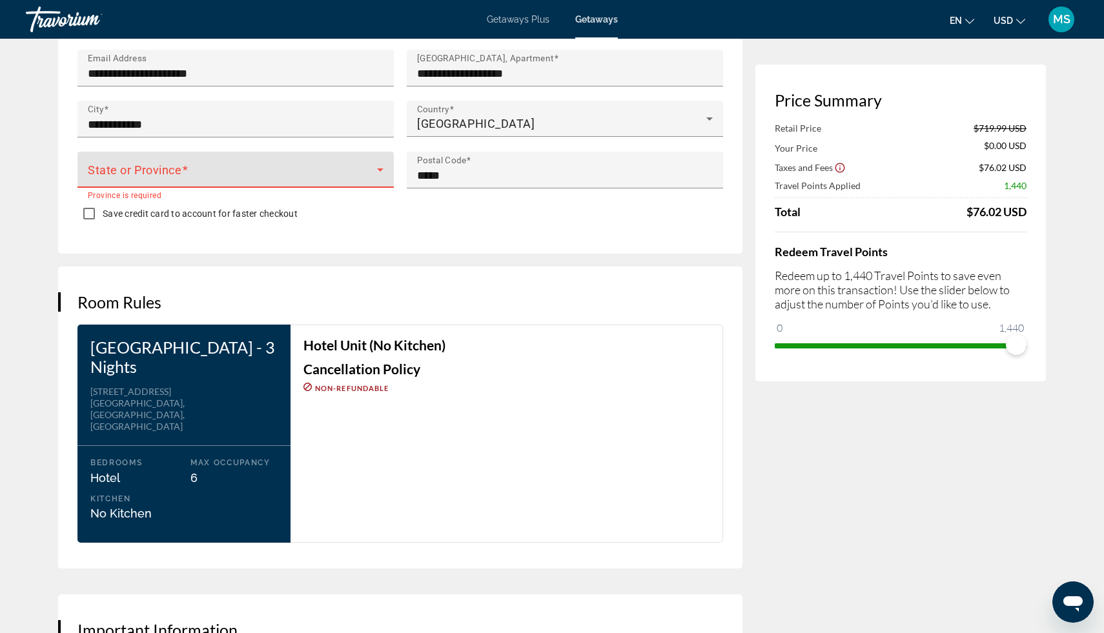
click at [298, 167] on span "Main content" at bounding box center [232, 174] width 289 height 15
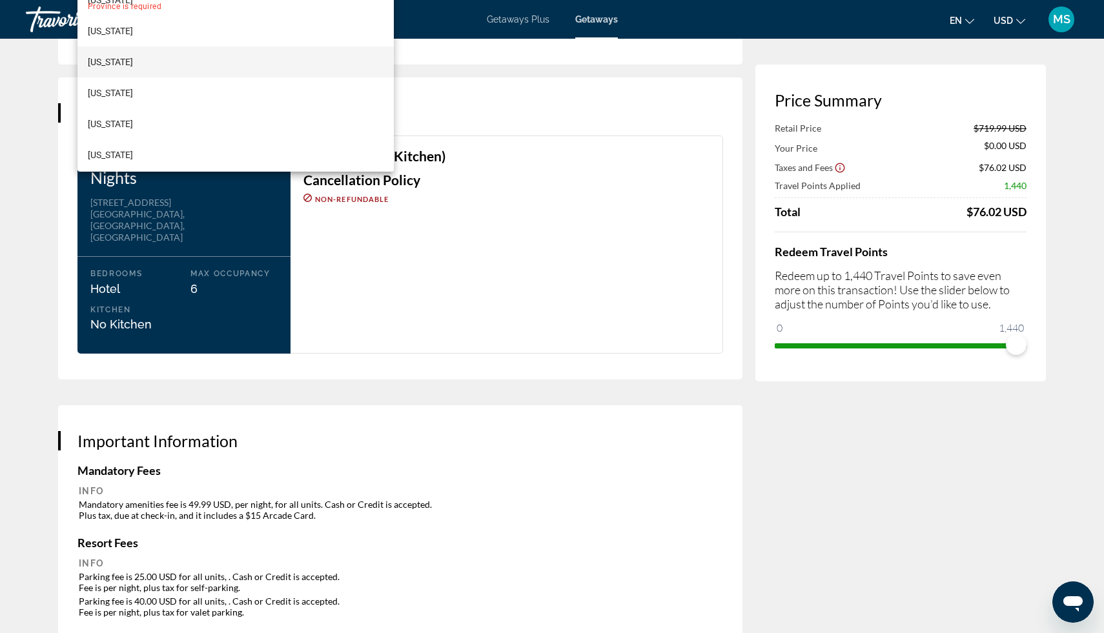
scroll to position [1110, 0]
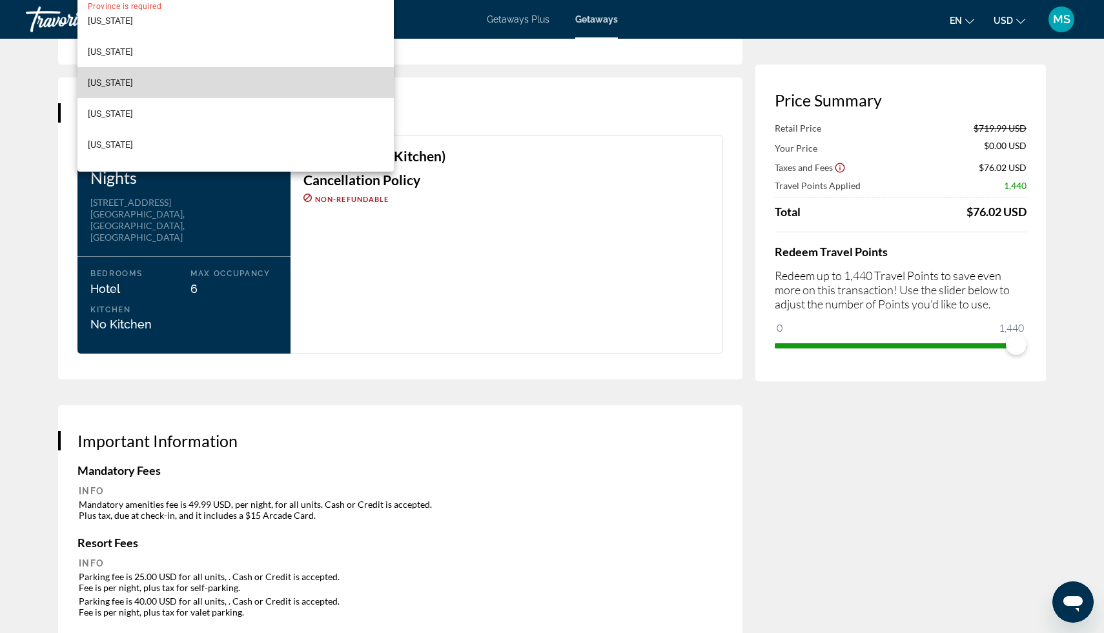
click at [280, 96] on mat-option "[US_STATE]" at bounding box center [235, 82] width 316 height 31
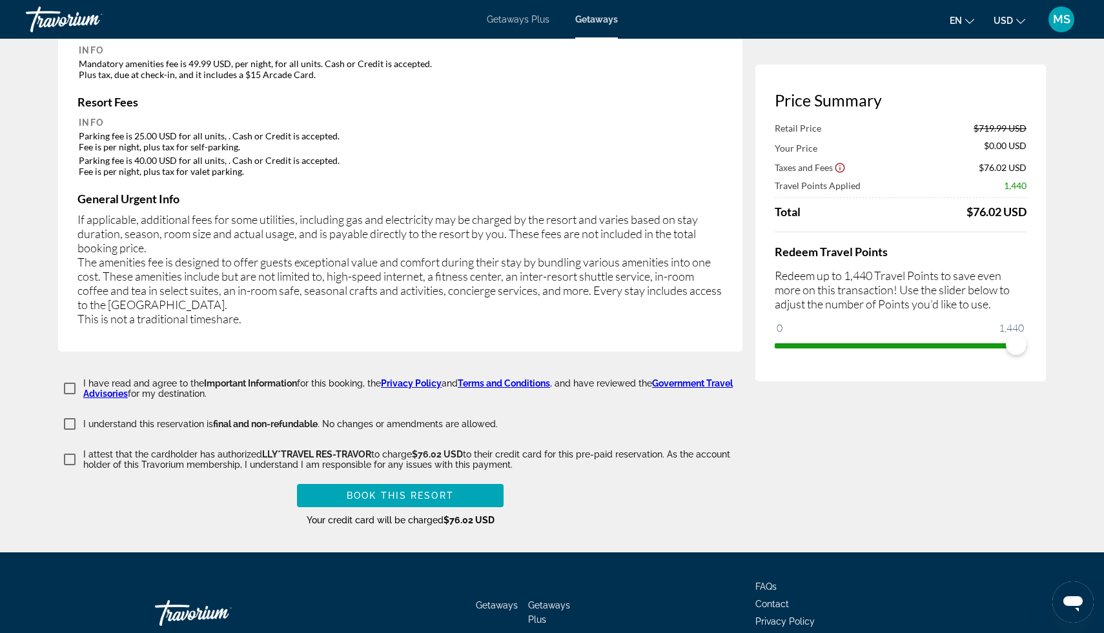
scroll to position [2021, 0]
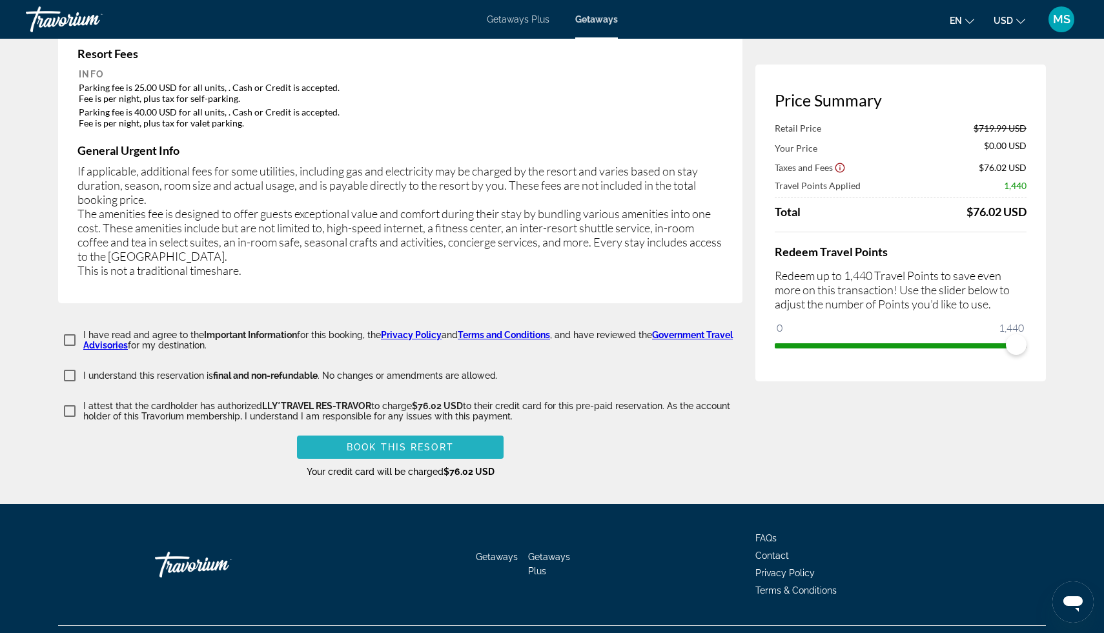
click at [397, 442] on span "Book this Resort" at bounding box center [400, 447] width 107 height 10
